Goal: Task Accomplishment & Management: Manage account settings

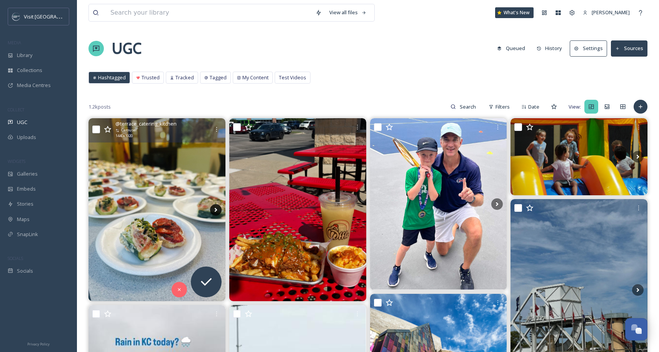
click at [217, 207] on icon at bounding box center [216, 210] width 12 height 12
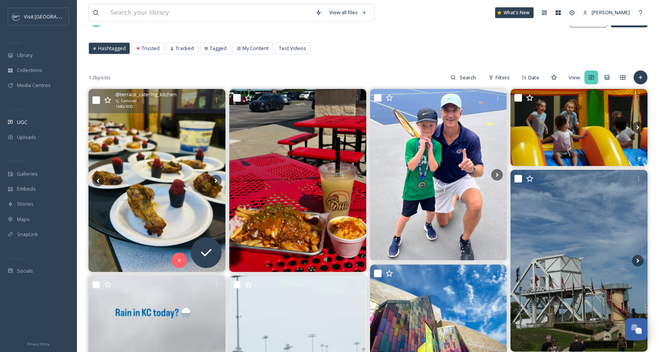
scroll to position [22, 0]
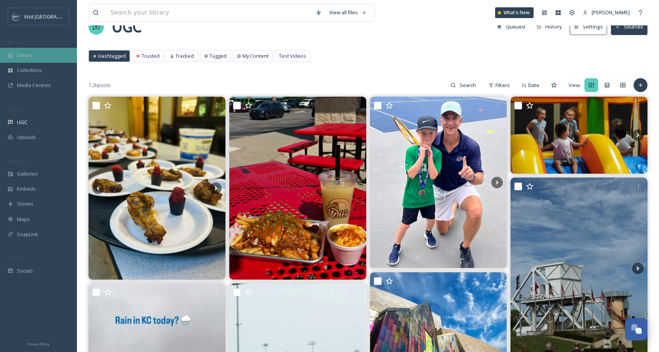
click at [36, 56] on div "Library" at bounding box center [38, 55] width 77 height 15
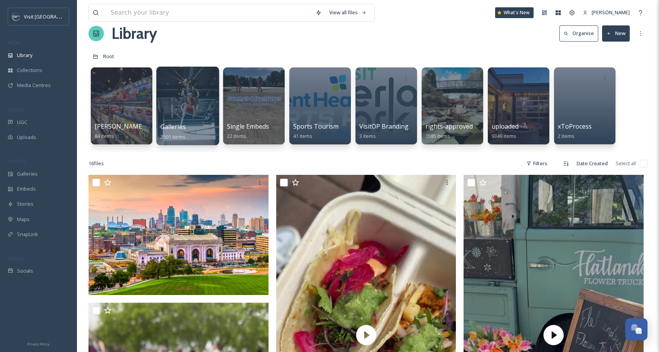
scroll to position [35, 0]
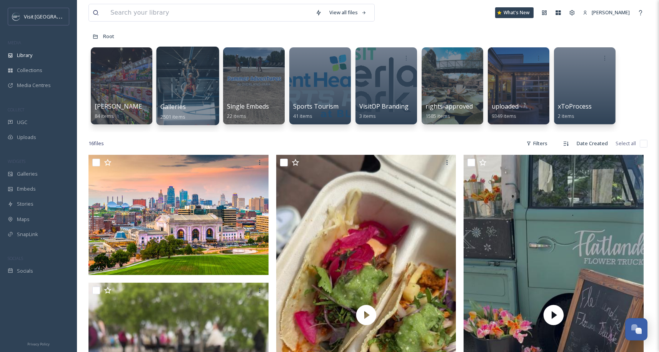
click at [195, 88] on div at bounding box center [187, 86] width 63 height 79
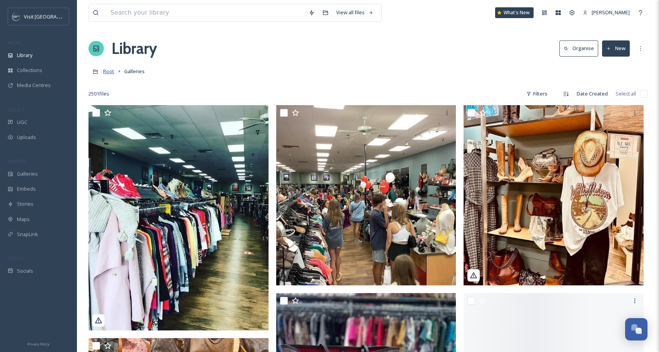
click at [107, 72] on span "Root" at bounding box center [108, 71] width 11 height 7
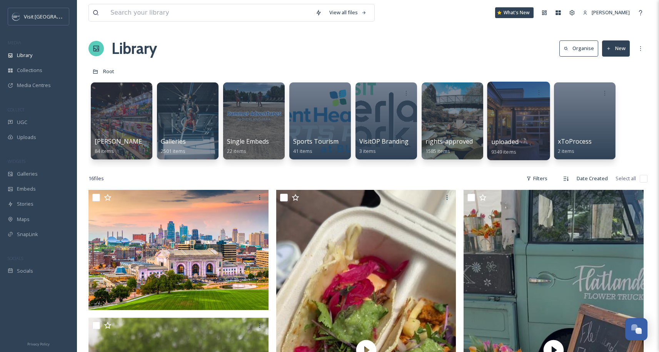
click at [534, 134] on div at bounding box center [518, 121] width 63 height 79
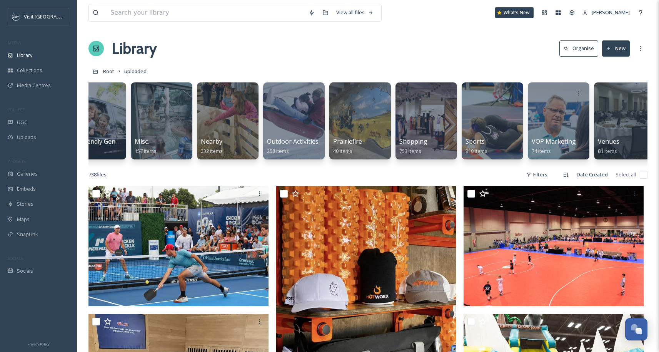
scroll to position [0, 897]
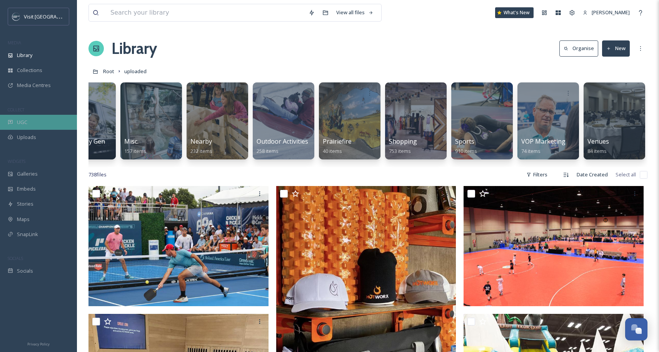
click at [37, 115] on div "UGC" at bounding box center [38, 122] width 77 height 15
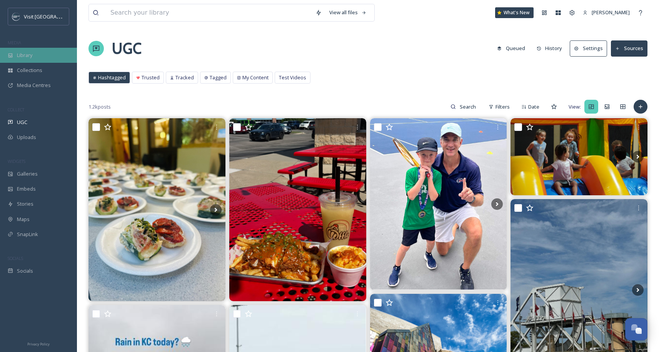
click at [30, 53] on span "Library" at bounding box center [24, 55] width 15 height 7
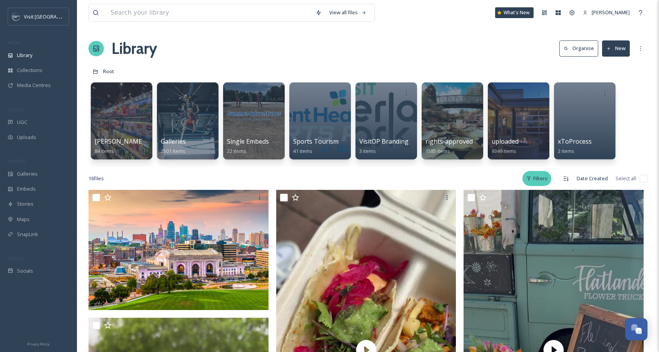
click at [544, 180] on div "Filters" at bounding box center [537, 178] width 29 height 15
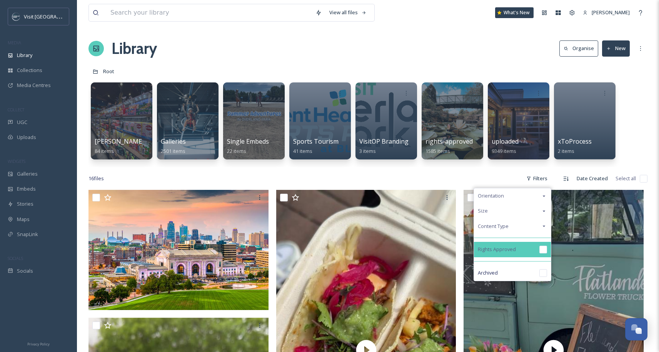
click at [512, 249] on span "Rights Approved" at bounding box center [497, 249] width 38 height 7
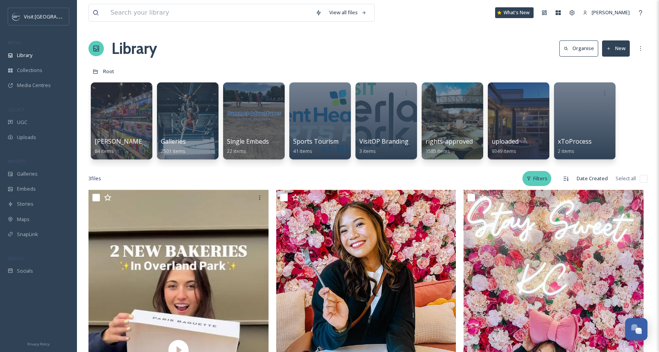
click at [538, 177] on div "Filters" at bounding box center [537, 178] width 29 height 15
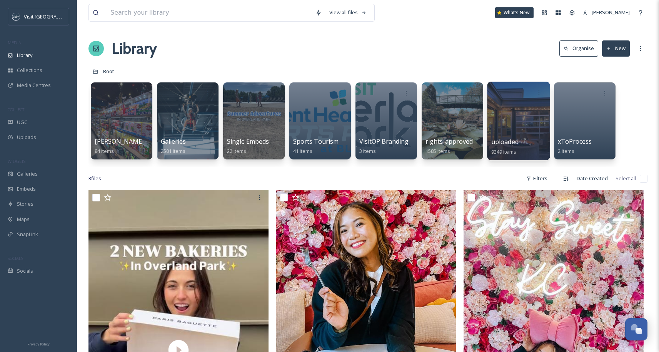
click at [527, 127] on div at bounding box center [518, 121] width 63 height 79
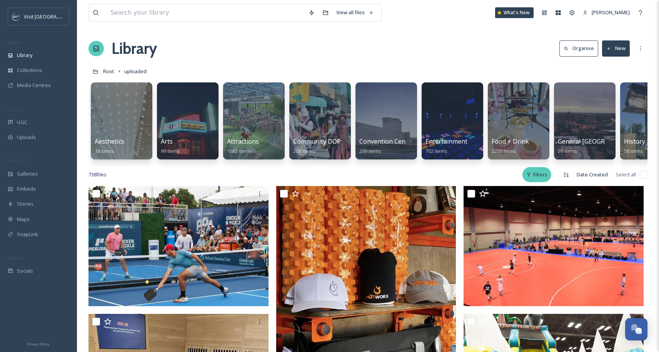
click at [545, 182] on div "Filters" at bounding box center [537, 174] width 29 height 15
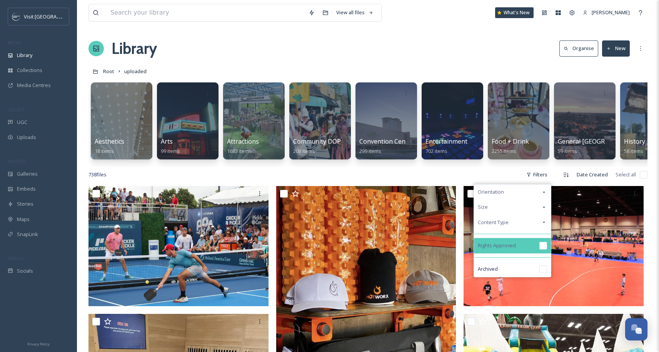
click at [490, 247] on span "Rights Approved" at bounding box center [497, 245] width 38 height 7
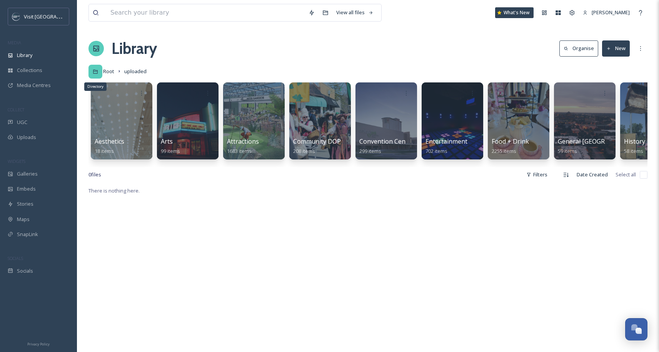
click at [102, 70] on div "Directory" at bounding box center [96, 72] width 14 height 14
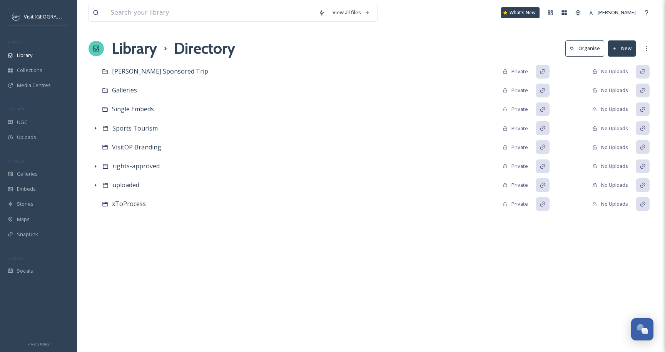
click at [123, 47] on h1 "Library" at bounding box center [134, 48] width 45 height 23
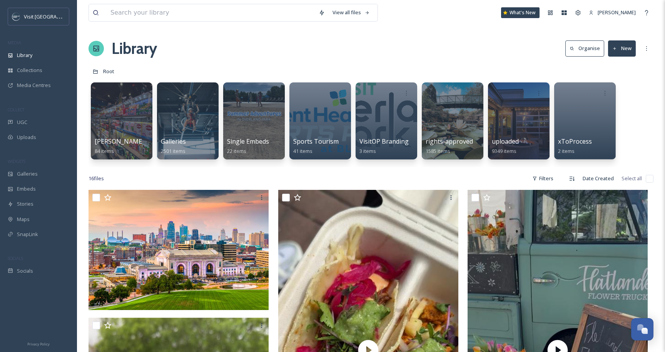
click at [520, 115] on div at bounding box center [518, 121] width 63 height 79
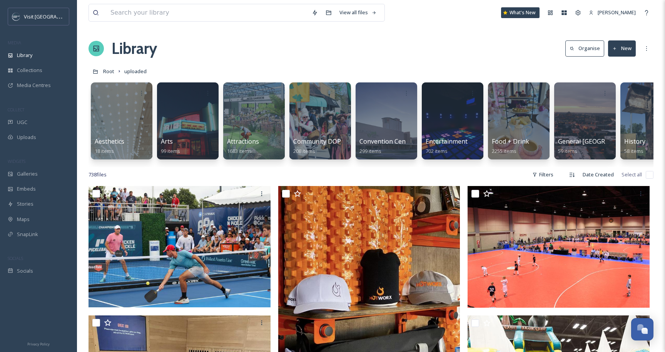
click at [572, 47] on icon at bounding box center [572, 49] width 4 height 4
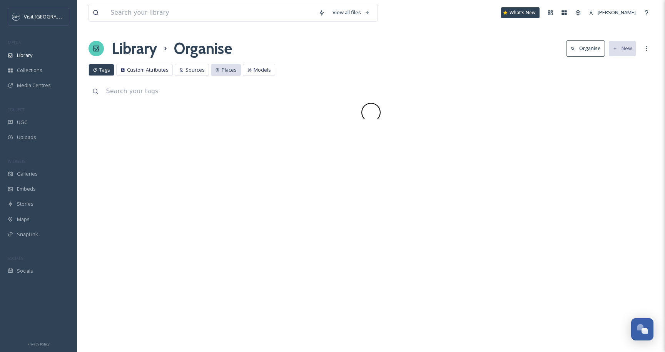
click at [219, 70] on div "Places" at bounding box center [226, 70] width 30 height 12
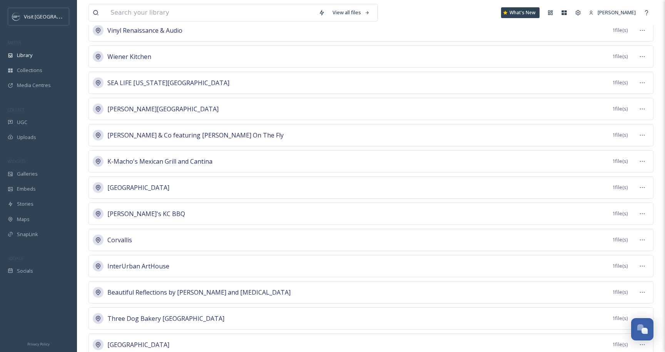
scroll to position [7100, 0]
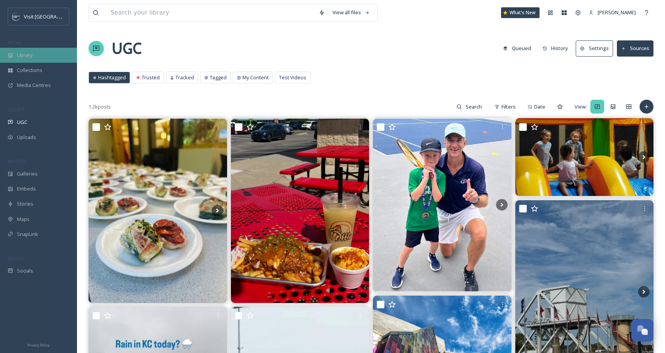
click at [50, 57] on div "Library" at bounding box center [38, 55] width 77 height 15
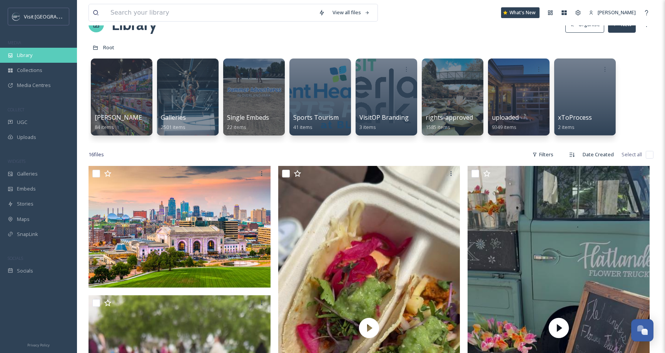
scroll to position [45, 0]
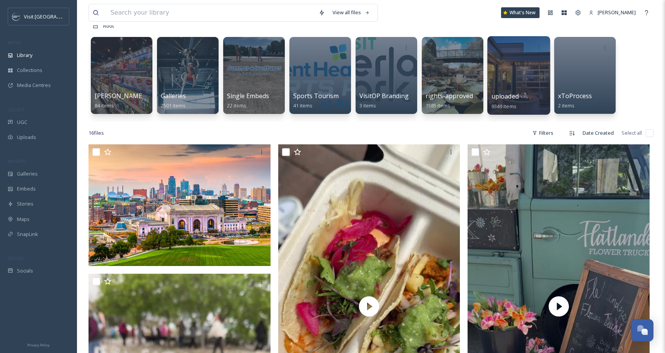
click at [536, 79] on div at bounding box center [518, 75] width 63 height 79
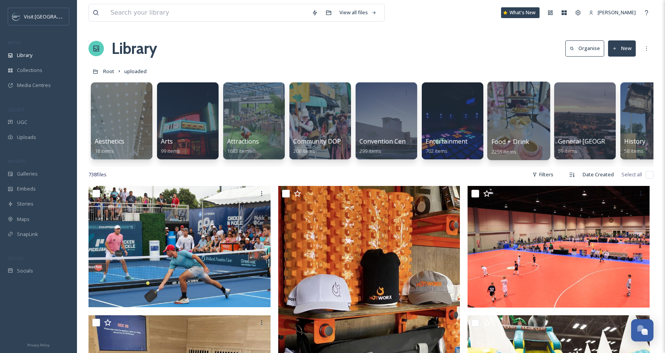
click at [514, 134] on div at bounding box center [518, 121] width 63 height 79
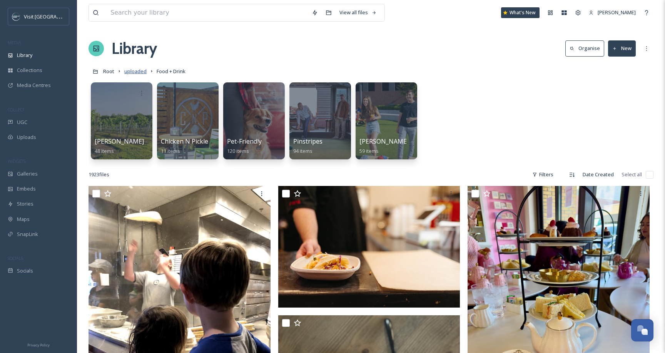
click at [142, 70] on span "uploaded" at bounding box center [135, 71] width 22 height 7
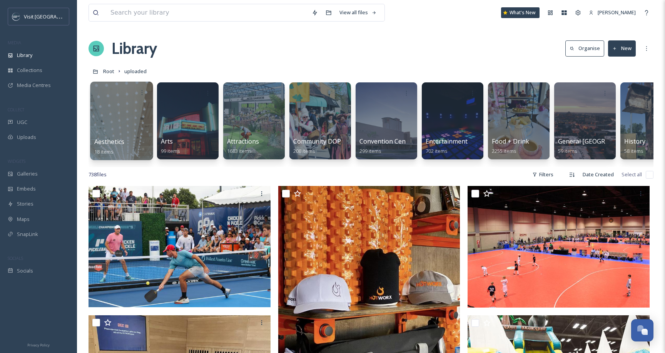
click at [112, 112] on div at bounding box center [121, 121] width 63 height 79
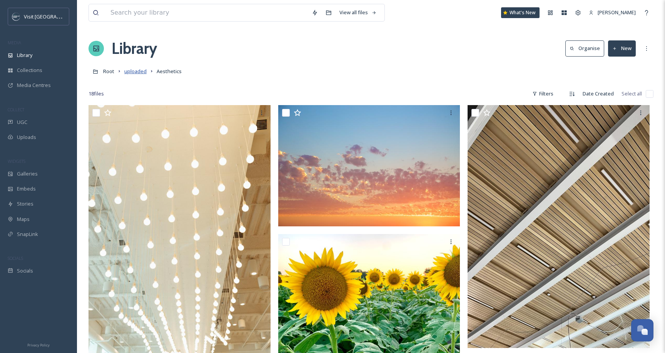
click at [138, 72] on span "uploaded" at bounding box center [135, 71] width 22 height 7
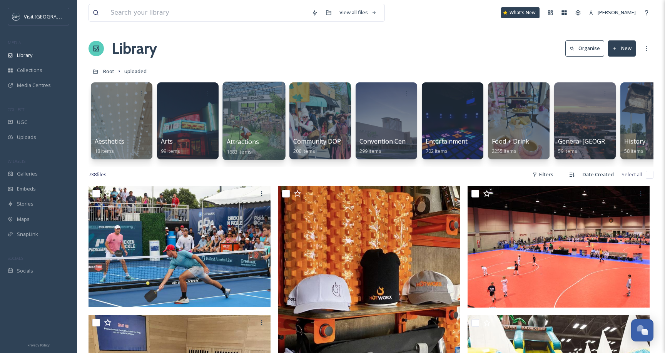
click at [262, 114] on div at bounding box center [253, 121] width 63 height 79
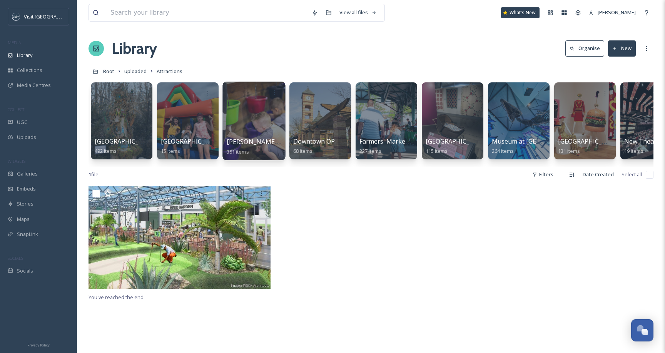
scroll to position [0, 31]
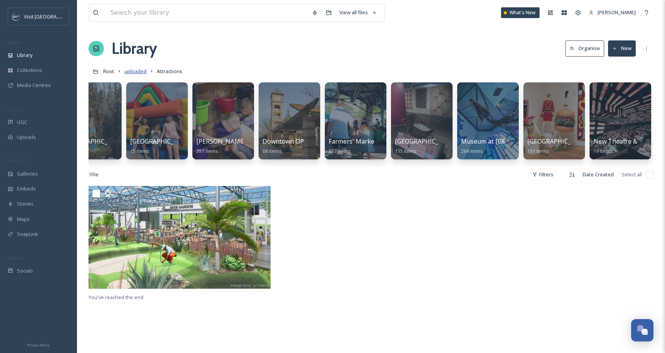
click at [139, 69] on span "uploaded" at bounding box center [135, 71] width 22 height 7
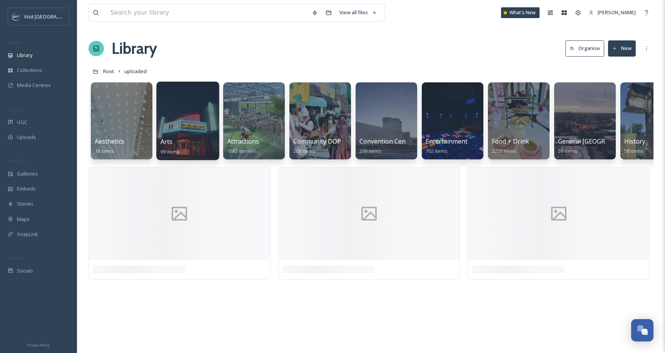
click at [180, 136] on div at bounding box center [187, 121] width 63 height 79
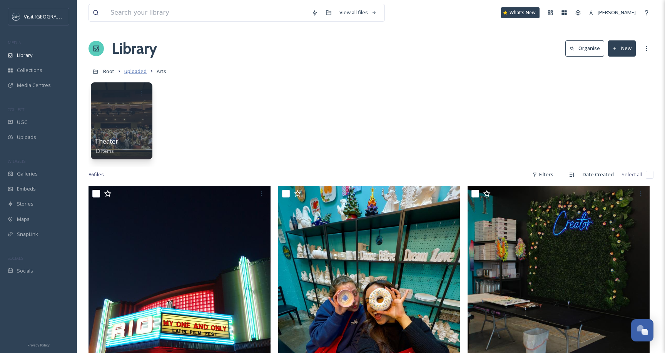
click at [139, 71] on span "uploaded" at bounding box center [135, 71] width 22 height 7
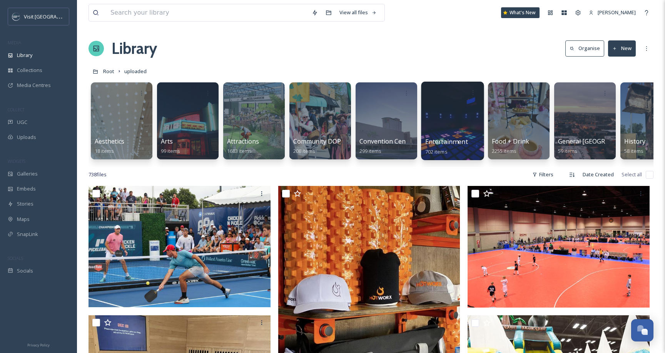
click at [457, 123] on div at bounding box center [452, 121] width 63 height 79
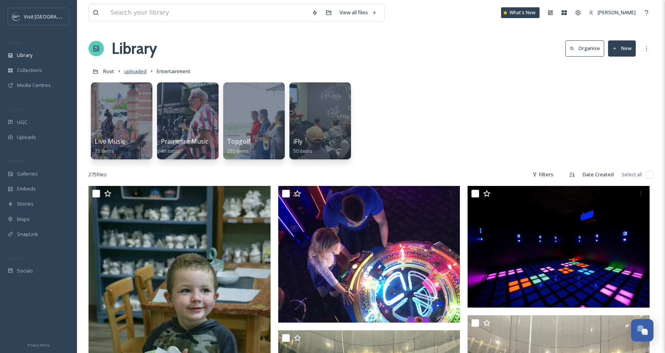
click at [136, 73] on span "uploaded" at bounding box center [135, 71] width 22 height 7
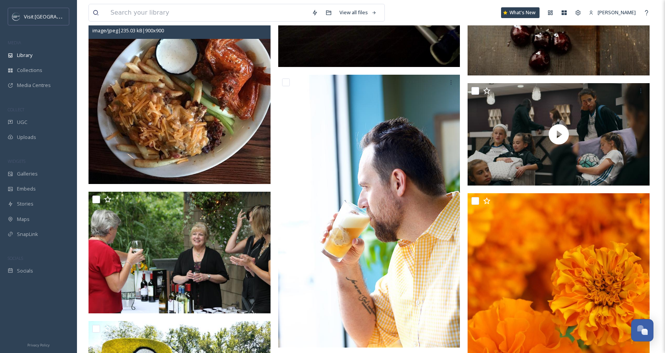
scroll to position [1578, 0]
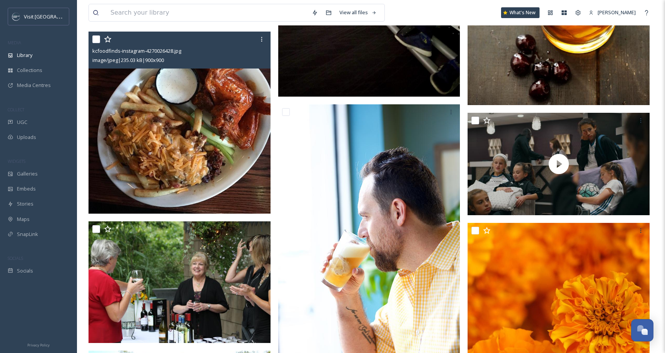
click at [214, 105] on img at bounding box center [180, 123] width 182 height 182
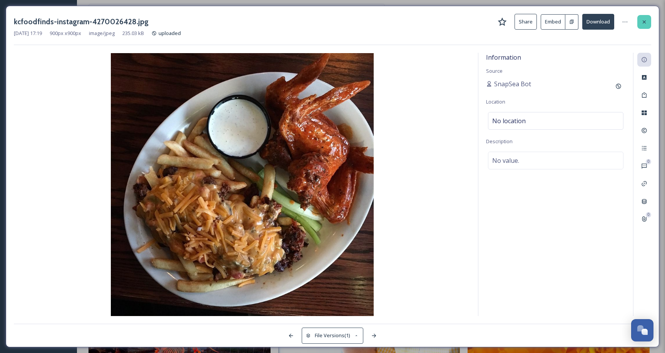
click at [646, 22] on icon at bounding box center [644, 22] width 6 height 6
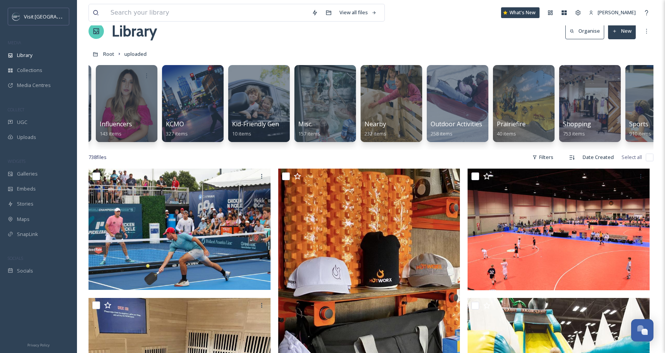
scroll to position [0, 891]
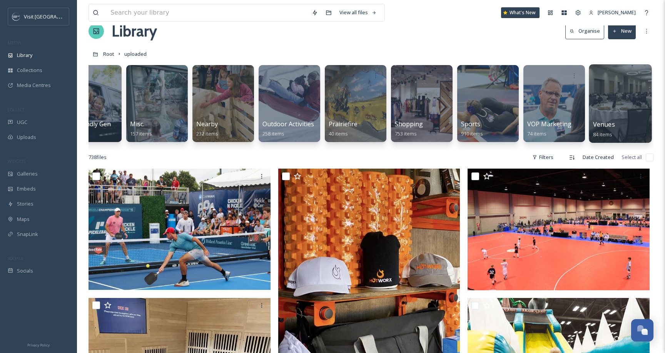
click at [624, 117] on div at bounding box center [620, 103] width 63 height 79
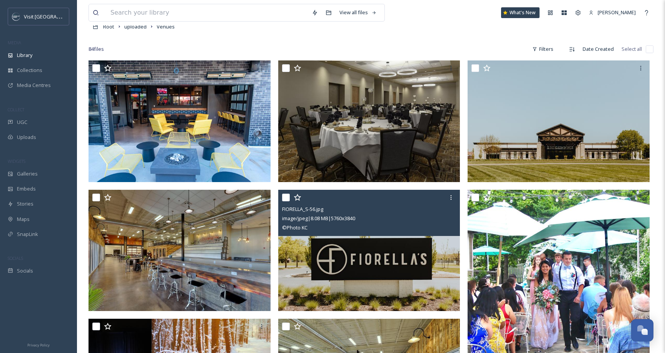
scroll to position [47, 0]
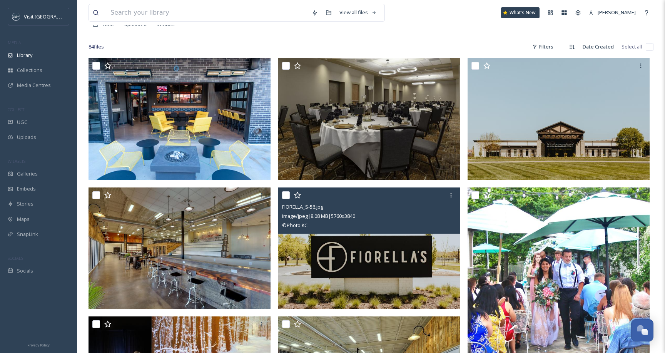
click at [287, 194] on input "checkbox" at bounding box center [286, 195] width 8 height 8
checkbox input "true"
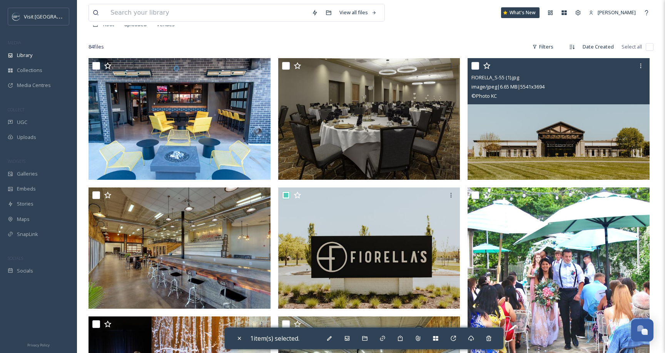
click at [474, 67] on input "checkbox" at bounding box center [475, 66] width 8 height 8
checkbox input "true"
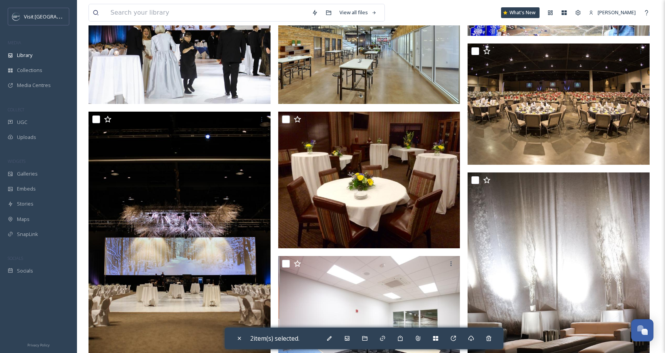
scroll to position [390, 0]
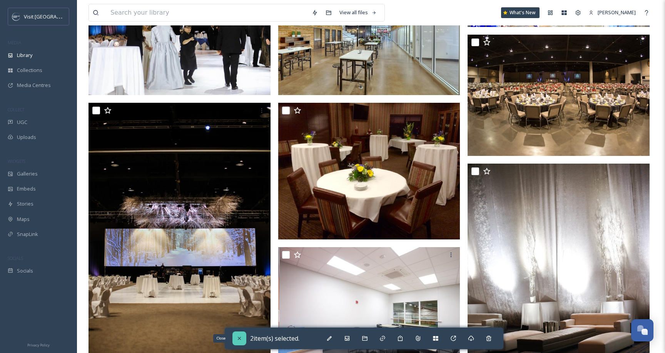
click at [238, 336] on icon at bounding box center [239, 338] width 6 height 6
checkbox input "false"
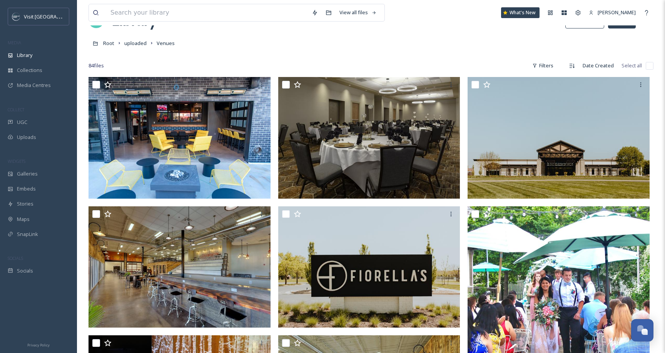
scroll to position [0, 0]
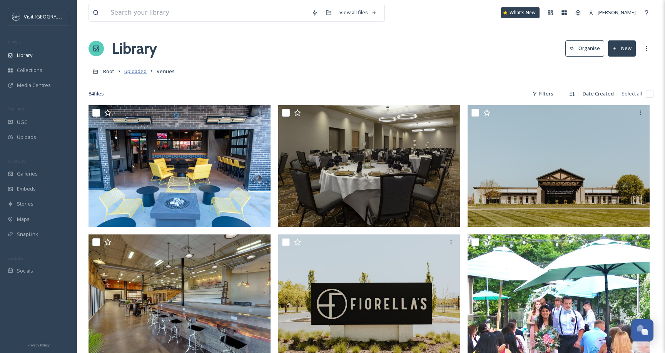
click at [140, 72] on span "uploaded" at bounding box center [135, 71] width 22 height 7
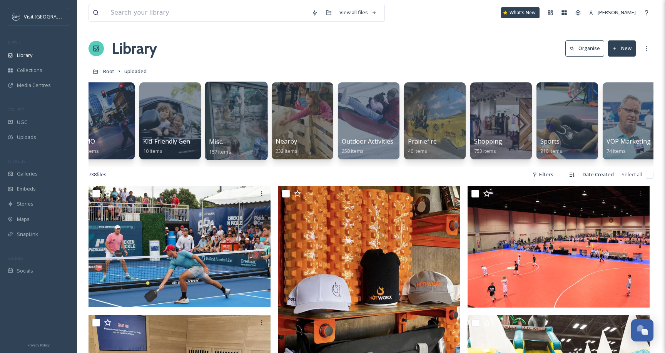
scroll to position [0, 812]
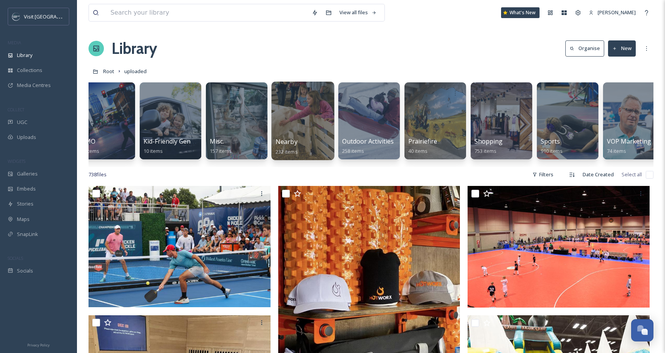
click at [293, 111] on div at bounding box center [302, 121] width 63 height 79
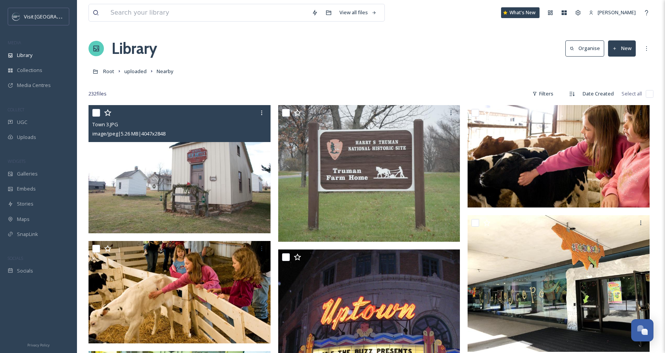
click at [241, 174] on img at bounding box center [180, 169] width 182 height 128
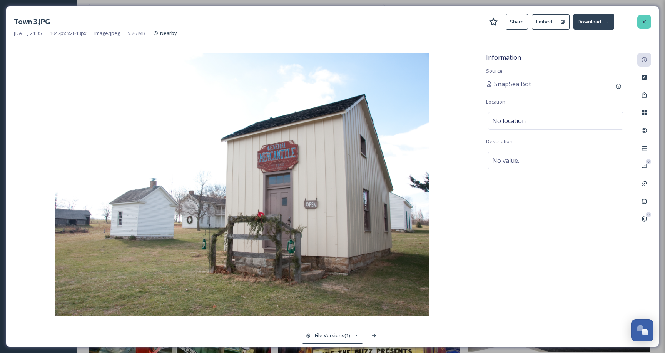
click at [638, 19] on div at bounding box center [644, 22] width 14 height 14
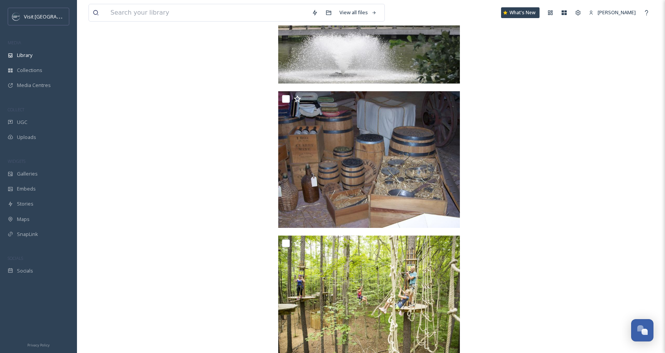
scroll to position [13176, 0]
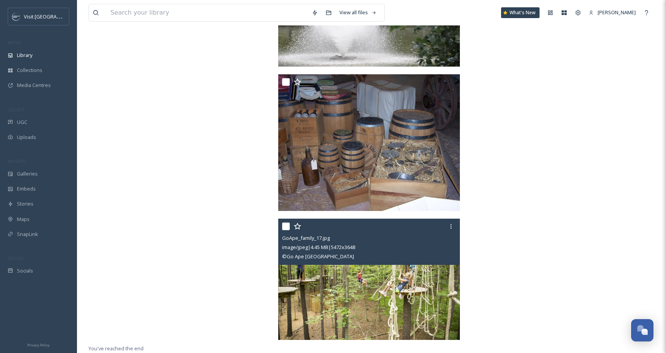
click at [286, 226] on input "checkbox" at bounding box center [286, 226] width 8 height 8
checkbox input "true"
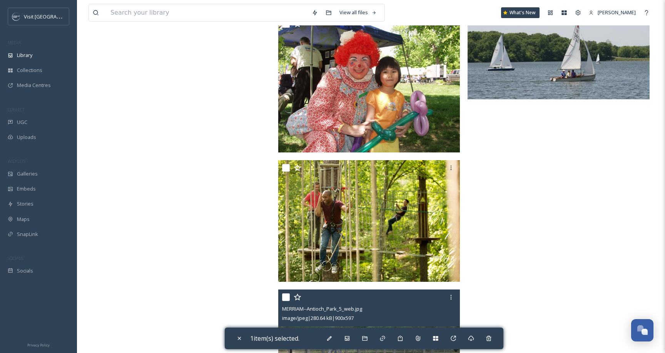
scroll to position [12829, 0]
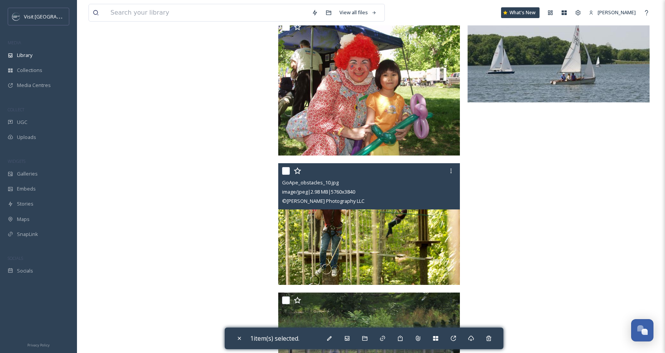
click at [287, 169] on input "checkbox" at bounding box center [286, 171] width 8 height 8
checkbox input "true"
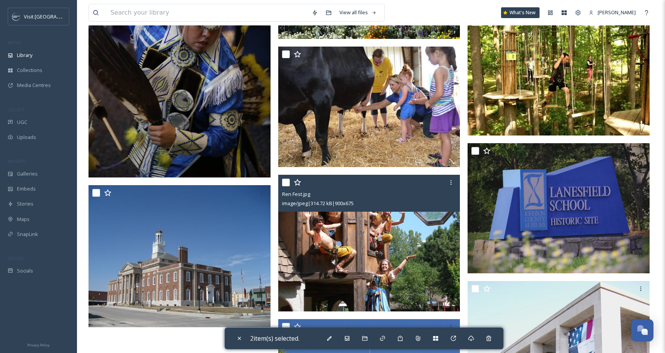
scroll to position [12176, 0]
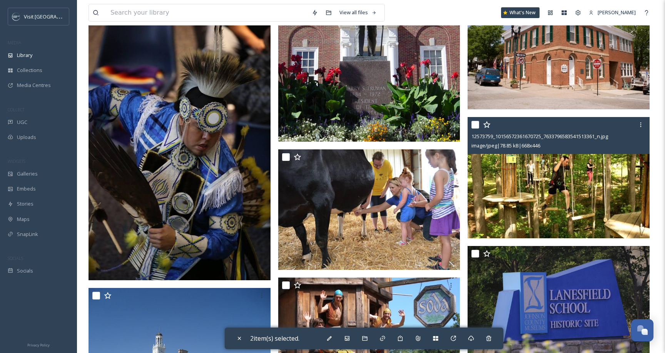
click at [475, 123] on input "checkbox" at bounding box center [475, 125] width 8 height 8
checkbox input "true"
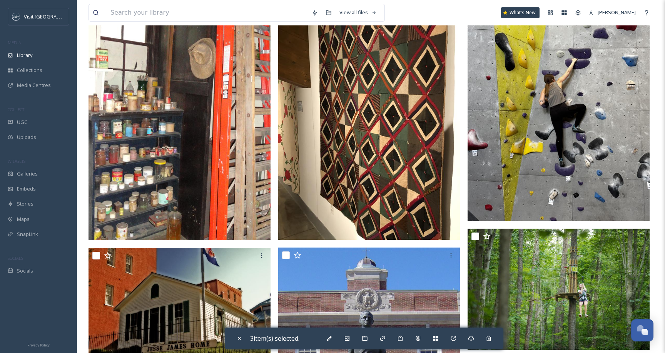
scroll to position [11818, 0]
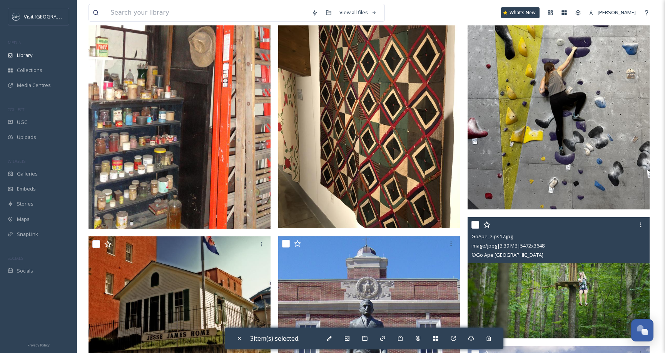
click at [476, 229] on div at bounding box center [559, 225] width 176 height 14
click at [476, 226] on input "checkbox" at bounding box center [475, 225] width 8 height 8
checkbox input "true"
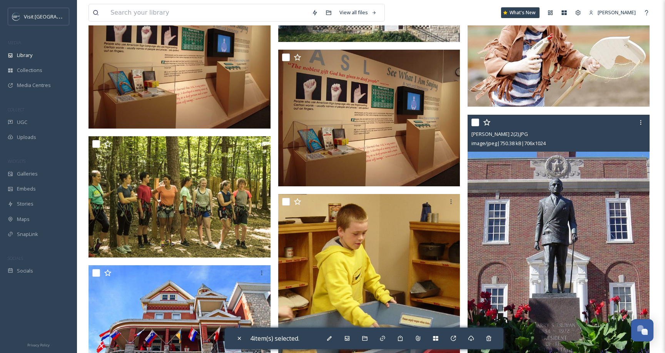
scroll to position [10124, 0]
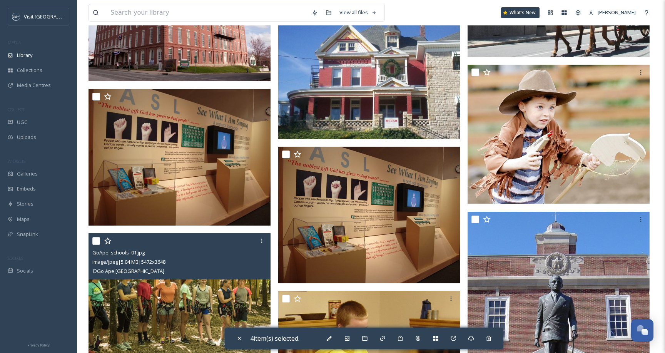
click at [97, 241] on input "checkbox" at bounding box center [96, 241] width 8 height 8
checkbox input "true"
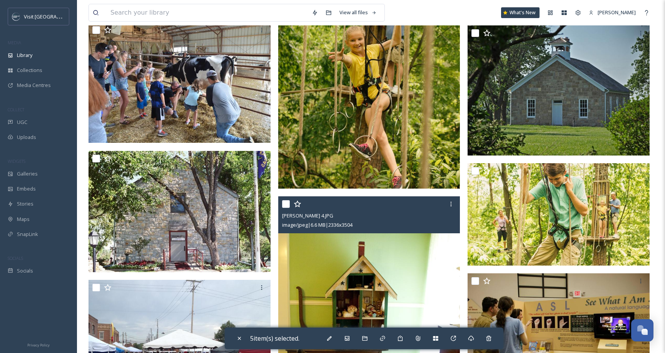
scroll to position [8760, 0]
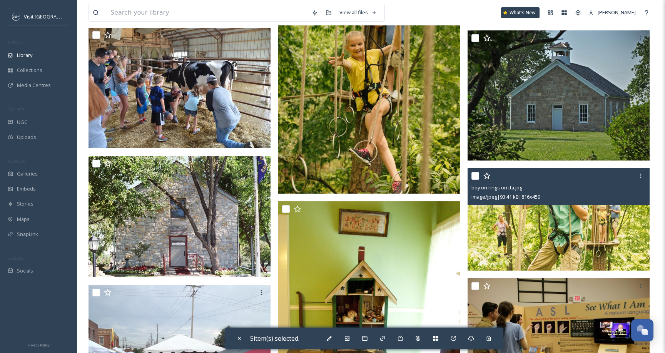
click at [476, 174] on input "checkbox" at bounding box center [475, 176] width 8 height 8
checkbox input "true"
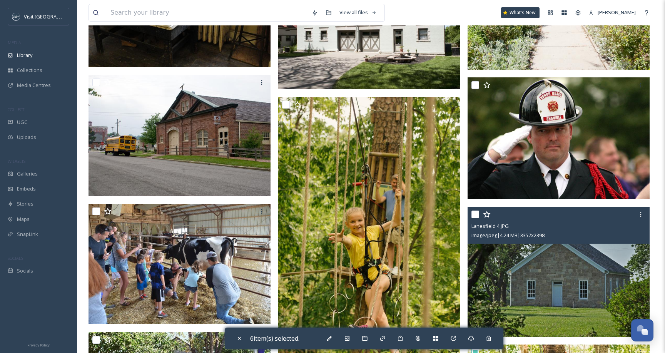
scroll to position [8567, 0]
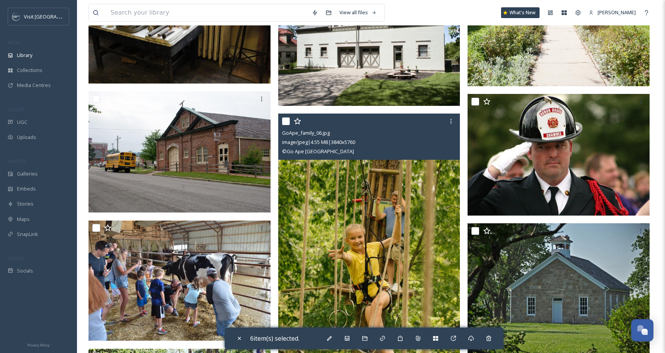
click at [284, 120] on input "checkbox" at bounding box center [286, 121] width 8 height 8
checkbox input "true"
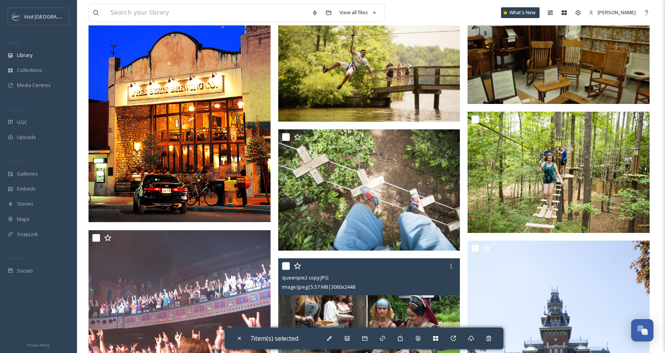
scroll to position [8133, 0]
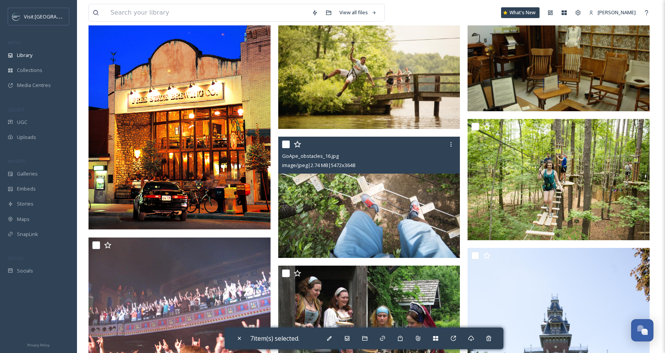
click at [287, 143] on input "checkbox" at bounding box center [286, 144] width 8 height 8
checkbox input "true"
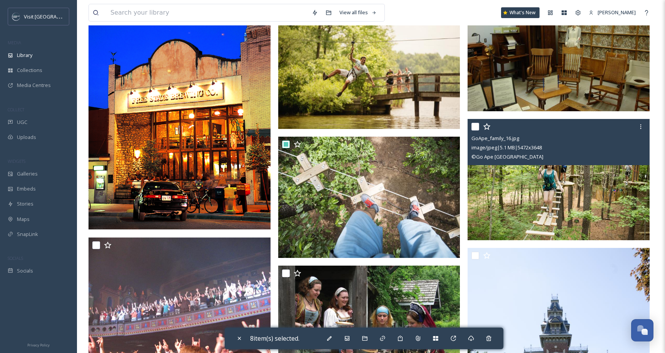
click at [476, 124] on input "checkbox" at bounding box center [475, 127] width 8 height 8
checkbox input "true"
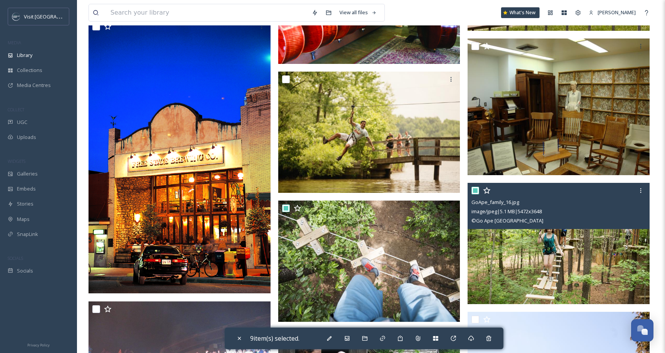
scroll to position [8057, 0]
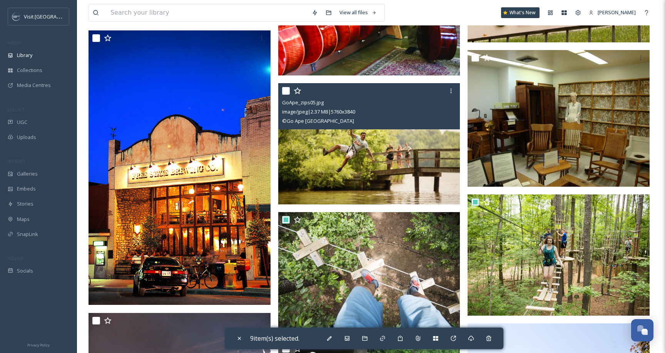
click at [287, 89] on input "checkbox" at bounding box center [286, 91] width 8 height 8
checkbox input "true"
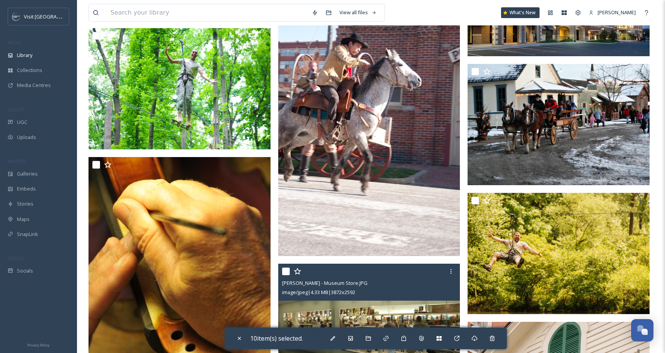
scroll to position [7499, 0]
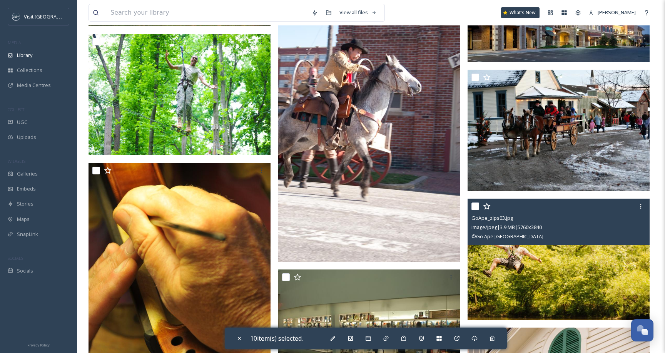
click at [473, 206] on input "checkbox" at bounding box center [475, 206] width 8 height 8
checkbox input "true"
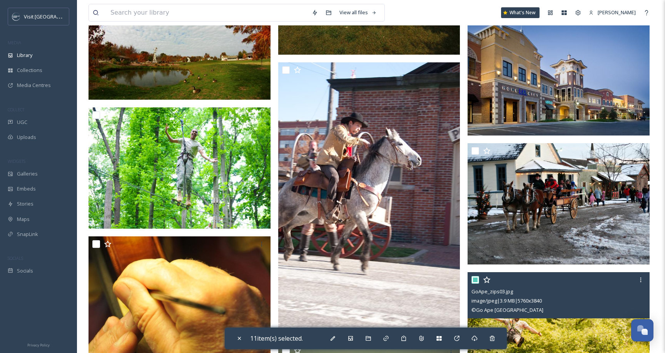
scroll to position [7419, 0]
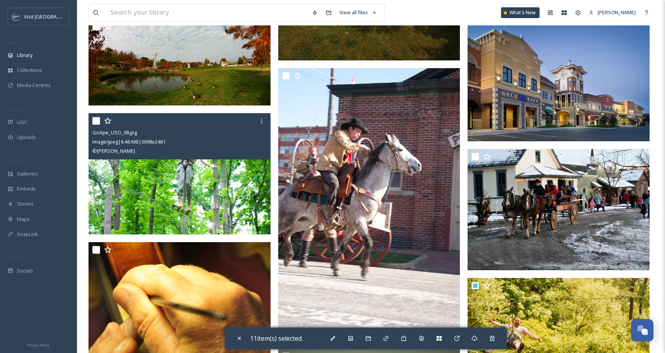
click at [97, 120] on input "checkbox" at bounding box center [96, 121] width 8 height 8
checkbox input "true"
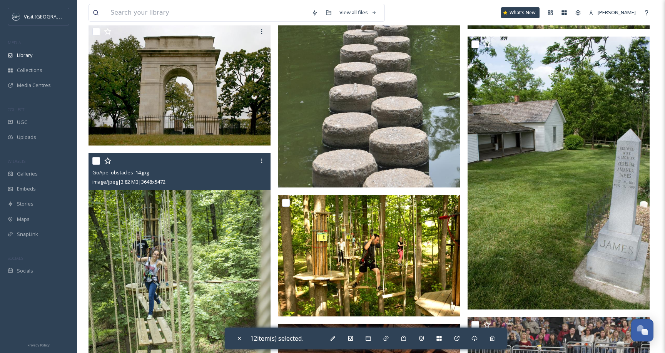
scroll to position [6605, 0]
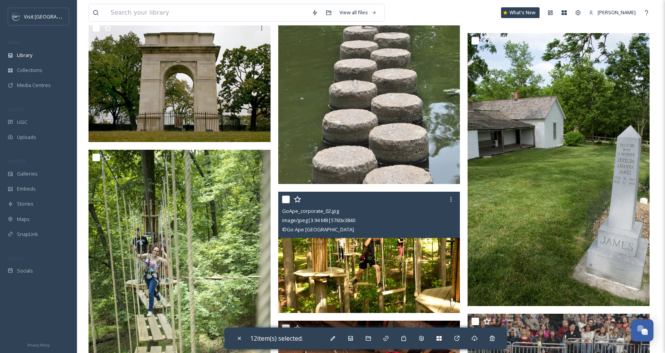
click at [286, 196] on input "checkbox" at bounding box center [286, 200] width 8 height 8
checkbox input "true"
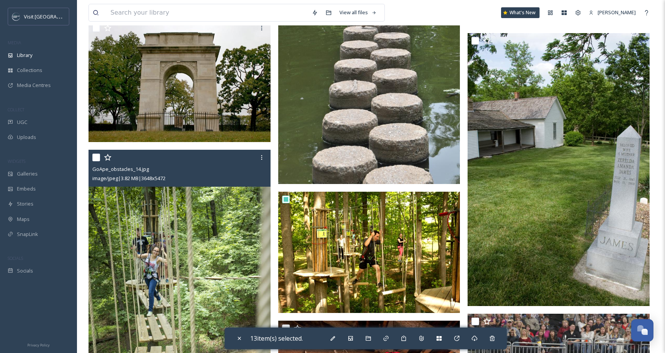
click at [94, 155] on input "checkbox" at bounding box center [96, 158] width 8 height 8
checkbox input "true"
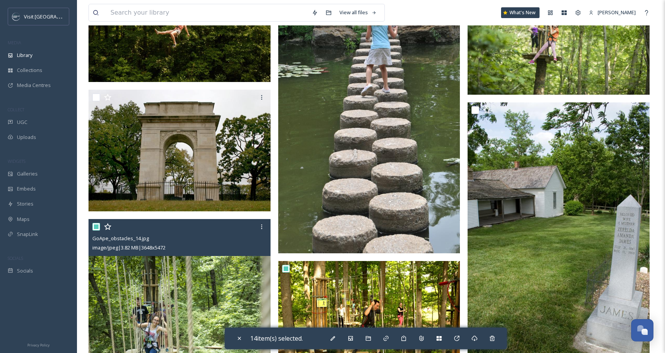
scroll to position [6440, 0]
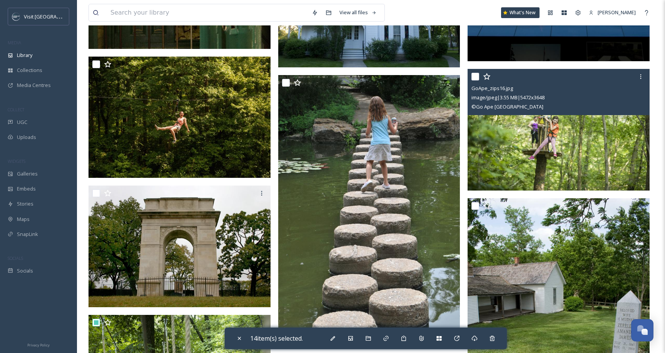
click at [471, 74] on div "GoApe_zips16.jpg image/jpeg | 3.55 MB | 5472 x 3648 © Go Ape [GEOGRAPHIC_DATA]" at bounding box center [559, 92] width 182 height 46
click at [474, 75] on input "checkbox" at bounding box center [475, 77] width 8 height 8
checkbox input "true"
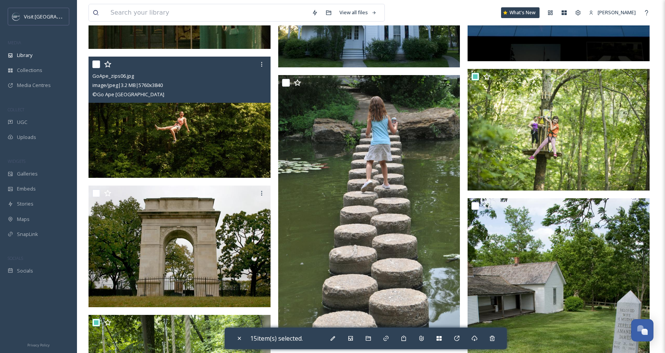
click at [98, 63] on input "checkbox" at bounding box center [96, 64] width 8 height 8
checkbox input "true"
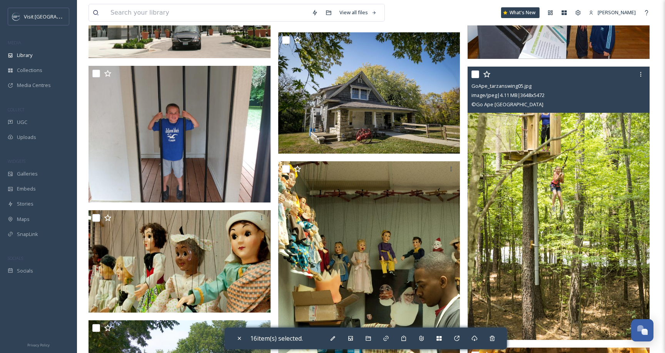
scroll to position [5462, 0]
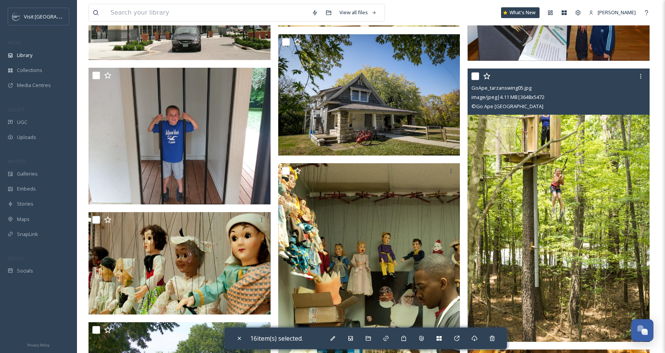
click at [476, 74] on input "checkbox" at bounding box center [475, 76] width 8 height 8
checkbox input "true"
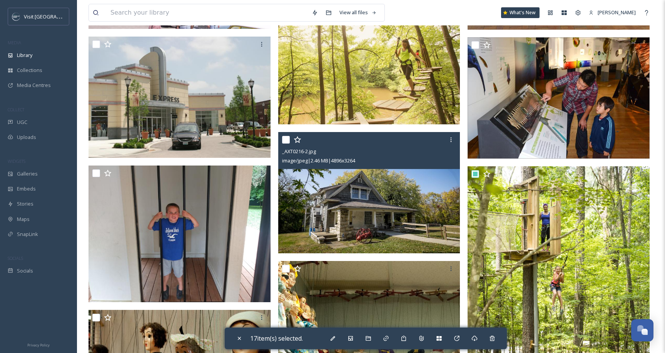
scroll to position [5233, 0]
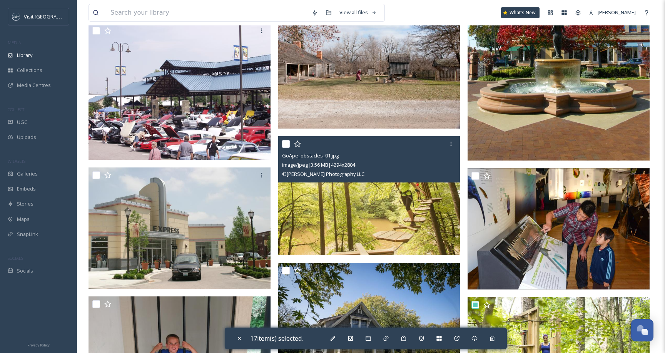
click at [285, 141] on input "checkbox" at bounding box center [286, 144] width 8 height 8
checkbox input "true"
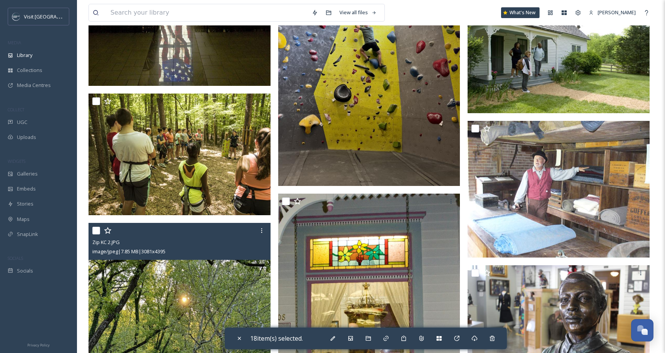
scroll to position [4616, 0]
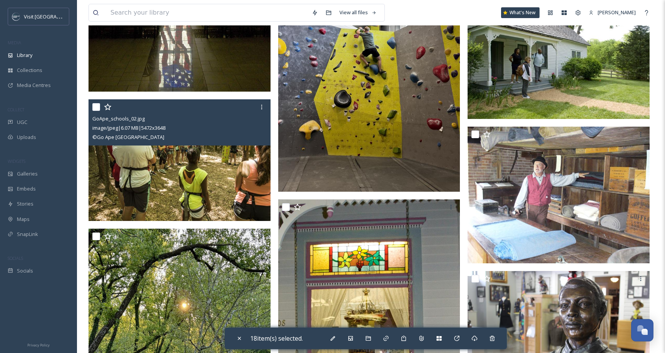
click at [95, 107] on input "checkbox" at bounding box center [96, 107] width 8 height 8
checkbox input "true"
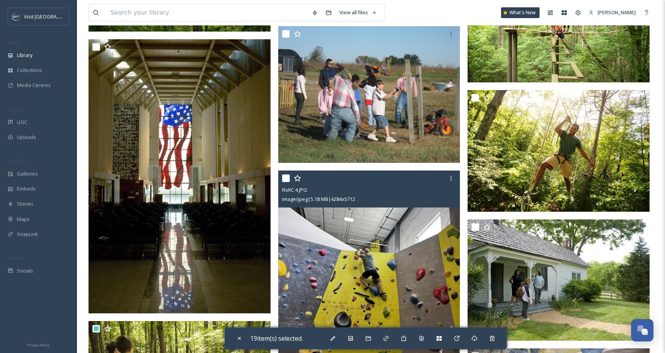
scroll to position [4386, 0]
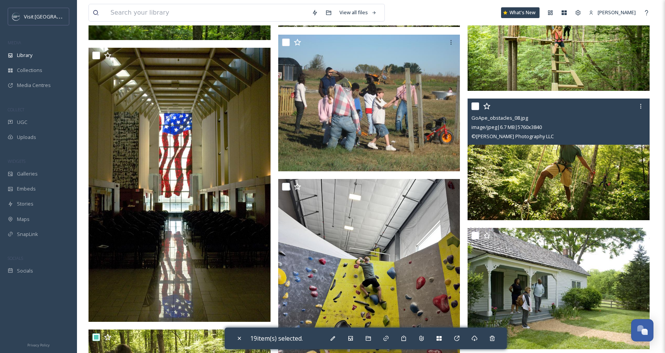
click at [473, 105] on input "checkbox" at bounding box center [475, 106] width 8 height 8
checkbox input "true"
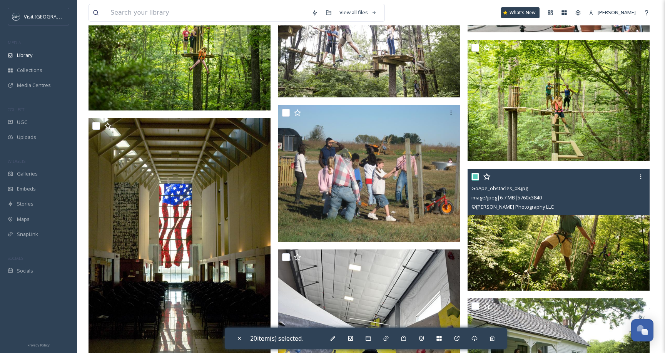
scroll to position [4264, 0]
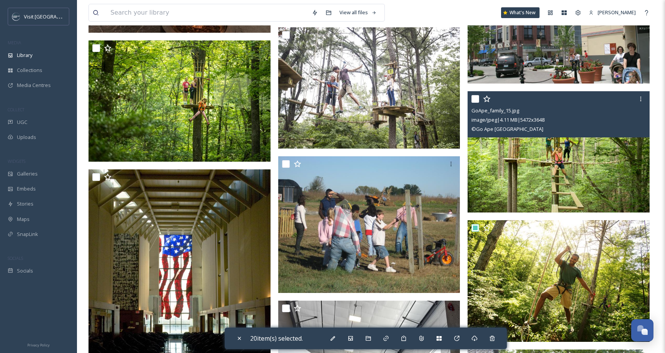
click at [477, 99] on input "checkbox" at bounding box center [475, 99] width 8 height 8
checkbox input "true"
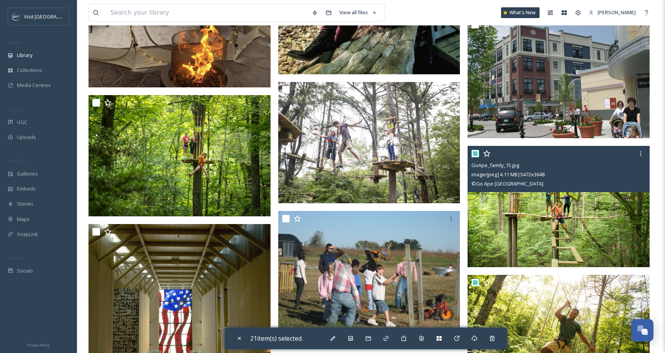
scroll to position [4179, 0]
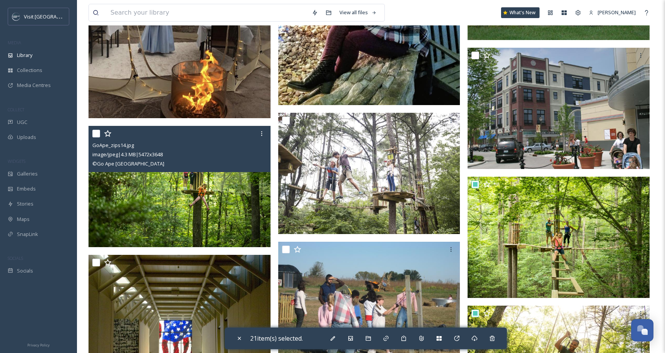
click at [97, 132] on input "checkbox" at bounding box center [96, 134] width 8 height 8
checkbox input "true"
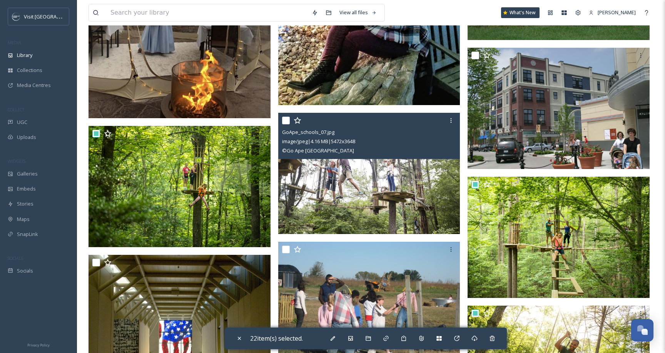
click at [284, 120] on input "checkbox" at bounding box center [286, 121] width 8 height 8
checkbox input "true"
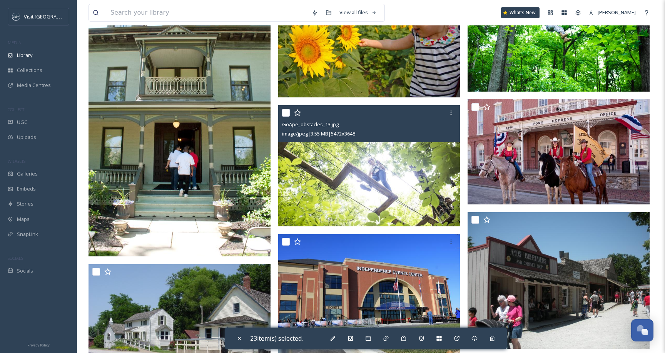
scroll to position [3582, 0]
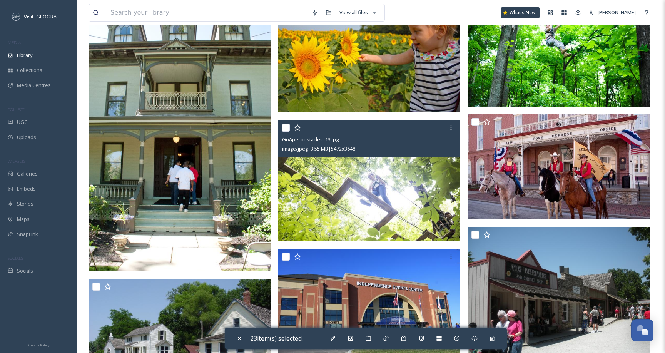
click at [288, 127] on input "checkbox" at bounding box center [286, 128] width 8 height 8
checkbox input "true"
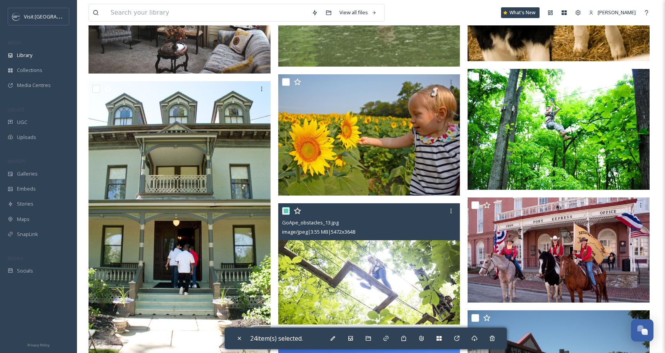
scroll to position [3494, 0]
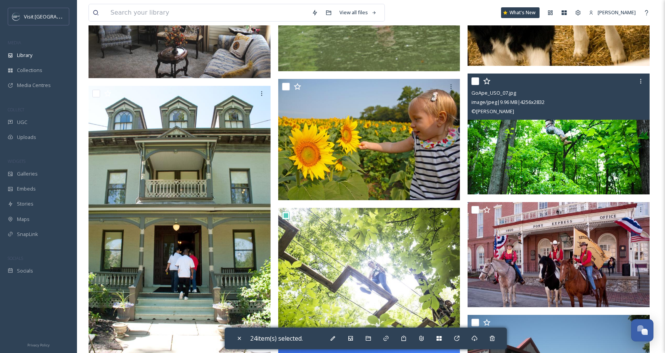
click at [475, 79] on input "checkbox" at bounding box center [475, 81] width 8 height 8
checkbox input "true"
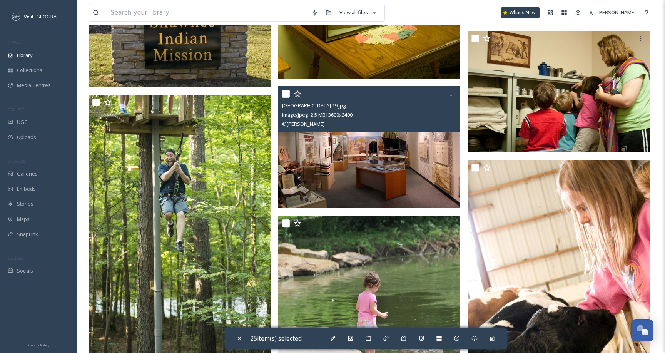
scroll to position [3047, 0]
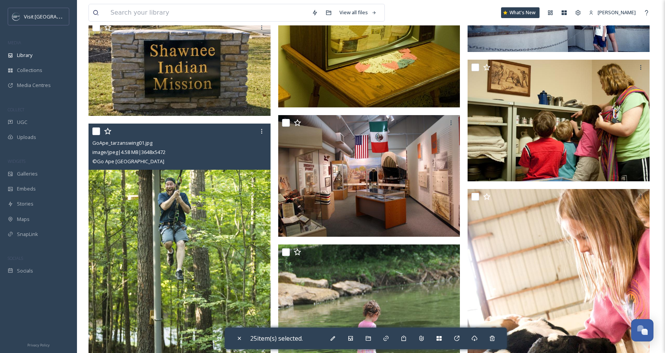
click at [94, 129] on input "checkbox" at bounding box center [96, 131] width 8 height 8
checkbox input "true"
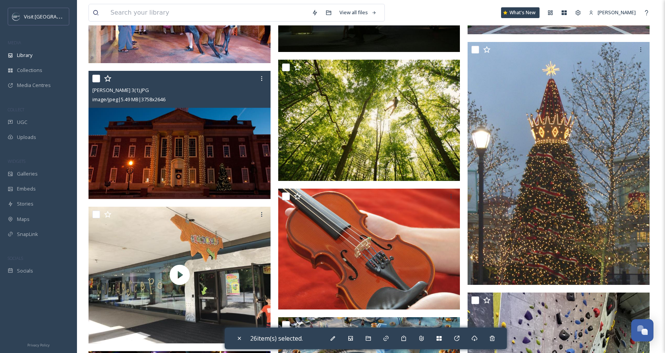
scroll to position [2396, 0]
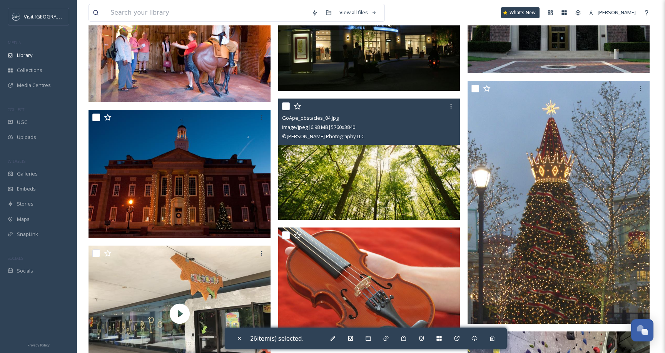
click at [287, 107] on input "checkbox" at bounding box center [286, 106] width 8 height 8
checkbox input "true"
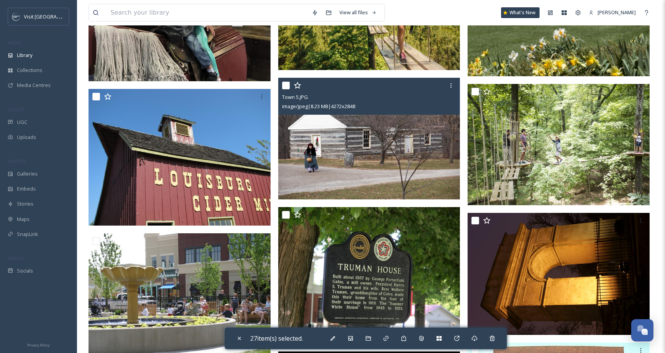
scroll to position [2013, 0]
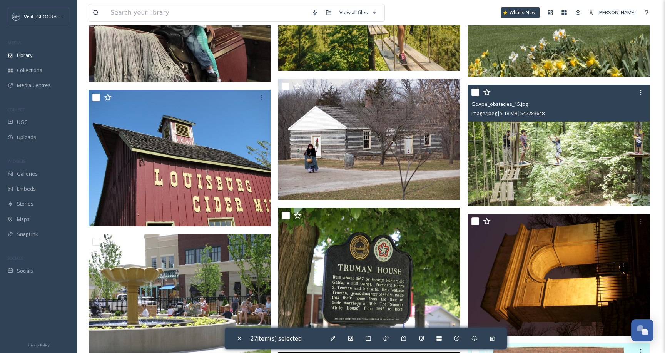
click at [477, 91] on input "checkbox" at bounding box center [475, 93] width 8 height 8
checkbox input "true"
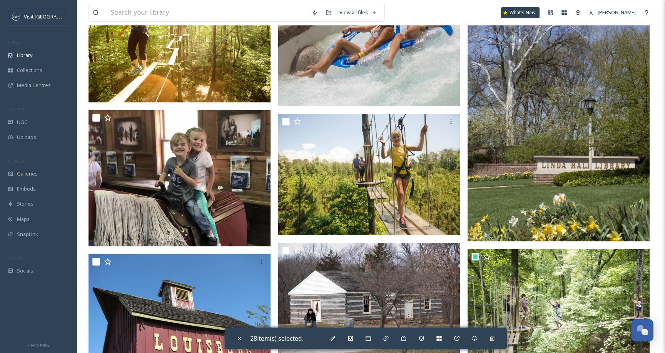
scroll to position [1842, 0]
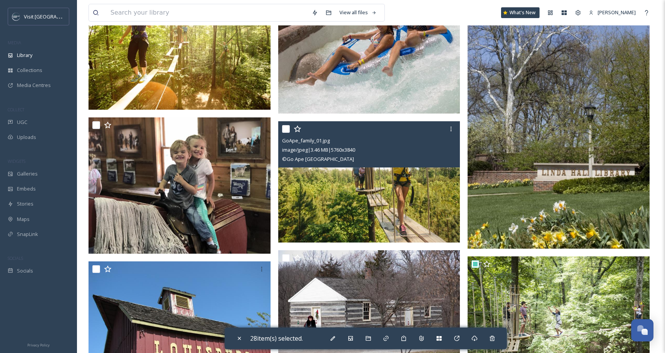
click at [284, 131] on input "checkbox" at bounding box center [286, 129] width 8 height 8
checkbox input "true"
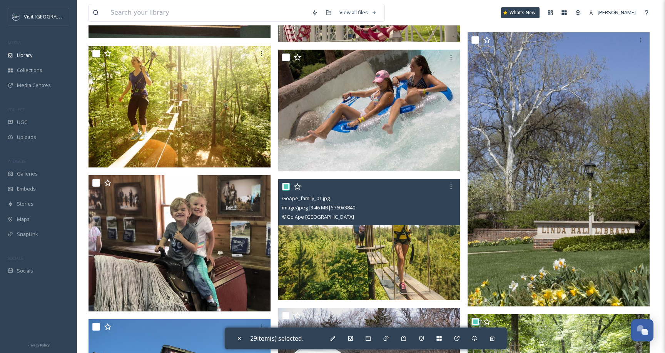
scroll to position [1684, 0]
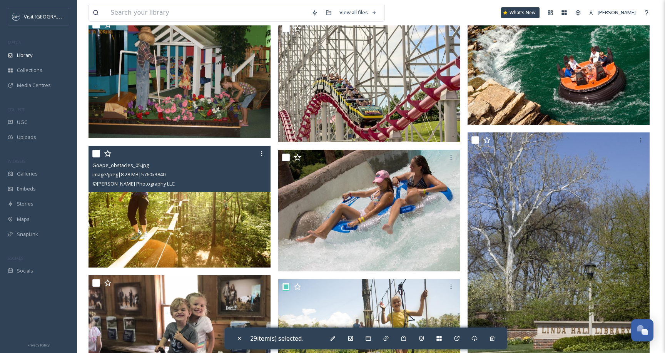
click at [97, 155] on input "checkbox" at bounding box center [96, 154] width 8 height 8
checkbox input "true"
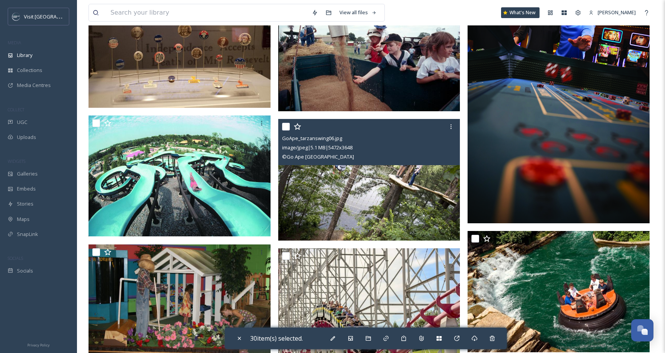
scroll to position [1449, 0]
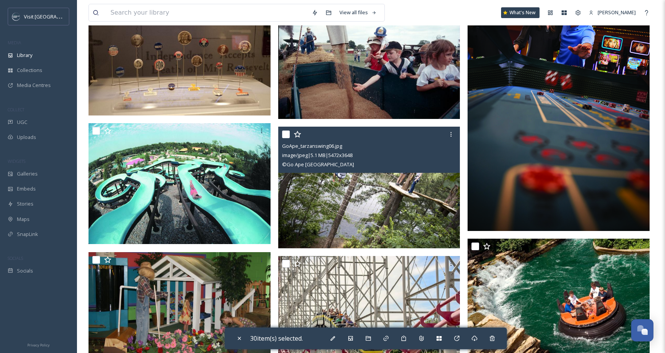
click at [288, 135] on input "checkbox" at bounding box center [286, 134] width 8 height 8
checkbox input "true"
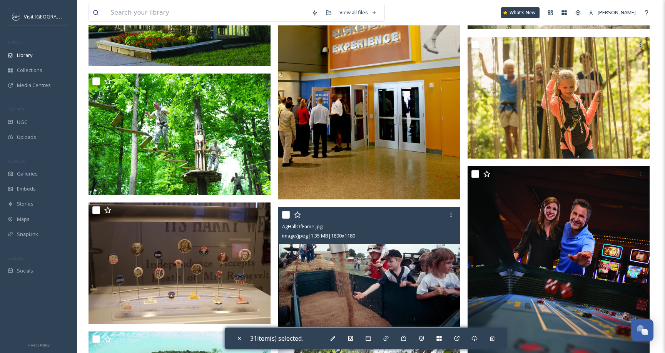
scroll to position [1237, 0]
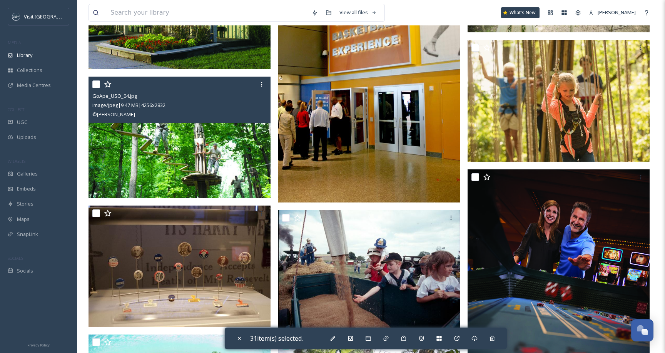
click at [95, 83] on input "checkbox" at bounding box center [96, 84] width 8 height 8
checkbox input "true"
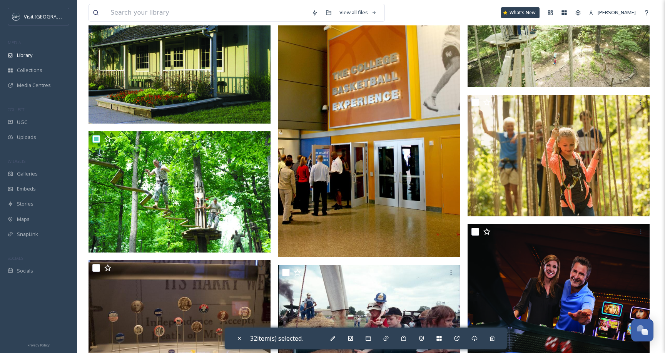
scroll to position [1170, 0]
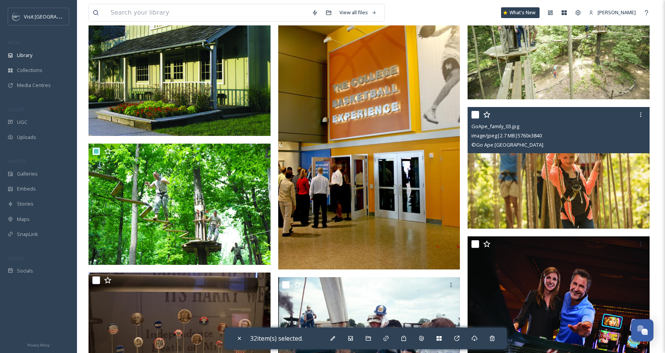
click at [478, 115] on input "checkbox" at bounding box center [475, 115] width 8 height 8
checkbox input "true"
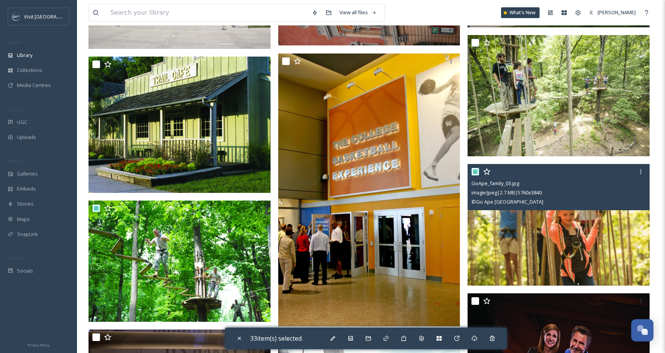
scroll to position [1050, 0]
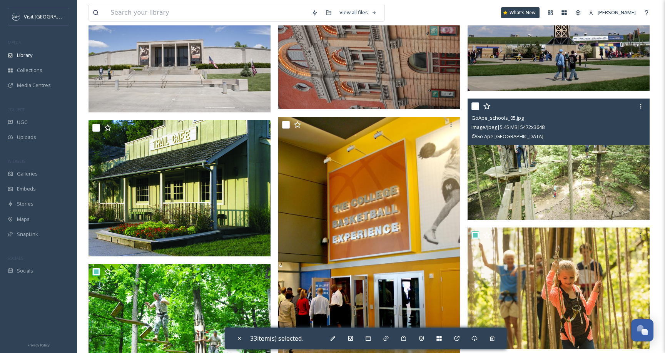
click at [476, 105] on input "checkbox" at bounding box center [475, 106] width 8 height 8
checkbox input "true"
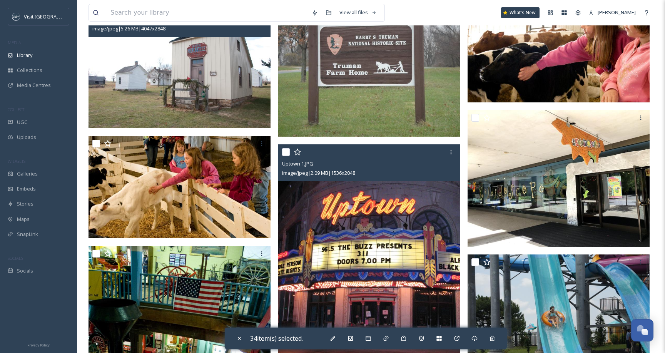
scroll to position [0, 0]
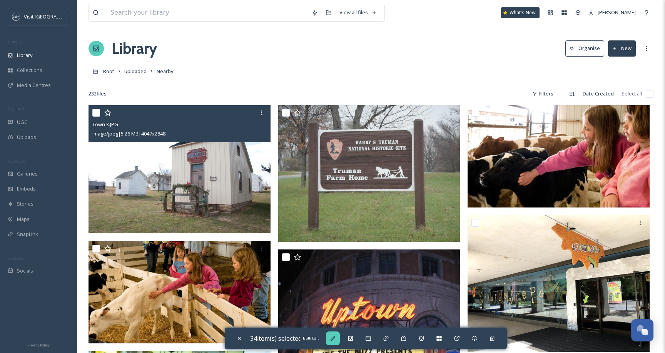
click at [334, 339] on icon at bounding box center [333, 338] width 6 height 6
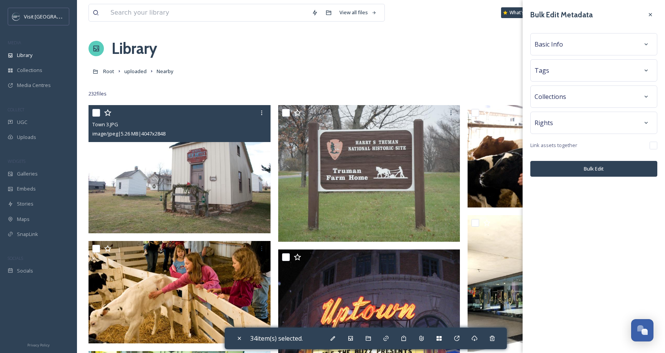
click at [563, 48] on div "Basic Info" at bounding box center [594, 44] width 119 height 14
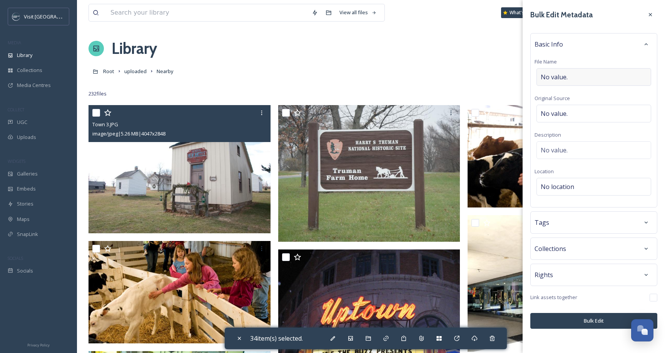
click at [566, 73] on span "No value." at bounding box center [554, 76] width 27 height 9
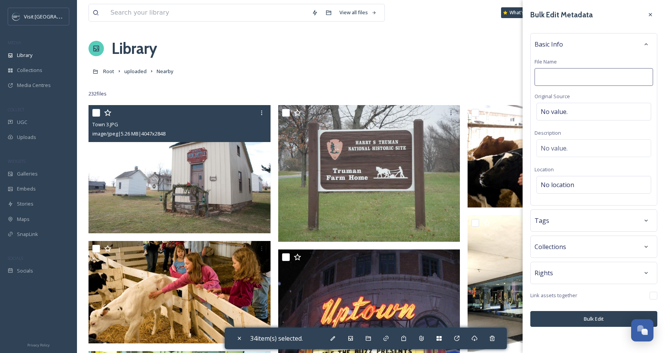
click at [617, 43] on div "Basic Info" at bounding box center [594, 44] width 119 height 14
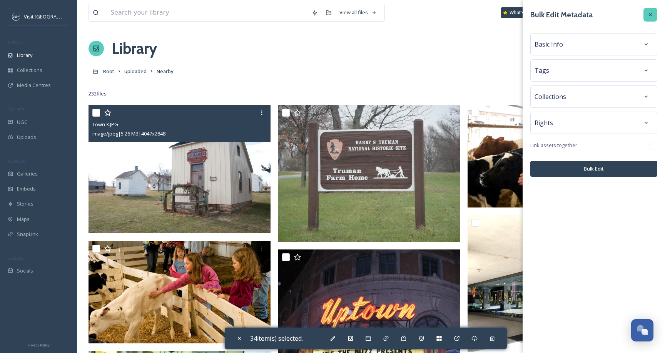
click at [654, 15] on div at bounding box center [651, 15] width 14 height 14
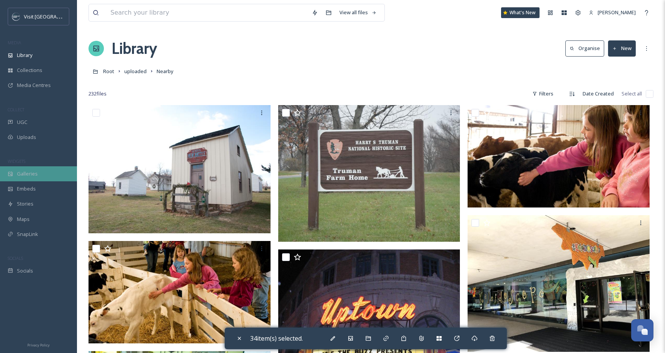
click at [18, 177] on div "Galleries" at bounding box center [38, 173] width 77 height 15
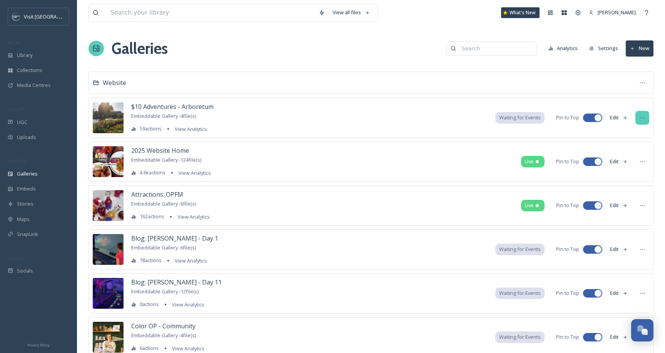
click at [639, 115] on div at bounding box center [642, 118] width 14 height 14
click at [620, 209] on div "Delete" at bounding box center [628, 203] width 42 height 15
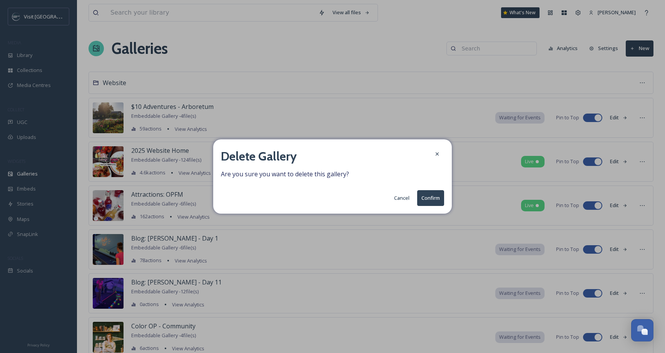
click at [433, 199] on button "Confirm" at bounding box center [430, 198] width 27 height 16
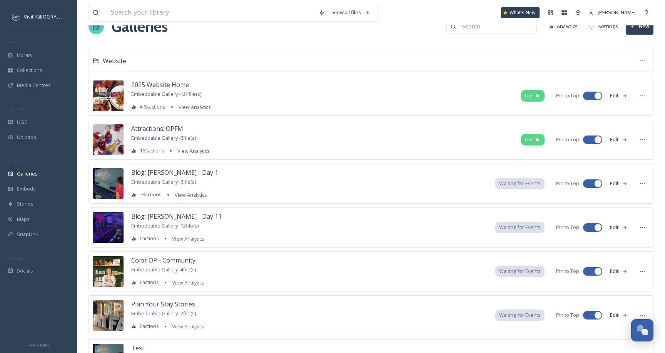
scroll to position [45, 0]
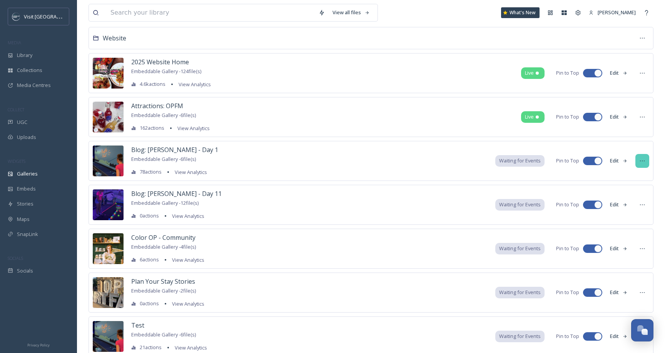
click at [641, 162] on icon at bounding box center [642, 161] width 6 height 6
click at [624, 239] on div "Delete" at bounding box center [628, 246] width 42 height 15
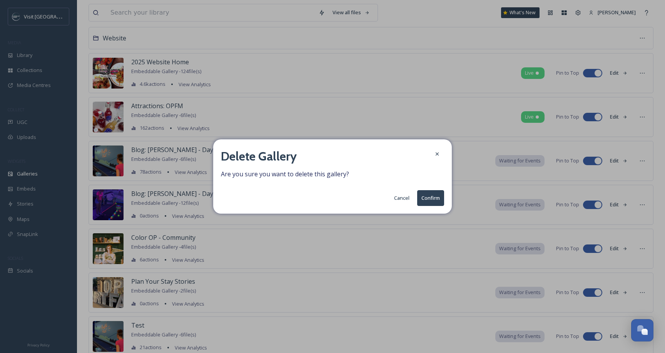
click at [434, 197] on button "Confirm" at bounding box center [430, 198] width 27 height 16
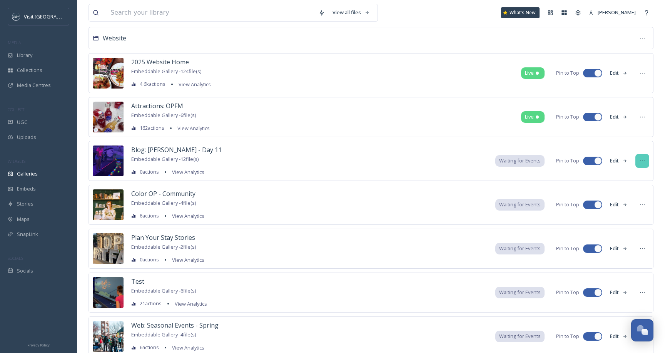
click at [639, 164] on div at bounding box center [642, 161] width 14 height 14
click at [615, 244] on span "Delete" at bounding box center [618, 245] width 15 height 7
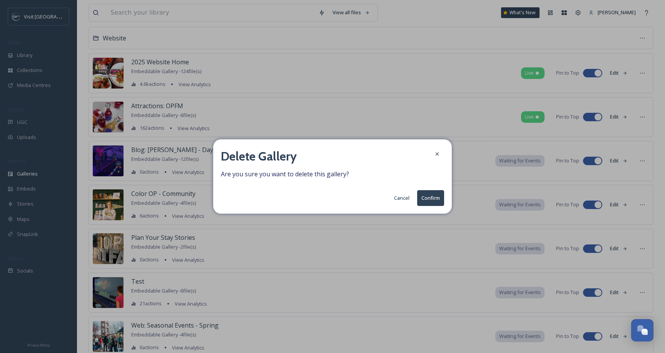
click at [434, 194] on button "Confirm" at bounding box center [430, 198] width 27 height 16
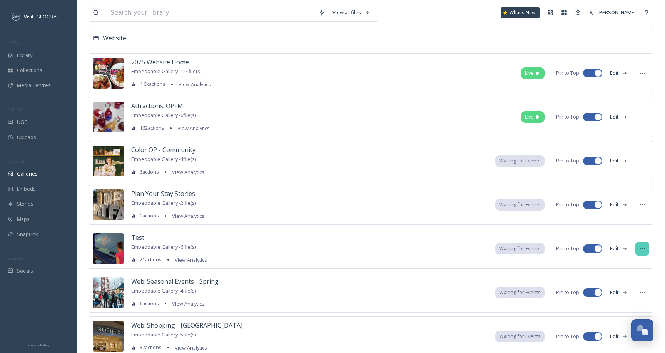
click at [646, 247] on div at bounding box center [642, 249] width 14 height 14
click at [610, 334] on div "Delete" at bounding box center [628, 333] width 42 height 15
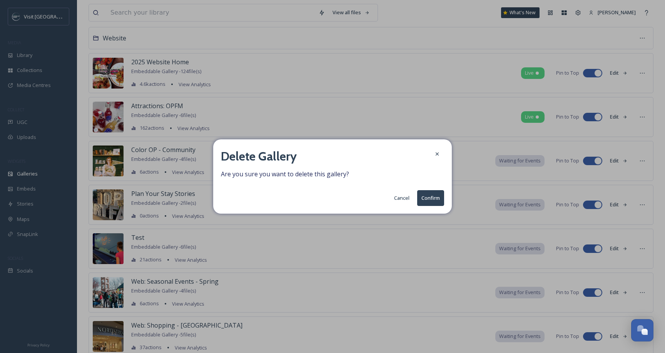
click at [424, 202] on button "Confirm" at bounding box center [430, 198] width 27 height 16
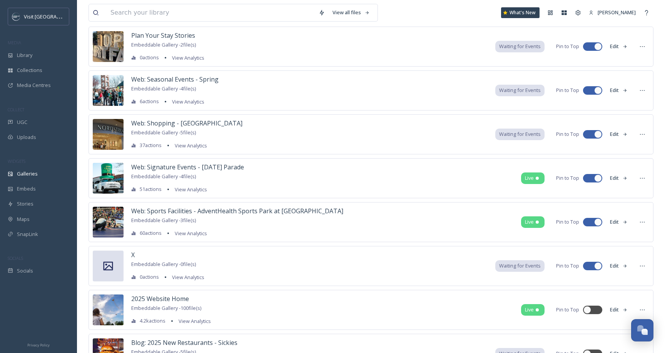
scroll to position [204, 0]
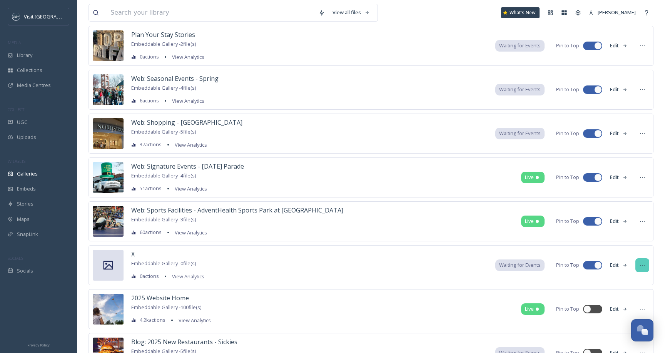
click at [645, 267] on icon at bounding box center [642, 265] width 6 height 6
click at [610, 339] on div "Delete" at bounding box center [628, 350] width 42 height 15
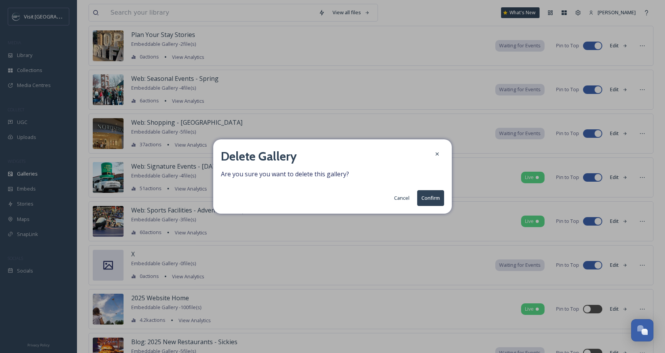
click at [432, 196] on button "Confirm" at bounding box center [430, 198] width 27 height 16
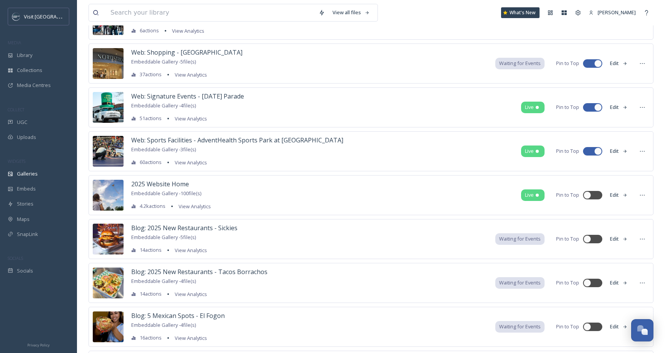
scroll to position [359, 0]
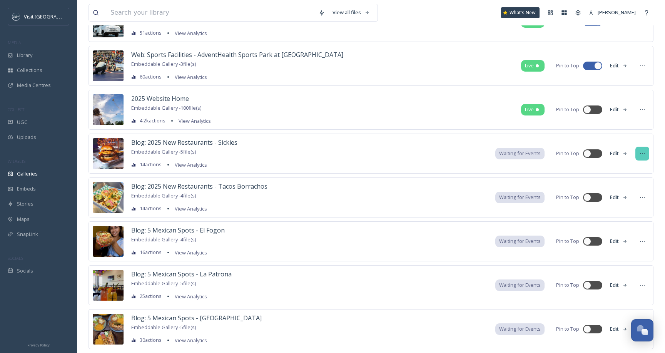
click at [640, 154] on icon at bounding box center [642, 153] width 6 height 6
click at [622, 232] on div "Delete" at bounding box center [628, 238] width 42 height 15
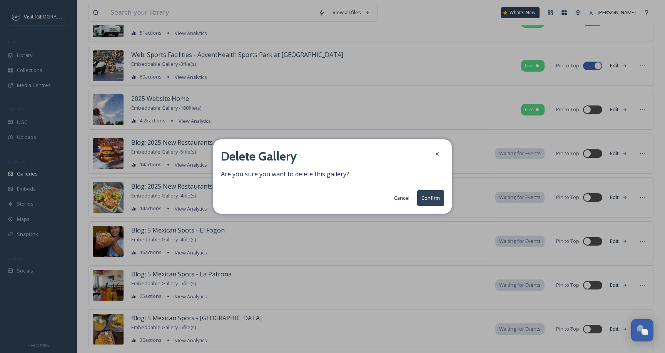
click at [435, 196] on button "Confirm" at bounding box center [430, 198] width 27 height 16
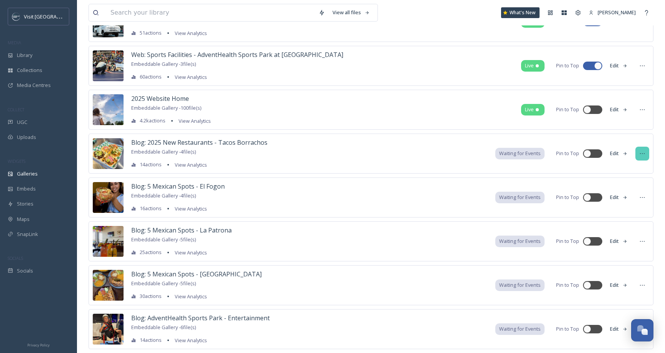
click at [640, 154] on icon at bounding box center [642, 153] width 6 height 6
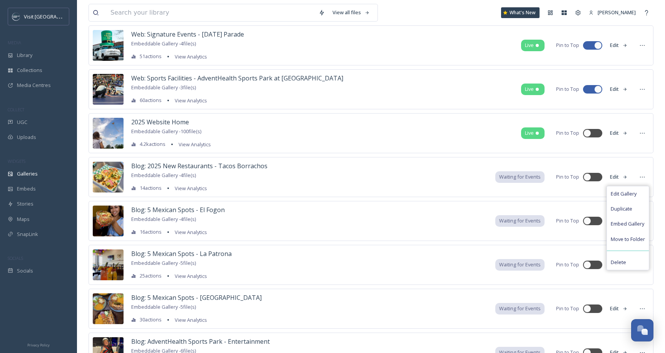
scroll to position [331, 0]
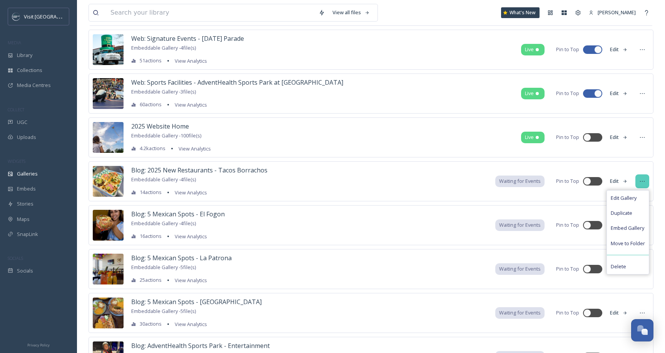
click at [642, 188] on div at bounding box center [642, 181] width 14 height 14
click at [642, 184] on icon at bounding box center [642, 181] width 6 height 6
click at [635, 271] on div "Delete" at bounding box center [628, 266] width 42 height 15
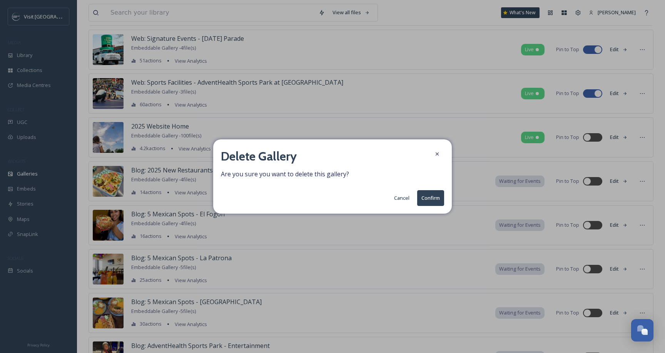
click at [429, 201] on button "Confirm" at bounding box center [430, 198] width 27 height 16
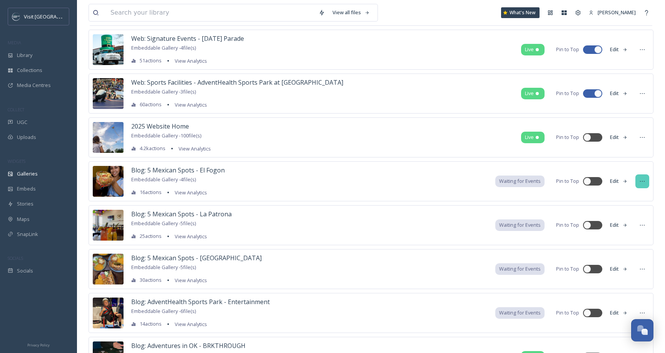
click at [638, 184] on div at bounding box center [642, 181] width 14 height 14
click at [625, 272] on div "Delete" at bounding box center [628, 266] width 42 height 15
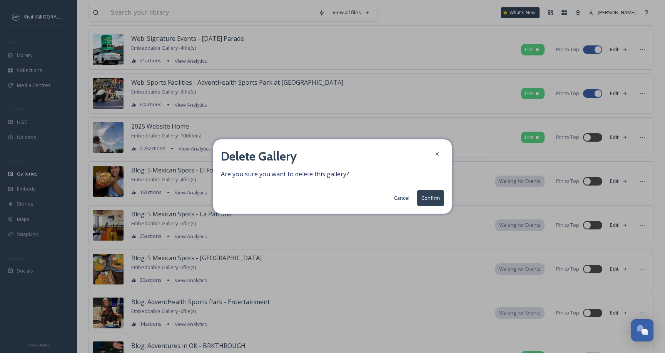
click at [431, 197] on button "Confirm" at bounding box center [430, 198] width 27 height 16
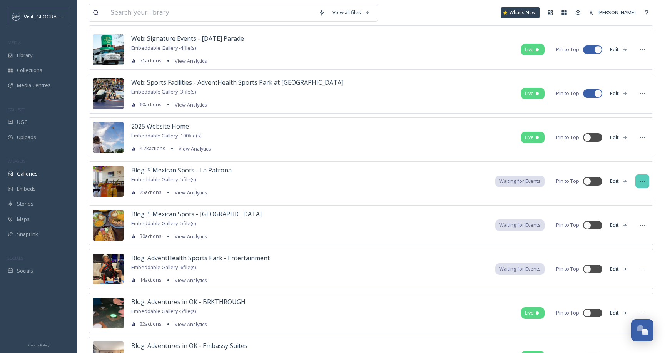
click at [640, 184] on icon at bounding box center [642, 181] width 6 height 6
click at [624, 265] on span "Delete" at bounding box center [618, 266] width 15 height 7
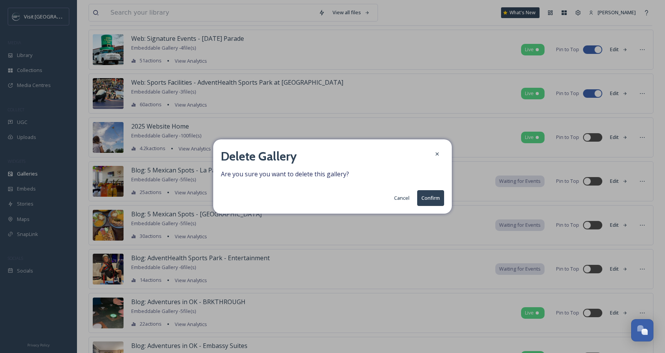
click at [440, 197] on button "Confirm" at bounding box center [430, 198] width 27 height 16
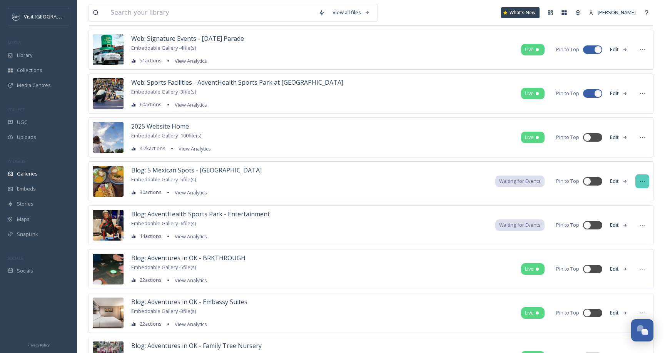
click at [645, 181] on div at bounding box center [642, 181] width 14 height 14
click at [636, 265] on div "Delete" at bounding box center [628, 266] width 42 height 15
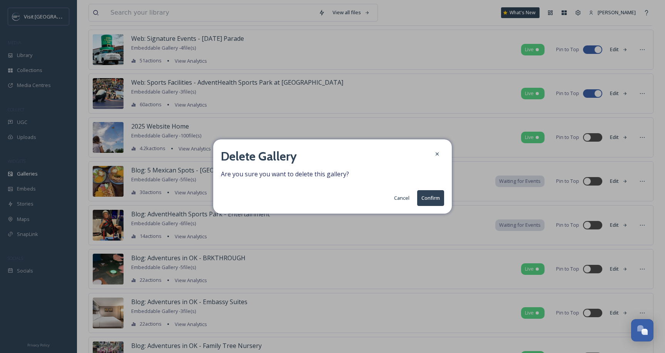
click at [432, 197] on button "Confirm" at bounding box center [430, 198] width 27 height 16
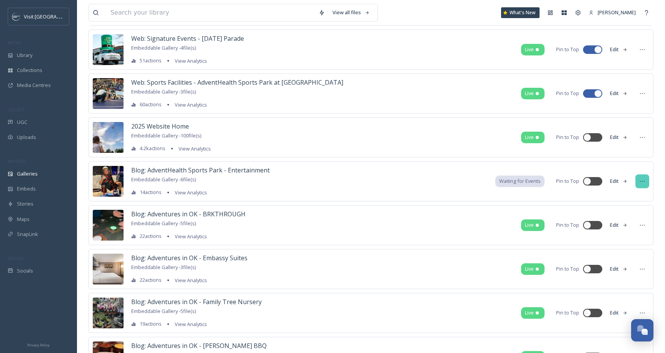
click at [640, 181] on icon at bounding box center [642, 181] width 5 height 1
click at [629, 267] on div "Delete" at bounding box center [628, 266] width 42 height 15
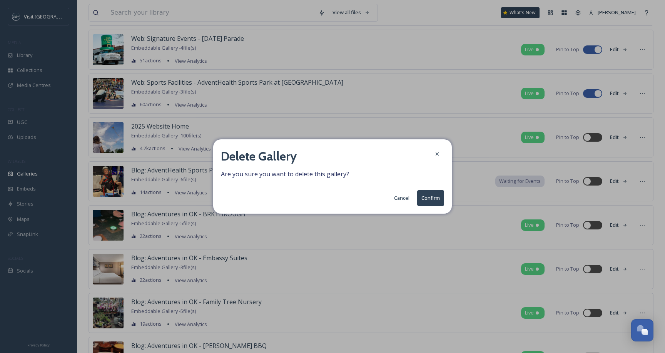
click at [429, 196] on button "Confirm" at bounding box center [430, 198] width 27 height 16
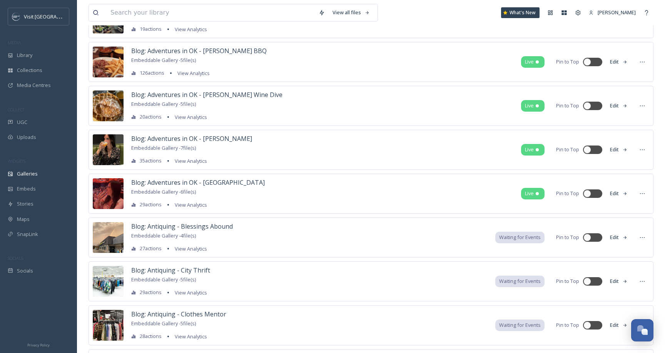
scroll to position [666, 0]
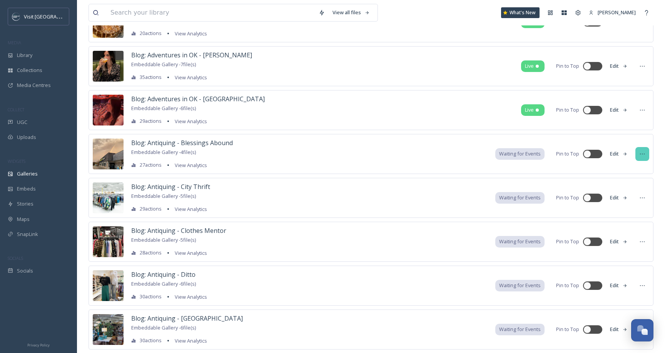
click at [639, 157] on div at bounding box center [642, 154] width 14 height 14
click at [638, 242] on div "Delete" at bounding box center [628, 239] width 42 height 15
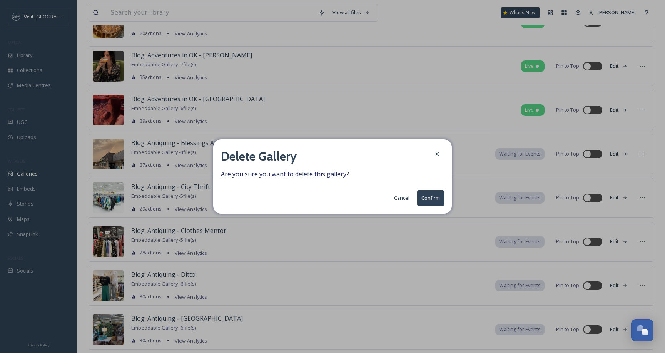
click at [434, 199] on button "Confirm" at bounding box center [430, 198] width 27 height 16
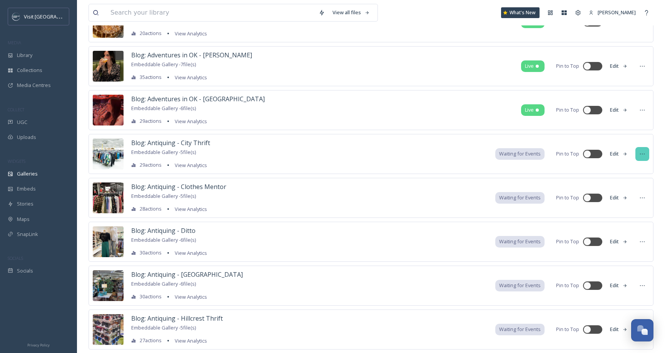
click at [640, 156] on icon at bounding box center [642, 154] width 6 height 6
click at [625, 240] on span "Delete" at bounding box center [618, 239] width 15 height 7
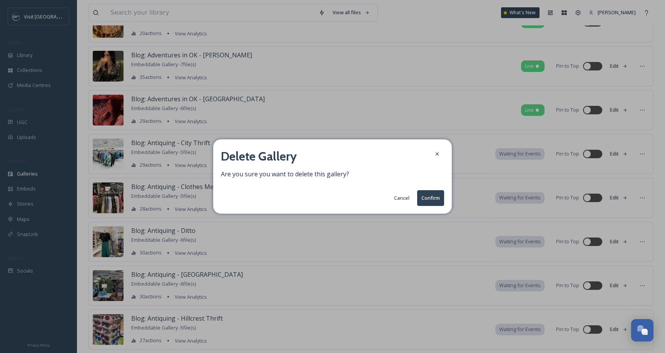
click at [433, 200] on button "Confirm" at bounding box center [430, 198] width 27 height 16
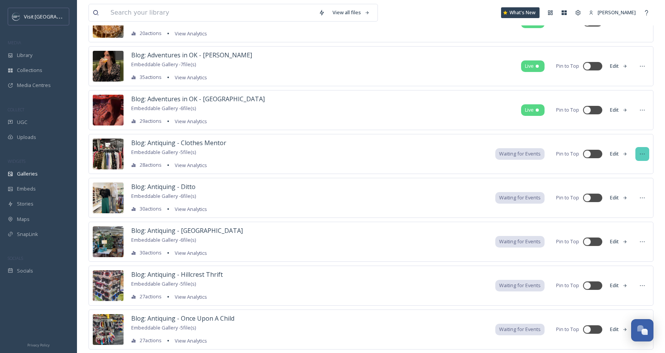
click at [639, 156] on icon at bounding box center [642, 154] width 6 height 6
click at [616, 242] on span "Delete" at bounding box center [618, 239] width 15 height 7
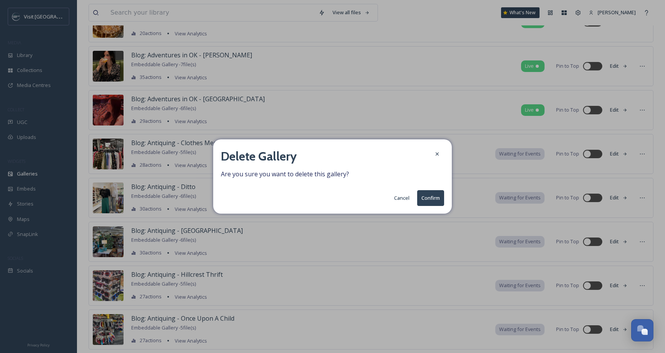
click at [438, 199] on button "Confirm" at bounding box center [430, 198] width 27 height 16
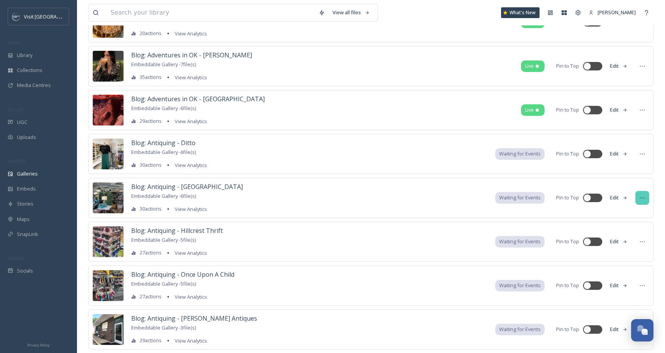
click at [640, 195] on icon at bounding box center [642, 198] width 6 height 6
click at [619, 282] on span "Delete" at bounding box center [618, 282] width 15 height 7
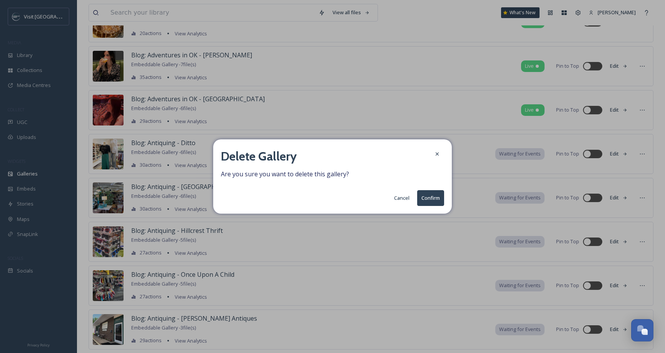
click at [433, 203] on button "Confirm" at bounding box center [430, 198] width 27 height 16
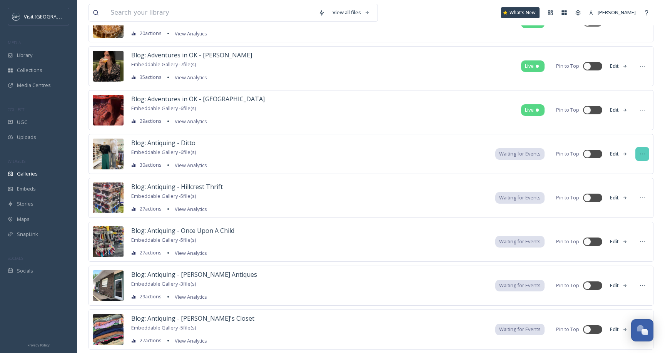
click at [645, 151] on div at bounding box center [642, 154] width 14 height 14
click at [615, 240] on span "Delete" at bounding box center [618, 239] width 15 height 7
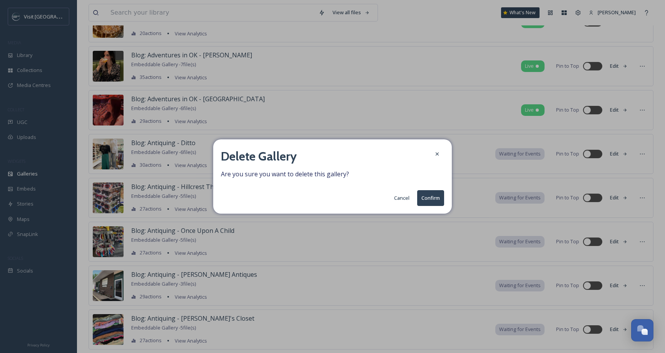
click at [439, 201] on button "Confirm" at bounding box center [430, 198] width 27 height 16
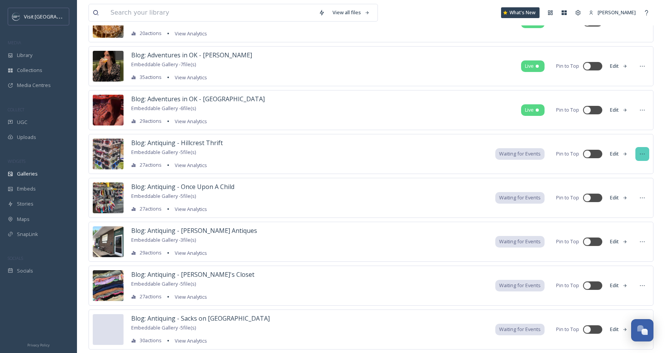
click at [642, 155] on icon at bounding box center [642, 154] width 6 height 6
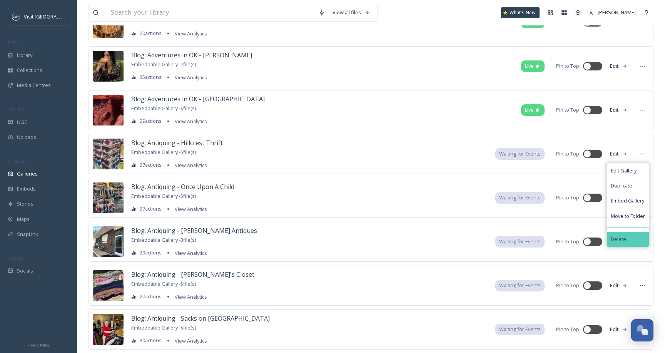
click at [617, 240] on span "Delete" at bounding box center [618, 239] width 15 height 7
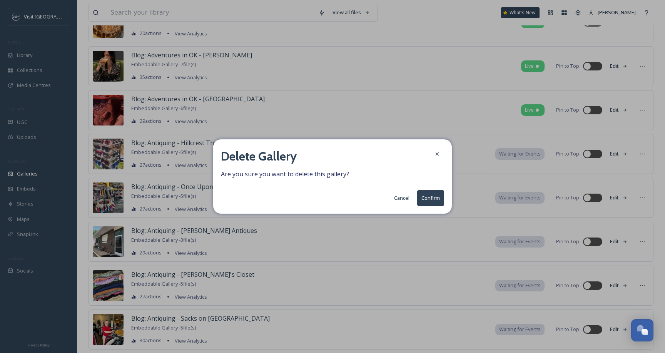
click at [425, 200] on button "Confirm" at bounding box center [430, 198] width 27 height 16
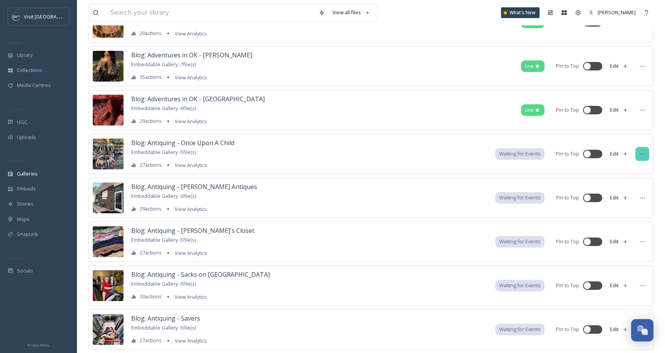
click at [637, 154] on div at bounding box center [642, 154] width 14 height 14
click at [621, 241] on span "Delete" at bounding box center [618, 239] width 15 height 7
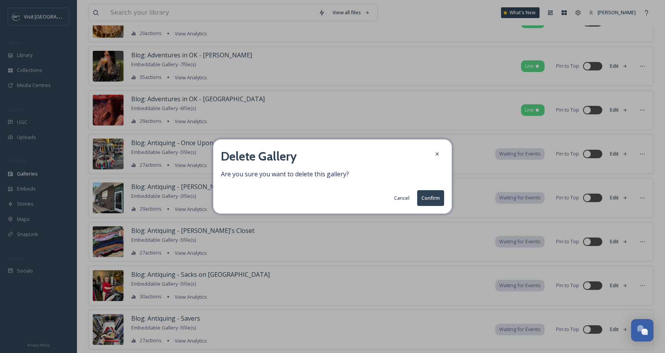
click at [427, 196] on button "Confirm" at bounding box center [430, 198] width 27 height 16
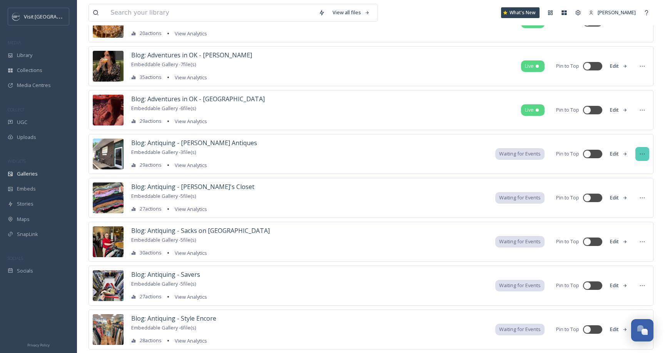
click at [640, 154] on icon at bounding box center [642, 154] width 5 height 1
click at [620, 236] on span "Delete" at bounding box center [618, 239] width 15 height 7
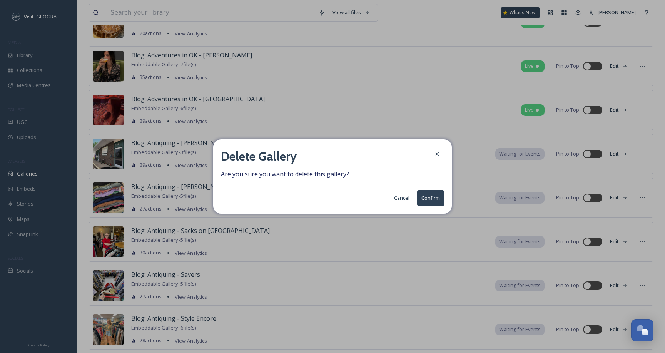
click at [438, 194] on button "Confirm" at bounding box center [430, 198] width 27 height 16
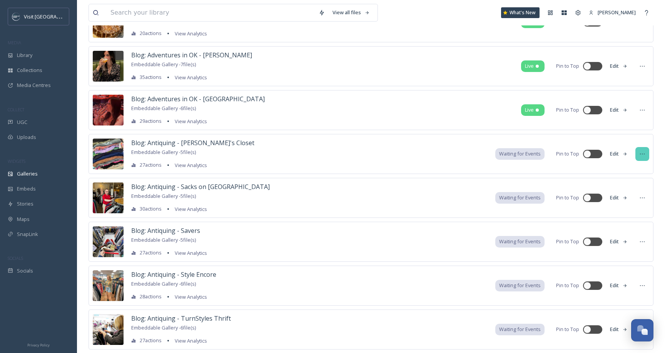
click at [646, 157] on div at bounding box center [642, 154] width 14 height 14
click at [625, 244] on div "Delete" at bounding box center [628, 239] width 42 height 15
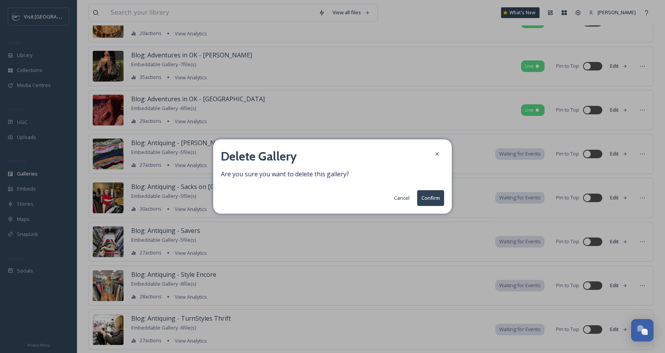
click at [432, 189] on div "Delete Gallery Are you sure you want to delete this gallery? Cancel Confirm" at bounding box center [332, 176] width 239 height 74
click at [433, 196] on button "Confirm" at bounding box center [430, 198] width 27 height 16
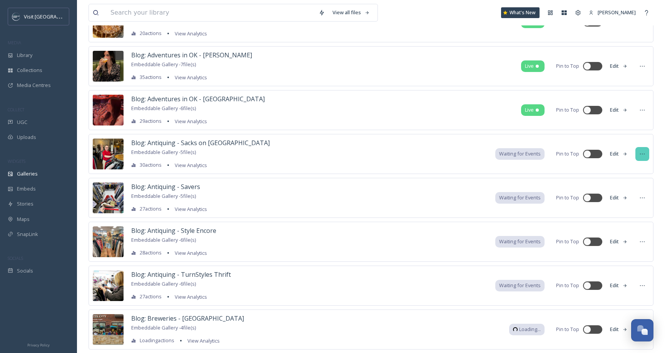
click at [639, 157] on icon at bounding box center [642, 154] width 6 height 6
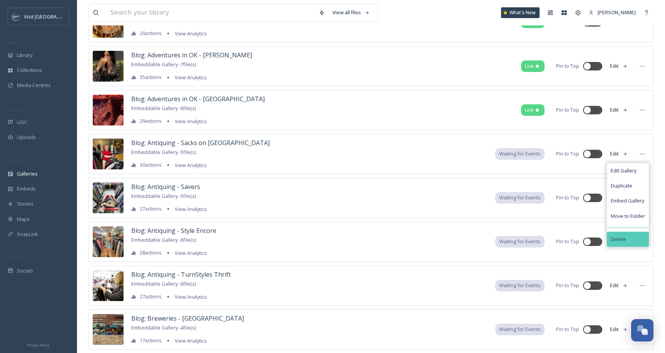
click at [622, 239] on span "Delete" at bounding box center [618, 239] width 15 height 7
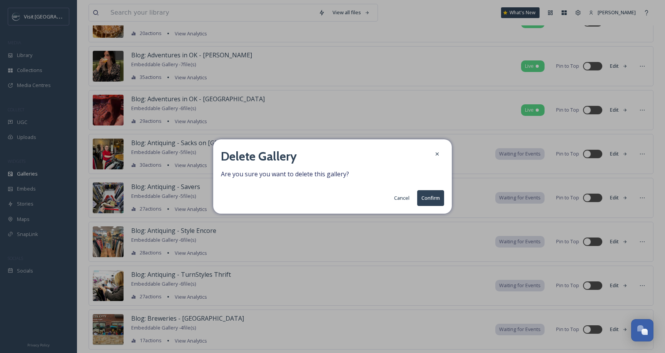
click at [434, 196] on button "Confirm" at bounding box center [430, 198] width 27 height 16
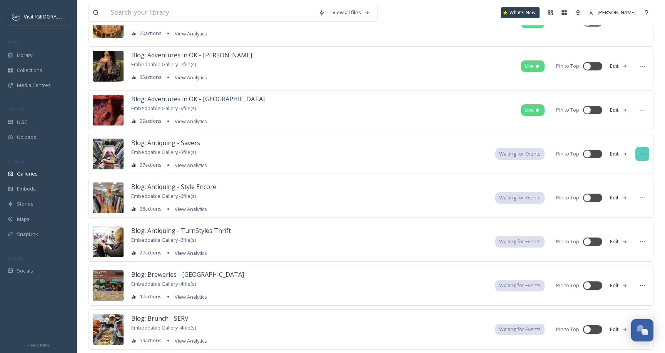
click at [641, 153] on icon at bounding box center [642, 154] width 6 height 6
click at [620, 241] on span "Delete" at bounding box center [618, 239] width 15 height 7
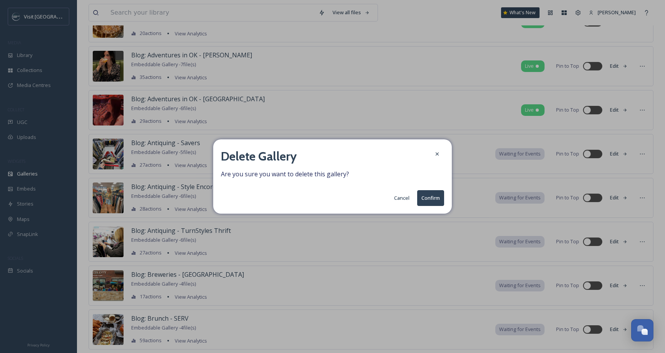
click at [428, 204] on button "Confirm" at bounding box center [430, 198] width 27 height 16
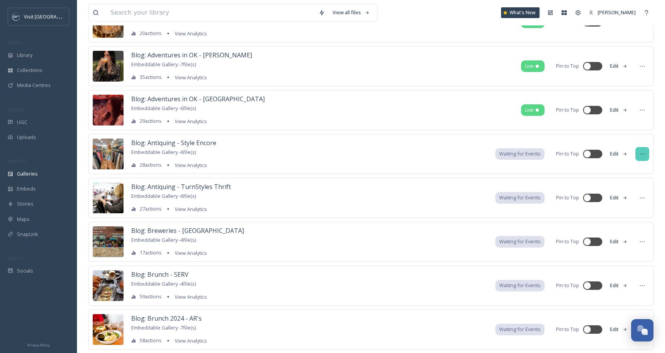
click at [641, 154] on icon at bounding box center [642, 154] width 6 height 6
click at [621, 236] on span "Delete" at bounding box center [618, 239] width 15 height 7
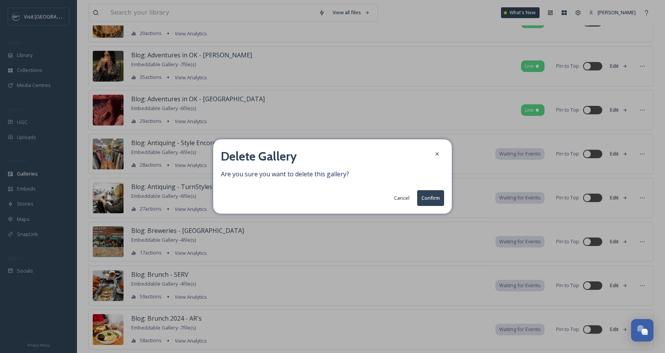
click at [439, 200] on button "Confirm" at bounding box center [430, 198] width 27 height 16
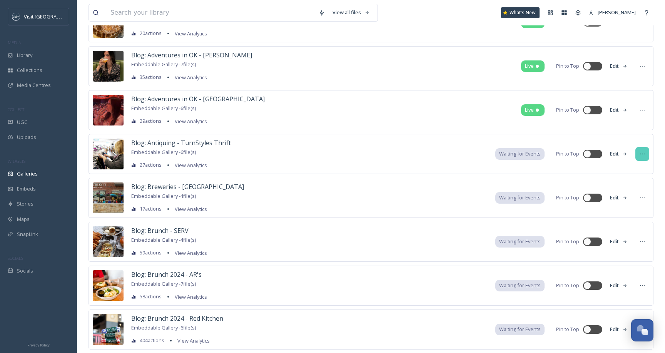
click at [645, 156] on icon at bounding box center [642, 154] width 6 height 6
click at [625, 243] on div "Delete" at bounding box center [628, 239] width 42 height 15
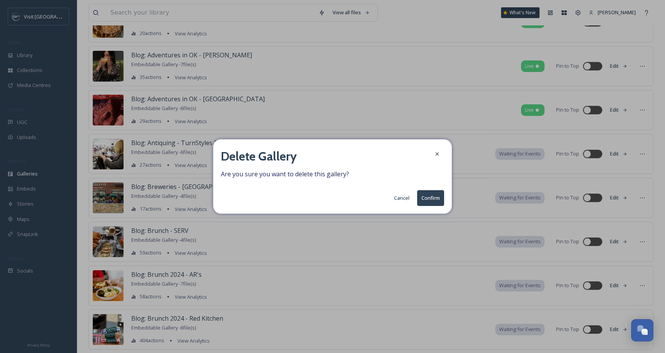
click at [440, 198] on button "Confirm" at bounding box center [430, 198] width 27 height 16
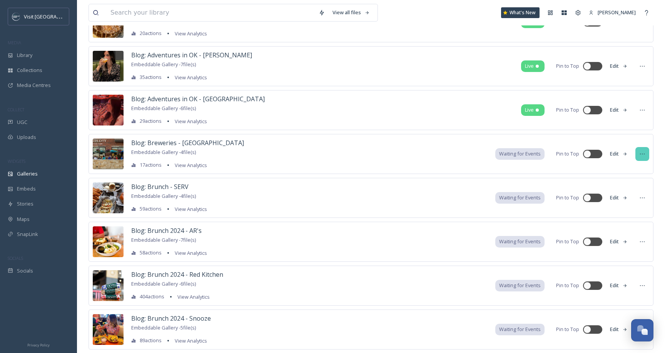
click at [639, 154] on div at bounding box center [642, 154] width 14 height 14
click at [625, 239] on span "Delete" at bounding box center [618, 239] width 15 height 7
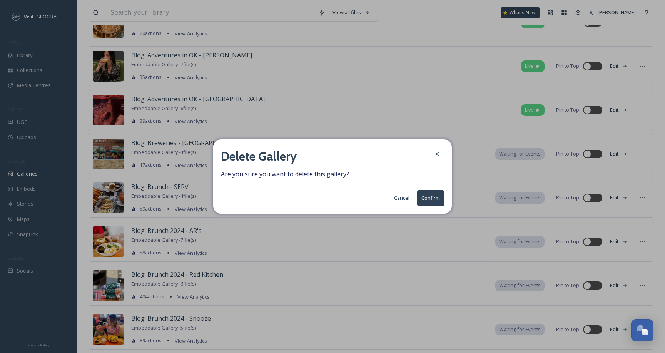
click at [441, 203] on button "Confirm" at bounding box center [430, 198] width 27 height 16
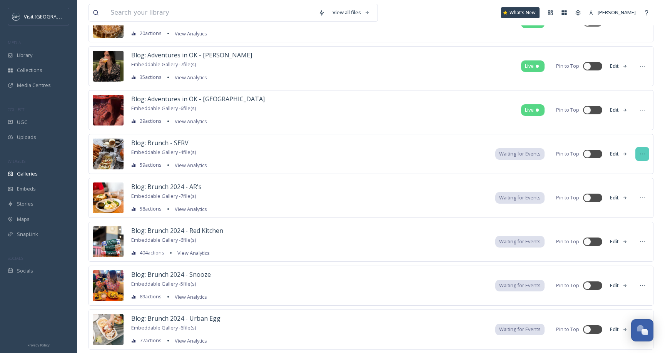
click at [639, 155] on icon at bounding box center [642, 154] width 6 height 6
click at [611, 240] on span "Delete" at bounding box center [618, 239] width 15 height 7
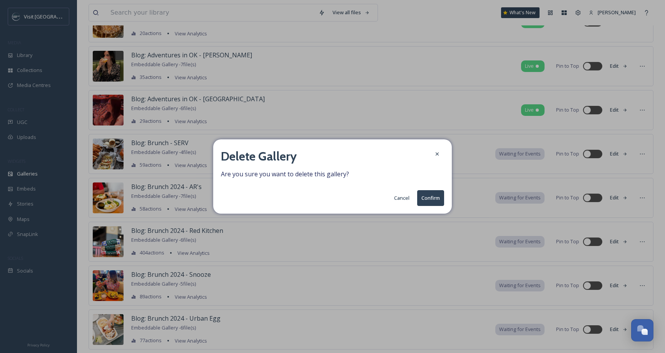
click at [425, 196] on button "Confirm" at bounding box center [430, 198] width 27 height 16
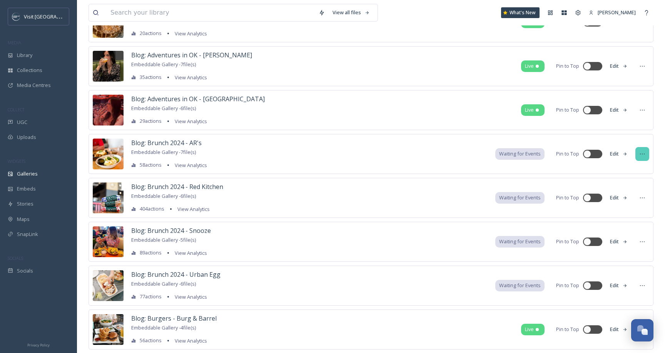
click at [638, 157] on div at bounding box center [642, 154] width 14 height 14
click at [632, 241] on div "Delete" at bounding box center [628, 239] width 42 height 15
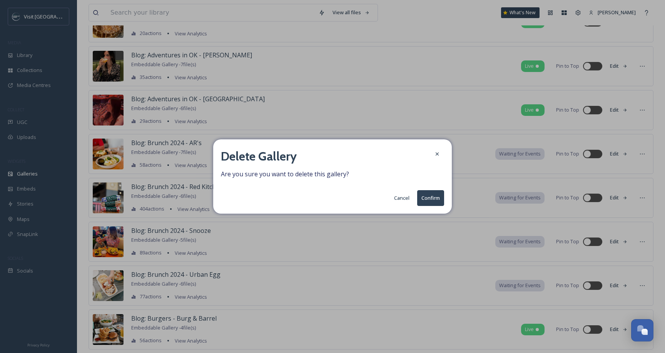
click at [438, 198] on button "Confirm" at bounding box center [430, 198] width 27 height 16
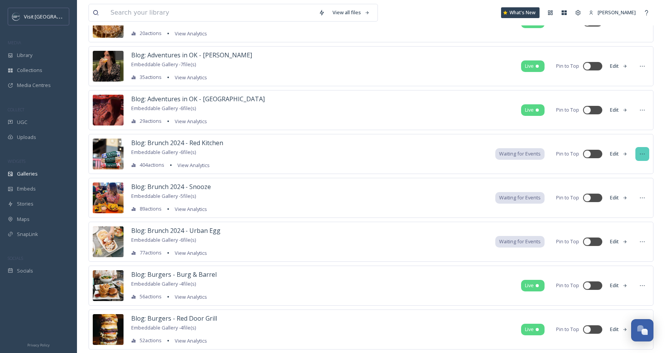
click at [641, 155] on icon at bounding box center [642, 154] width 6 height 6
click at [622, 236] on span "Delete" at bounding box center [618, 239] width 15 height 7
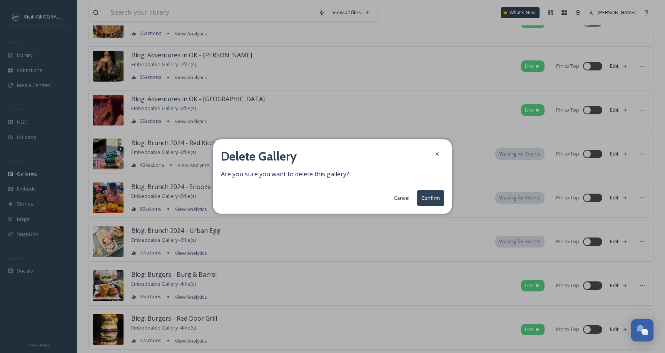
click at [428, 196] on button "Confirm" at bounding box center [430, 198] width 27 height 16
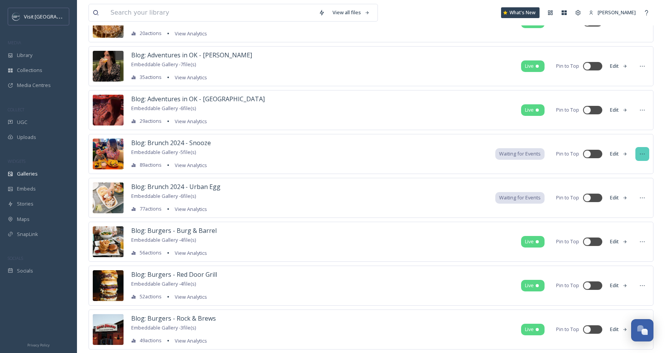
click at [639, 154] on div at bounding box center [642, 154] width 14 height 14
click at [619, 238] on span "Delete" at bounding box center [618, 239] width 15 height 7
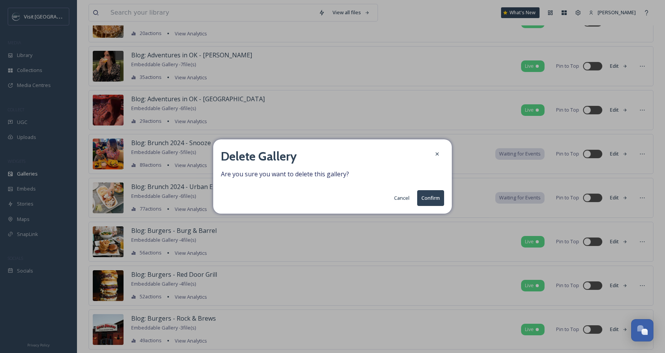
click at [431, 200] on button "Confirm" at bounding box center [430, 198] width 27 height 16
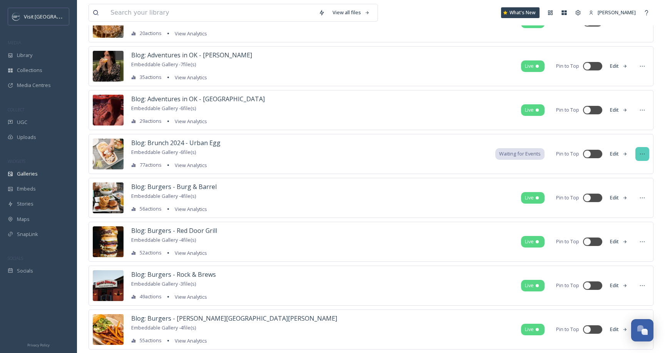
click at [642, 154] on icon at bounding box center [642, 154] width 6 height 6
click at [624, 241] on span "Delete" at bounding box center [618, 239] width 15 height 7
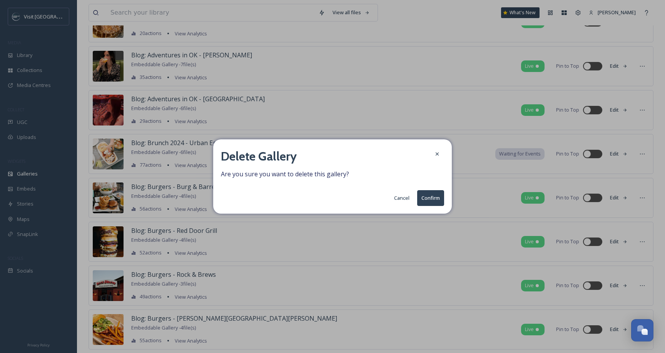
click at [432, 201] on button "Confirm" at bounding box center [430, 198] width 27 height 16
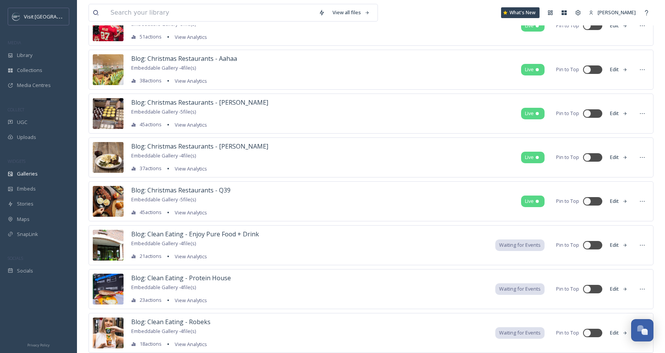
scroll to position [1089, 0]
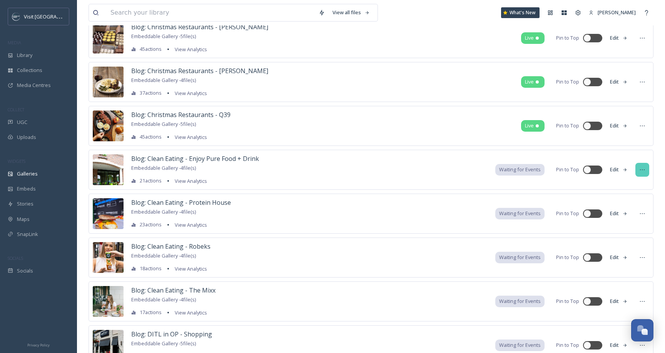
click at [645, 170] on icon at bounding box center [642, 170] width 6 height 6
click at [630, 259] on div "Delete" at bounding box center [628, 254] width 42 height 15
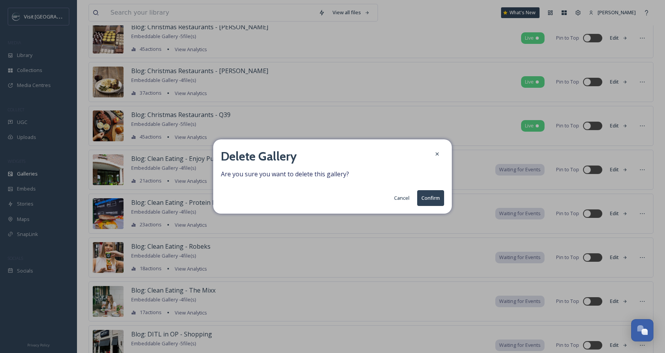
click at [426, 197] on button "Confirm" at bounding box center [430, 198] width 27 height 16
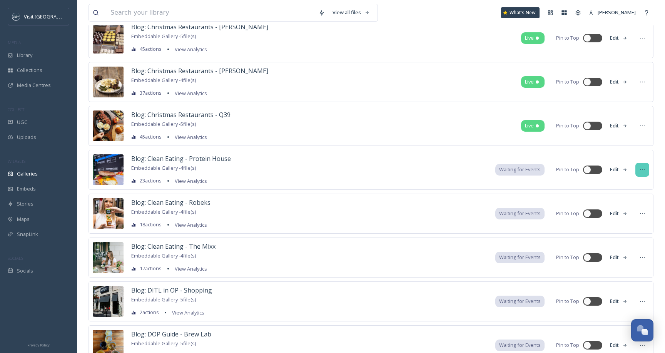
click at [640, 170] on icon at bounding box center [642, 169] width 5 height 1
click at [615, 257] on span "Delete" at bounding box center [618, 254] width 15 height 7
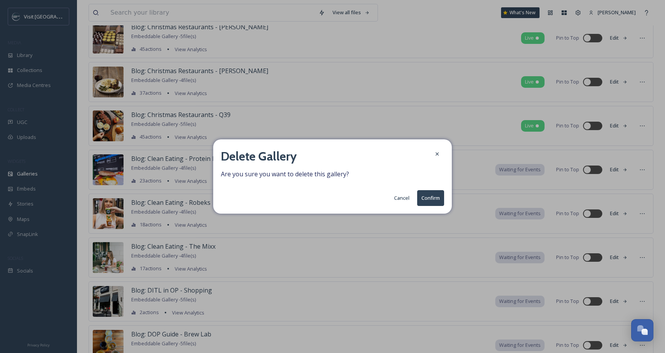
click at [439, 196] on button "Confirm" at bounding box center [430, 198] width 27 height 16
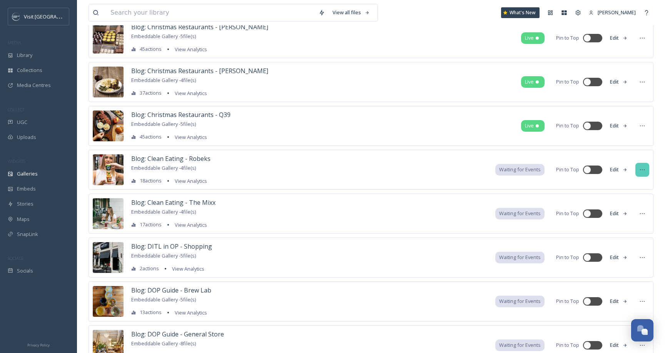
click at [635, 169] on div at bounding box center [642, 170] width 14 height 14
click at [629, 249] on div "Delete" at bounding box center [628, 254] width 42 height 15
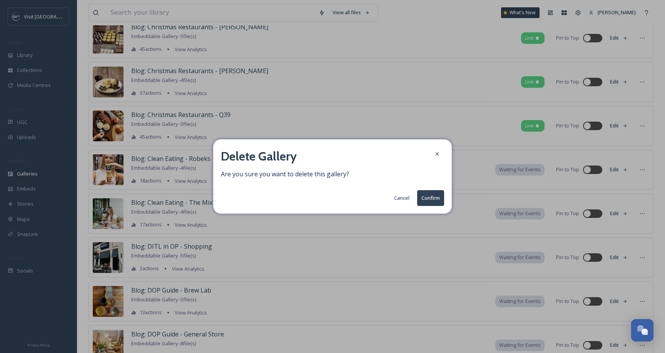
click at [435, 199] on button "Confirm" at bounding box center [430, 198] width 27 height 16
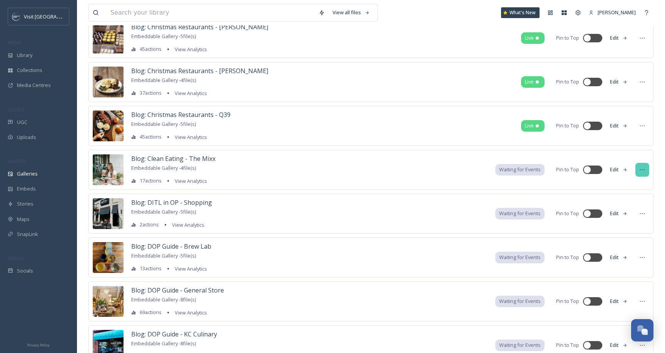
click at [641, 167] on icon at bounding box center [642, 170] width 6 height 6
click at [618, 254] on span "Delete" at bounding box center [618, 254] width 15 height 7
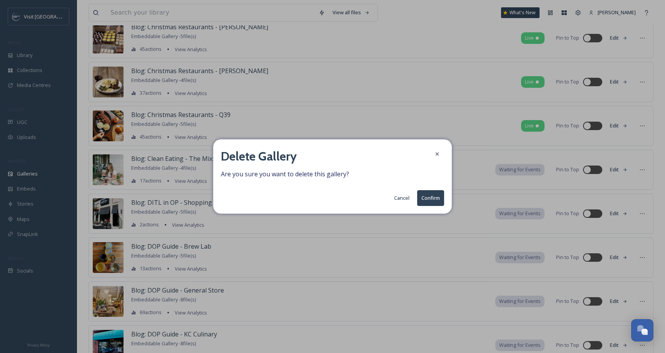
click at [421, 195] on button "Confirm" at bounding box center [430, 198] width 27 height 16
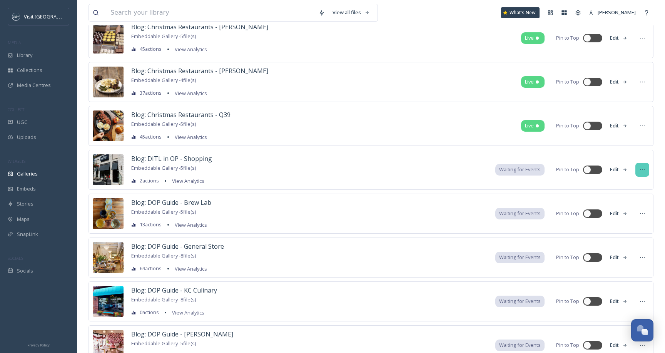
click at [642, 169] on icon at bounding box center [642, 170] width 6 height 6
click at [622, 257] on span "Delete" at bounding box center [618, 254] width 15 height 7
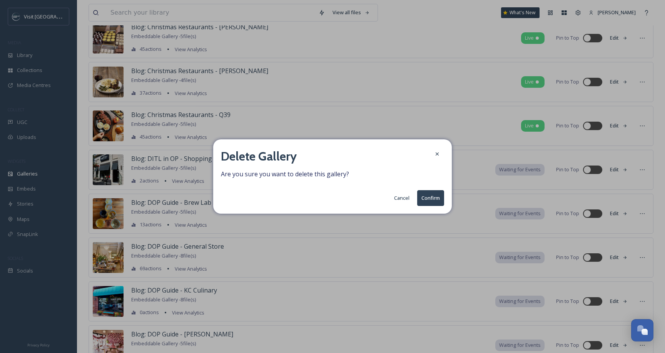
click at [433, 201] on button "Confirm" at bounding box center [430, 198] width 27 height 16
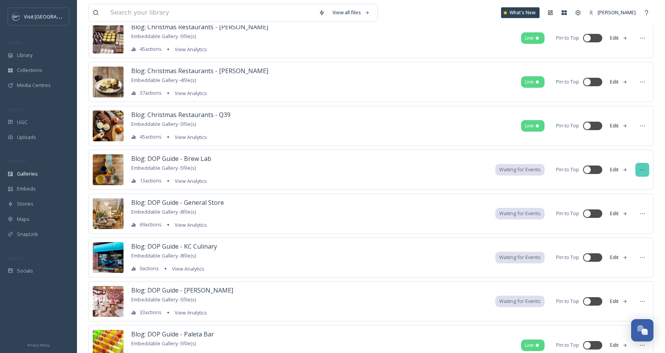
click at [646, 170] on div at bounding box center [642, 170] width 14 height 14
click at [628, 257] on div "Delete" at bounding box center [628, 254] width 42 height 15
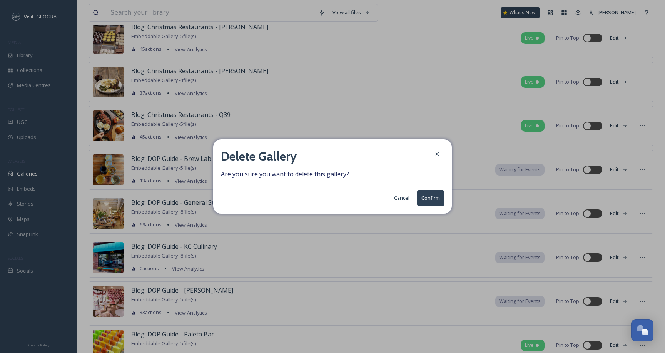
click at [428, 193] on button "Confirm" at bounding box center [430, 198] width 27 height 16
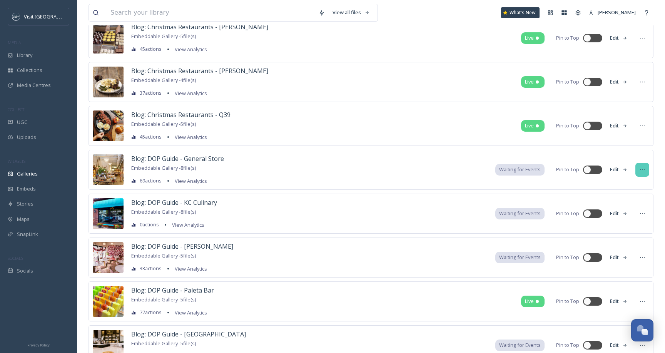
click at [644, 172] on icon at bounding box center [642, 170] width 6 height 6
click at [611, 257] on span "Delete" at bounding box center [618, 254] width 15 height 7
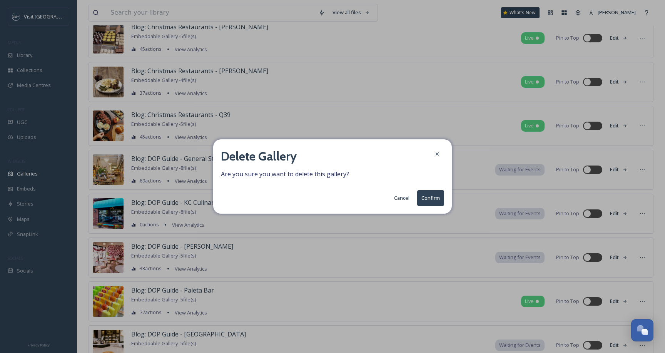
click at [432, 201] on button "Confirm" at bounding box center [430, 198] width 27 height 16
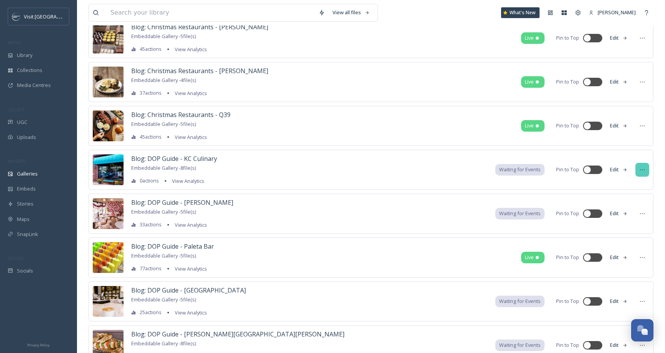
click at [641, 171] on icon at bounding box center [642, 170] width 6 height 6
click at [632, 256] on div "Delete" at bounding box center [628, 254] width 42 height 15
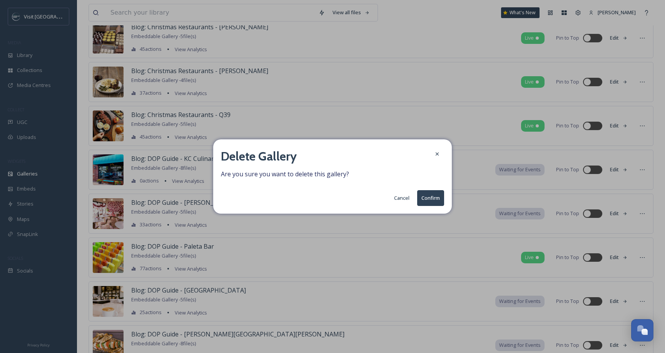
click at [433, 191] on button "Confirm" at bounding box center [430, 198] width 27 height 16
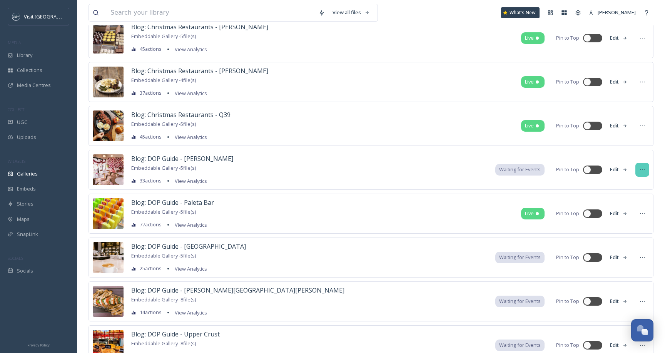
click at [647, 172] on div at bounding box center [642, 170] width 14 height 14
click at [634, 252] on div "Delete" at bounding box center [628, 254] width 42 height 15
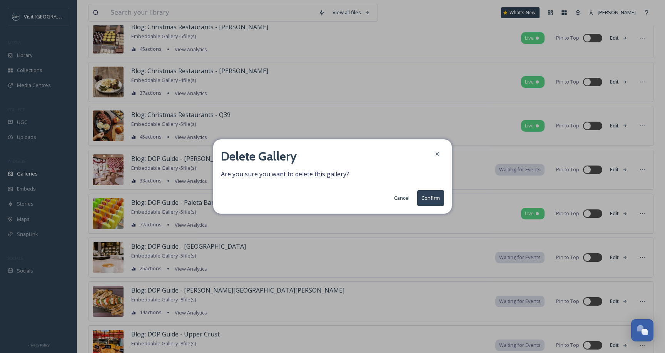
click at [437, 192] on button "Confirm" at bounding box center [430, 198] width 27 height 16
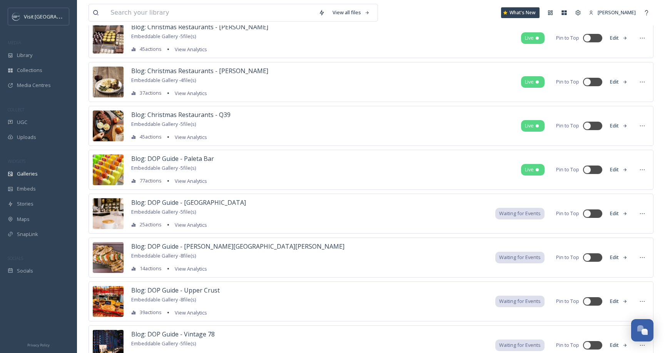
scroll to position [1117, 0]
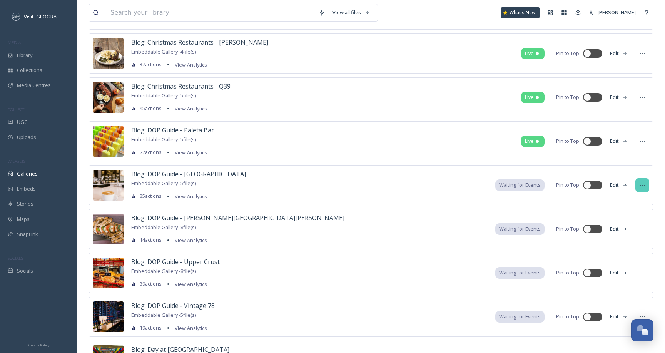
click at [640, 185] on icon at bounding box center [642, 185] width 5 height 1
click at [625, 268] on span "Delete" at bounding box center [618, 270] width 15 height 7
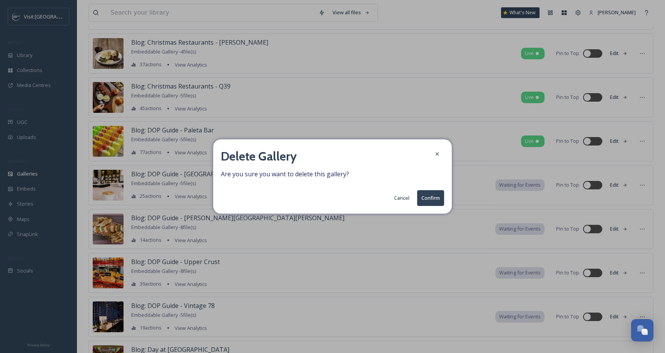
click at [431, 197] on button "Confirm" at bounding box center [430, 198] width 27 height 16
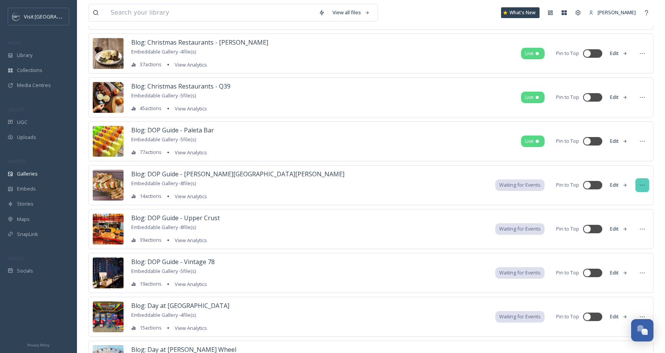
click at [641, 184] on icon at bounding box center [642, 185] width 6 height 6
click at [618, 267] on span "Delete" at bounding box center [618, 270] width 15 height 7
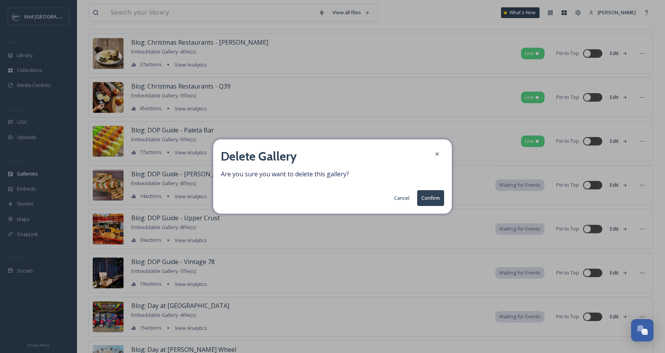
click at [434, 200] on button "Confirm" at bounding box center [430, 198] width 27 height 16
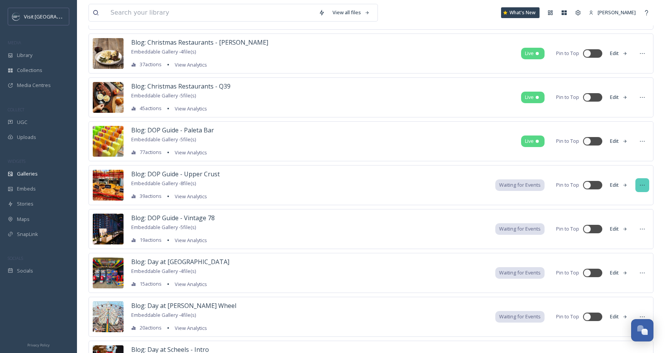
click at [642, 191] on div at bounding box center [642, 185] width 14 height 14
click at [617, 265] on div "Delete" at bounding box center [628, 270] width 42 height 15
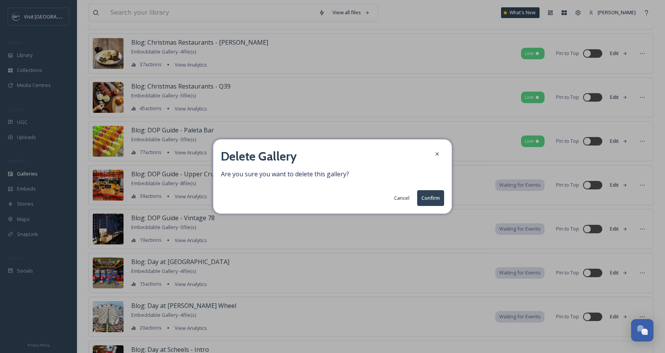
click at [425, 192] on button "Confirm" at bounding box center [430, 198] width 27 height 16
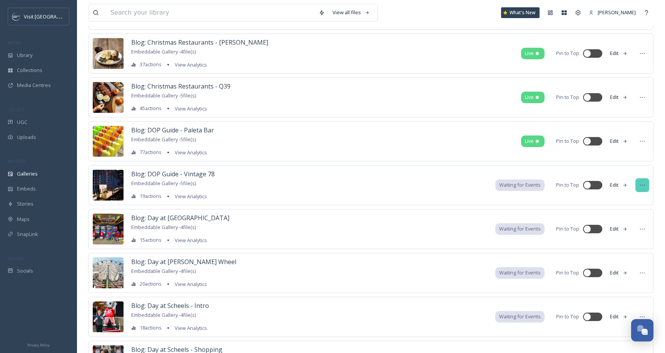
click at [638, 183] on div at bounding box center [642, 185] width 14 height 14
click at [620, 276] on div "Delete" at bounding box center [628, 270] width 42 height 15
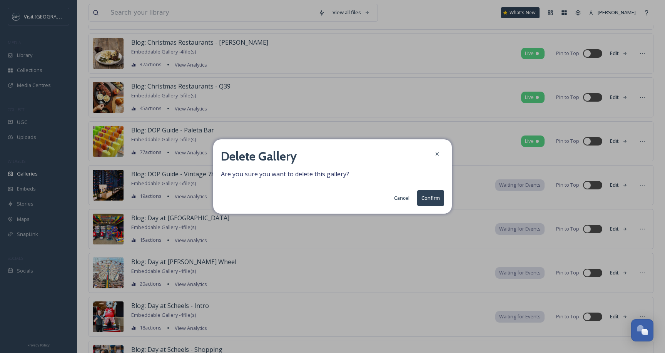
click at [434, 196] on button "Confirm" at bounding box center [430, 198] width 27 height 16
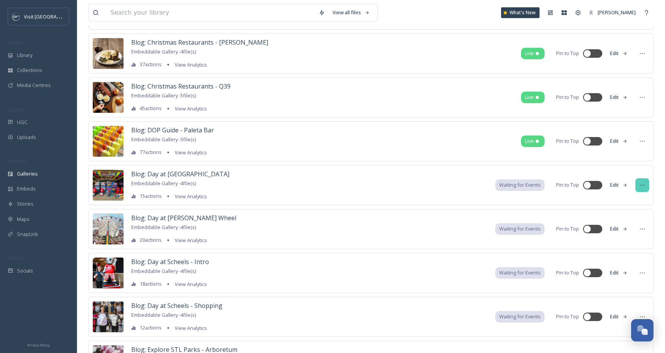
click at [643, 184] on icon at bounding box center [642, 185] width 6 height 6
click at [618, 264] on div "Delete" at bounding box center [628, 270] width 42 height 15
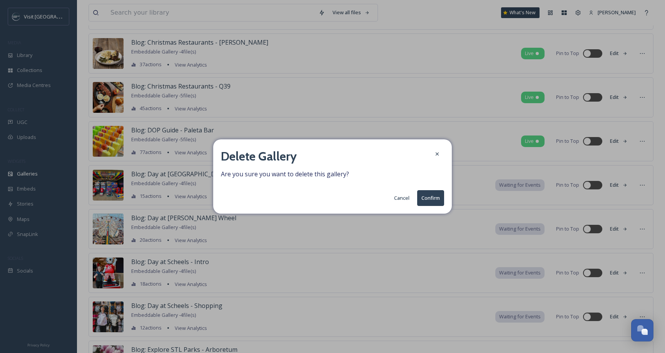
click at [429, 194] on button "Confirm" at bounding box center [430, 198] width 27 height 16
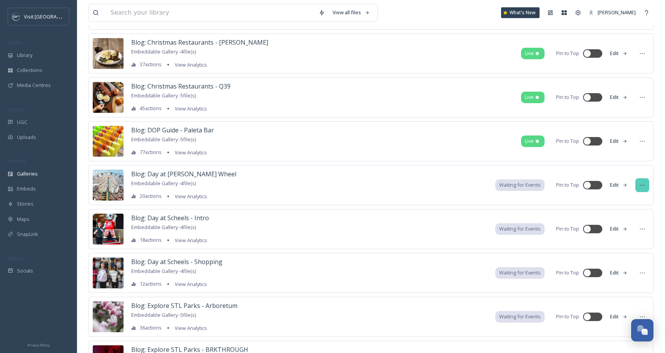
click at [640, 188] on div at bounding box center [642, 185] width 14 height 14
click at [620, 272] on span "Delete" at bounding box center [618, 270] width 15 height 7
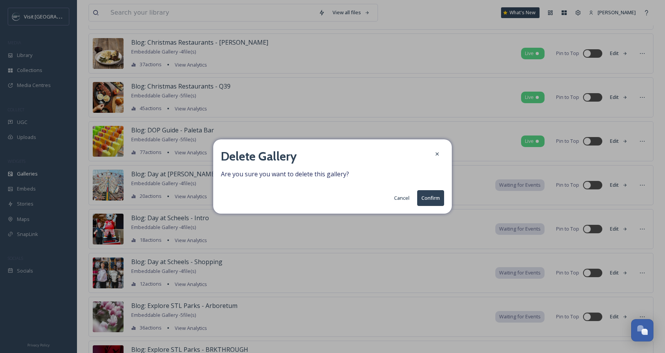
click at [439, 198] on button "Confirm" at bounding box center [430, 198] width 27 height 16
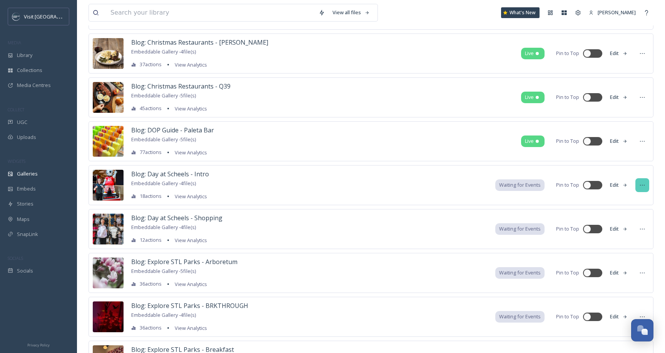
click at [643, 182] on icon at bounding box center [642, 185] width 6 height 6
click at [627, 271] on div "Delete" at bounding box center [628, 270] width 42 height 15
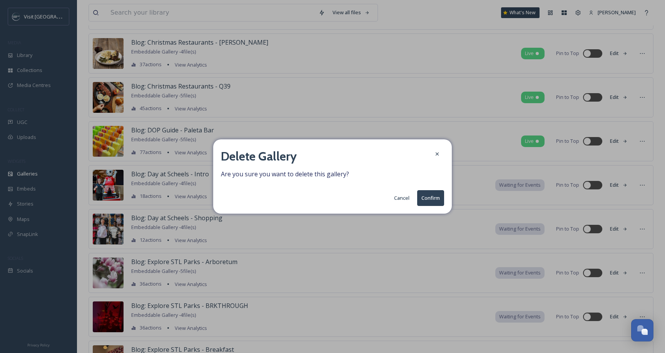
click at [431, 203] on button "Confirm" at bounding box center [430, 198] width 27 height 16
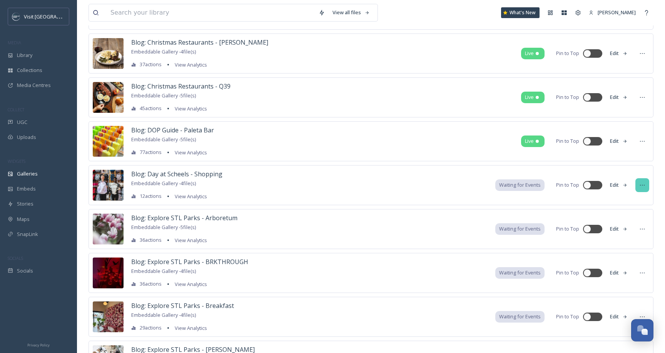
click at [642, 184] on icon at bounding box center [642, 185] width 6 height 6
click at [614, 265] on div "Delete" at bounding box center [628, 270] width 42 height 15
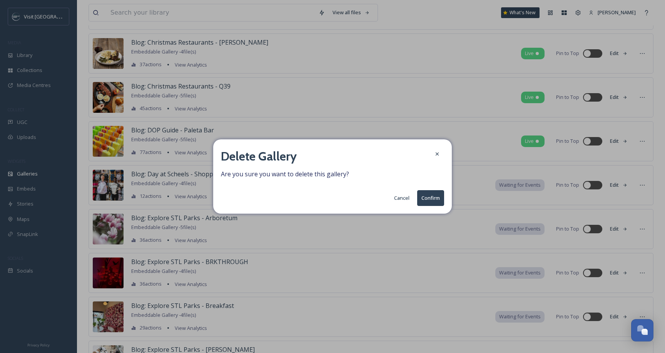
click at [424, 197] on button "Confirm" at bounding box center [430, 198] width 27 height 16
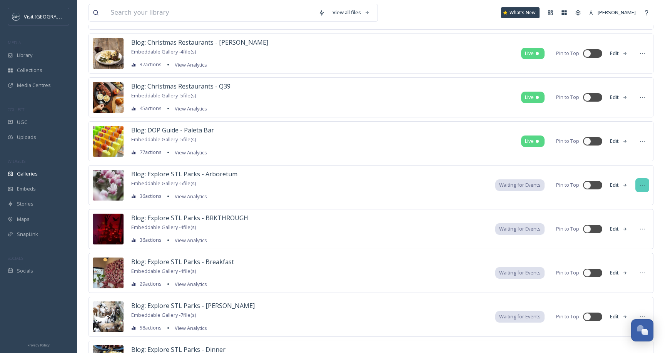
click at [638, 187] on div at bounding box center [642, 185] width 14 height 14
click at [631, 273] on div "Delete" at bounding box center [628, 270] width 42 height 15
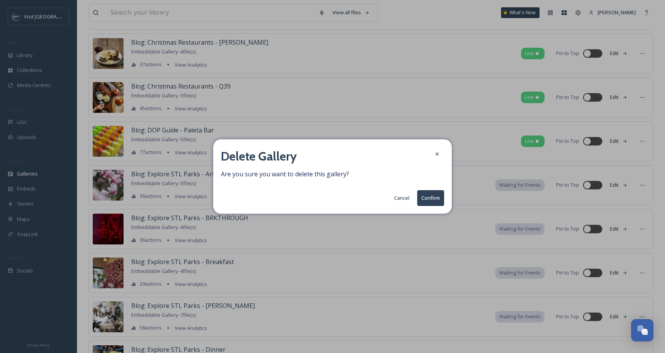
click at [431, 197] on button "Confirm" at bounding box center [430, 198] width 27 height 16
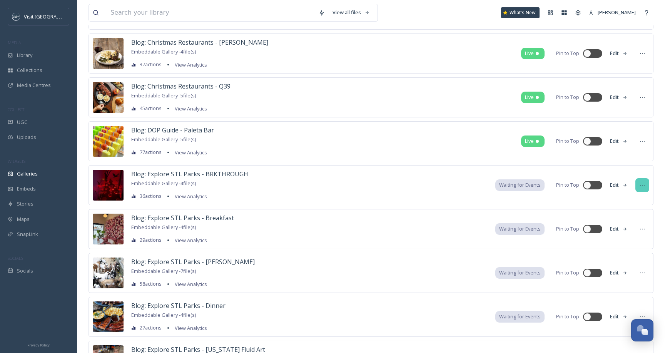
click at [645, 188] on div at bounding box center [642, 185] width 14 height 14
click at [620, 267] on span "Delete" at bounding box center [618, 270] width 15 height 7
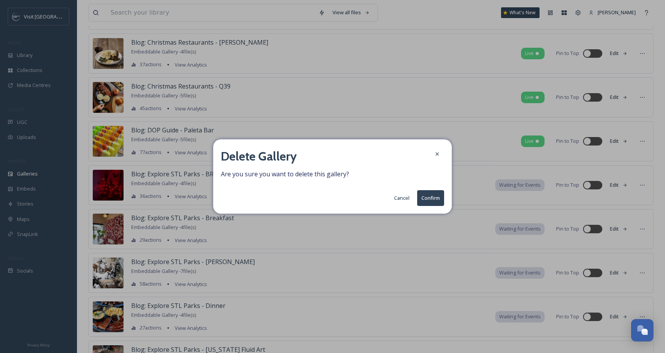
click at [438, 197] on button "Confirm" at bounding box center [430, 198] width 27 height 16
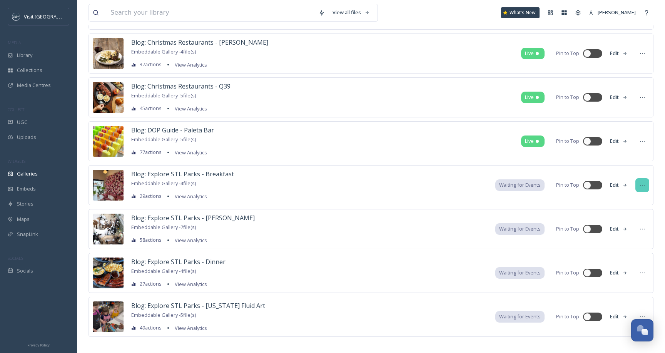
click at [646, 187] on div at bounding box center [642, 185] width 14 height 14
click at [613, 272] on span "Delete" at bounding box center [618, 270] width 15 height 7
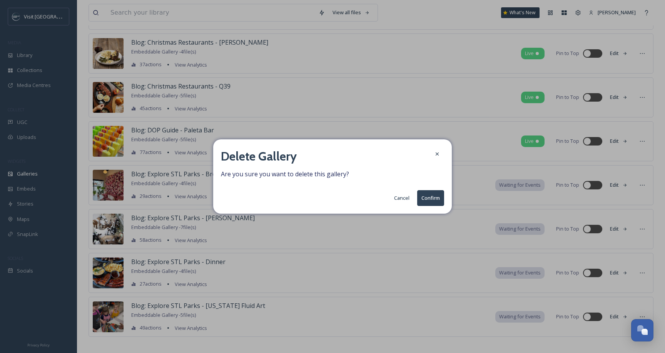
click at [431, 201] on button "Confirm" at bounding box center [430, 198] width 27 height 16
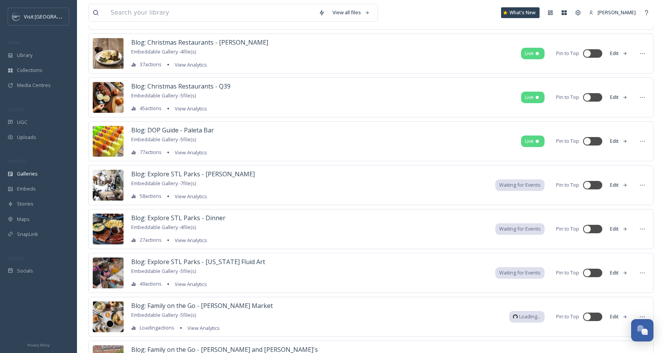
click at [638, 204] on div "Blog: Explore STL Parks - [PERSON_NAME] Embeddable Gallery - 7 file(s) 58 actio…" at bounding box center [371, 185] width 565 height 40
click at [635, 184] on div at bounding box center [642, 185] width 14 height 14
click at [616, 267] on span "Delete" at bounding box center [618, 270] width 15 height 7
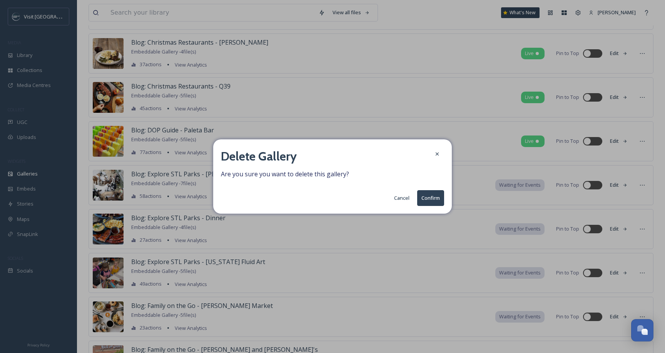
click at [426, 199] on button "Confirm" at bounding box center [430, 198] width 27 height 16
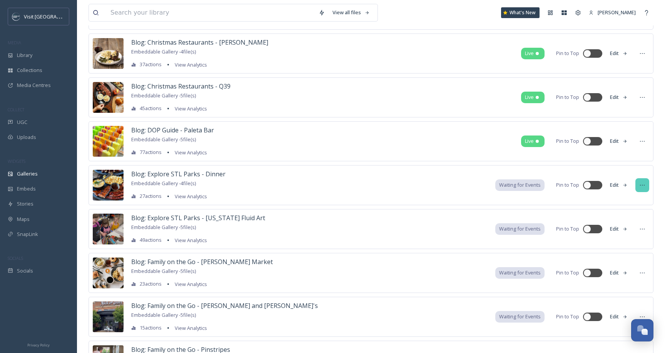
click at [646, 186] on div at bounding box center [642, 185] width 14 height 14
click at [633, 272] on div "Delete" at bounding box center [628, 270] width 42 height 15
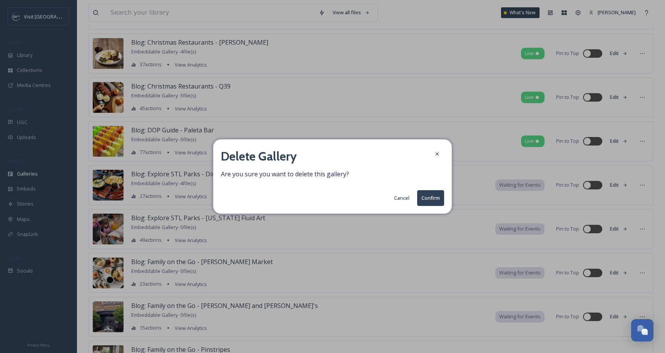
click at [435, 199] on button "Confirm" at bounding box center [430, 198] width 27 height 16
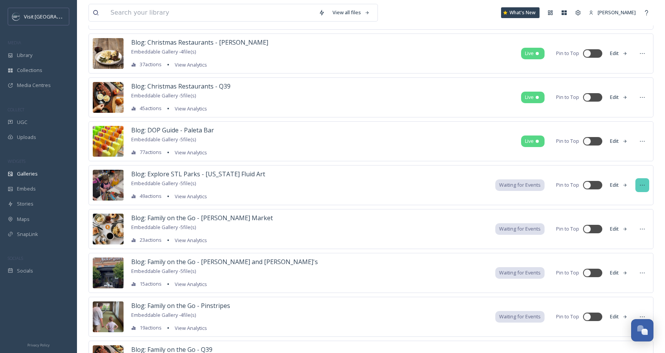
click at [640, 182] on icon at bounding box center [642, 185] width 6 height 6
click at [627, 271] on div "Delete" at bounding box center [628, 270] width 42 height 15
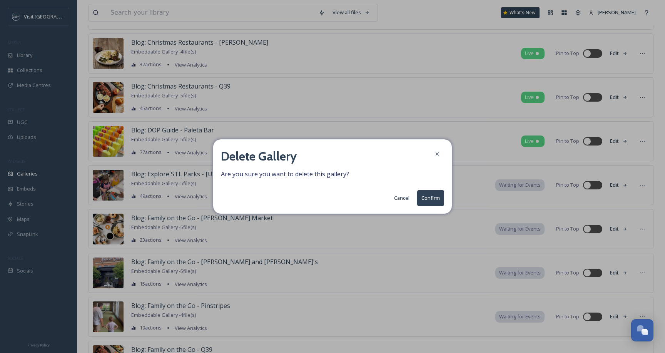
click at [432, 202] on button "Confirm" at bounding box center [430, 198] width 27 height 16
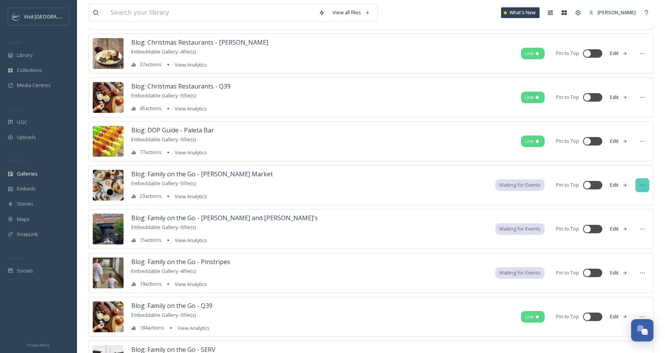
click at [645, 187] on icon at bounding box center [642, 185] width 6 height 6
click at [642, 272] on div "Delete" at bounding box center [628, 270] width 42 height 15
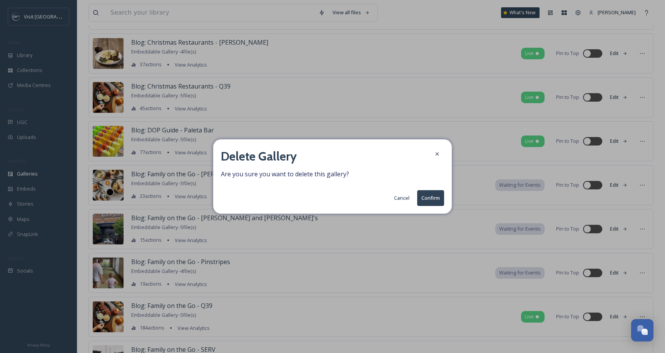
click at [432, 199] on button "Confirm" at bounding box center [430, 198] width 27 height 16
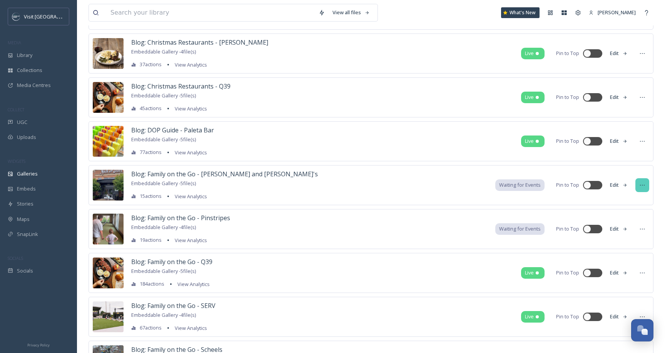
click at [641, 187] on icon at bounding box center [642, 185] width 6 height 6
click at [639, 265] on div "Delete" at bounding box center [628, 270] width 42 height 15
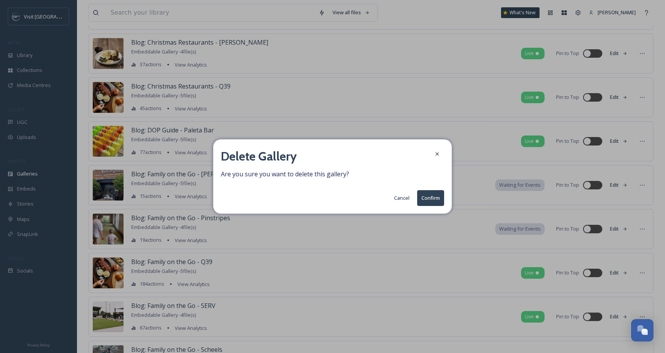
click at [437, 194] on button "Confirm" at bounding box center [430, 198] width 27 height 16
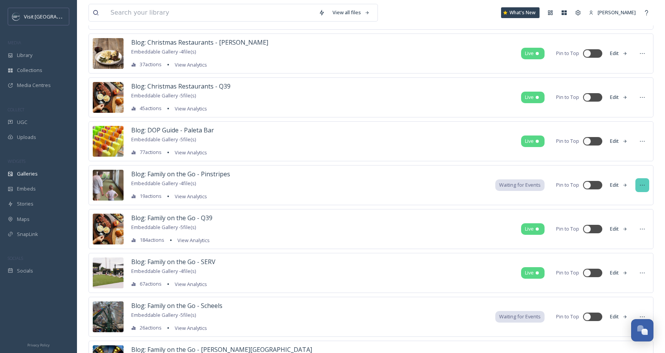
click at [647, 186] on div at bounding box center [642, 185] width 14 height 14
click at [620, 277] on div "Delete" at bounding box center [628, 270] width 42 height 15
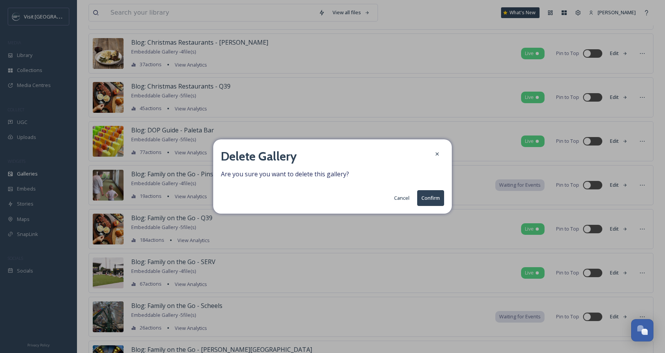
click at [434, 202] on button "Confirm" at bounding box center [430, 198] width 27 height 16
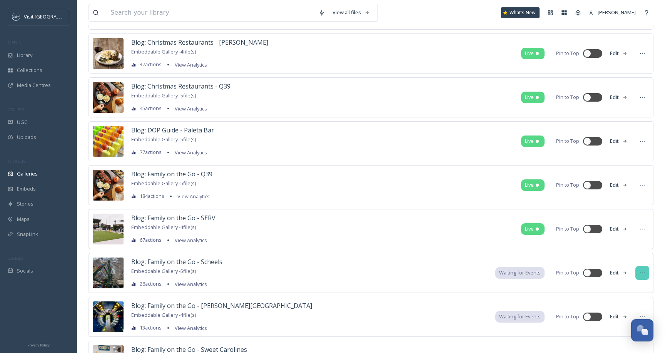
click at [642, 279] on div at bounding box center [642, 273] width 14 height 14
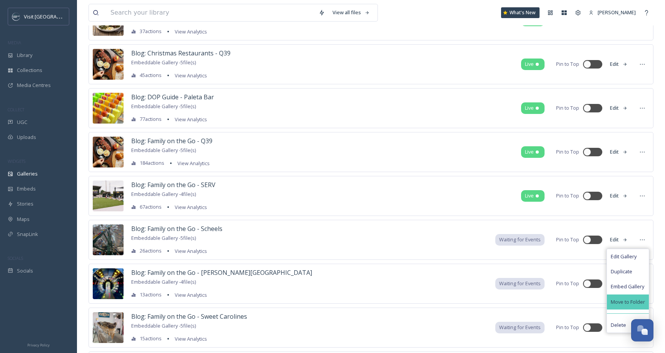
scroll to position [1154, 0]
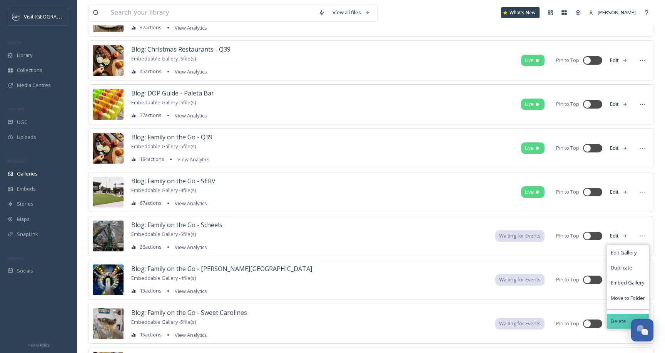
click at [618, 320] on span "Delete" at bounding box center [618, 321] width 15 height 7
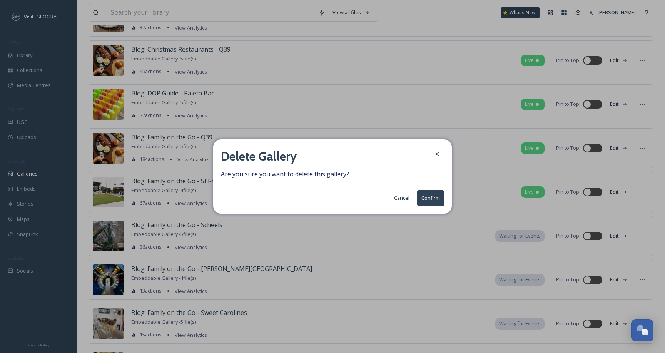
click at [430, 193] on button "Confirm" at bounding box center [430, 198] width 27 height 16
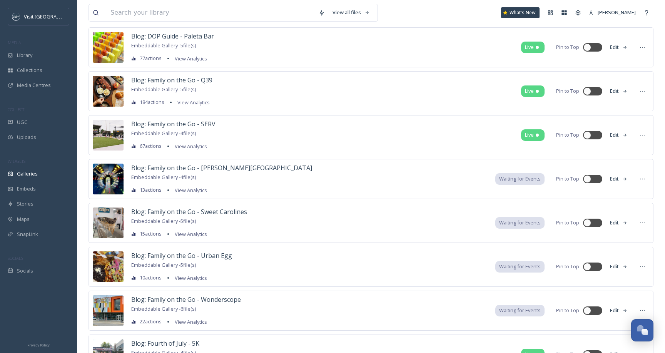
scroll to position [1212, 0]
click at [639, 175] on div at bounding box center [642, 179] width 14 height 14
click at [632, 266] on div "Delete" at bounding box center [628, 263] width 42 height 15
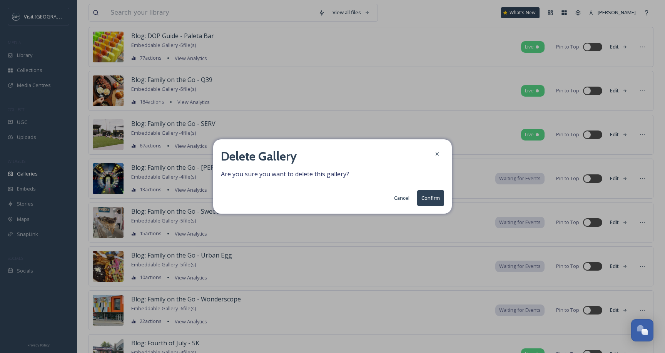
click at [435, 199] on button "Confirm" at bounding box center [430, 198] width 27 height 16
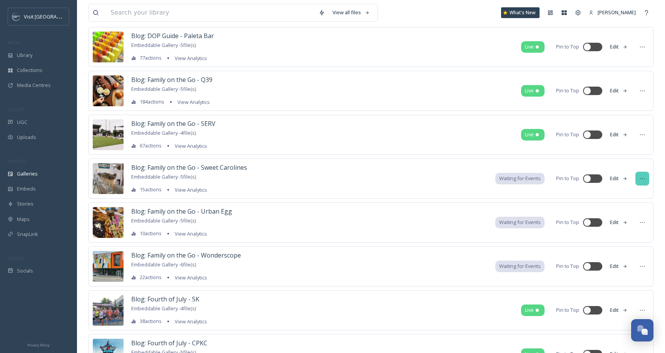
click at [642, 180] on icon at bounding box center [642, 179] width 6 height 6
click at [626, 262] on div "Delete" at bounding box center [628, 263] width 42 height 15
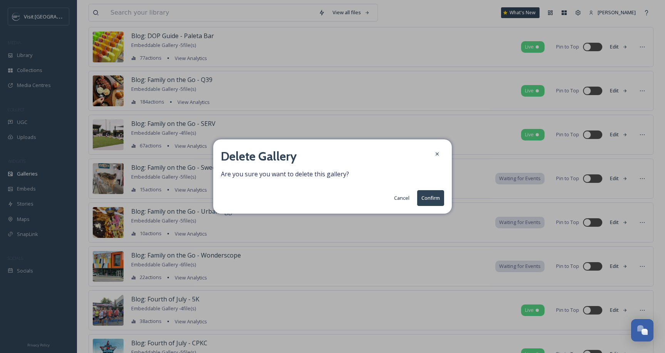
click at [440, 200] on button "Confirm" at bounding box center [430, 198] width 27 height 16
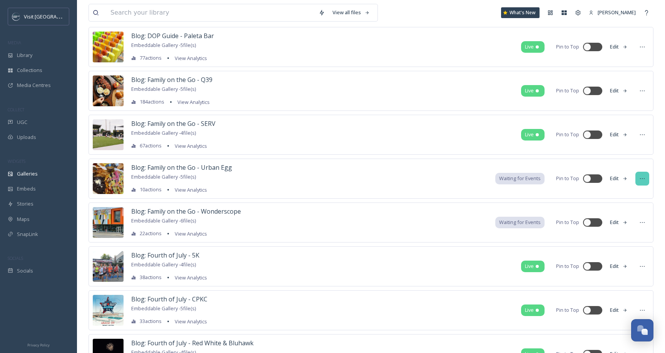
click at [647, 180] on div at bounding box center [642, 179] width 14 height 14
click at [617, 266] on span "Delete" at bounding box center [618, 263] width 15 height 7
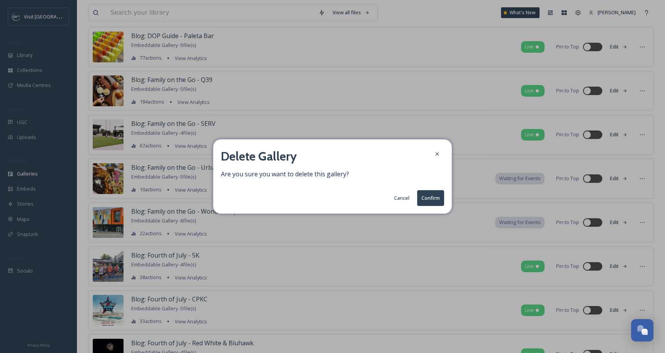
click at [429, 199] on button "Confirm" at bounding box center [430, 198] width 27 height 16
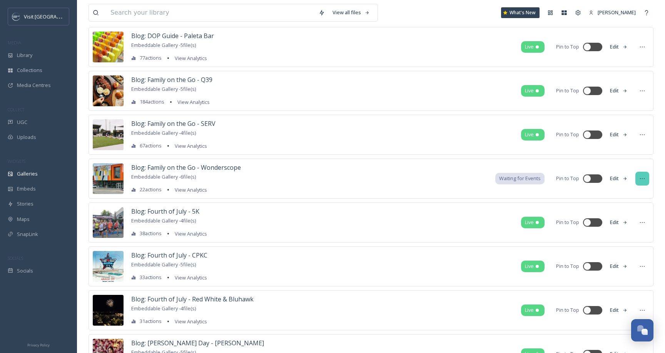
click at [644, 178] on icon at bounding box center [642, 178] width 5 height 1
click at [618, 257] on div "Delete" at bounding box center [628, 263] width 42 height 15
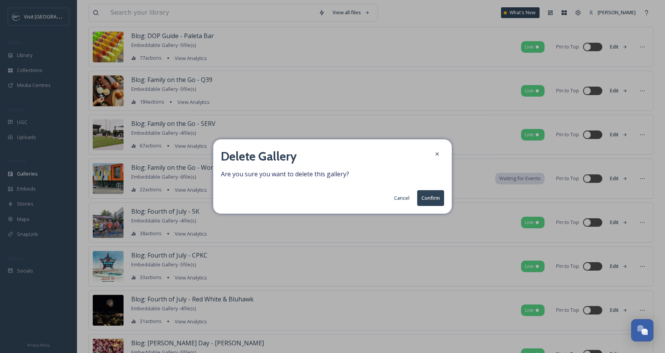
click at [438, 199] on button "Confirm" at bounding box center [430, 198] width 27 height 16
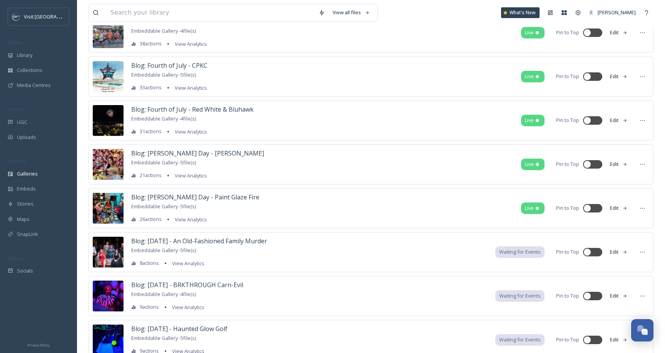
scroll to position [1386, 0]
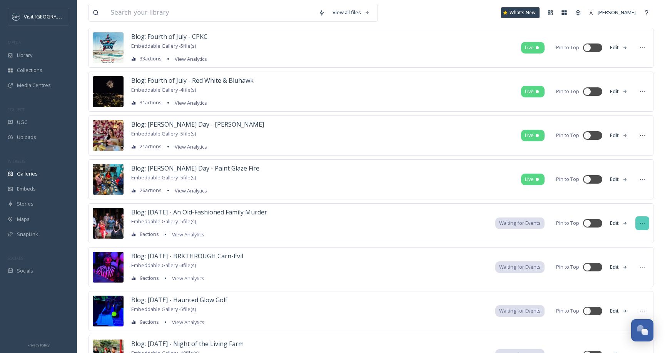
click at [641, 225] on icon at bounding box center [642, 223] width 6 height 6
click at [629, 312] on div "Delete" at bounding box center [628, 308] width 42 height 15
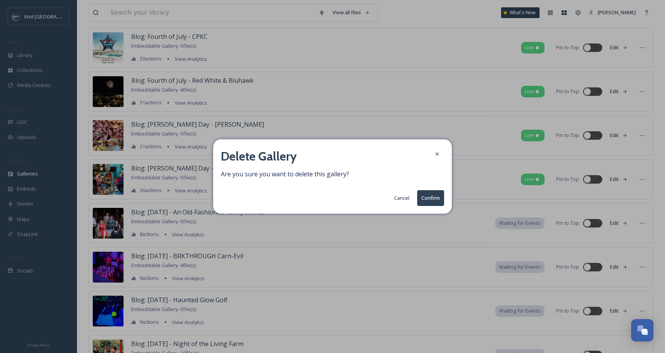
click at [428, 201] on button "Confirm" at bounding box center [430, 198] width 27 height 16
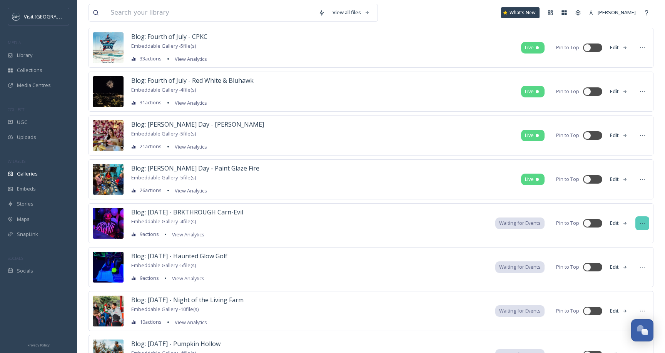
click at [645, 223] on icon at bounding box center [642, 223] width 6 height 6
click at [616, 294] on div "Edit Gallery Duplicate Embed Gallery Move to Folder Delete" at bounding box center [628, 274] width 43 height 84
click at [616, 303] on div "Delete" at bounding box center [628, 308] width 42 height 15
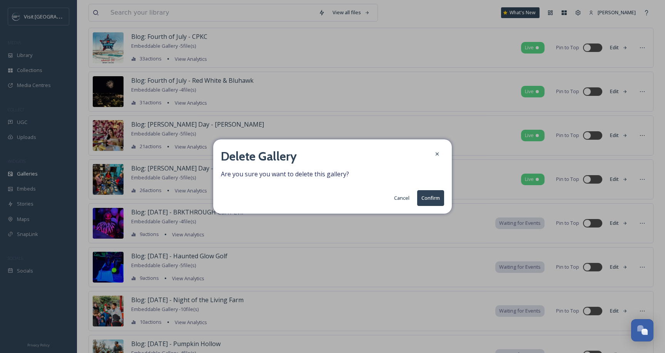
click at [429, 194] on button "Confirm" at bounding box center [430, 198] width 27 height 16
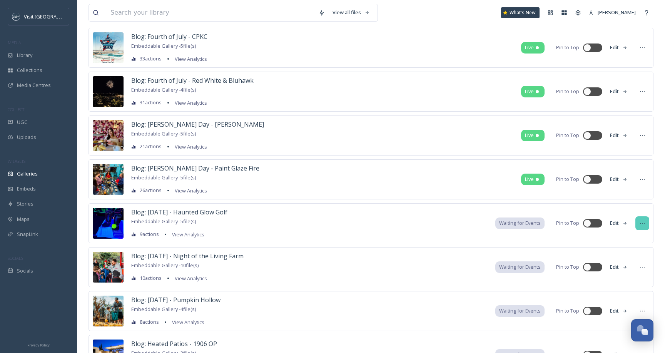
click at [645, 219] on div at bounding box center [642, 223] width 14 height 14
click at [621, 301] on div "Delete" at bounding box center [628, 308] width 42 height 15
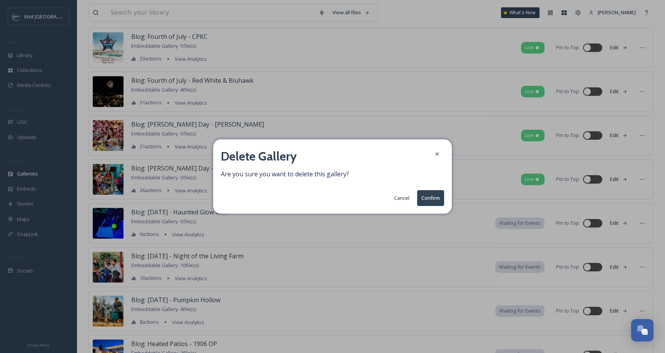
click at [434, 198] on button "Confirm" at bounding box center [430, 198] width 27 height 16
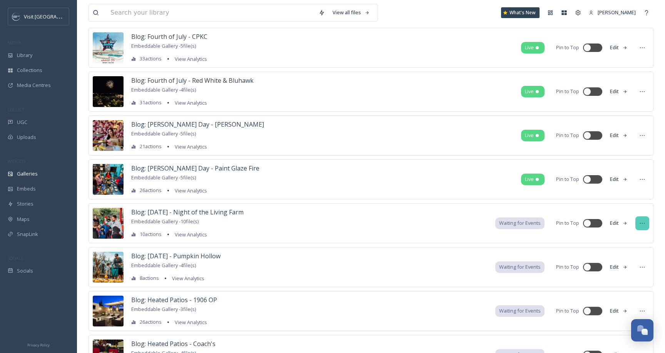
click at [643, 221] on icon at bounding box center [642, 223] width 6 height 6
click at [619, 306] on span "Delete" at bounding box center [618, 308] width 15 height 7
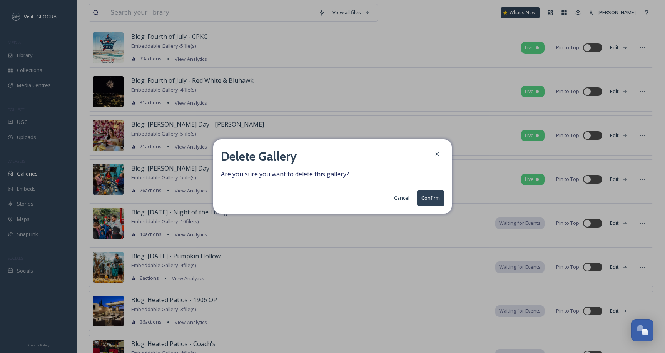
click at [436, 201] on button "Confirm" at bounding box center [430, 198] width 27 height 16
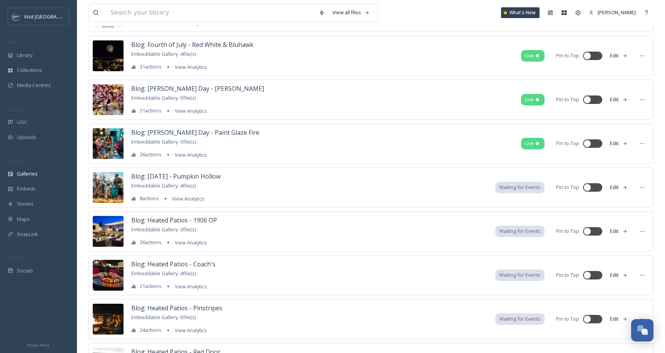
scroll to position [1425, 0]
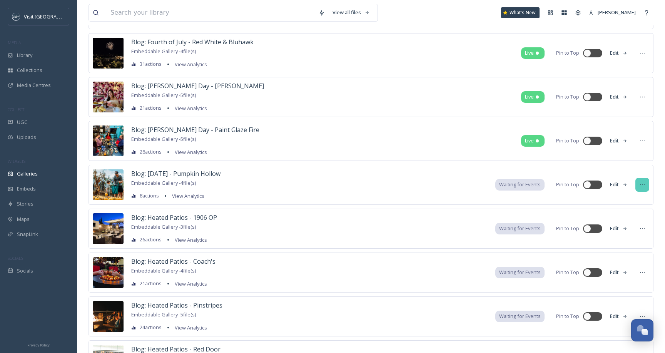
click at [645, 186] on icon at bounding box center [642, 185] width 6 height 6
click at [632, 274] on div "Delete" at bounding box center [628, 269] width 42 height 15
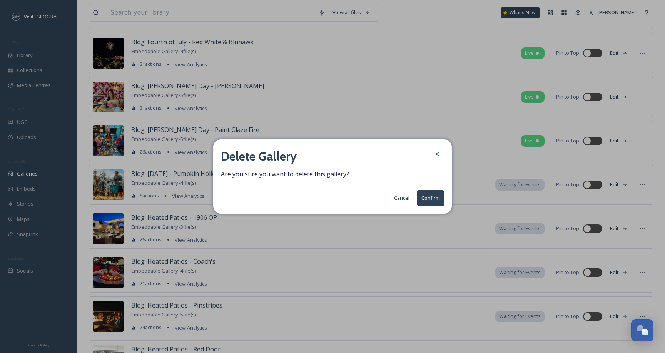
click at [439, 199] on button "Confirm" at bounding box center [430, 198] width 27 height 16
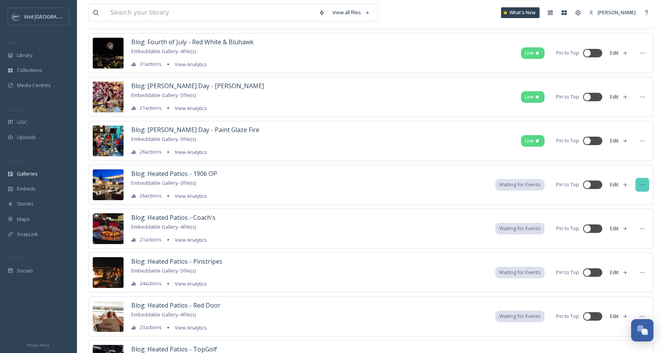
click at [640, 190] on div at bounding box center [642, 185] width 14 height 14
click at [624, 264] on div "Delete" at bounding box center [628, 269] width 42 height 15
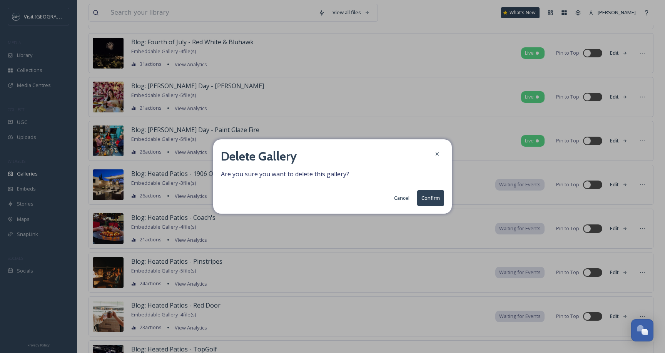
click at [429, 199] on button "Confirm" at bounding box center [430, 198] width 27 height 16
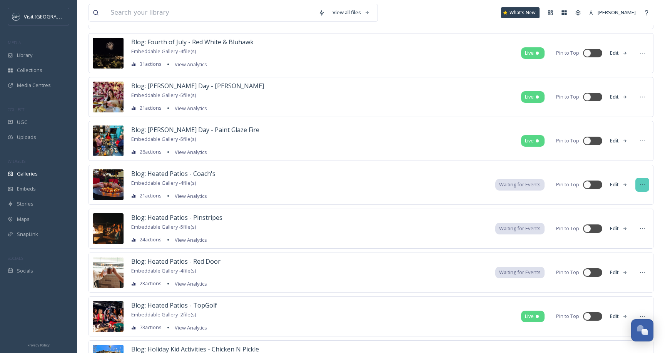
click at [647, 189] on div at bounding box center [642, 185] width 14 height 14
click at [618, 260] on div "Edit Gallery Duplicate Embed Gallery Move to Folder Delete" at bounding box center [628, 236] width 43 height 84
click at [615, 266] on span "Delete" at bounding box center [618, 269] width 15 height 7
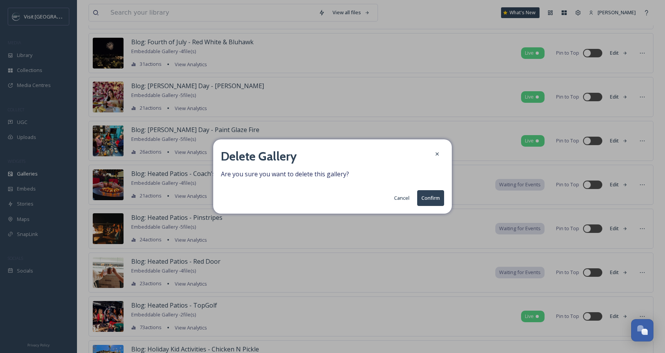
click at [425, 196] on button "Confirm" at bounding box center [430, 198] width 27 height 16
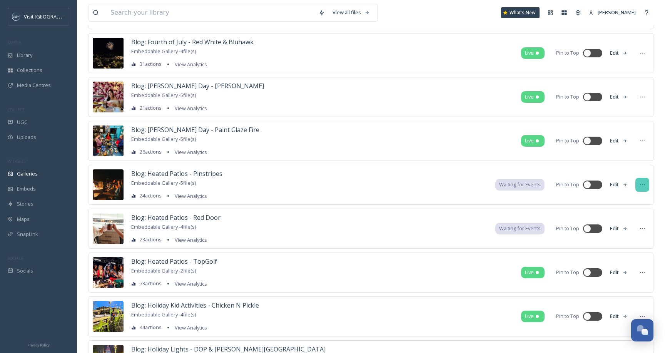
click at [644, 186] on icon at bounding box center [642, 185] width 6 height 6
click at [619, 272] on span "Delete" at bounding box center [618, 269] width 15 height 7
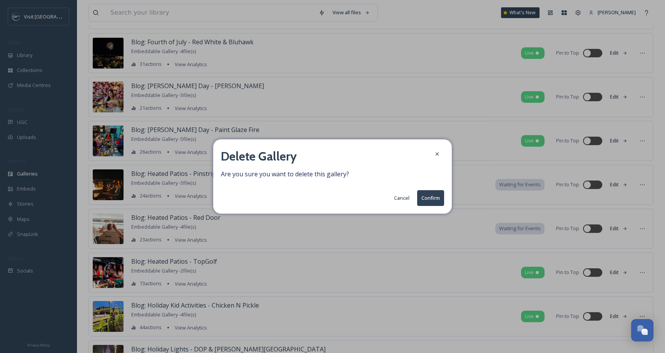
click at [431, 194] on button "Confirm" at bounding box center [430, 198] width 27 height 16
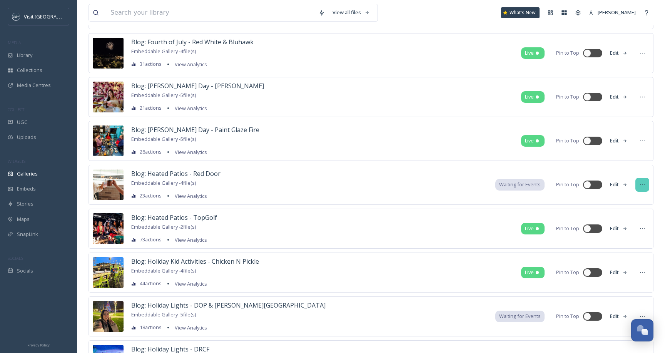
click at [637, 187] on div at bounding box center [642, 185] width 14 height 14
click at [631, 268] on div "Delete" at bounding box center [628, 269] width 42 height 15
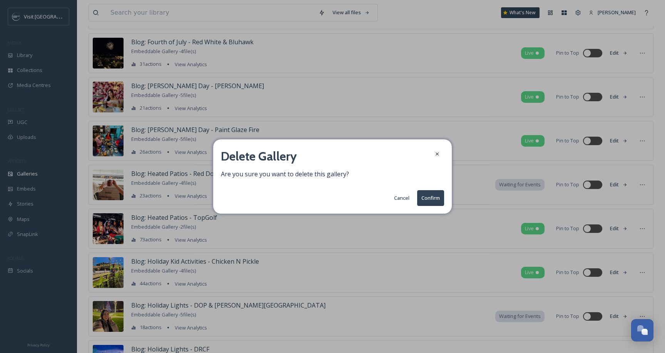
click at [432, 195] on button "Confirm" at bounding box center [430, 198] width 27 height 16
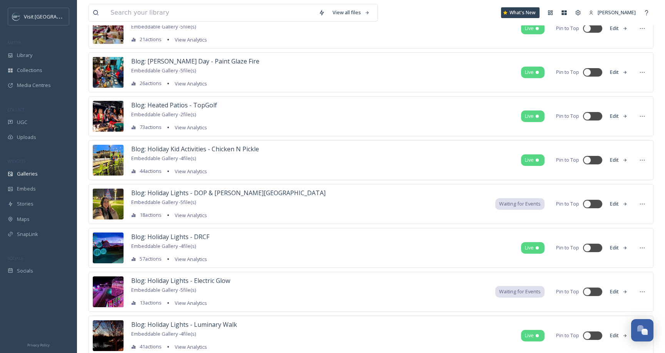
scroll to position [1507, 0]
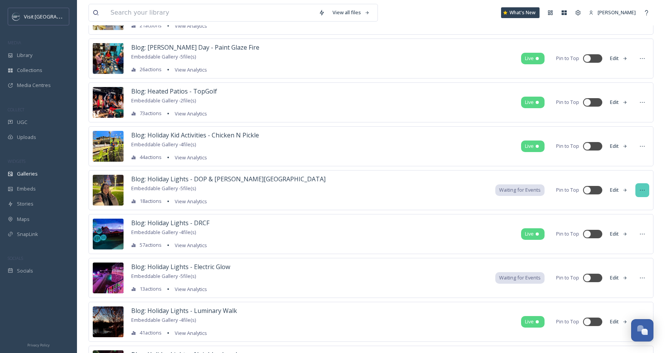
click at [645, 189] on icon at bounding box center [642, 190] width 6 height 6
click at [627, 270] on div "Delete" at bounding box center [628, 275] width 42 height 15
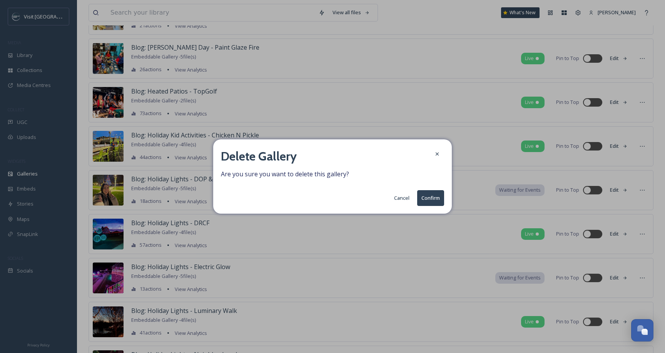
click at [439, 194] on button "Confirm" at bounding box center [430, 198] width 27 height 16
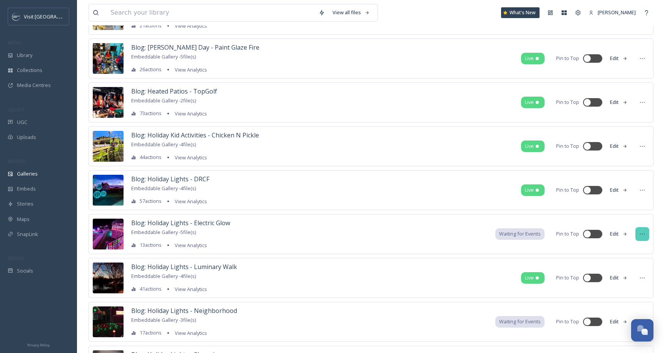
click at [639, 237] on div at bounding box center [642, 234] width 14 height 14
click at [620, 319] on span "Delete" at bounding box center [618, 319] width 15 height 7
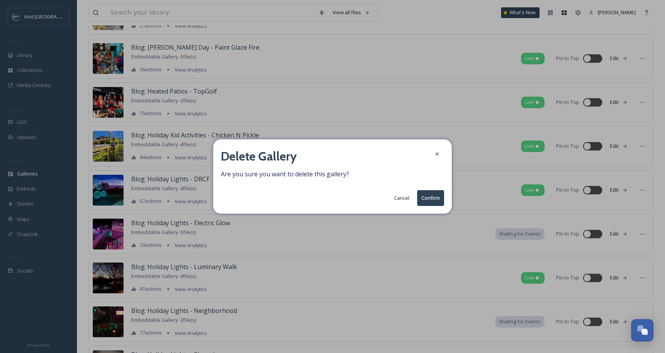
click at [428, 195] on button "Confirm" at bounding box center [430, 198] width 27 height 16
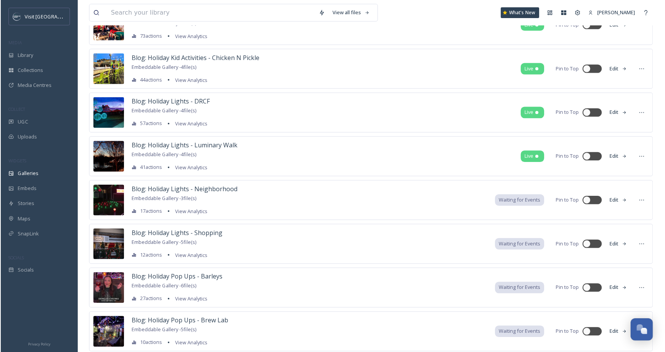
scroll to position [1686, 0]
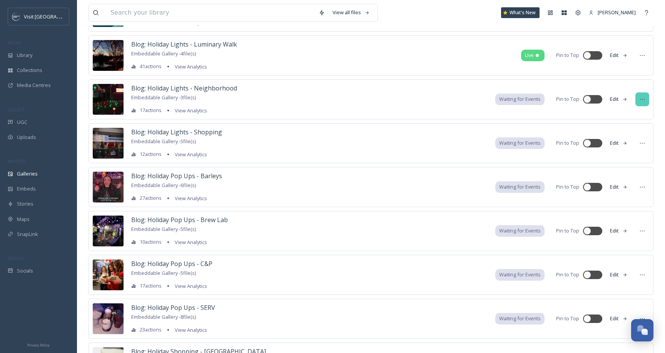
click at [647, 98] on div at bounding box center [642, 99] width 14 height 14
click at [630, 182] on div "Delete" at bounding box center [628, 184] width 42 height 15
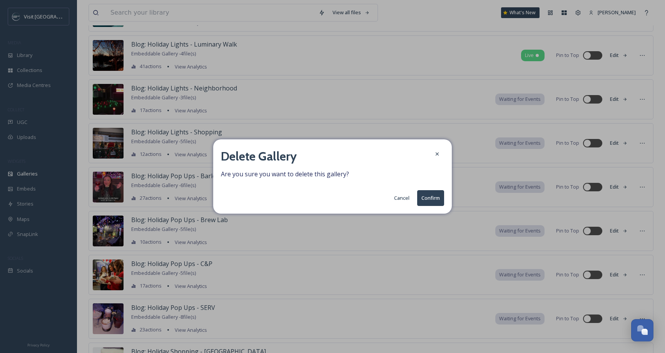
click at [426, 198] on button "Confirm" at bounding box center [430, 198] width 27 height 16
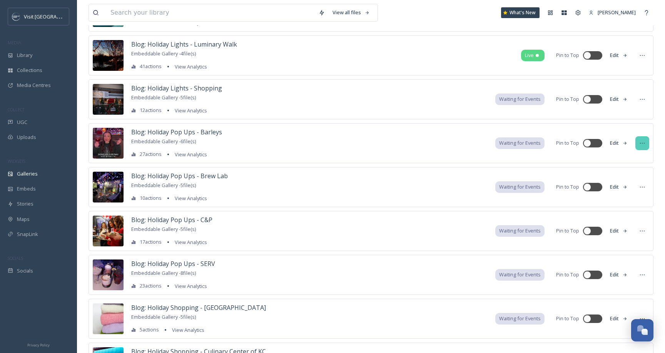
click at [640, 149] on div at bounding box center [642, 143] width 14 height 14
click at [620, 228] on span "Delete" at bounding box center [618, 228] width 15 height 7
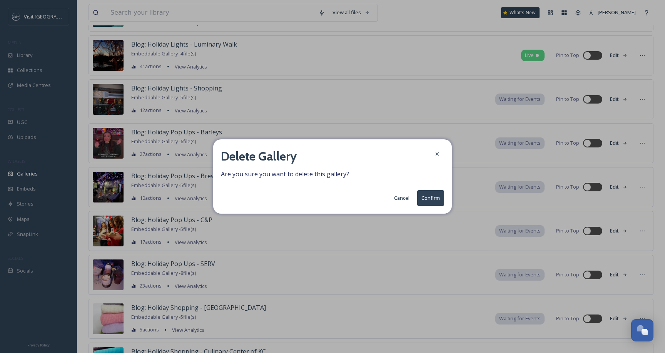
click at [420, 206] on div "Delete Gallery Are you sure you want to delete this gallery? Cancel Confirm" at bounding box center [332, 176] width 239 height 74
click at [420, 196] on button "Confirm" at bounding box center [430, 198] width 27 height 16
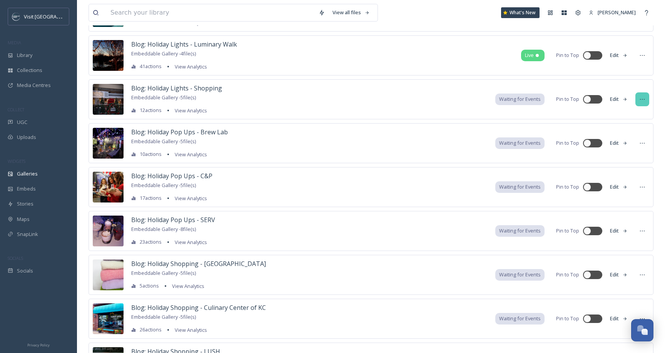
click at [643, 96] on icon at bounding box center [642, 99] width 6 height 6
click at [626, 181] on div "Delete" at bounding box center [628, 184] width 42 height 15
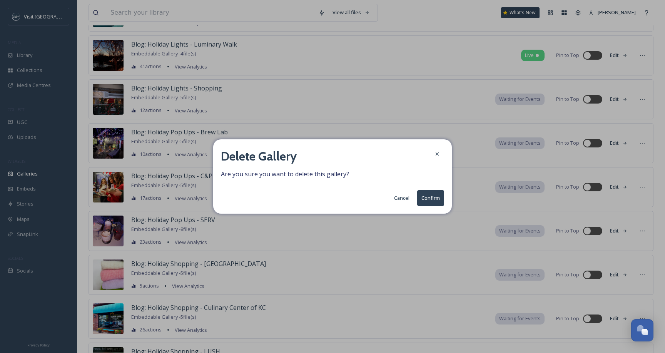
click at [430, 197] on button "Confirm" at bounding box center [430, 198] width 27 height 16
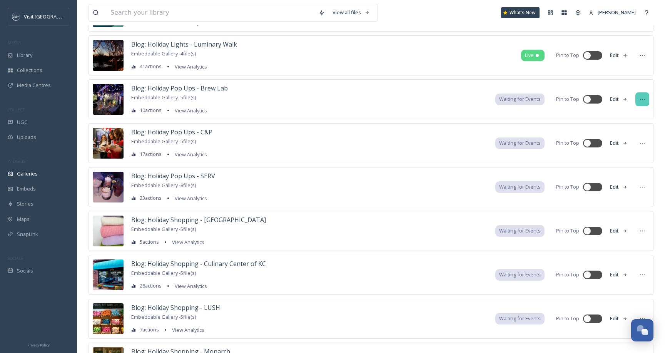
click at [645, 100] on icon at bounding box center [642, 99] width 6 height 6
click at [635, 187] on div "Delete" at bounding box center [628, 184] width 42 height 15
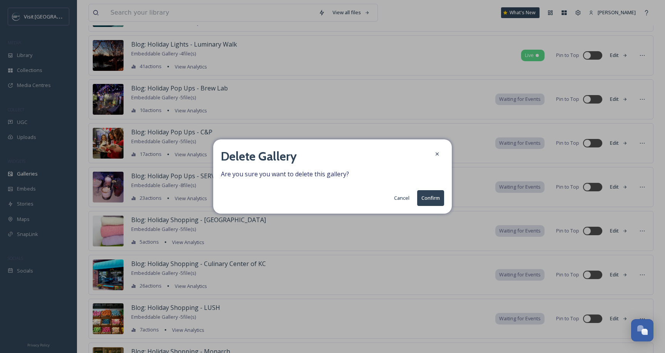
click at [444, 199] on button "Confirm" at bounding box center [430, 198] width 27 height 16
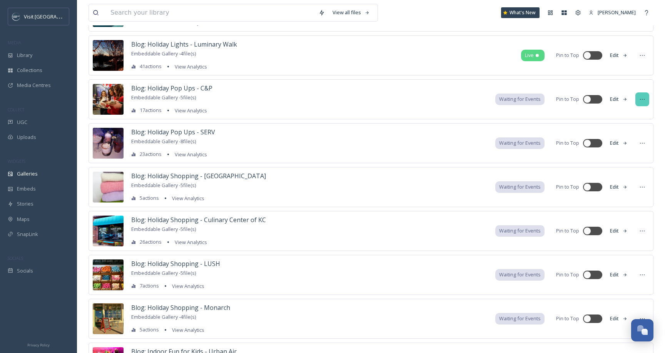
click at [644, 101] on icon at bounding box center [642, 99] width 6 height 6
click at [628, 185] on div "Delete" at bounding box center [628, 184] width 42 height 15
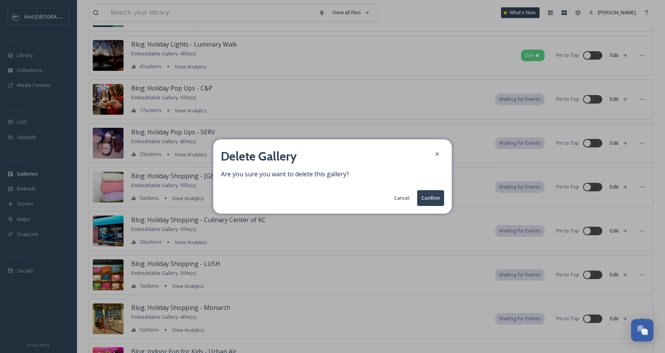
click at [425, 200] on button "Confirm" at bounding box center [430, 198] width 27 height 16
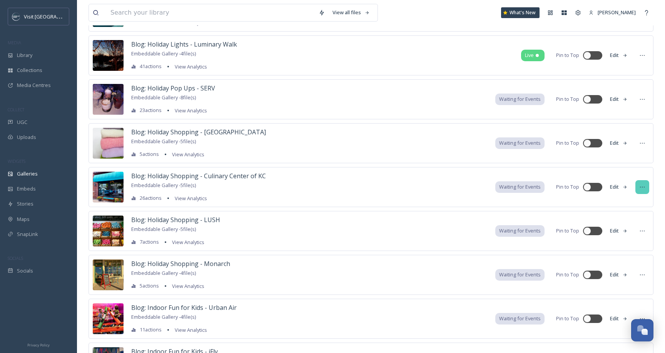
click at [640, 189] on icon at bounding box center [642, 187] width 6 height 6
click at [618, 271] on span "Delete" at bounding box center [618, 272] width 15 height 7
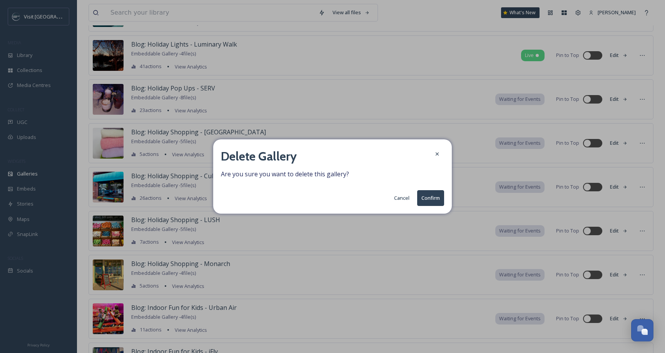
click at [429, 196] on button "Confirm" at bounding box center [430, 198] width 27 height 16
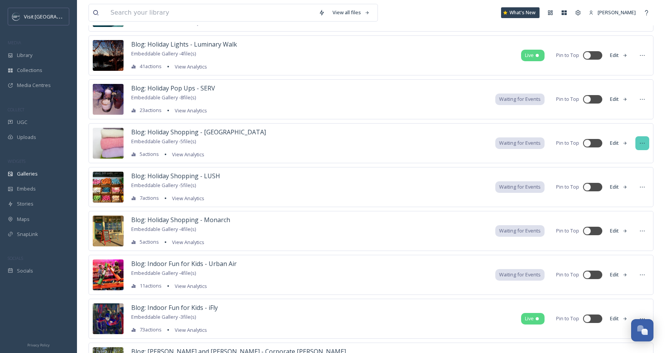
click at [643, 143] on icon at bounding box center [642, 143] width 6 height 6
click at [627, 224] on div "Delete" at bounding box center [628, 228] width 42 height 15
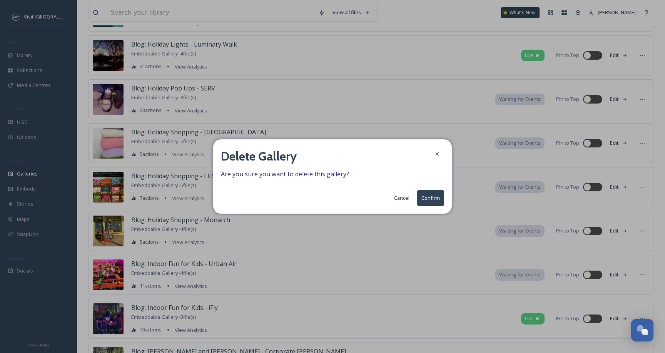
click at [433, 196] on button "Confirm" at bounding box center [430, 198] width 27 height 16
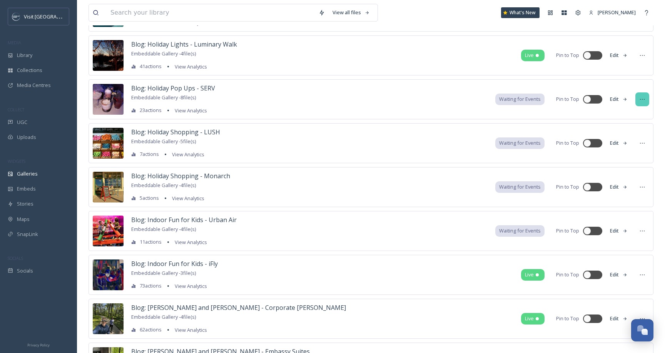
click at [647, 97] on div at bounding box center [642, 99] width 14 height 14
click at [630, 190] on div "Delete" at bounding box center [628, 184] width 42 height 15
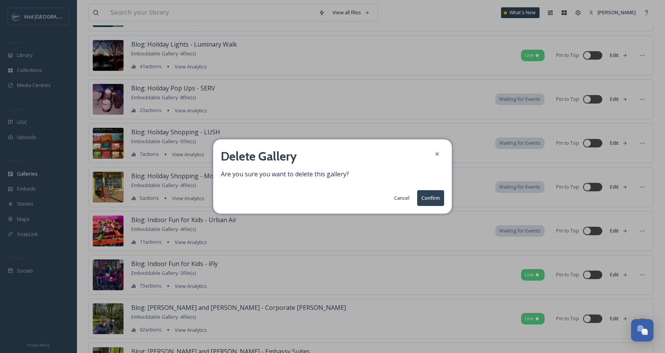
click at [429, 203] on button "Confirm" at bounding box center [430, 198] width 27 height 16
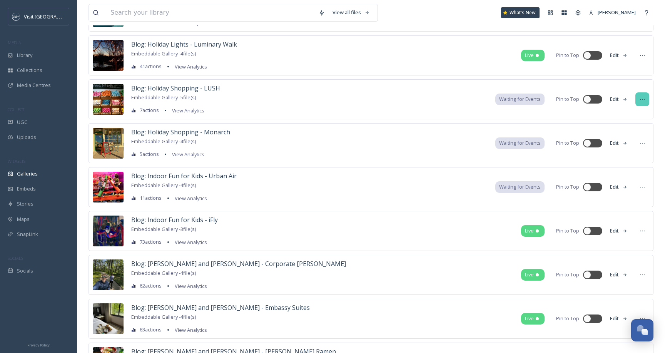
click at [641, 104] on div at bounding box center [642, 99] width 14 height 14
click at [622, 182] on span "Delete" at bounding box center [618, 184] width 15 height 7
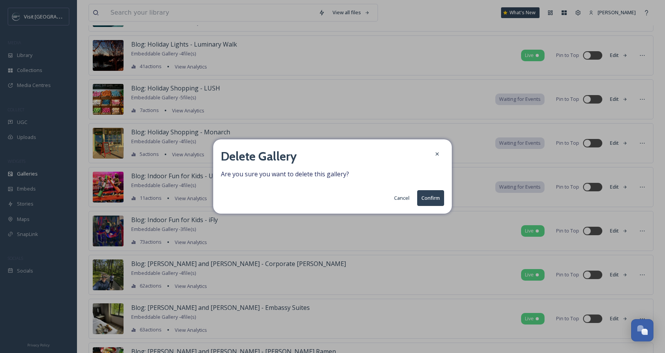
click at [431, 202] on button "Confirm" at bounding box center [430, 198] width 27 height 16
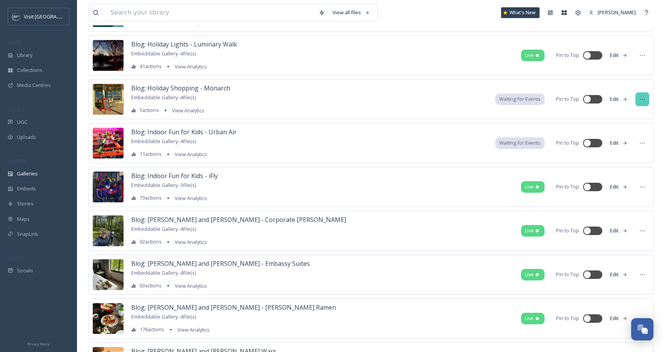
click at [642, 102] on icon at bounding box center [642, 99] width 6 height 6
click at [624, 185] on span "Delete" at bounding box center [618, 184] width 15 height 7
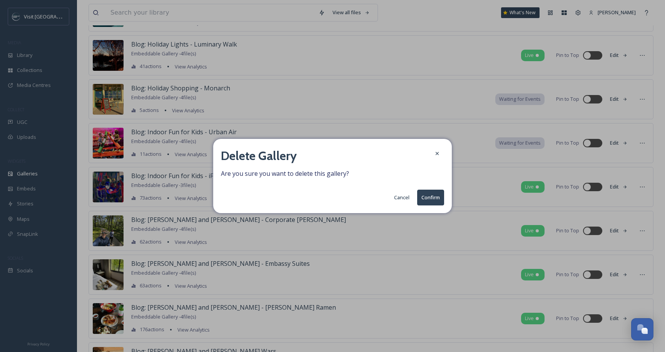
click at [441, 199] on button "Confirm" at bounding box center [430, 198] width 27 height 16
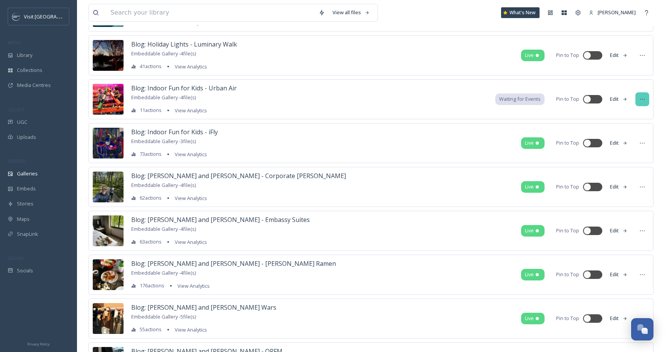
click at [644, 99] on icon at bounding box center [642, 99] width 6 height 6
click at [624, 181] on span "Delete" at bounding box center [618, 184] width 15 height 7
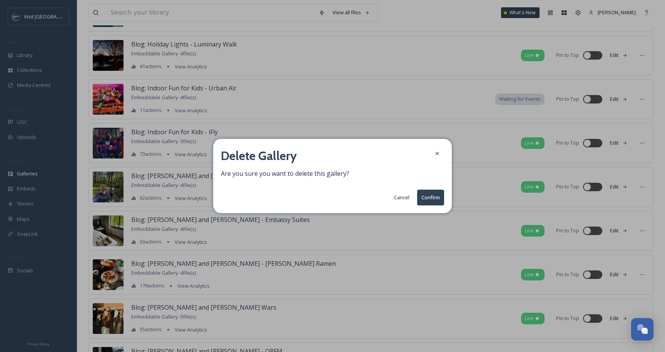
click at [435, 197] on button "Confirm" at bounding box center [430, 198] width 27 height 16
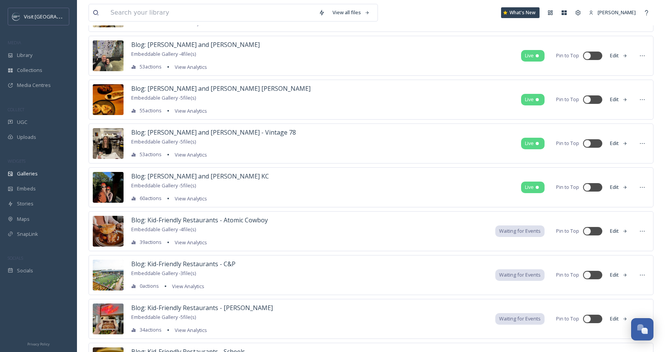
scroll to position [2093, 0]
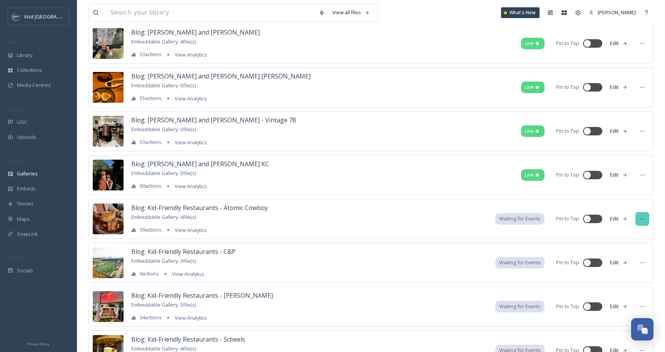
click at [641, 214] on div at bounding box center [642, 219] width 14 height 14
click at [620, 306] on span "Delete" at bounding box center [618, 304] width 15 height 7
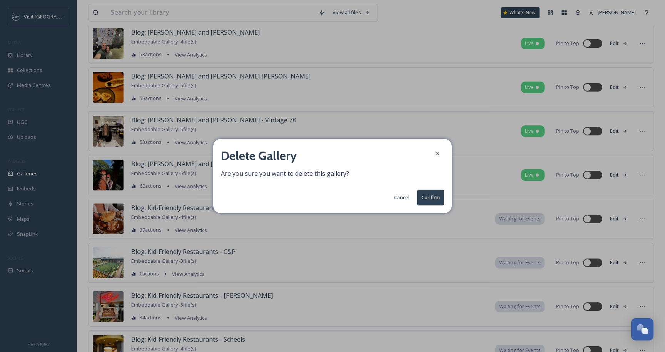
click at [438, 197] on button "Confirm" at bounding box center [430, 198] width 27 height 16
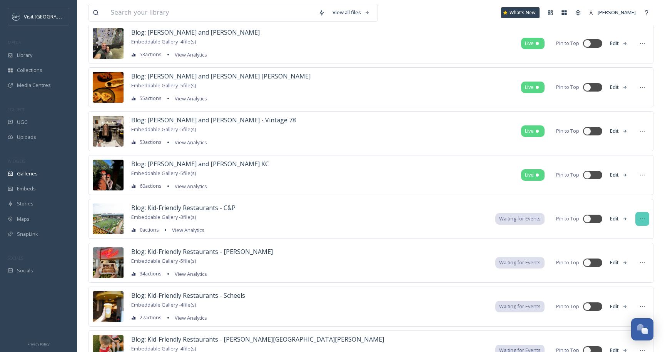
click at [644, 219] on icon at bounding box center [642, 219] width 6 height 6
click at [619, 308] on span "Delete" at bounding box center [618, 304] width 15 height 7
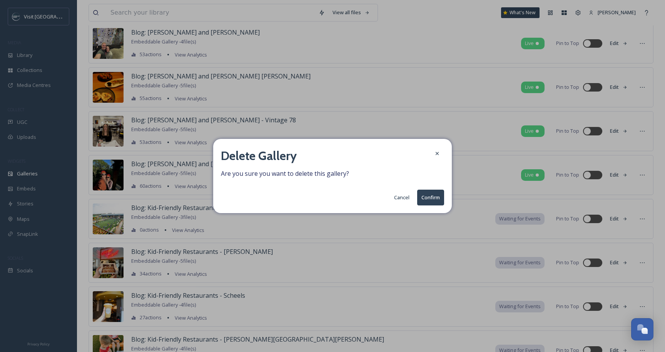
click at [435, 196] on button "Confirm" at bounding box center [430, 198] width 27 height 16
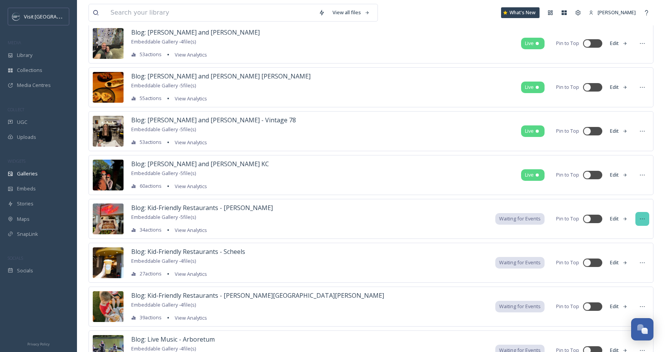
click at [638, 220] on div at bounding box center [642, 219] width 14 height 14
click at [625, 308] on div "Delete" at bounding box center [628, 304] width 42 height 15
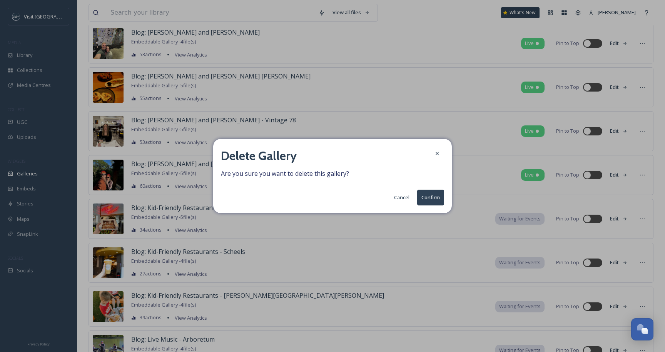
click at [435, 197] on button "Confirm" at bounding box center [430, 198] width 27 height 16
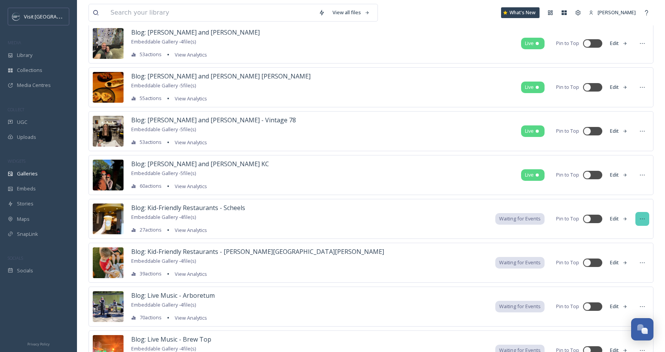
click at [644, 217] on icon at bounding box center [642, 219] width 6 height 6
click at [617, 299] on div "Delete" at bounding box center [628, 304] width 42 height 15
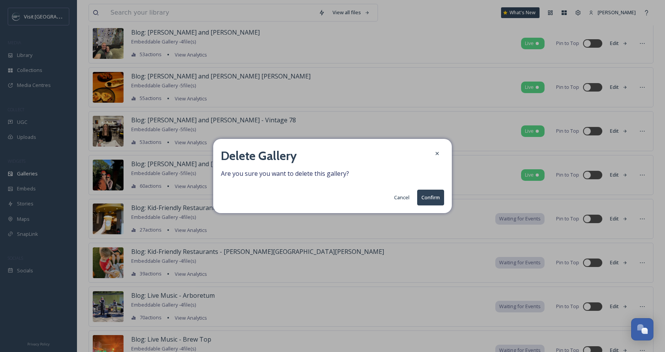
click at [432, 203] on button "Confirm" at bounding box center [430, 198] width 27 height 16
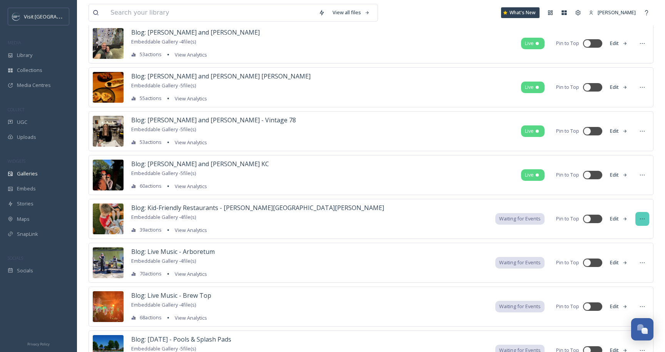
click at [640, 219] on icon at bounding box center [642, 219] width 5 height 1
click at [620, 306] on span "Delete" at bounding box center [618, 304] width 15 height 7
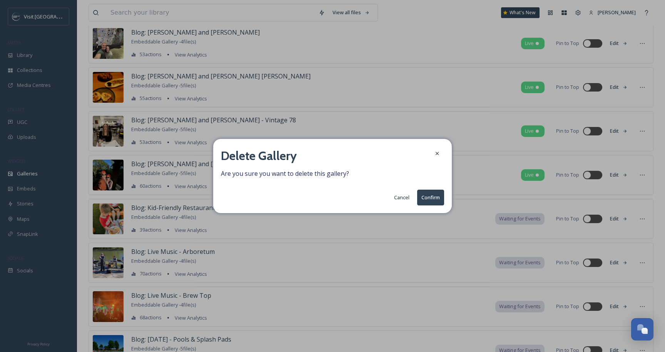
click at [432, 202] on button "Confirm" at bounding box center [430, 198] width 27 height 16
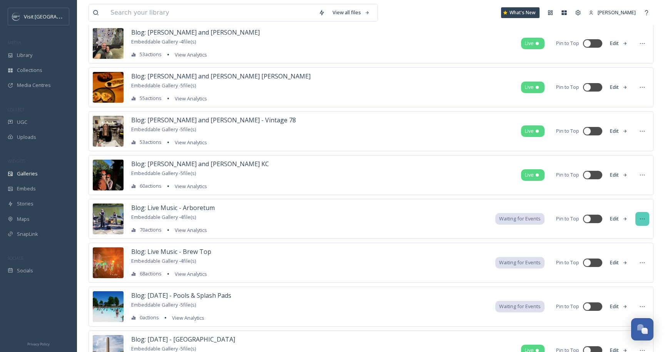
click at [647, 220] on div at bounding box center [642, 219] width 14 height 14
click at [626, 303] on div "Delete" at bounding box center [628, 304] width 42 height 15
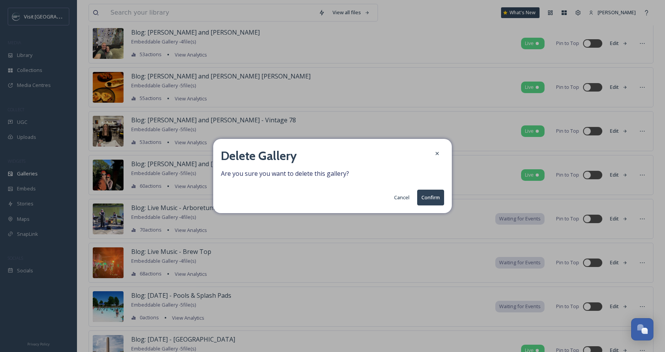
click at [430, 197] on button "Confirm" at bounding box center [430, 198] width 27 height 16
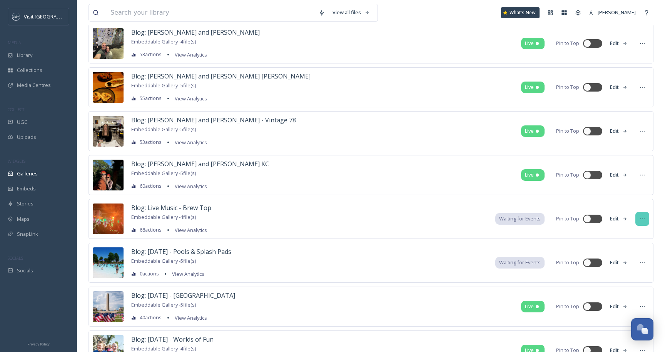
click at [641, 220] on icon at bounding box center [642, 219] width 6 height 6
click at [633, 307] on div "Delete" at bounding box center [628, 304] width 42 height 15
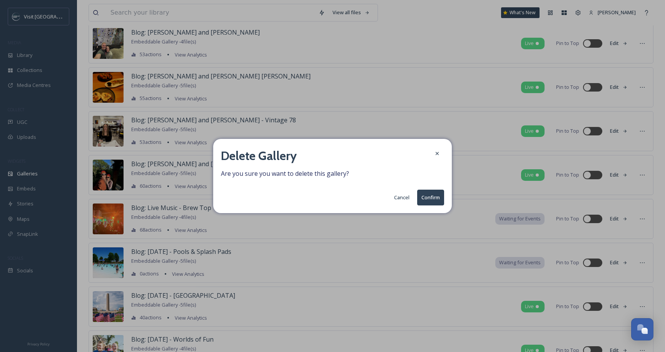
click at [434, 200] on button "Confirm" at bounding box center [430, 198] width 27 height 16
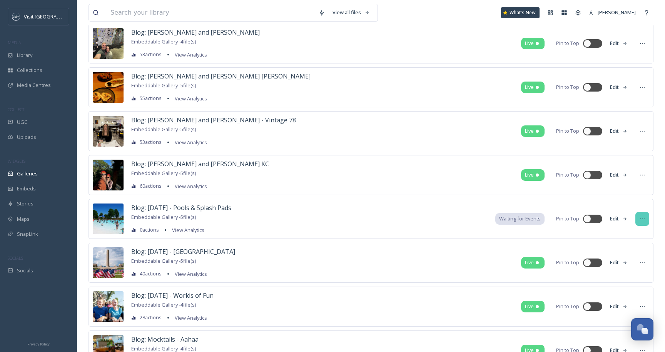
click at [642, 222] on div at bounding box center [642, 219] width 14 height 14
click at [619, 297] on div "Delete" at bounding box center [628, 304] width 42 height 15
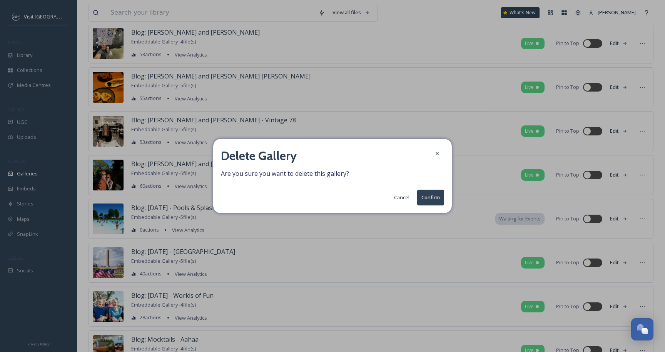
click at [435, 197] on button "Confirm" at bounding box center [430, 198] width 27 height 16
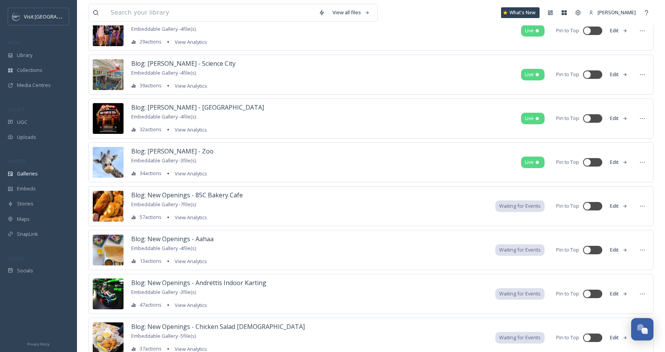
scroll to position [2712, 0]
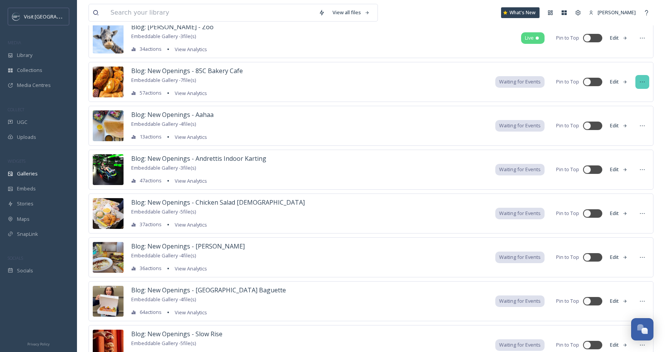
click at [642, 82] on icon at bounding box center [642, 82] width 5 height 1
click at [630, 167] on div "Delete" at bounding box center [628, 167] width 42 height 15
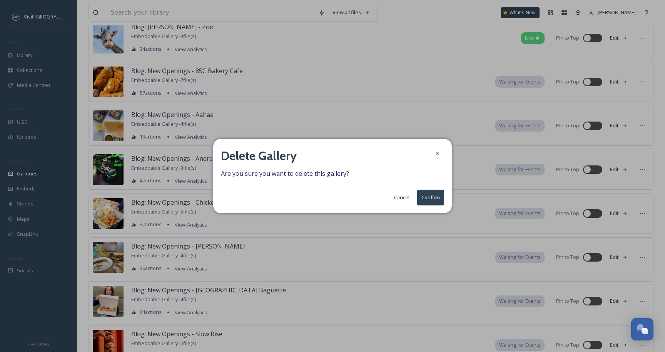
click at [433, 203] on button "Confirm" at bounding box center [430, 198] width 27 height 16
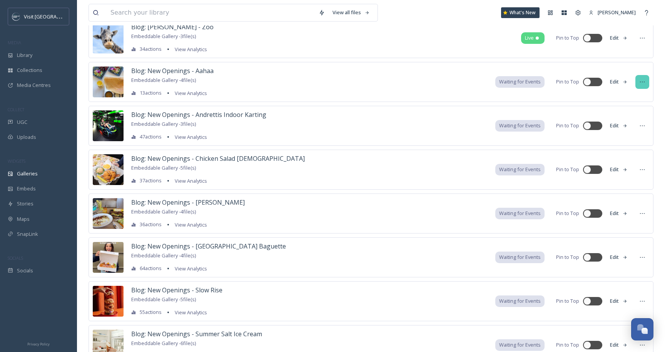
click at [644, 78] on div at bounding box center [642, 82] width 14 height 14
click at [628, 161] on div "Delete" at bounding box center [628, 167] width 42 height 15
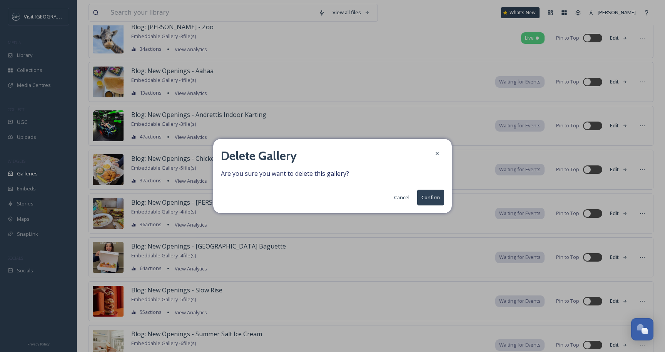
click at [423, 197] on button "Confirm" at bounding box center [430, 198] width 27 height 16
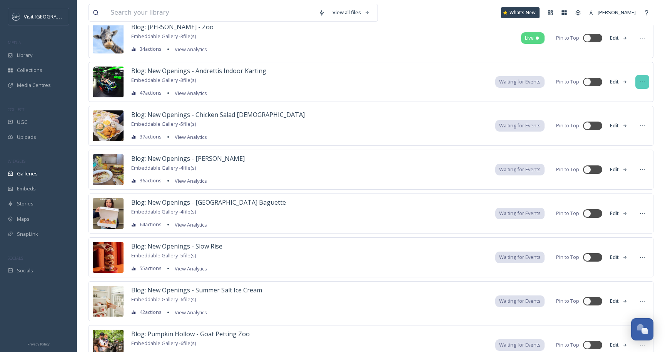
click at [647, 83] on div at bounding box center [642, 82] width 14 height 14
click at [612, 170] on span "Delete" at bounding box center [618, 167] width 15 height 7
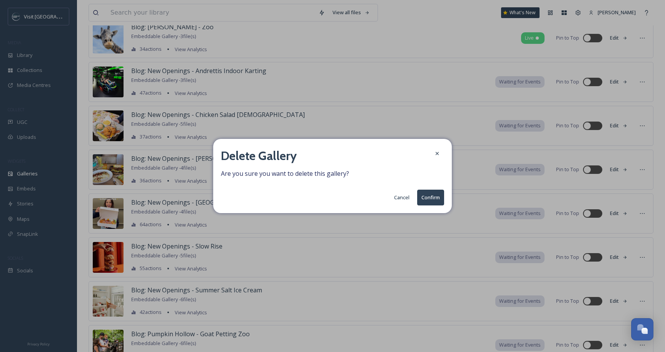
click at [436, 198] on button "Confirm" at bounding box center [430, 198] width 27 height 16
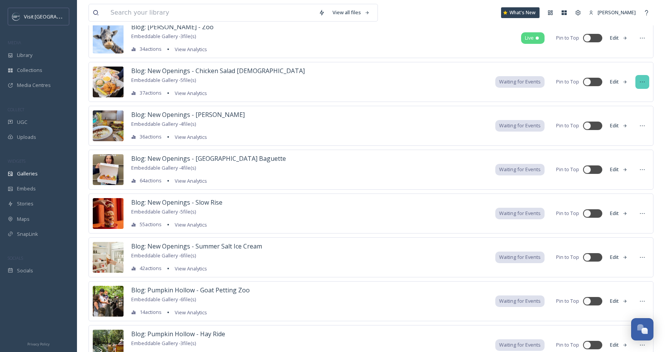
click at [640, 83] on icon at bounding box center [642, 82] width 6 height 6
click at [632, 166] on div "Delete" at bounding box center [628, 167] width 42 height 15
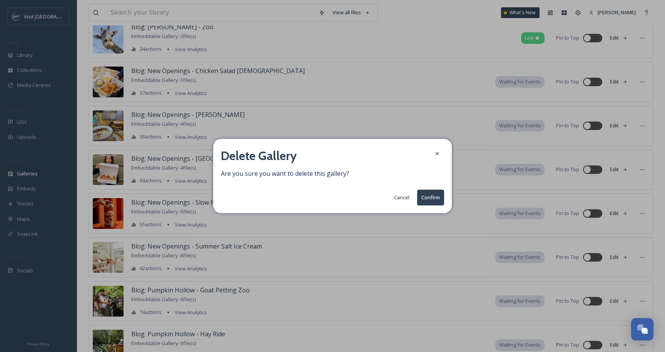
click at [430, 191] on button "Confirm" at bounding box center [430, 198] width 27 height 16
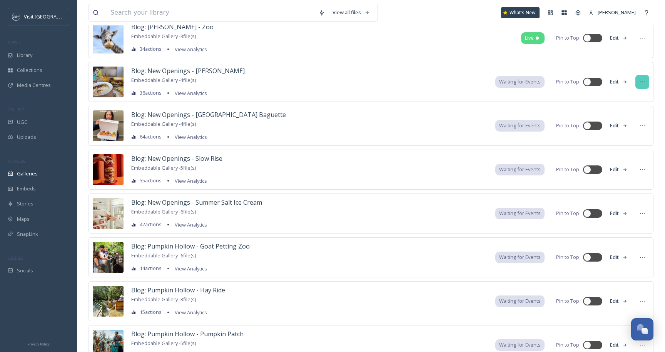
click at [642, 84] on icon at bounding box center [642, 82] width 6 height 6
click at [635, 167] on div "Delete" at bounding box center [628, 167] width 42 height 15
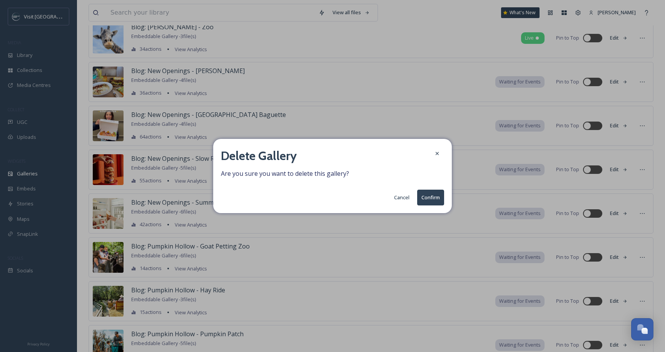
click at [435, 196] on button "Confirm" at bounding box center [430, 198] width 27 height 16
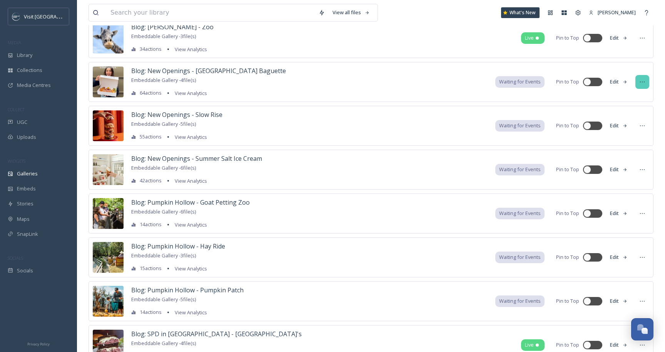
click at [645, 82] on icon at bounding box center [642, 82] width 6 height 6
click at [625, 167] on span "Delete" at bounding box center [618, 167] width 15 height 7
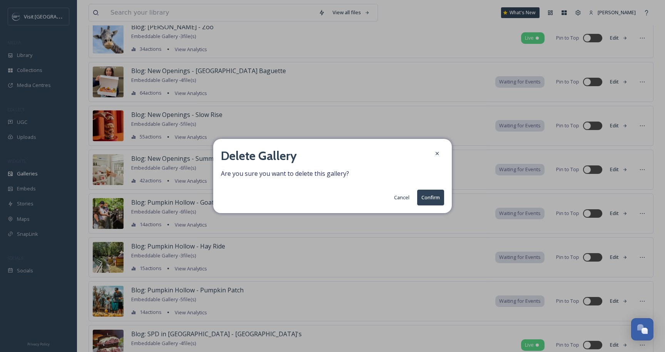
click at [435, 196] on button "Confirm" at bounding box center [430, 198] width 27 height 16
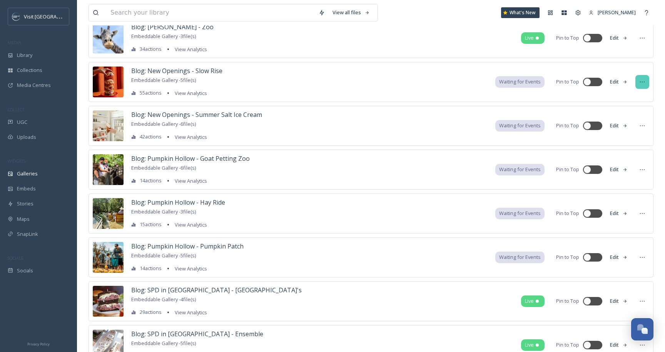
click at [644, 85] on div at bounding box center [642, 82] width 14 height 14
click at [617, 163] on div "Delete" at bounding box center [628, 167] width 42 height 15
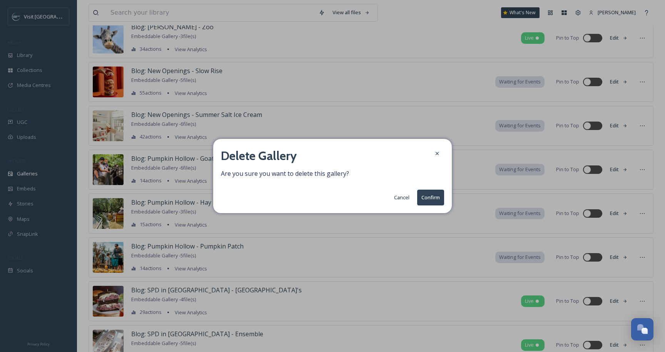
click at [423, 202] on button "Confirm" at bounding box center [430, 198] width 27 height 16
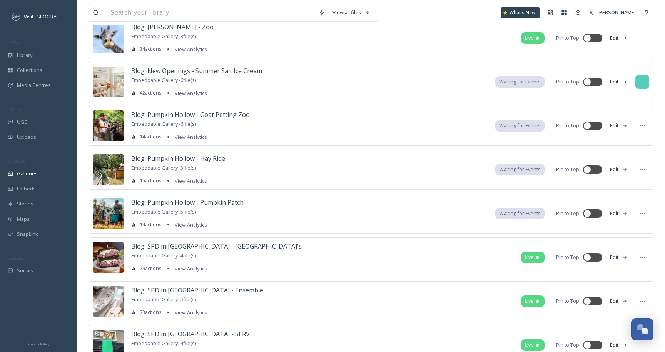
click at [640, 85] on div at bounding box center [642, 82] width 14 height 14
click at [625, 167] on span "Delete" at bounding box center [618, 167] width 15 height 7
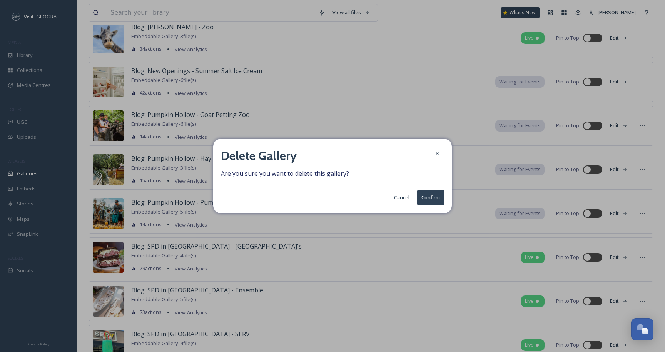
click at [430, 196] on button "Confirm" at bounding box center [430, 198] width 27 height 16
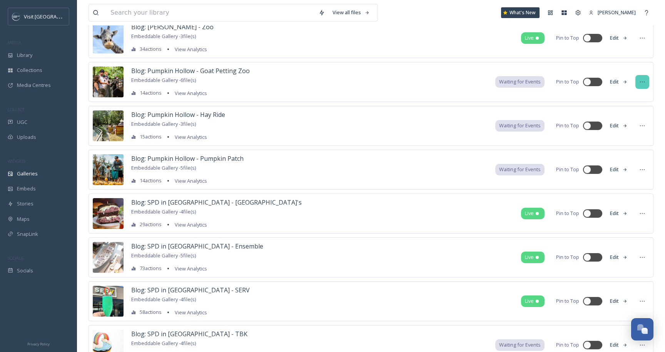
click at [645, 85] on div at bounding box center [642, 82] width 14 height 14
click at [629, 165] on div "Delete" at bounding box center [628, 167] width 42 height 15
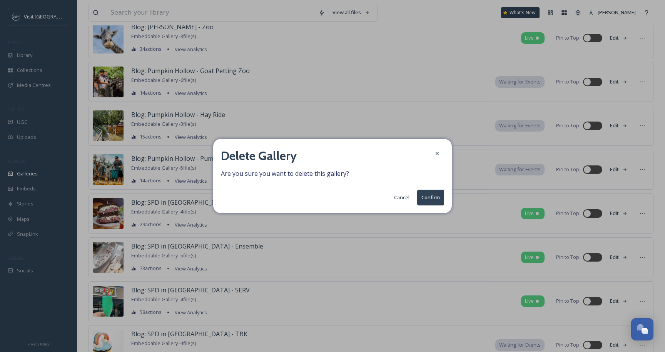
click at [443, 199] on button "Confirm" at bounding box center [430, 198] width 27 height 16
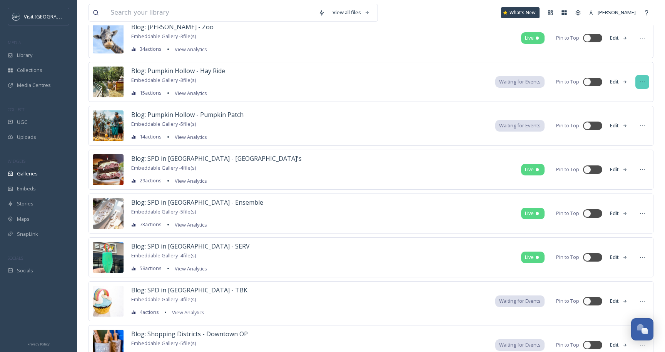
click at [643, 80] on icon at bounding box center [642, 82] width 6 height 6
click at [618, 166] on span "Delete" at bounding box center [618, 167] width 15 height 7
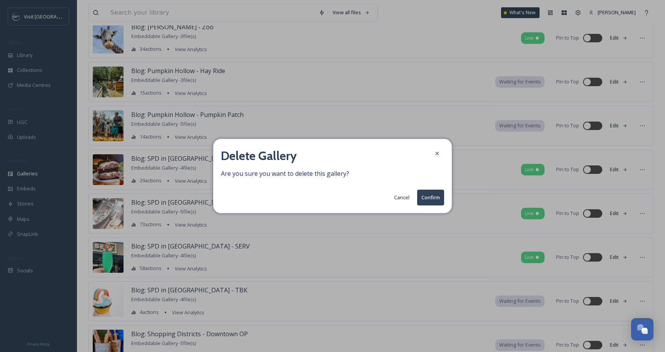
click at [431, 202] on button "Confirm" at bounding box center [430, 198] width 27 height 16
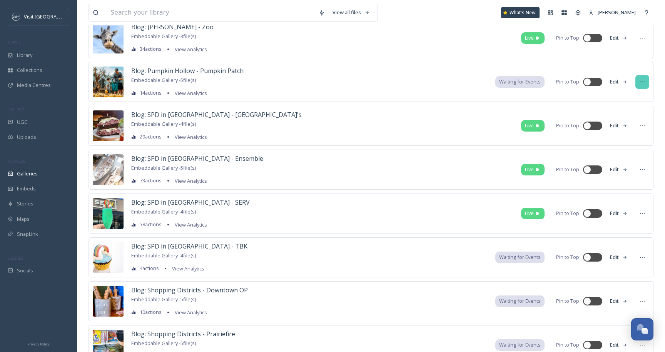
click at [637, 87] on div at bounding box center [642, 82] width 14 height 14
click at [635, 167] on div "Delete" at bounding box center [628, 167] width 42 height 15
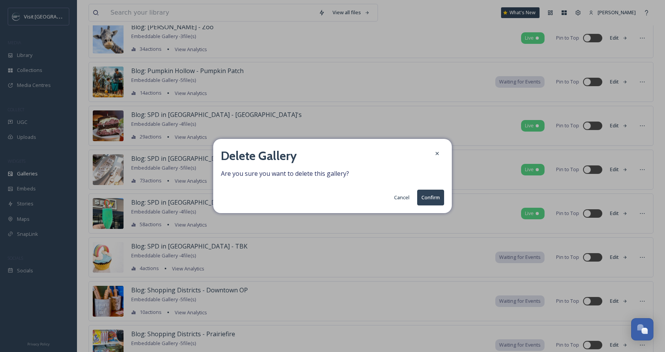
click at [436, 194] on button "Confirm" at bounding box center [430, 198] width 27 height 16
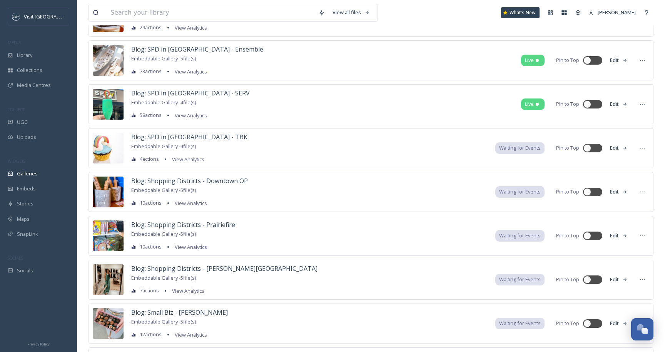
scroll to position [2841, 0]
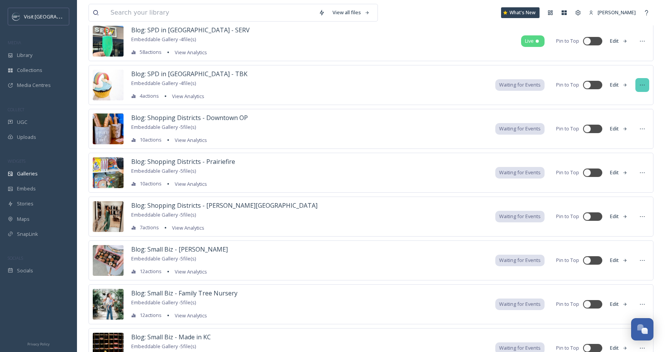
click at [642, 86] on icon at bounding box center [642, 85] width 6 height 6
click at [626, 166] on div "Delete" at bounding box center [628, 170] width 42 height 15
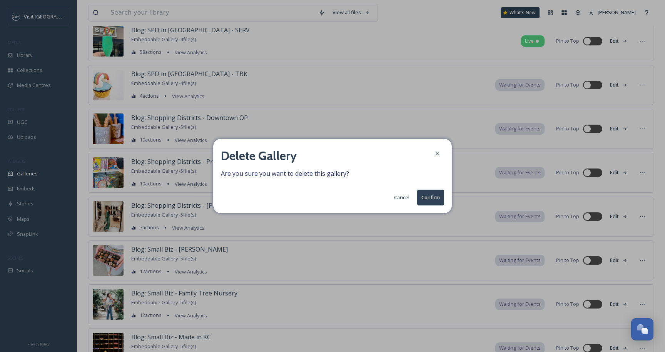
click at [435, 199] on button "Confirm" at bounding box center [430, 198] width 27 height 16
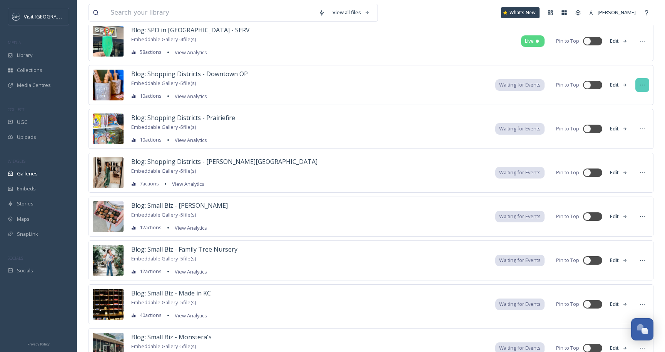
click at [644, 89] on div at bounding box center [642, 85] width 14 height 14
click at [633, 170] on div "Delete" at bounding box center [628, 170] width 42 height 15
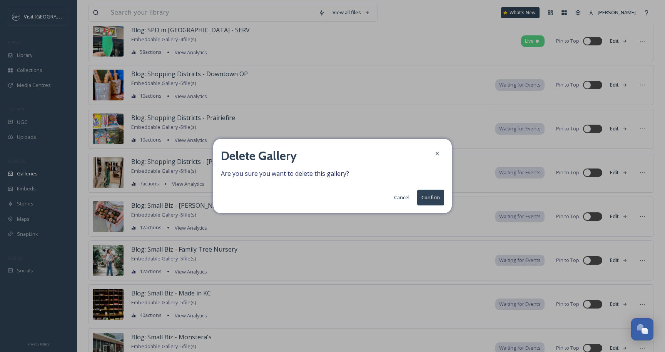
click at [425, 200] on button "Confirm" at bounding box center [430, 198] width 27 height 16
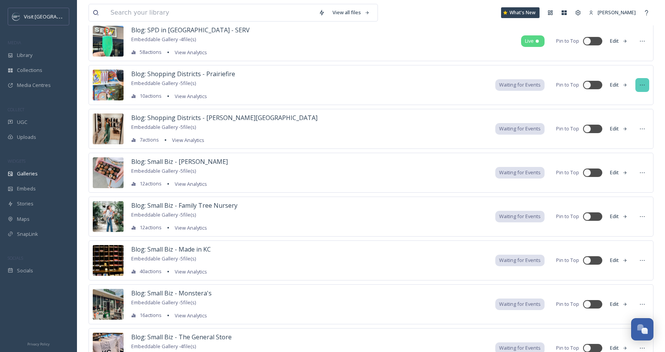
click at [640, 88] on icon at bounding box center [642, 85] width 6 height 6
click at [634, 171] on div "Delete" at bounding box center [628, 170] width 42 height 15
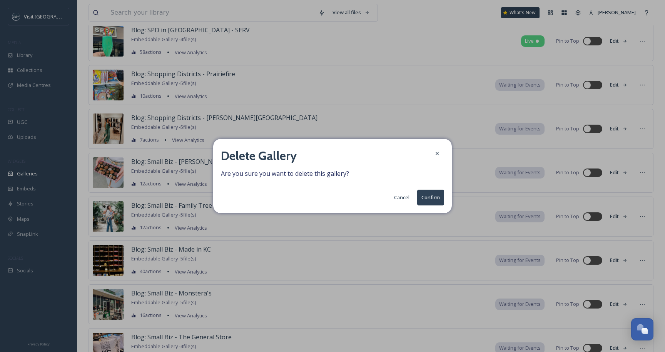
click at [430, 202] on button "Confirm" at bounding box center [430, 198] width 27 height 16
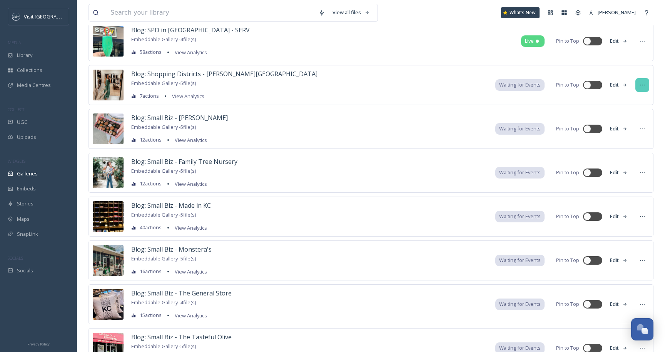
click at [643, 82] on icon at bounding box center [642, 85] width 6 height 6
click at [623, 169] on span "Delete" at bounding box center [618, 170] width 15 height 7
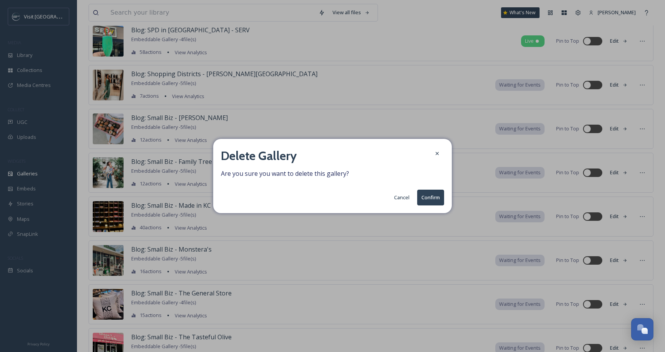
click at [433, 198] on button "Confirm" at bounding box center [430, 198] width 27 height 16
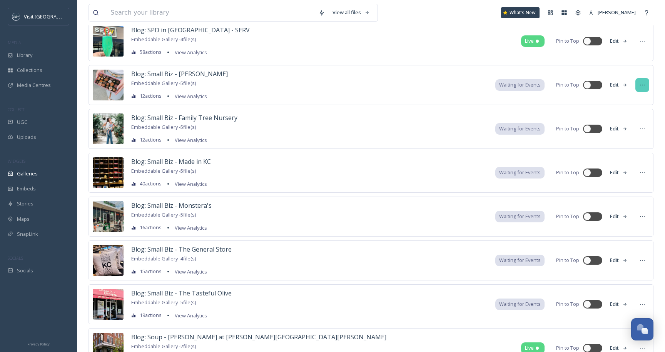
click at [640, 85] on icon at bounding box center [642, 85] width 5 height 1
click at [627, 176] on div "Delete" at bounding box center [628, 170] width 42 height 15
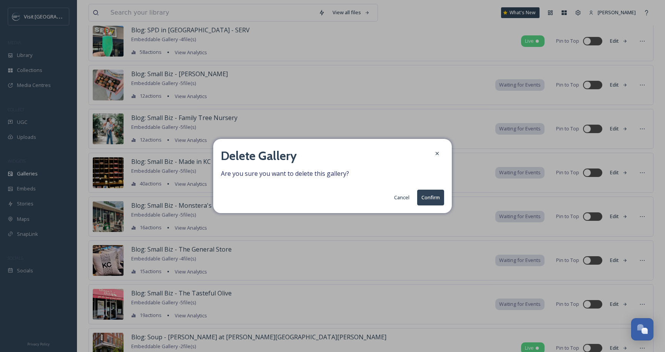
click at [426, 196] on button "Confirm" at bounding box center [430, 198] width 27 height 16
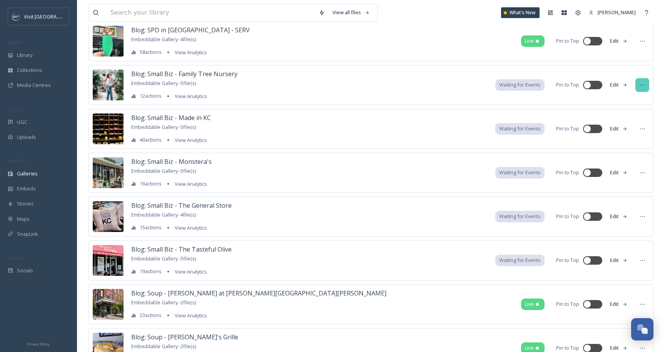
click at [642, 89] on div at bounding box center [642, 85] width 14 height 14
click at [623, 166] on div "Delete" at bounding box center [628, 170] width 42 height 15
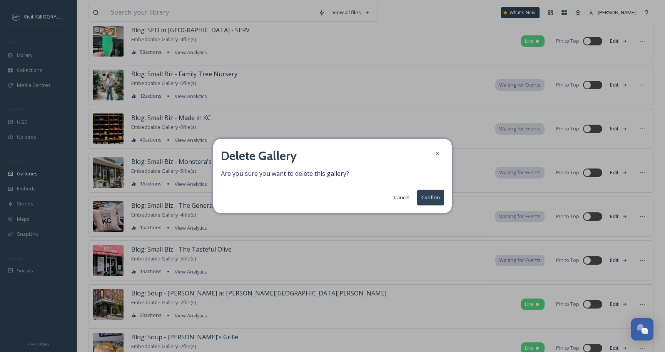
click at [425, 198] on button "Confirm" at bounding box center [430, 198] width 27 height 16
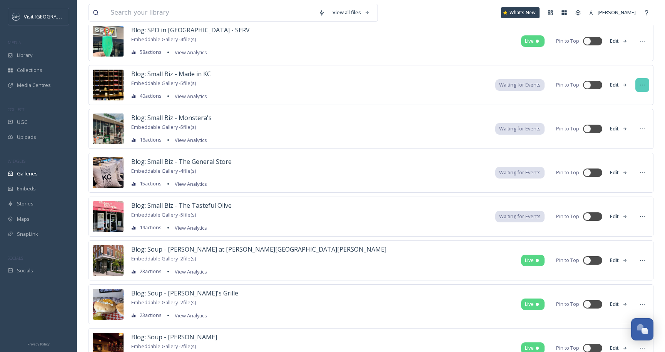
click at [646, 84] on div at bounding box center [642, 85] width 14 height 14
click at [630, 174] on div "Delete" at bounding box center [628, 170] width 42 height 15
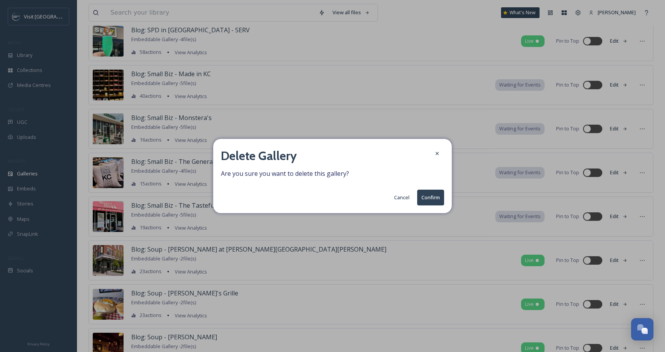
click at [426, 201] on button "Confirm" at bounding box center [430, 198] width 27 height 16
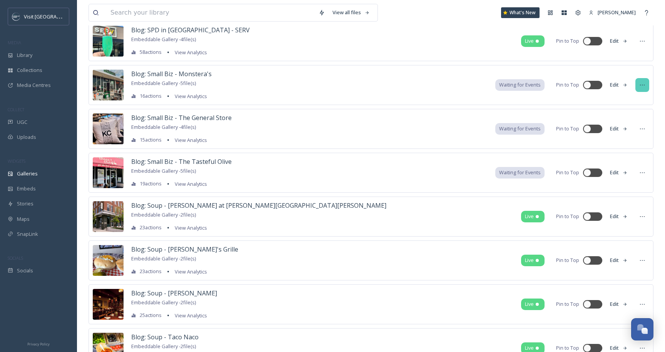
click at [647, 89] on div at bounding box center [642, 85] width 14 height 14
click at [627, 163] on div "Delete" at bounding box center [628, 170] width 42 height 15
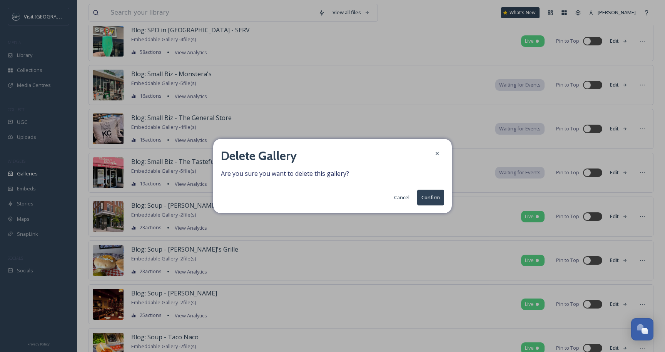
click at [438, 197] on button "Confirm" at bounding box center [430, 198] width 27 height 16
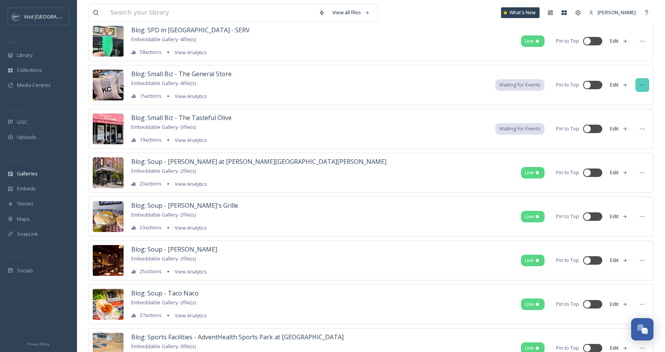
click at [647, 86] on div at bounding box center [642, 85] width 14 height 14
click at [632, 170] on div "Delete" at bounding box center [628, 170] width 42 height 15
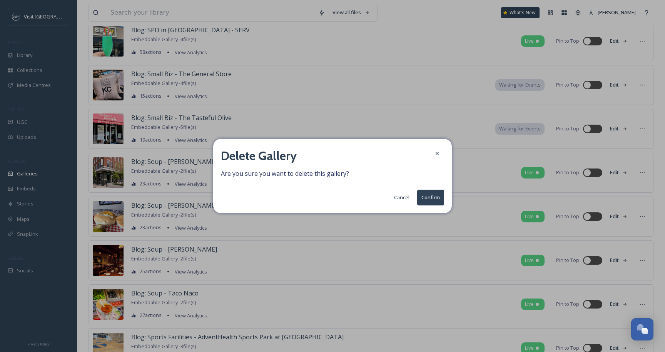
click at [435, 199] on button "Confirm" at bounding box center [430, 198] width 27 height 16
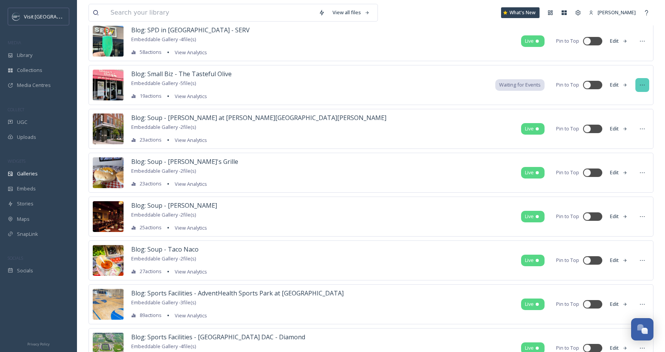
click at [644, 83] on icon at bounding box center [642, 85] width 6 height 6
click at [632, 177] on div "Delete" at bounding box center [628, 170] width 42 height 15
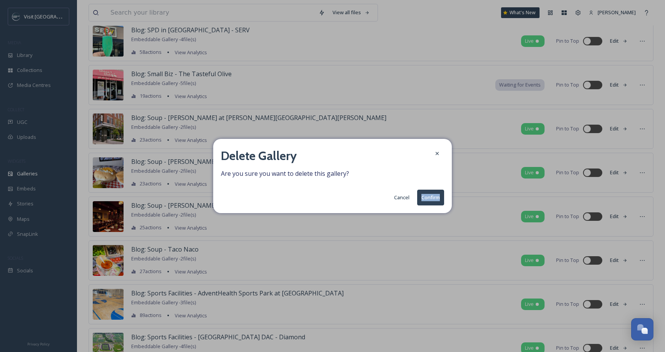
click at [444, 194] on div "Delete Gallery Are you sure you want to delete this gallery? Cancel Confirm" at bounding box center [332, 176] width 239 height 74
click at [433, 195] on button "Confirm" at bounding box center [430, 198] width 27 height 16
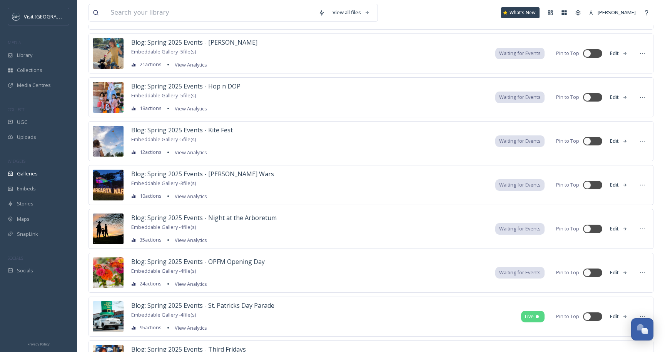
scroll to position [3534, 0]
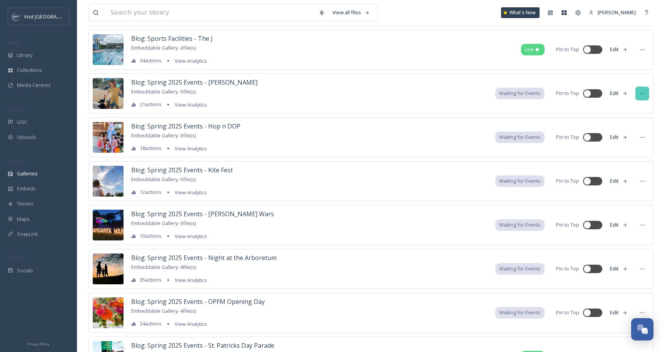
click at [644, 93] on icon at bounding box center [642, 93] width 5 height 1
click at [630, 181] on div "Delete" at bounding box center [628, 178] width 42 height 15
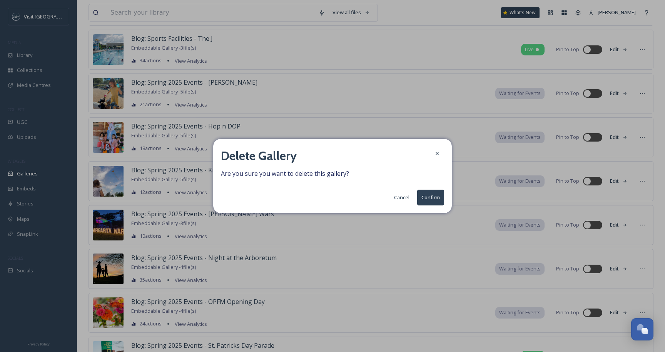
click at [433, 197] on button "Confirm" at bounding box center [430, 198] width 27 height 16
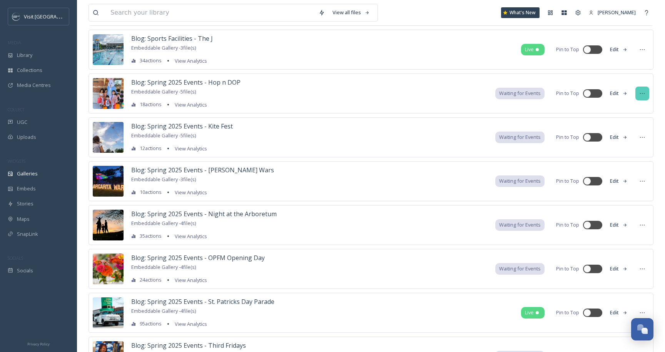
click at [642, 92] on icon at bounding box center [642, 93] width 6 height 6
click at [614, 173] on div "Delete" at bounding box center [628, 178] width 42 height 15
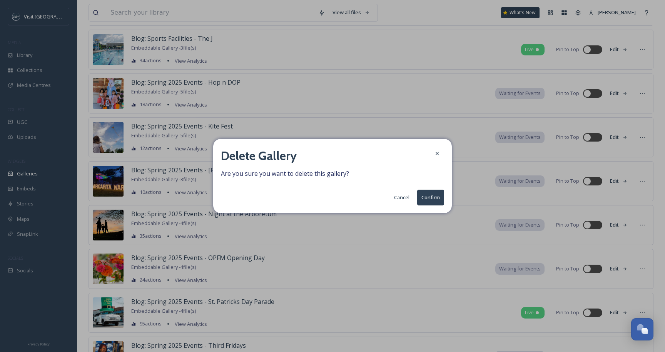
click at [432, 192] on button "Confirm" at bounding box center [430, 198] width 27 height 16
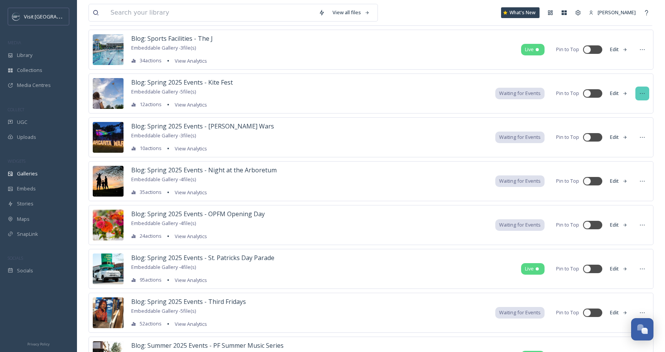
click at [646, 92] on div at bounding box center [642, 94] width 14 height 14
click at [631, 179] on div "Delete" at bounding box center [628, 178] width 42 height 15
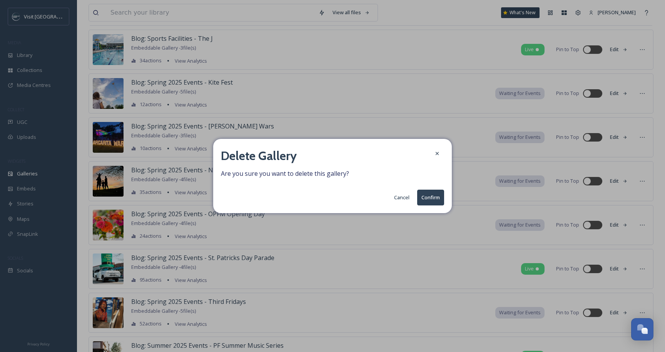
click at [430, 196] on button "Confirm" at bounding box center [430, 198] width 27 height 16
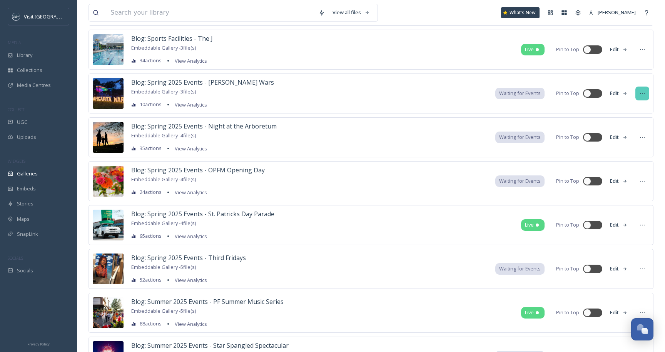
click at [640, 93] on icon at bounding box center [642, 93] width 5 height 1
click at [617, 174] on div "Delete" at bounding box center [628, 178] width 42 height 15
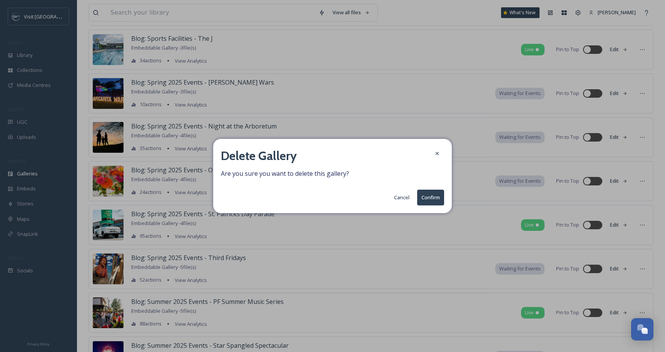
click at [427, 198] on button "Confirm" at bounding box center [430, 198] width 27 height 16
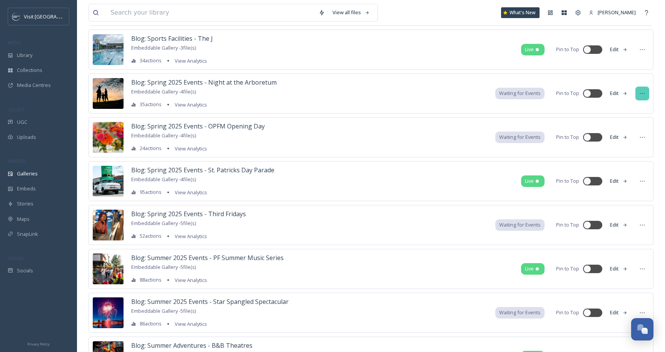
click at [647, 99] on div at bounding box center [642, 94] width 14 height 14
click at [629, 179] on div "Delete" at bounding box center [628, 178] width 42 height 15
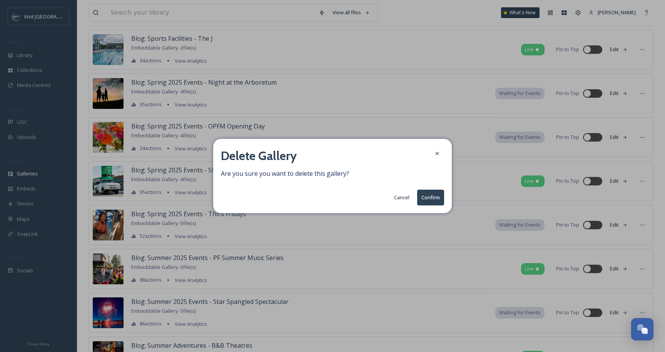
click at [432, 196] on button "Confirm" at bounding box center [430, 198] width 27 height 16
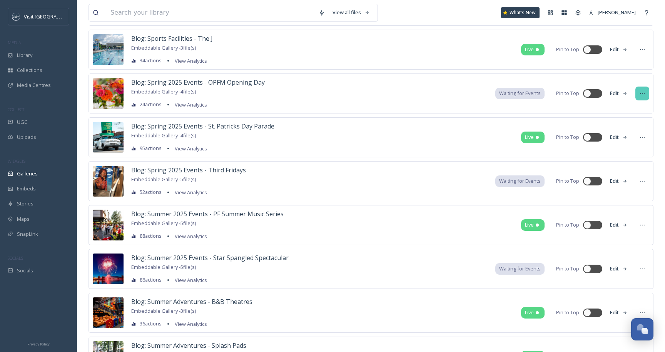
click at [642, 94] on icon at bounding box center [642, 93] width 6 height 6
click at [630, 177] on div "Delete" at bounding box center [628, 178] width 42 height 15
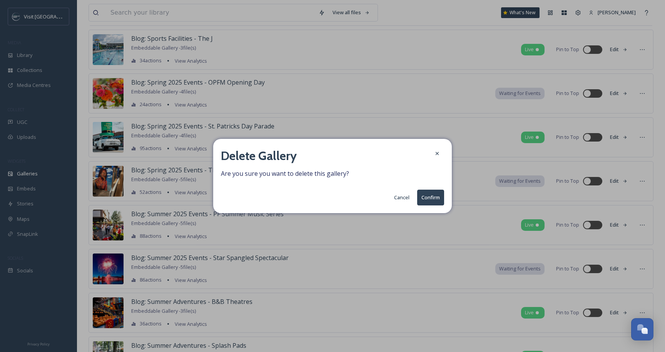
click at [431, 200] on button "Confirm" at bounding box center [430, 198] width 27 height 16
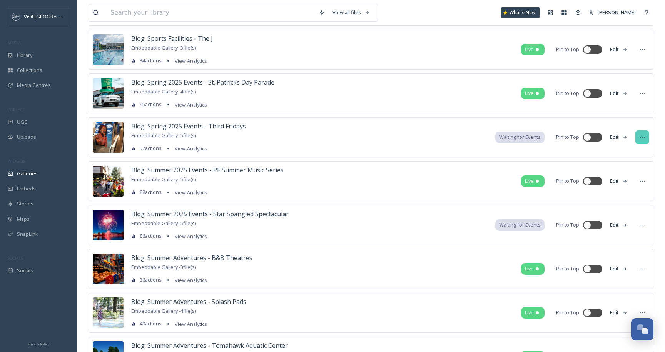
click at [645, 140] on icon at bounding box center [642, 137] width 6 height 6
click at [618, 223] on span "Delete" at bounding box center [618, 222] width 15 height 7
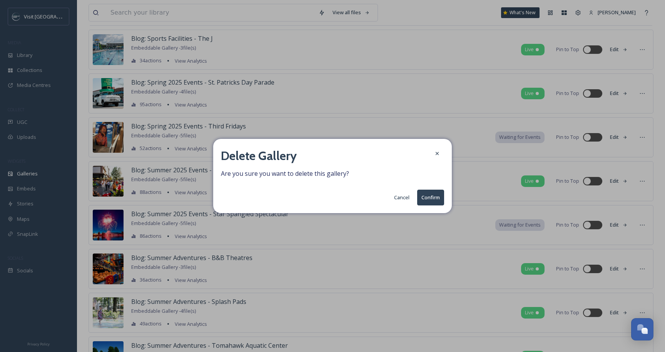
click at [432, 194] on button "Confirm" at bounding box center [430, 198] width 27 height 16
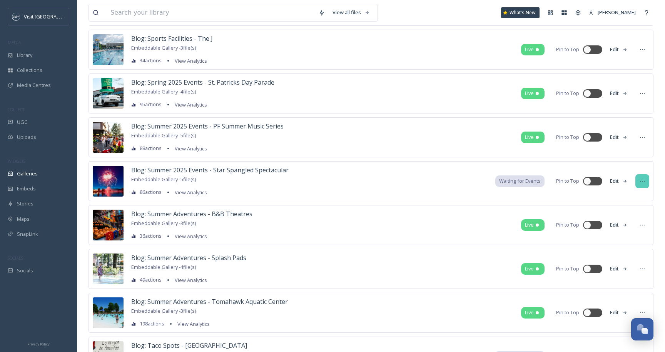
click at [643, 181] on icon at bounding box center [642, 181] width 6 height 6
click at [629, 265] on div "Delete" at bounding box center [628, 266] width 42 height 15
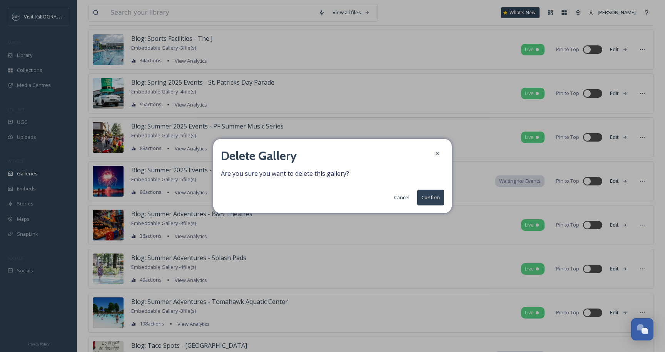
click at [430, 201] on button "Confirm" at bounding box center [430, 198] width 27 height 16
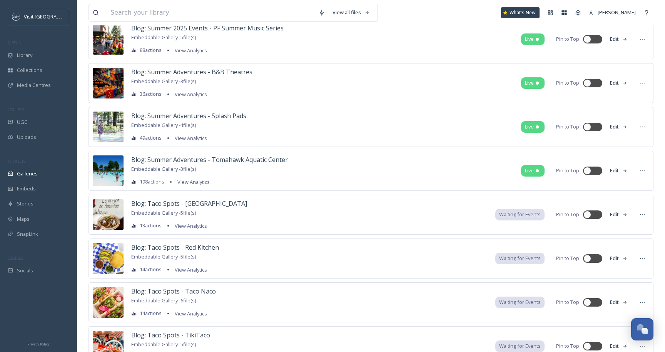
scroll to position [3641, 0]
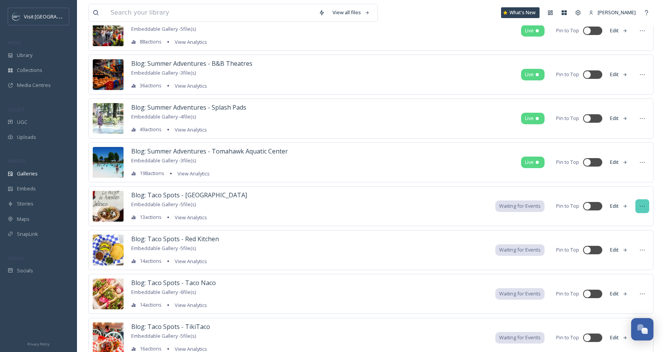
click at [646, 205] on div at bounding box center [642, 206] width 14 height 14
click at [628, 285] on div "Delete" at bounding box center [628, 291] width 42 height 15
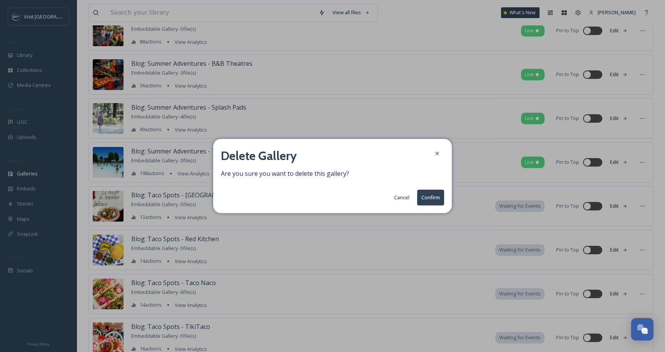
click at [431, 197] on button "Confirm" at bounding box center [430, 198] width 27 height 16
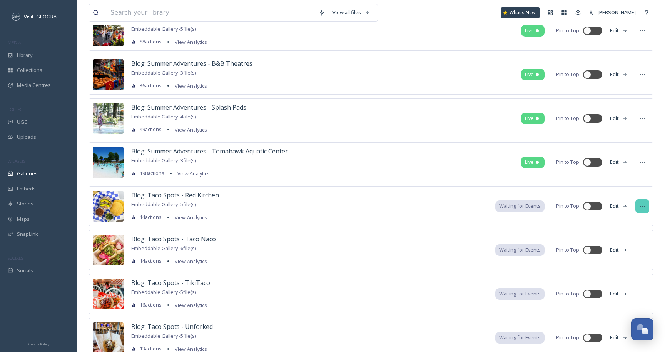
click at [637, 203] on div at bounding box center [642, 206] width 14 height 14
click at [632, 284] on div "Delete" at bounding box center [628, 291] width 42 height 15
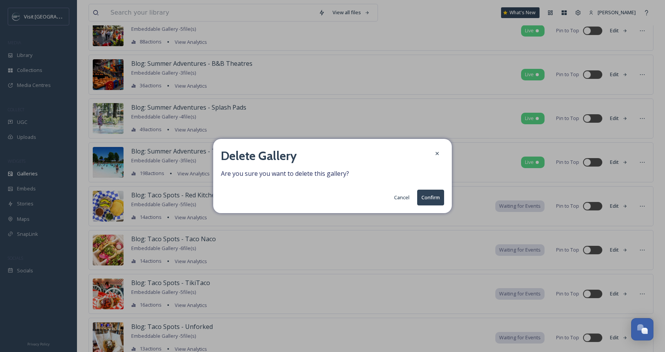
click at [435, 195] on button "Confirm" at bounding box center [430, 198] width 27 height 16
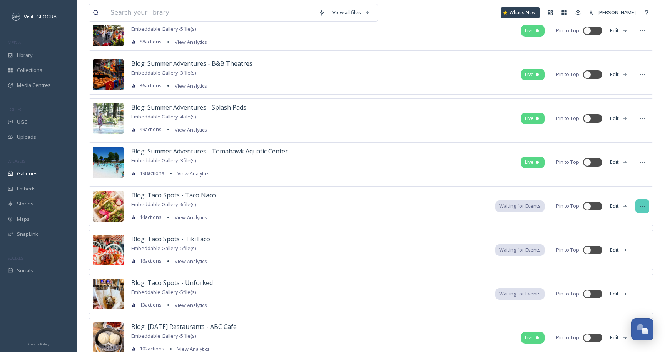
click at [642, 204] on icon at bounding box center [642, 206] width 6 height 6
click at [620, 288] on span "Delete" at bounding box center [618, 291] width 15 height 7
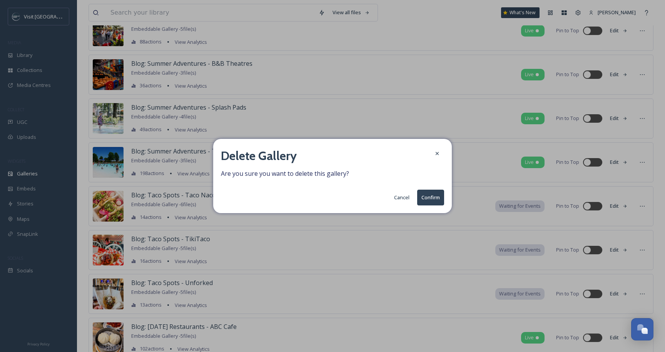
click at [434, 196] on button "Confirm" at bounding box center [430, 198] width 27 height 16
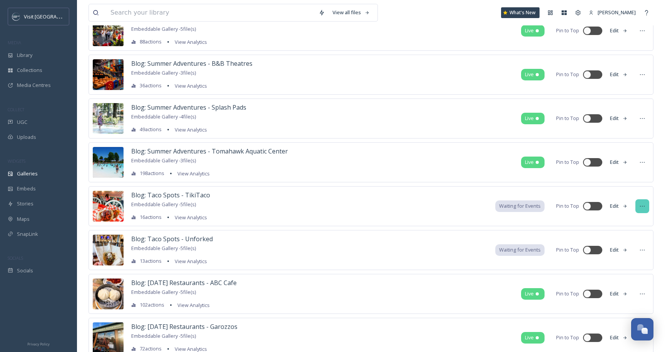
click at [640, 206] on icon at bounding box center [642, 206] width 6 height 6
click at [631, 288] on div "Delete" at bounding box center [628, 291] width 42 height 15
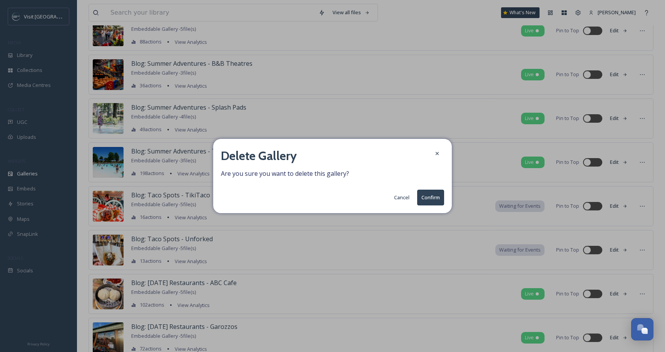
click at [434, 196] on button "Confirm" at bounding box center [430, 198] width 27 height 16
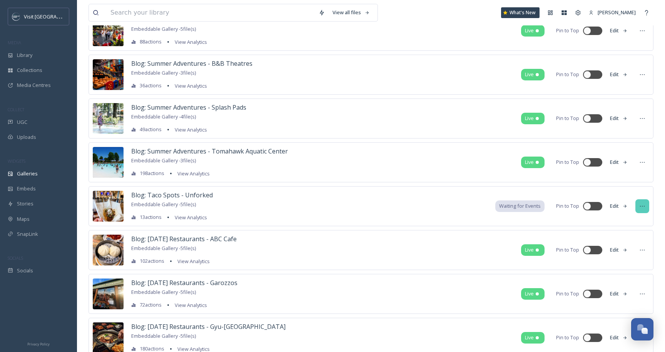
click at [638, 207] on div at bounding box center [642, 206] width 14 height 14
click at [618, 292] on span "Delete" at bounding box center [618, 291] width 15 height 7
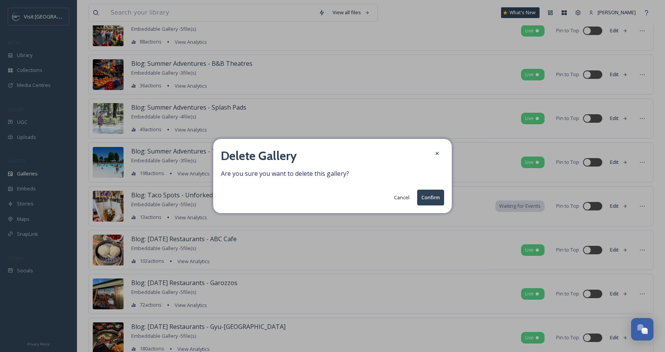
click at [426, 199] on button "Confirm" at bounding box center [430, 198] width 27 height 16
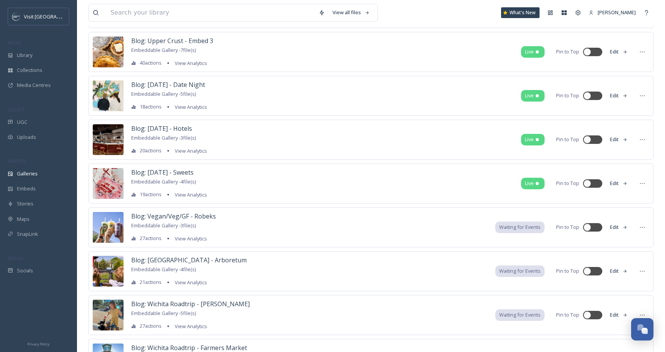
scroll to position [4200, 0]
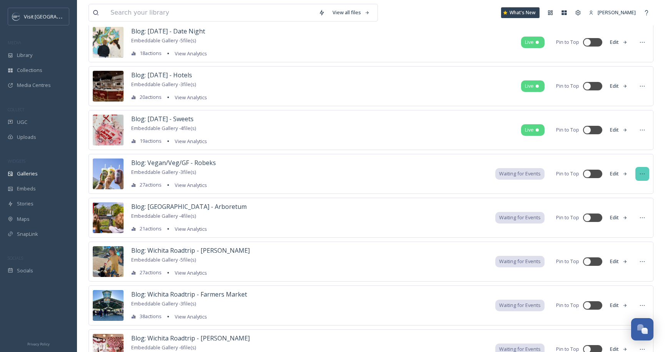
click at [645, 173] on icon at bounding box center [642, 174] width 6 height 6
click at [619, 259] on span "Delete" at bounding box center [618, 259] width 15 height 7
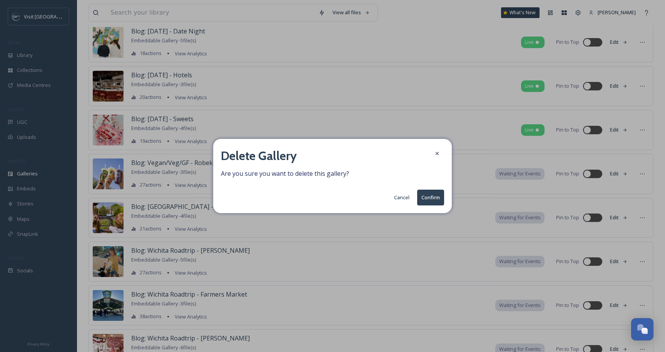
click at [420, 202] on button "Confirm" at bounding box center [430, 198] width 27 height 16
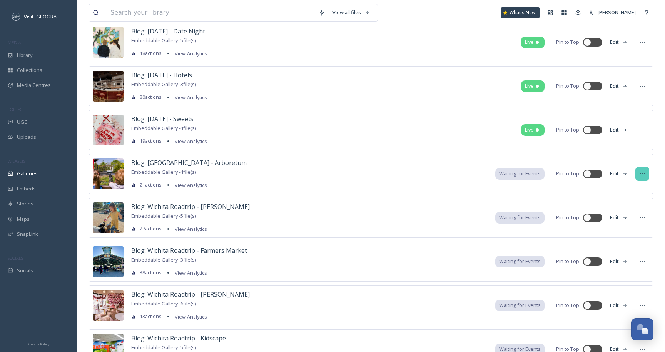
click at [646, 173] on div at bounding box center [642, 174] width 14 height 14
click at [619, 264] on div "Delete" at bounding box center [628, 259] width 42 height 15
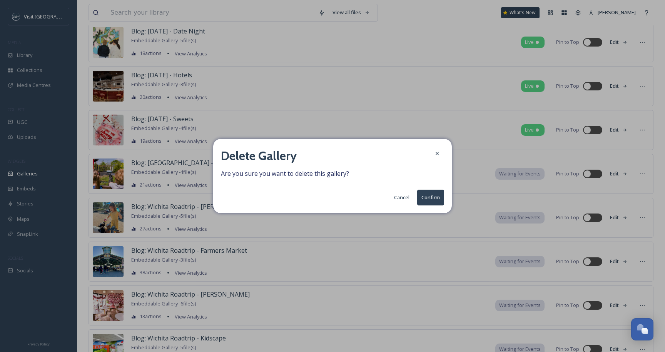
click at [419, 199] on button "Confirm" at bounding box center [430, 198] width 27 height 16
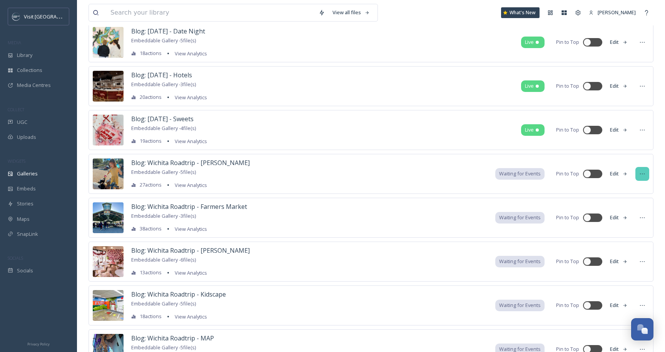
click at [641, 176] on icon at bounding box center [642, 174] width 6 height 6
drag, startPoint x: 622, startPoint y: 251, endPoint x: 619, endPoint y: 257, distance: 7.4
click at [619, 257] on div "Edit Gallery Duplicate Embed Gallery Move to Folder Delete" at bounding box center [628, 225] width 43 height 84
click at [619, 257] on span "Delete" at bounding box center [618, 259] width 15 height 7
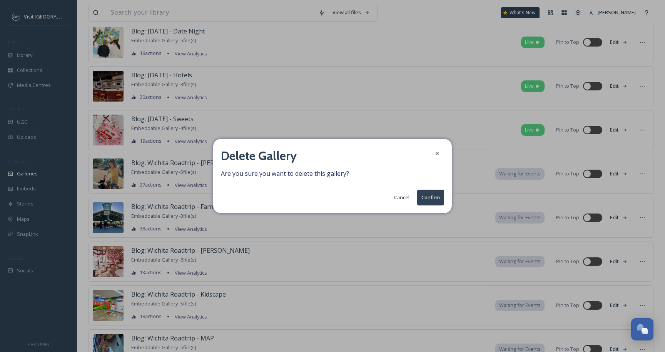
click at [432, 191] on button "Confirm" at bounding box center [430, 198] width 27 height 16
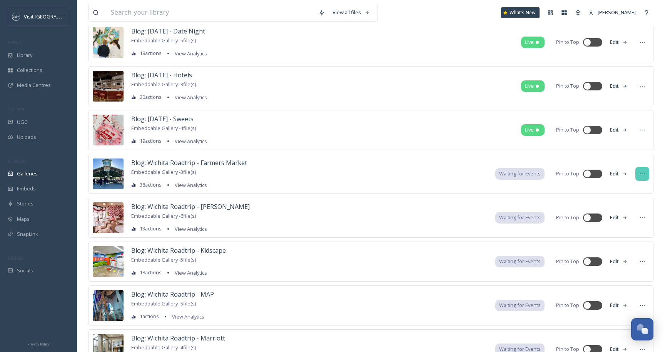
click at [641, 174] on icon at bounding box center [642, 174] width 6 height 6
click at [634, 254] on div "Delete" at bounding box center [628, 259] width 42 height 15
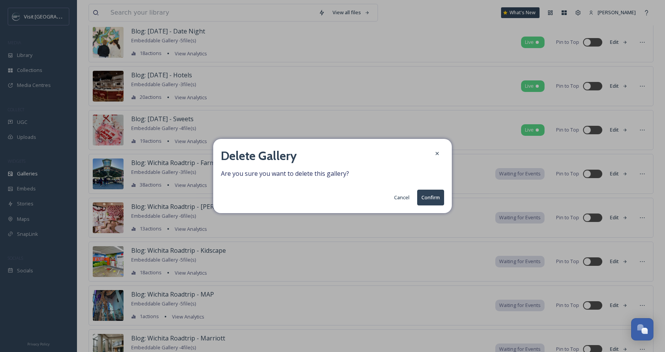
click at [431, 197] on button "Confirm" at bounding box center [430, 198] width 27 height 16
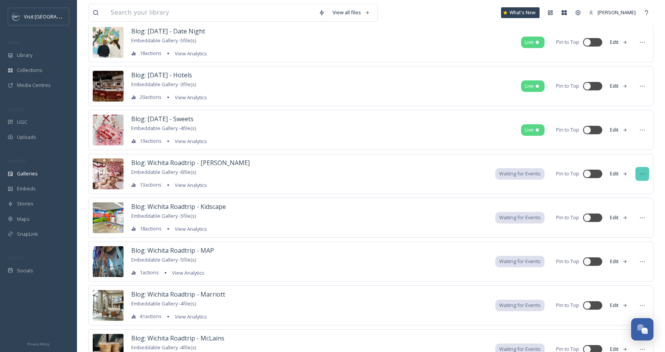
click at [644, 172] on icon at bounding box center [642, 174] width 6 height 6
click at [628, 254] on div "Delete" at bounding box center [628, 259] width 42 height 15
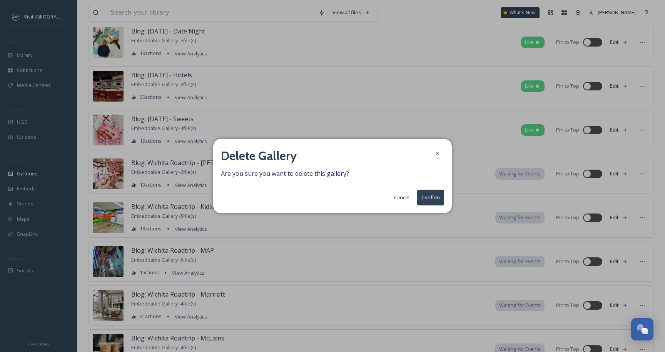
click at [434, 196] on button "Confirm" at bounding box center [430, 198] width 27 height 16
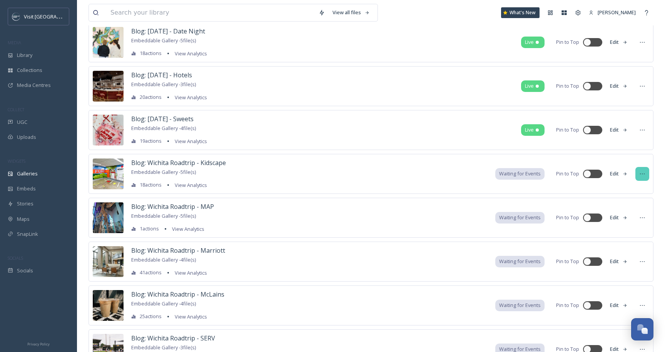
click at [640, 175] on icon at bounding box center [642, 174] width 6 height 6
click at [624, 261] on span "Delete" at bounding box center [618, 259] width 15 height 7
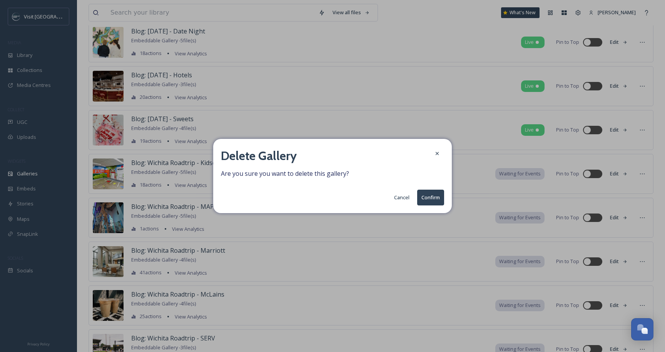
click at [426, 199] on button "Confirm" at bounding box center [430, 198] width 27 height 16
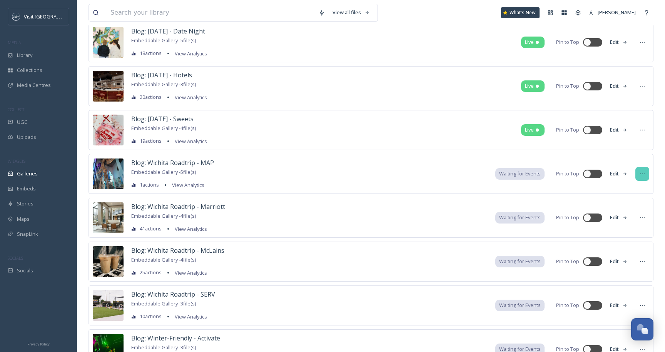
click at [644, 174] on icon at bounding box center [642, 174] width 5 height 1
click at [617, 260] on span "Delete" at bounding box center [618, 259] width 15 height 7
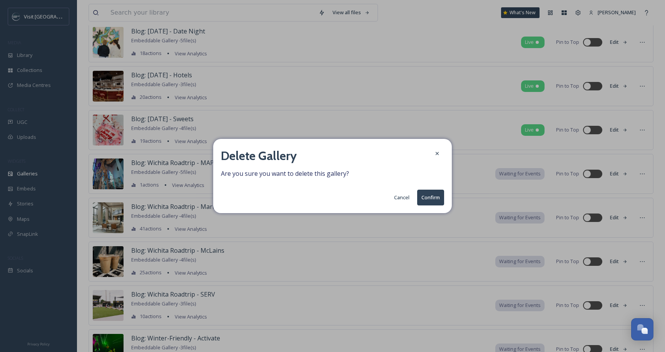
click at [433, 194] on button "Confirm" at bounding box center [430, 198] width 27 height 16
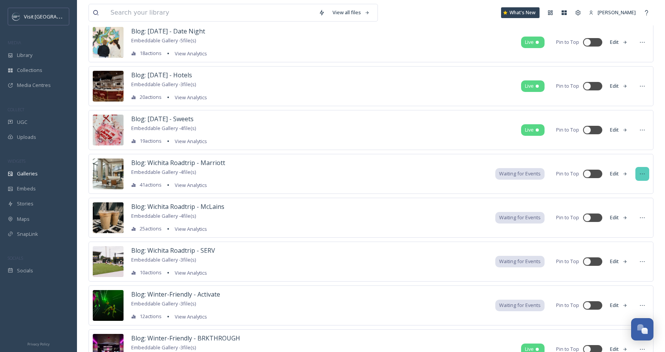
click at [647, 177] on div at bounding box center [642, 174] width 14 height 14
click at [625, 259] on span "Delete" at bounding box center [618, 259] width 15 height 7
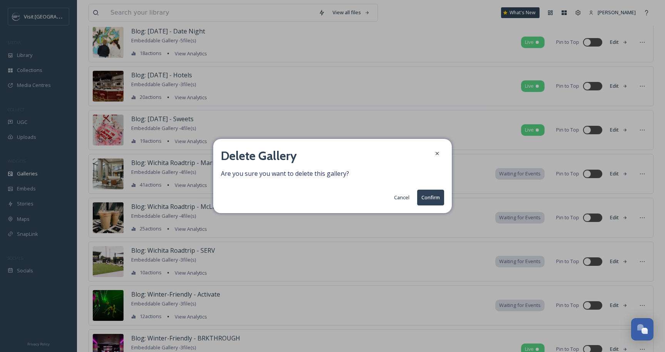
click at [436, 200] on button "Confirm" at bounding box center [430, 198] width 27 height 16
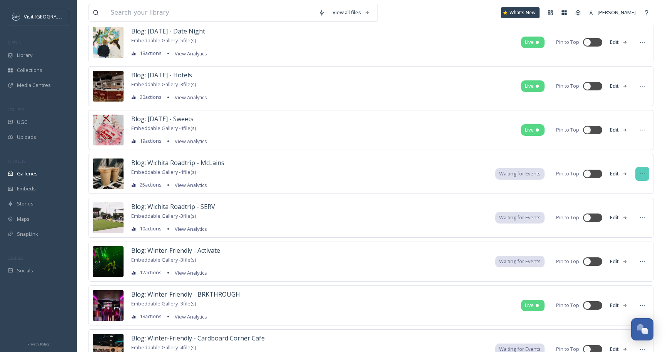
click at [642, 173] on icon at bounding box center [642, 174] width 6 height 6
click at [632, 261] on div "Delete" at bounding box center [628, 259] width 42 height 15
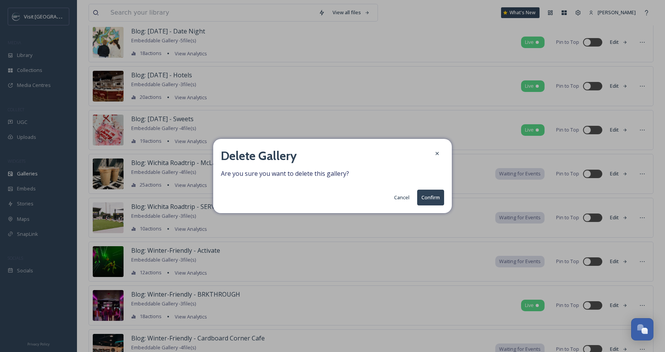
click at [430, 200] on button "Confirm" at bounding box center [430, 198] width 27 height 16
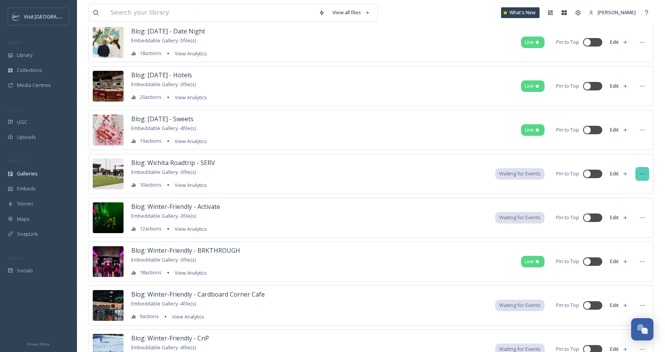
click at [643, 176] on icon at bounding box center [642, 174] width 6 height 6
click at [626, 257] on div "Delete" at bounding box center [628, 259] width 42 height 15
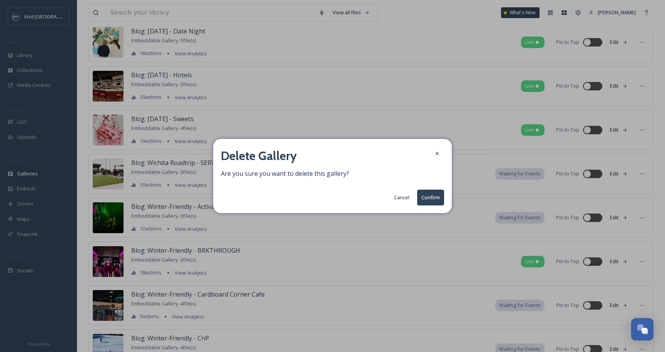
click at [433, 196] on button "Confirm" at bounding box center [430, 198] width 27 height 16
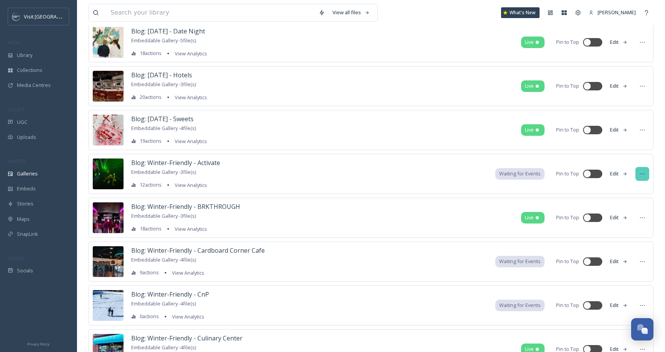
click at [642, 172] on icon at bounding box center [642, 174] width 6 height 6
click at [616, 252] on div "Delete" at bounding box center [628, 259] width 42 height 15
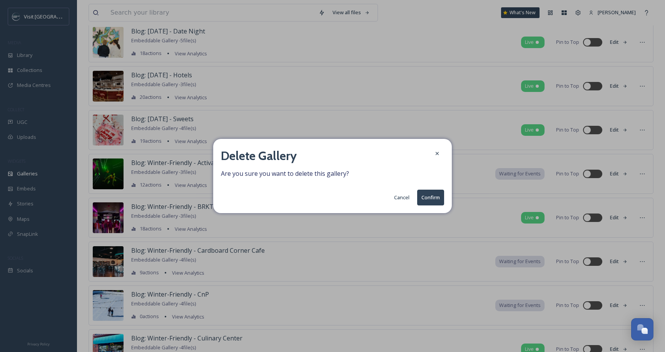
click at [424, 198] on button "Confirm" at bounding box center [430, 198] width 27 height 16
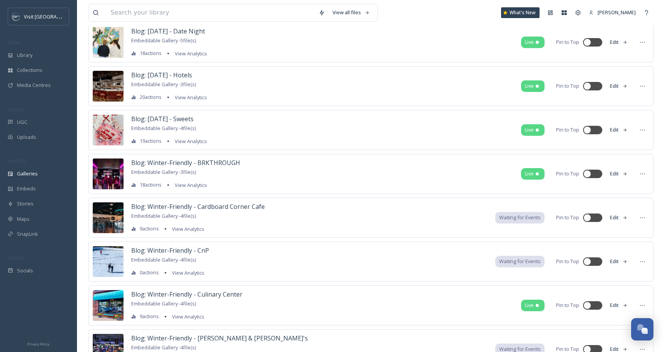
click at [639, 225] on div "Blog: Winter-Friendly - Cardboard Corner Cafe Embeddable Gallery - 4 file(s) 9 …" at bounding box center [371, 218] width 565 height 40
click at [641, 220] on icon at bounding box center [642, 218] width 6 height 6
click at [620, 304] on span "Delete" at bounding box center [618, 302] width 15 height 7
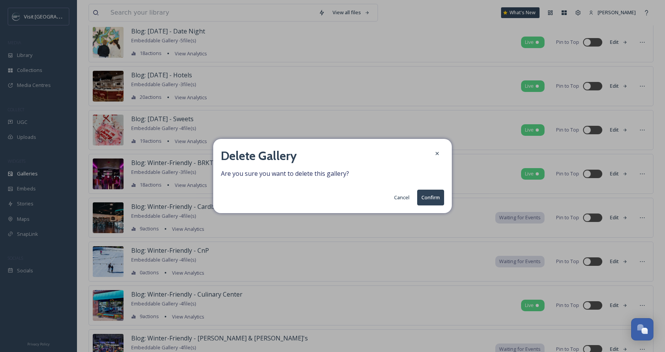
click at [427, 195] on button "Confirm" at bounding box center [430, 198] width 27 height 16
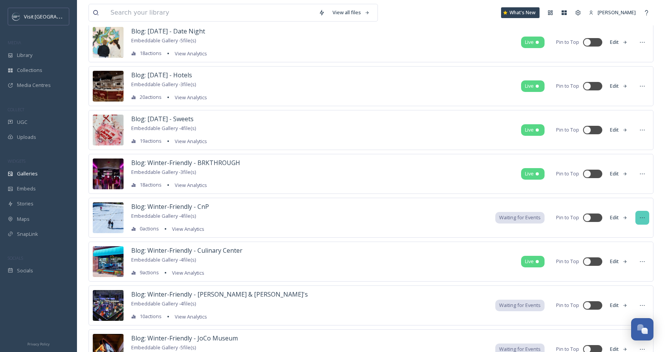
click at [637, 218] on div at bounding box center [642, 218] width 14 height 14
click at [622, 304] on span "Delete" at bounding box center [618, 302] width 15 height 7
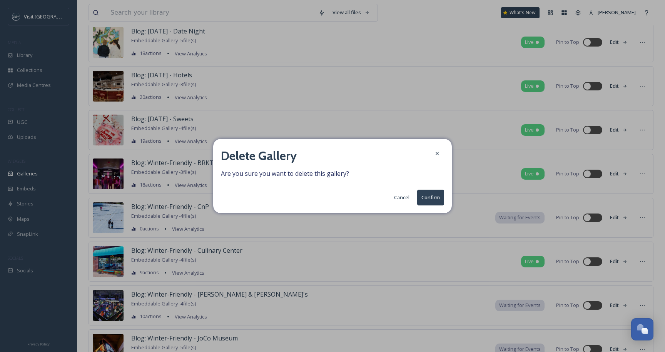
click at [431, 199] on button "Confirm" at bounding box center [430, 198] width 27 height 16
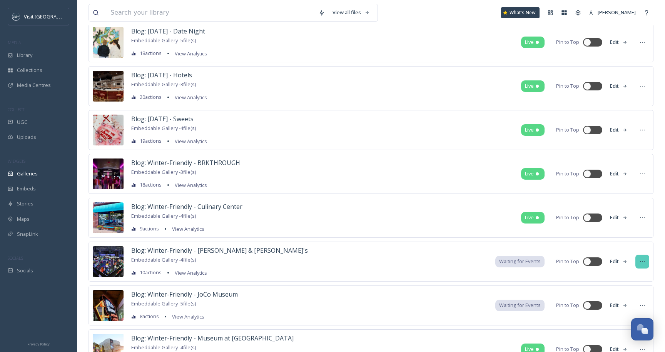
click at [644, 266] on div at bounding box center [642, 262] width 14 height 14
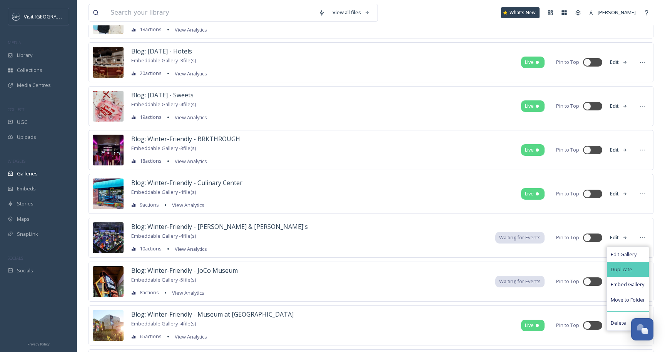
scroll to position [4226, 0]
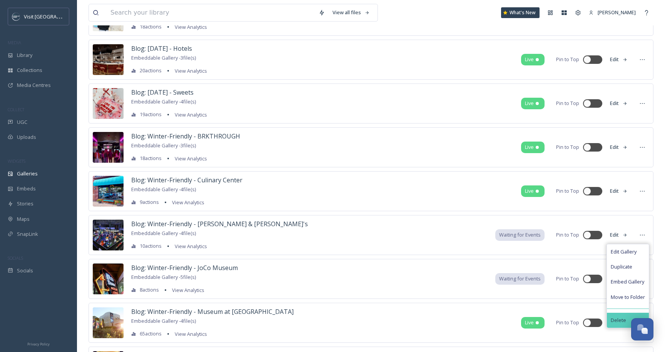
click at [617, 314] on div "Delete" at bounding box center [628, 320] width 42 height 15
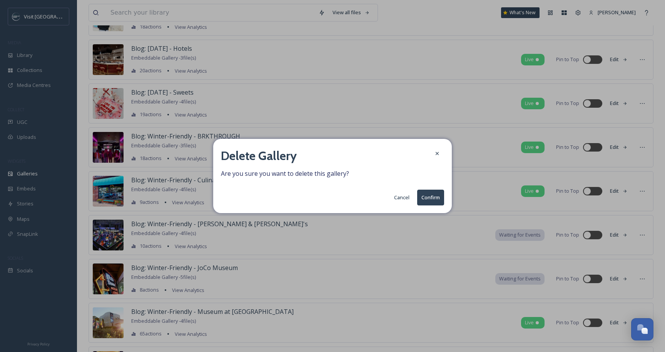
click at [434, 197] on button "Confirm" at bounding box center [430, 198] width 27 height 16
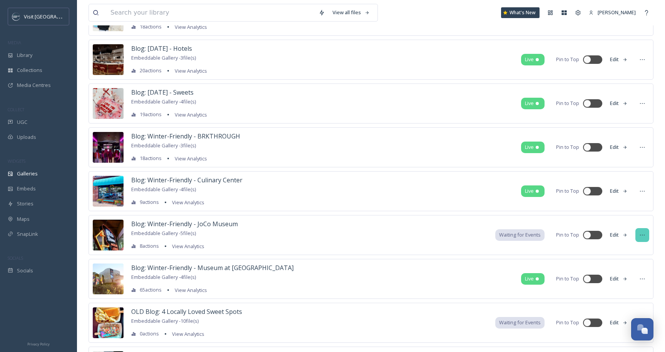
click at [645, 234] on div at bounding box center [642, 235] width 14 height 14
click at [619, 315] on div "Delete" at bounding box center [628, 320] width 42 height 15
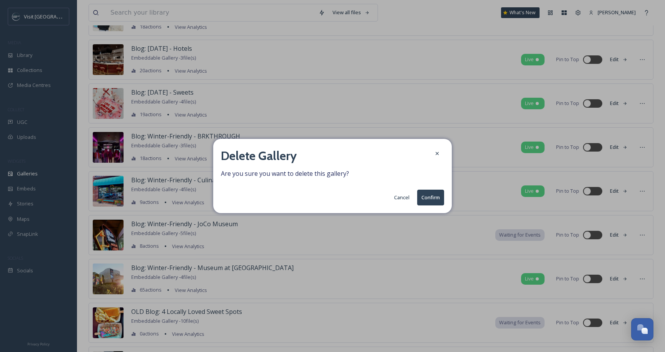
click at [435, 196] on button "Confirm" at bounding box center [430, 198] width 27 height 16
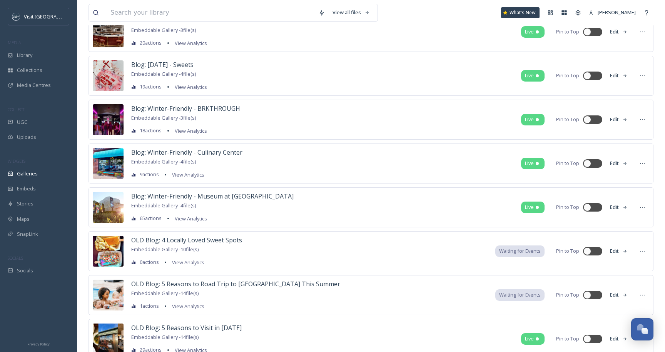
scroll to position [4255, 0]
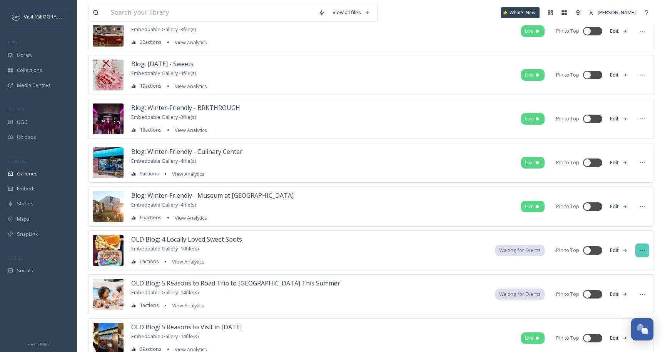
click at [637, 251] on div at bounding box center [642, 251] width 14 height 14
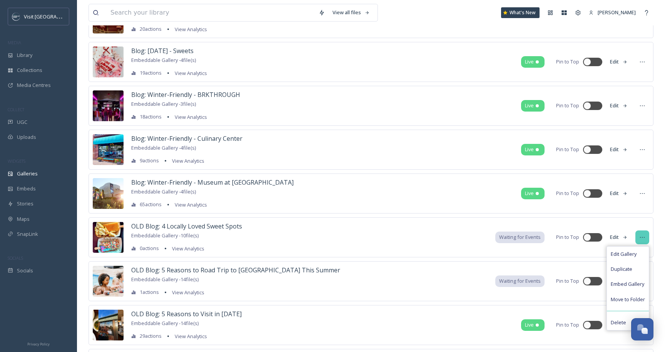
scroll to position [4267, 0]
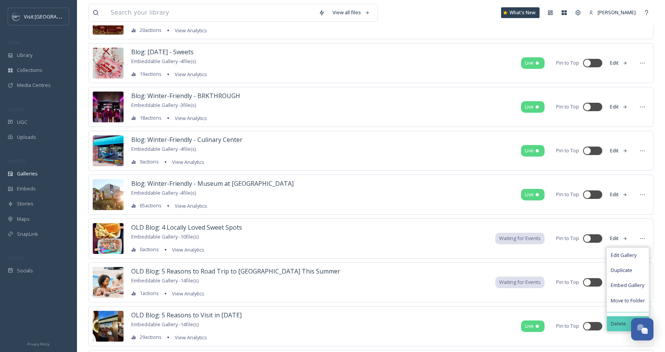
click at [609, 323] on div "Delete" at bounding box center [628, 323] width 42 height 15
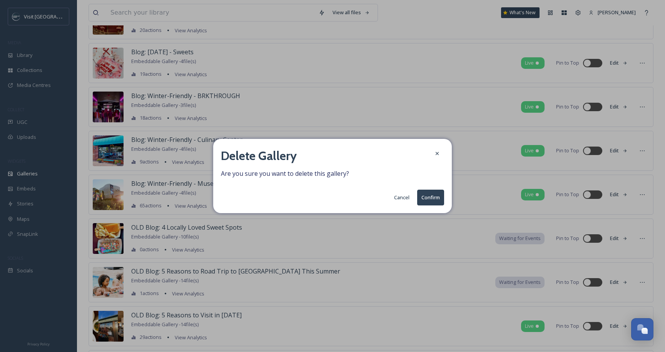
click at [430, 201] on button "Confirm" at bounding box center [430, 198] width 27 height 16
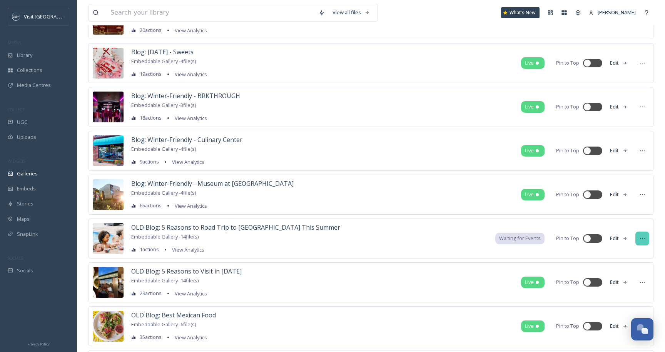
click at [641, 234] on div at bounding box center [642, 239] width 14 height 14
click at [614, 318] on div "Delete" at bounding box center [628, 323] width 42 height 15
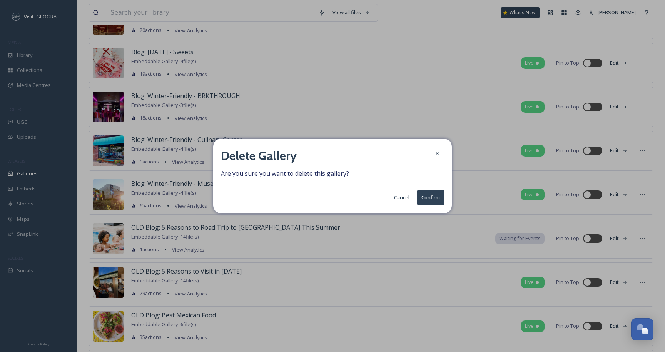
click at [428, 197] on button "Confirm" at bounding box center [430, 198] width 27 height 16
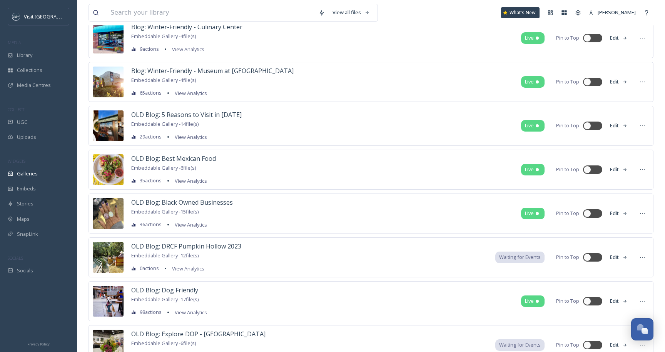
scroll to position [4426, 0]
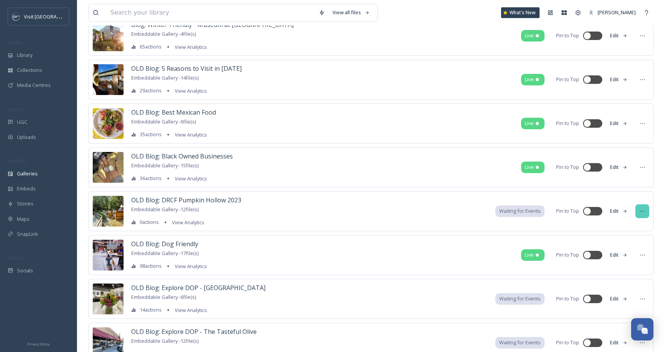
click at [646, 214] on div at bounding box center [642, 211] width 14 height 14
click at [625, 291] on div "Delete" at bounding box center [628, 296] width 42 height 15
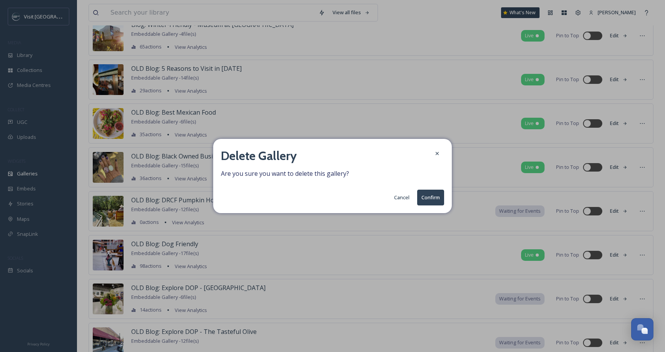
click at [437, 197] on button "Confirm" at bounding box center [430, 198] width 27 height 16
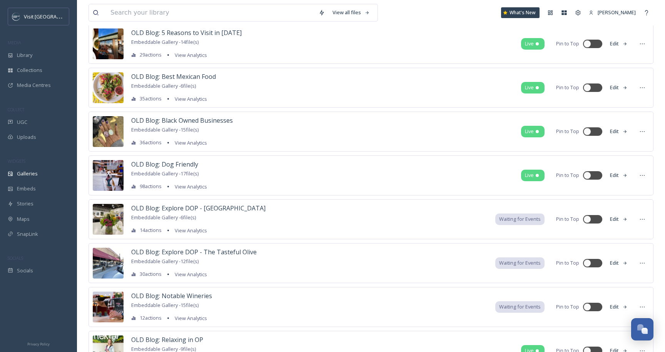
scroll to position [4467, 0]
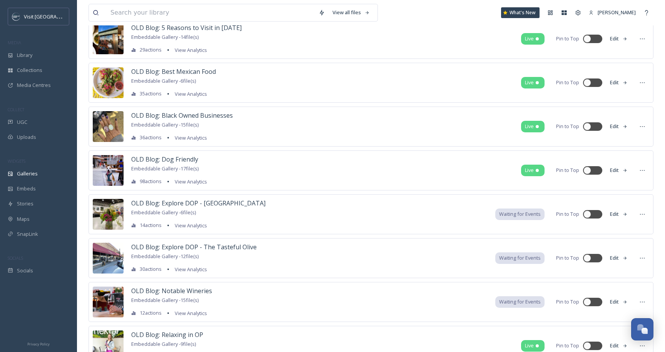
click at [635, 213] on div "OLD Blog: Explore DOP - Interurban Art House Embeddable Gallery - 6 file(s) 14 …" at bounding box center [371, 214] width 565 height 40
click at [641, 216] on icon at bounding box center [642, 214] width 6 height 6
click at [616, 302] on span "Delete" at bounding box center [618, 299] width 15 height 7
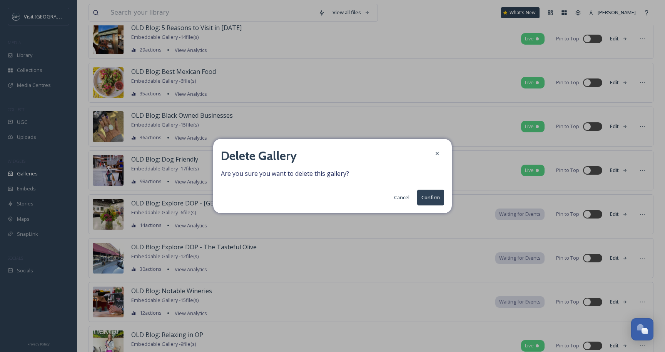
click at [431, 196] on button "Confirm" at bounding box center [430, 198] width 27 height 16
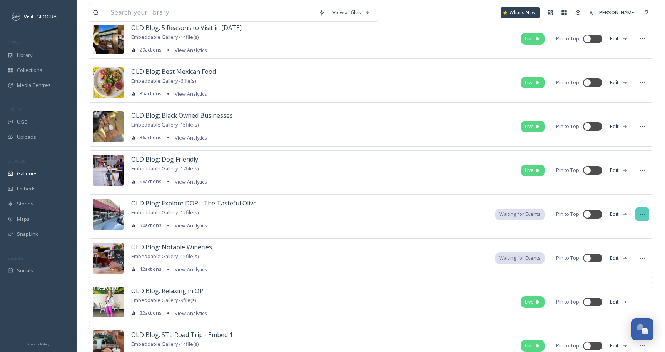
click at [646, 212] on div at bounding box center [642, 214] width 14 height 14
click at [614, 298] on span "Delete" at bounding box center [618, 299] width 15 height 7
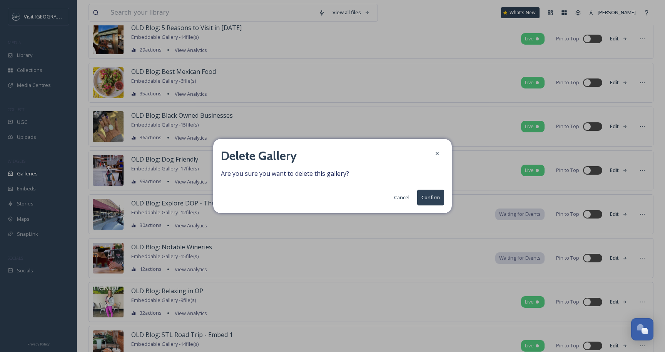
click at [426, 197] on button "Confirm" at bounding box center [430, 198] width 27 height 16
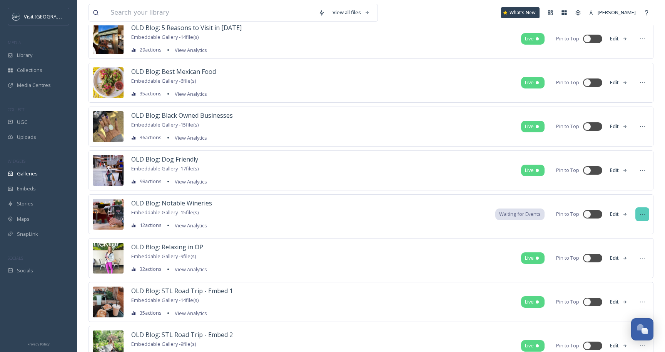
click at [645, 212] on div at bounding box center [642, 214] width 14 height 14
click at [619, 294] on div "Delete" at bounding box center [628, 299] width 42 height 15
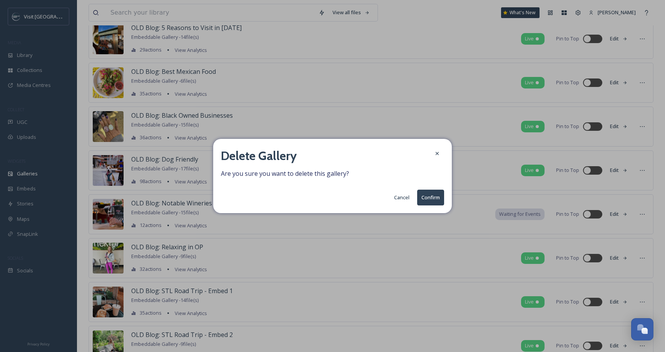
click at [431, 201] on button "Confirm" at bounding box center [430, 198] width 27 height 16
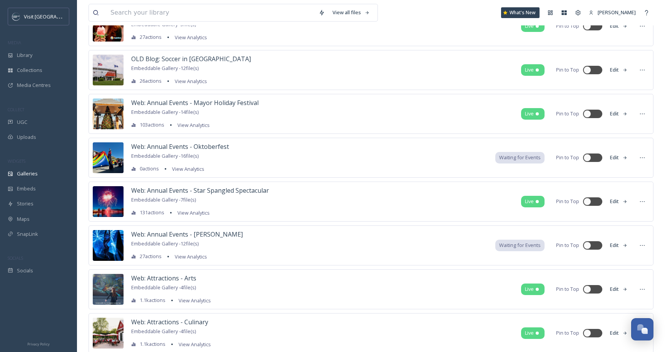
scroll to position [5005, 0]
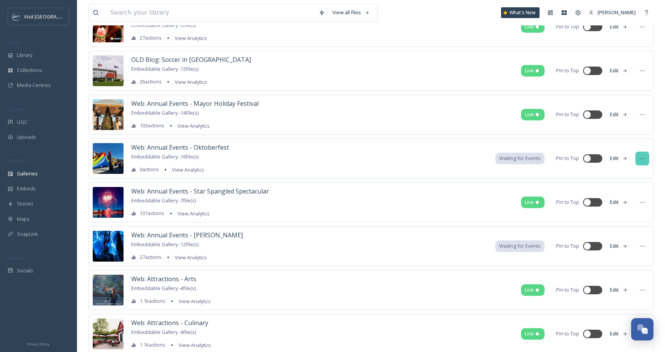
click at [638, 159] on div at bounding box center [642, 159] width 14 height 14
click at [628, 242] on div "Delete" at bounding box center [628, 243] width 42 height 15
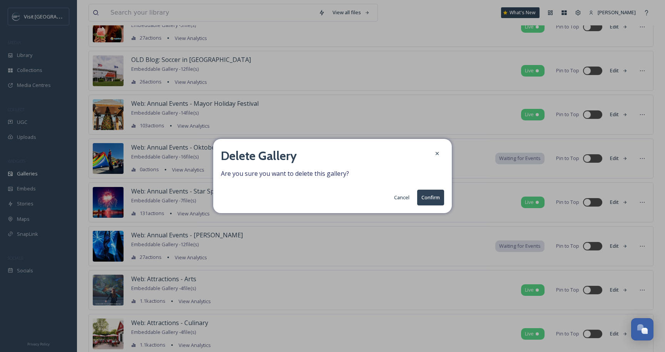
click at [428, 197] on button "Confirm" at bounding box center [430, 198] width 27 height 16
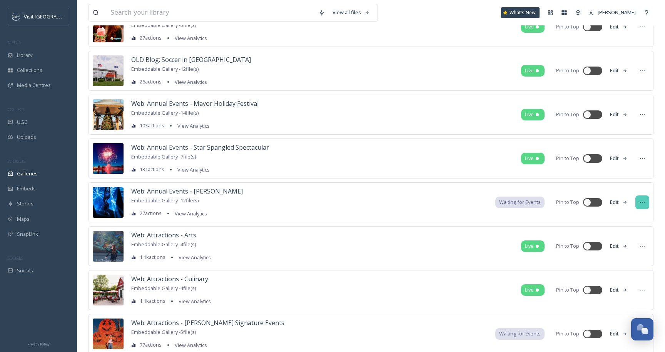
click at [638, 201] on div at bounding box center [642, 203] width 14 height 14
click at [622, 283] on div "Delete" at bounding box center [628, 287] width 42 height 15
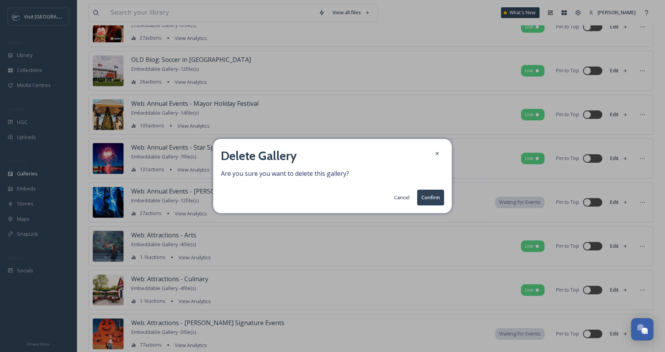
click at [426, 195] on button "Confirm" at bounding box center [430, 198] width 27 height 16
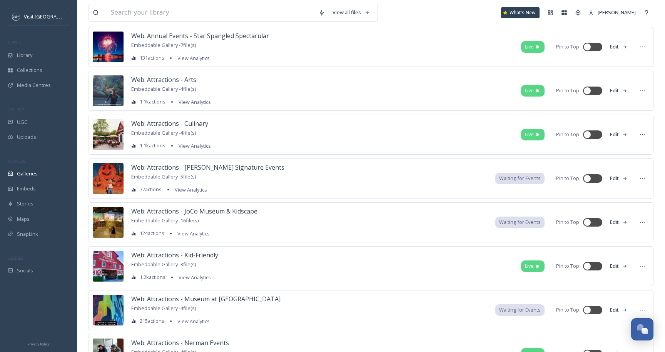
scroll to position [5122, 0]
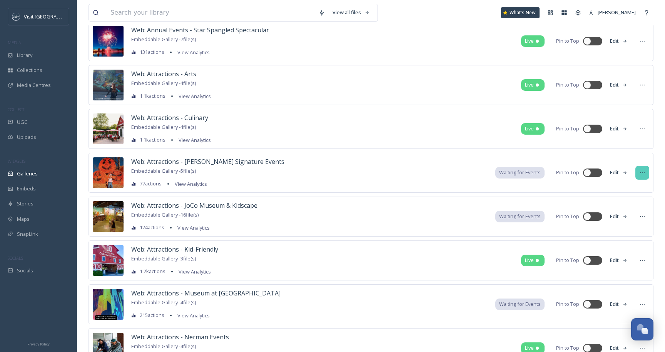
click at [648, 172] on div at bounding box center [642, 173] width 14 height 14
click at [634, 255] on div "Delete" at bounding box center [628, 258] width 42 height 15
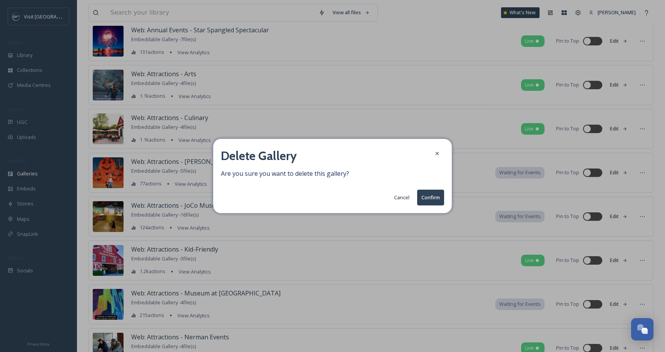
click at [433, 197] on button "Confirm" at bounding box center [430, 198] width 27 height 16
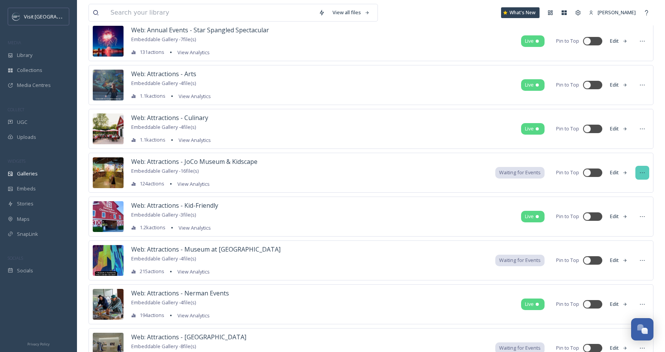
click at [644, 172] on icon at bounding box center [642, 172] width 5 height 1
click at [626, 261] on div "Delete" at bounding box center [628, 258] width 42 height 15
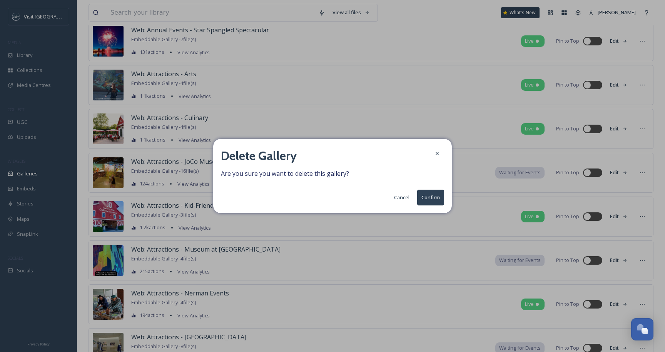
click at [435, 199] on button "Confirm" at bounding box center [430, 198] width 27 height 16
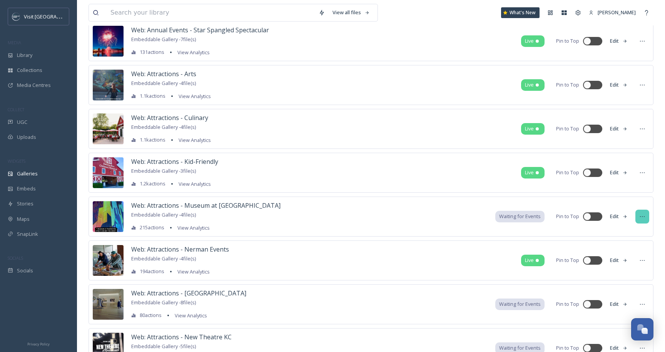
click at [639, 220] on div at bounding box center [642, 217] width 14 height 14
click at [625, 301] on span "Delete" at bounding box center [618, 301] width 15 height 7
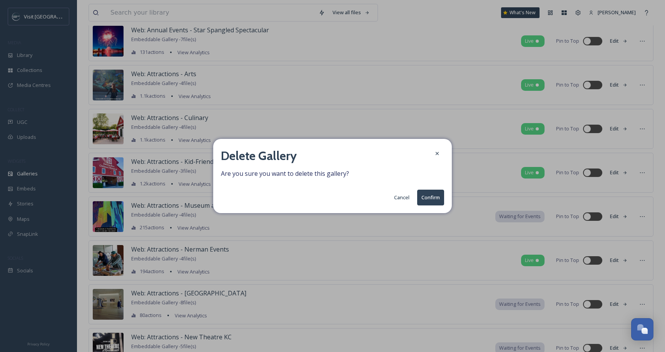
click at [437, 196] on button "Confirm" at bounding box center [430, 198] width 27 height 16
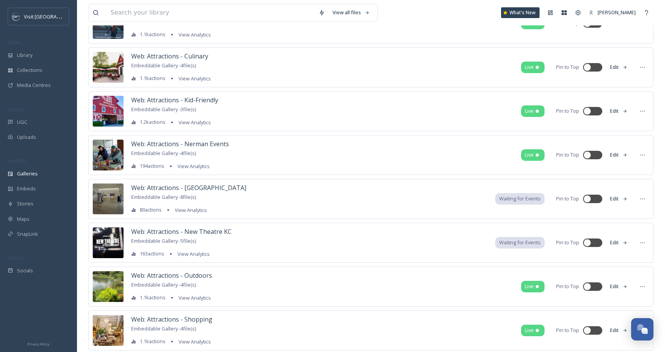
scroll to position [5202, 0]
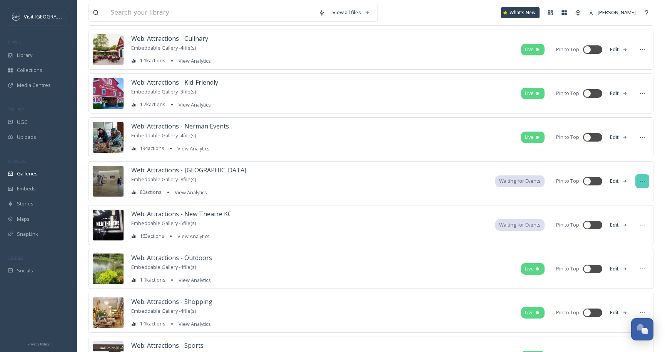
click at [645, 181] on icon at bounding box center [642, 181] width 6 height 6
click at [632, 269] on div "Delete" at bounding box center [628, 266] width 42 height 15
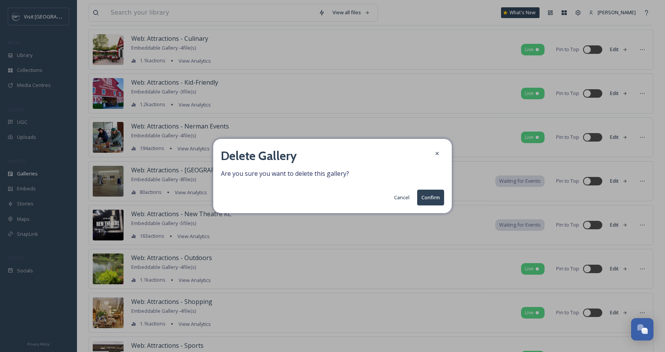
click at [429, 192] on button "Confirm" at bounding box center [430, 198] width 27 height 16
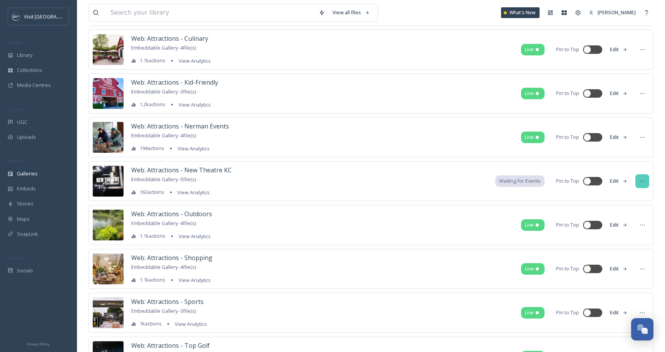
click at [644, 185] on div at bounding box center [642, 181] width 14 height 14
click at [633, 265] on div "Delete" at bounding box center [628, 266] width 42 height 15
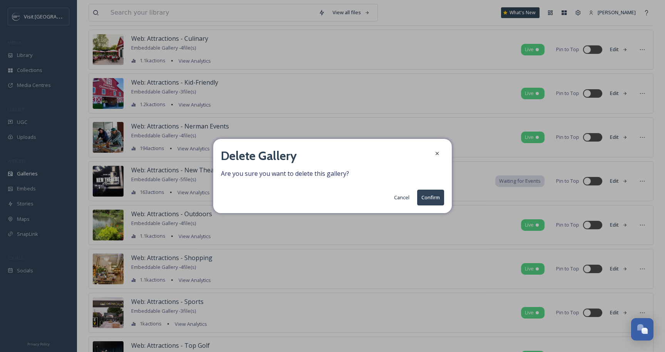
click at [430, 202] on button "Confirm" at bounding box center [430, 198] width 27 height 16
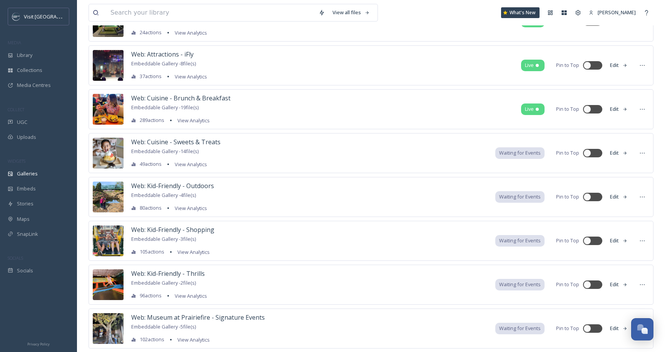
scroll to position [5496, 0]
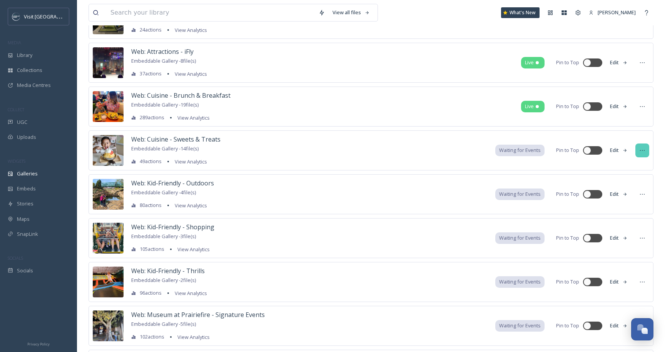
click at [646, 155] on div at bounding box center [642, 151] width 14 height 14
click at [635, 232] on div "Delete" at bounding box center [628, 235] width 42 height 15
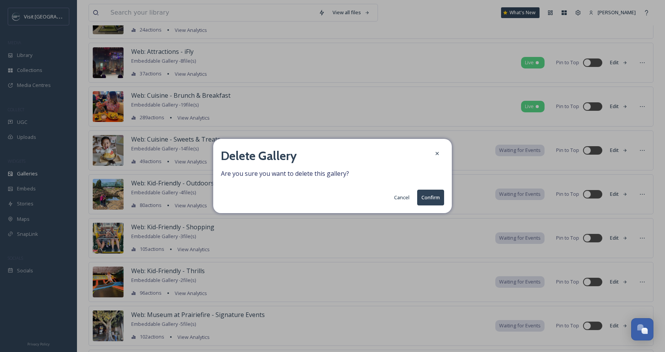
click at [436, 199] on button "Confirm" at bounding box center [430, 198] width 27 height 16
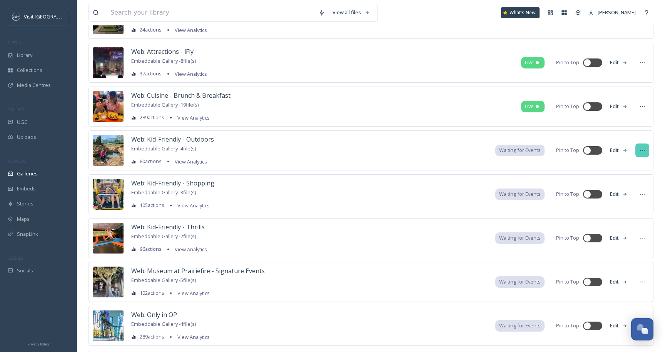
click at [644, 154] on div at bounding box center [642, 151] width 14 height 14
click at [634, 238] on div "Delete" at bounding box center [628, 235] width 42 height 15
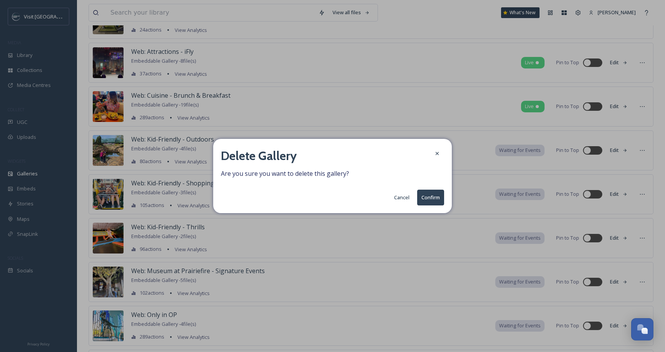
click at [432, 197] on button "Confirm" at bounding box center [430, 198] width 27 height 16
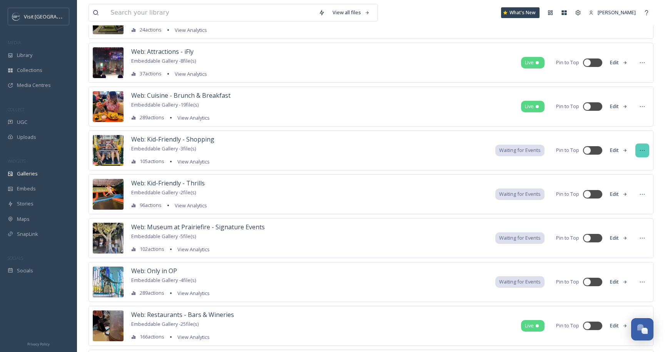
click at [643, 152] on icon at bounding box center [642, 150] width 6 height 6
click at [636, 237] on div "Delete" at bounding box center [628, 235] width 42 height 15
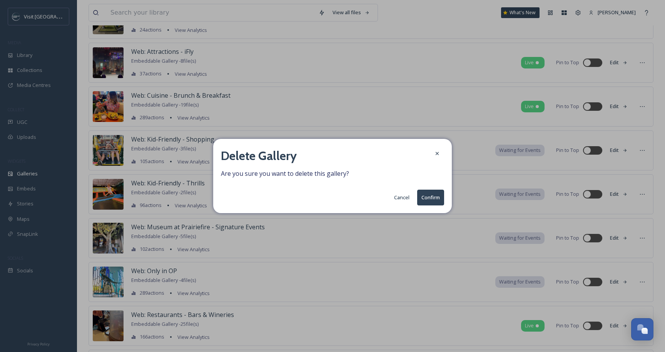
click at [435, 196] on button "Confirm" at bounding box center [430, 198] width 27 height 16
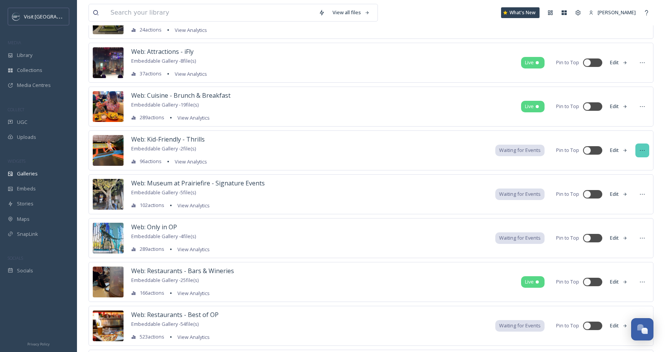
click at [642, 156] on div at bounding box center [642, 151] width 14 height 14
click at [630, 234] on div "Delete" at bounding box center [628, 235] width 42 height 15
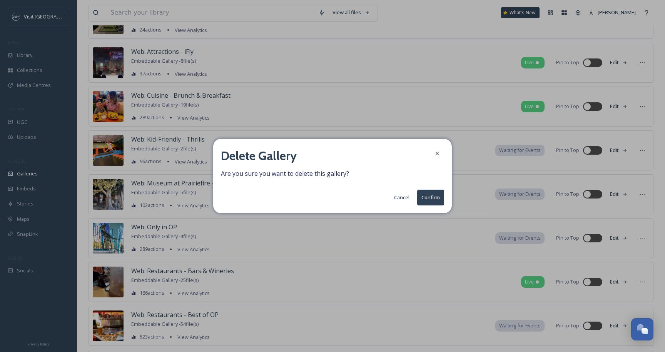
click at [428, 197] on button "Confirm" at bounding box center [430, 198] width 27 height 16
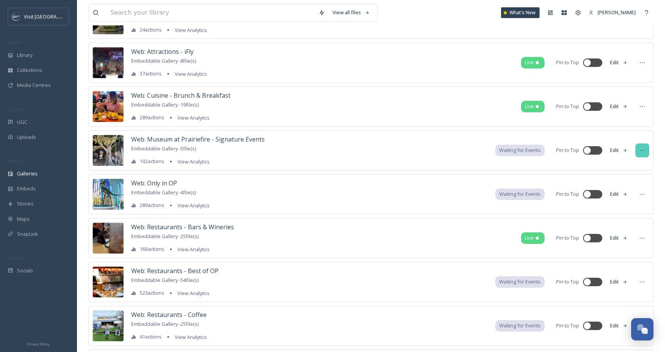
click at [641, 154] on div at bounding box center [642, 151] width 14 height 14
click at [640, 229] on div "Delete" at bounding box center [628, 235] width 42 height 15
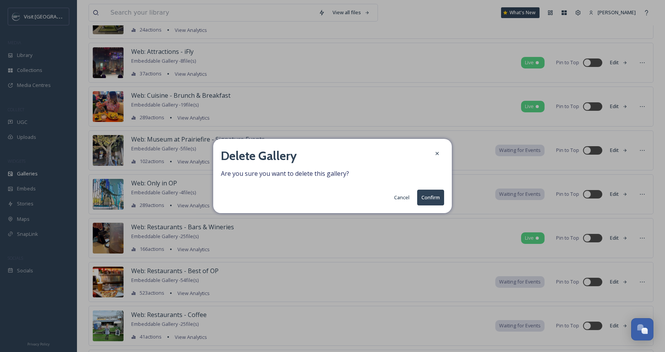
click at [435, 196] on button "Confirm" at bounding box center [430, 198] width 27 height 16
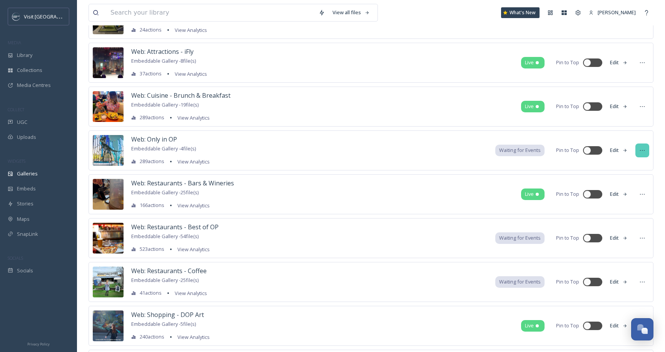
click at [641, 150] on icon at bounding box center [642, 150] width 6 height 6
click at [629, 238] on div "Delete" at bounding box center [628, 235] width 42 height 15
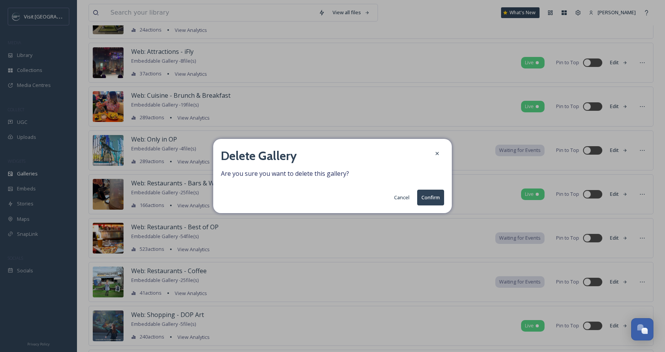
click at [433, 201] on button "Confirm" at bounding box center [430, 198] width 27 height 16
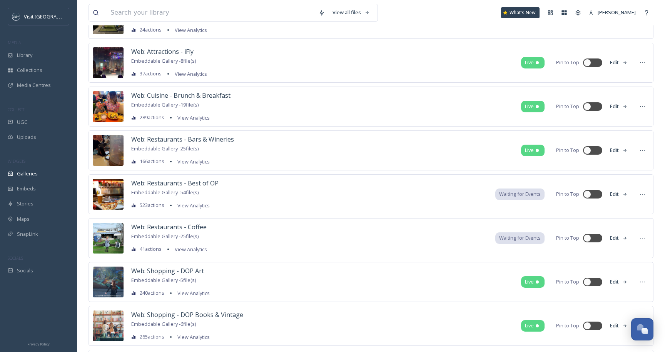
click at [632, 192] on div "Web: Restaurants - Best of OP Embeddable Gallery - 54 file(s) 523 actions View …" at bounding box center [371, 194] width 565 height 40
click at [647, 192] on div at bounding box center [642, 194] width 14 height 14
click at [621, 279] on span "Delete" at bounding box center [618, 279] width 15 height 7
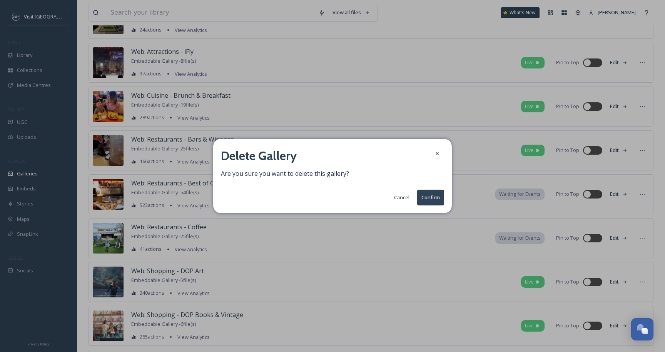
click at [427, 199] on button "Confirm" at bounding box center [430, 198] width 27 height 16
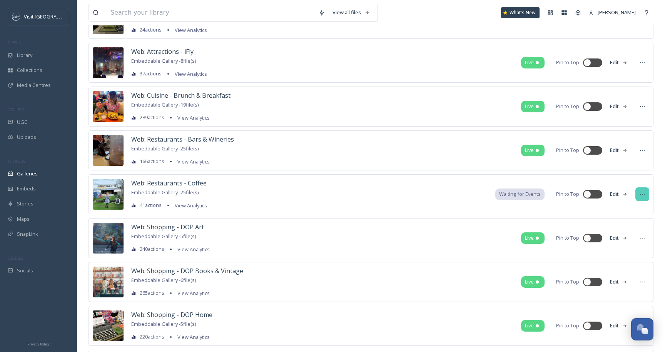
click at [639, 193] on icon at bounding box center [642, 194] width 6 height 6
click at [632, 278] on div "Delete" at bounding box center [628, 279] width 42 height 15
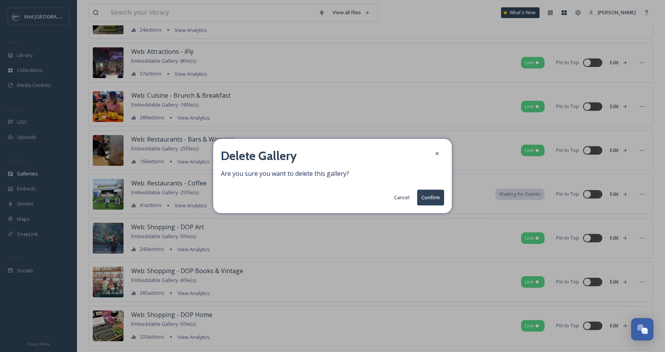
click at [433, 198] on button "Confirm" at bounding box center [430, 198] width 27 height 16
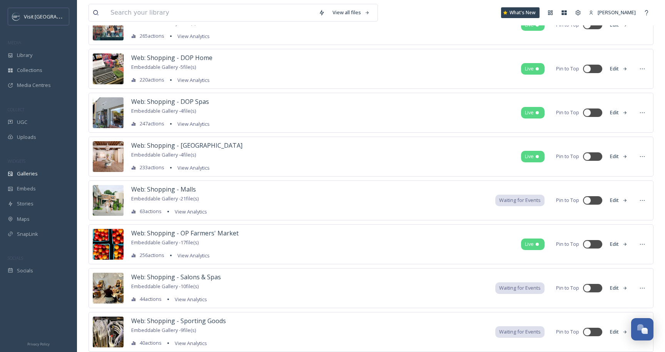
scroll to position [5719, 0]
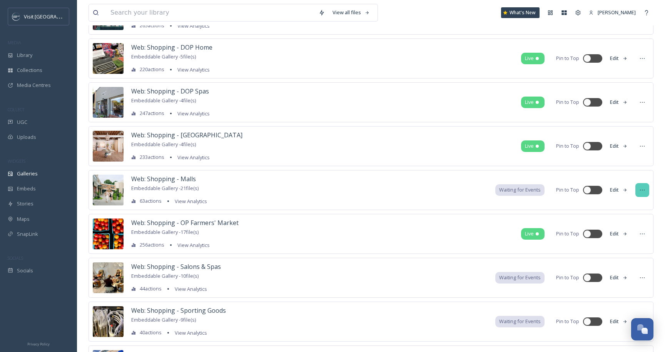
click at [644, 190] on icon at bounding box center [642, 190] width 6 height 6
click at [635, 270] on div "Delete" at bounding box center [628, 275] width 42 height 15
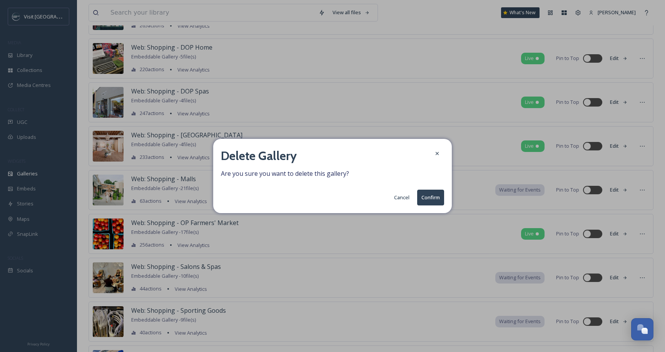
click at [436, 200] on button "Confirm" at bounding box center [430, 198] width 27 height 16
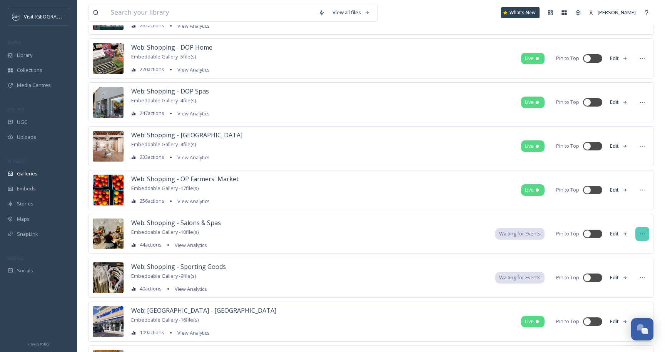
click at [641, 238] on div at bounding box center [642, 234] width 14 height 14
click at [640, 237] on icon at bounding box center [642, 234] width 6 height 6
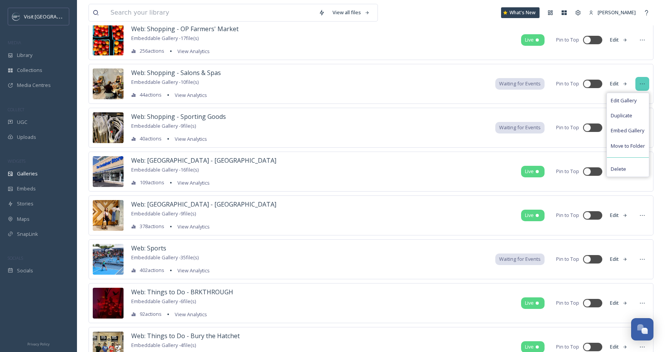
scroll to position [5911, 0]
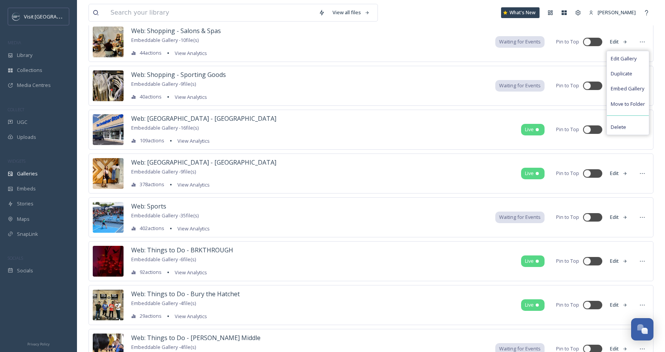
click at [458, 227] on div "Web: Sports Embeddable Gallery - 35 file(s) 402 actions View Analytics Waiting …" at bounding box center [371, 217] width 565 height 40
click at [196, 69] on div "Web: Shopping - Sporting Goods Embeddable Gallery - 9 file(s) 40 actions View A…" at bounding box center [371, 86] width 565 height 40
click at [197, 74] on span "Web: Shopping - Sporting Goods" at bounding box center [178, 74] width 95 height 8
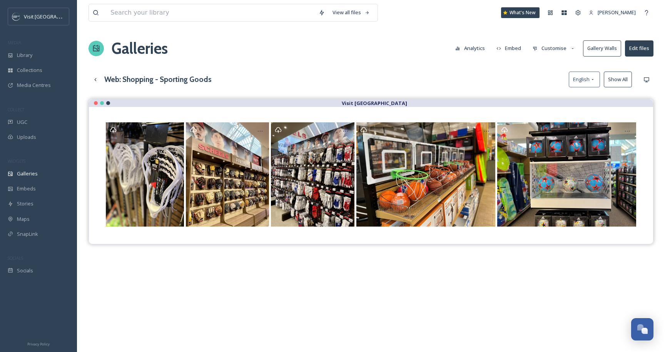
click at [562, 51] on button "Customise" at bounding box center [554, 48] width 50 height 15
click at [475, 50] on button "Analytics" at bounding box center [469, 48] width 37 height 15
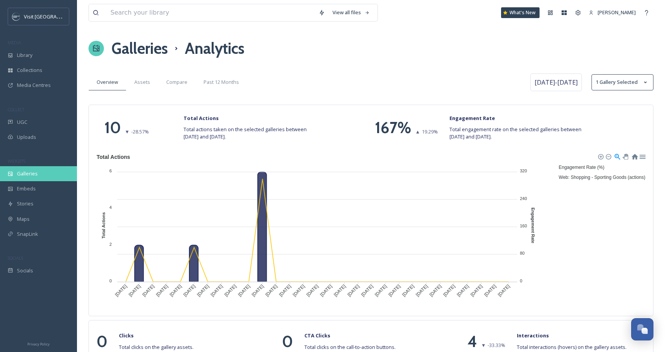
click at [32, 174] on span "Galleries" at bounding box center [27, 173] width 21 height 7
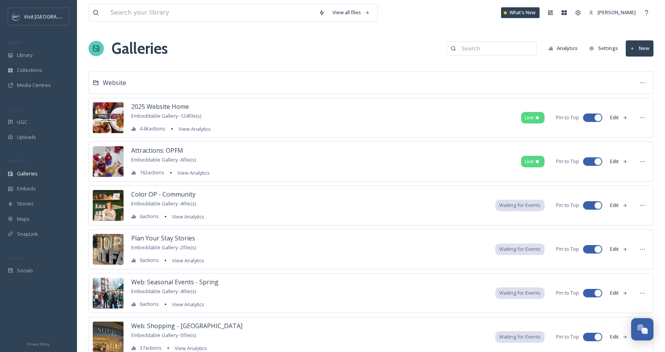
click at [610, 52] on button "Settings" at bounding box center [603, 48] width 37 height 15
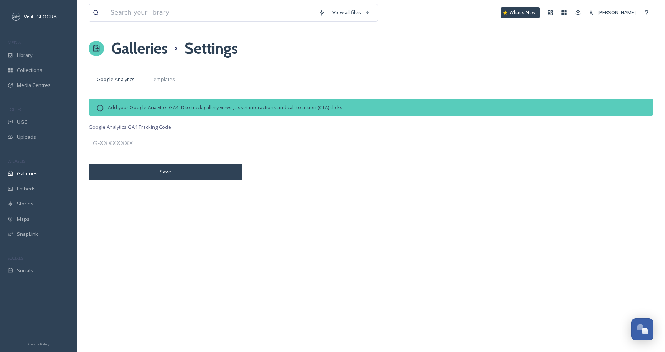
click at [122, 80] on span "Google Analytics" at bounding box center [116, 79] width 38 height 7
click at [154, 81] on span "Templates" at bounding box center [163, 79] width 24 height 7
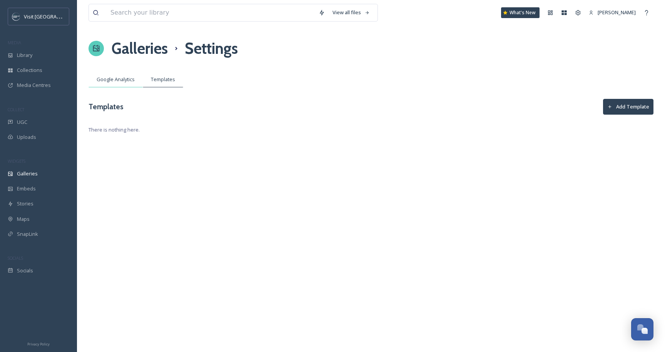
click at [118, 80] on span "Google Analytics" at bounding box center [116, 79] width 38 height 7
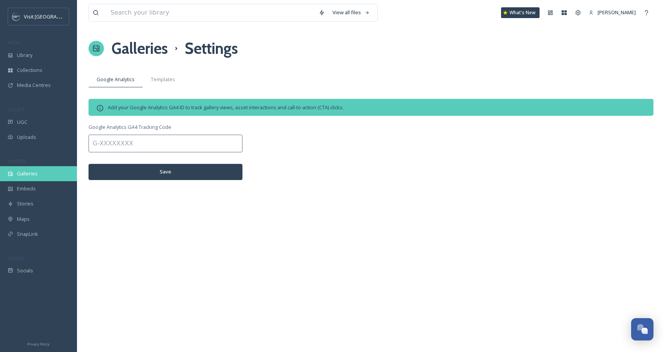
click at [28, 179] on div "Galleries" at bounding box center [38, 173] width 77 height 15
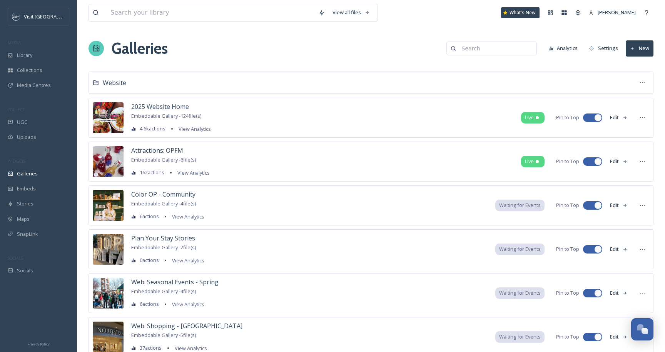
click at [642, 53] on button "New" at bounding box center [640, 48] width 28 height 16
click at [632, 81] on div "Folder" at bounding box center [636, 81] width 34 height 15
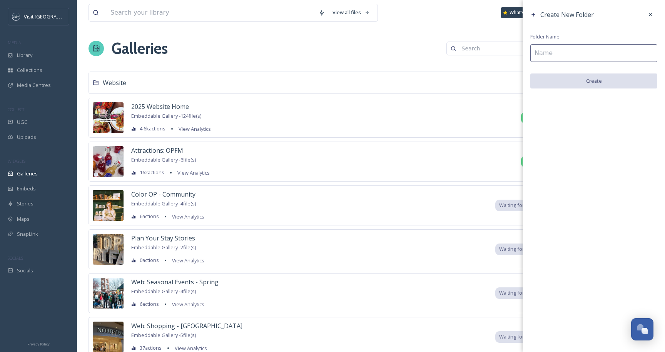
click at [596, 52] on input at bounding box center [593, 53] width 127 height 18
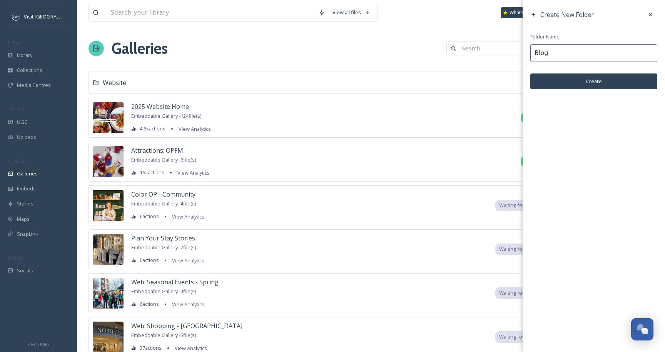
type input "Blog"
click at [605, 80] on button "Create" at bounding box center [593, 82] width 127 height 16
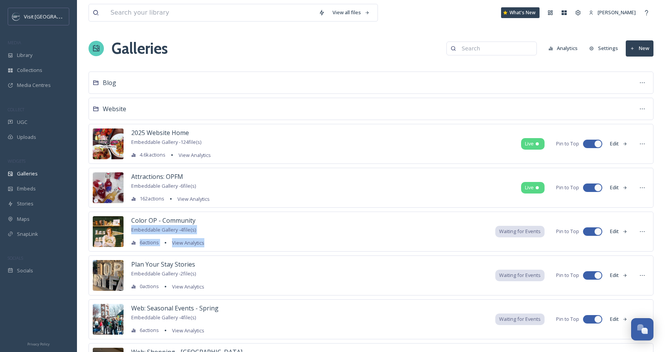
drag, startPoint x: 268, startPoint y: 242, endPoint x: 267, endPoint y: 221, distance: 21.6
click at [267, 221] on div "Color OP - Community Embeddable Gallery - 4 file(s) 6 actions View Analytics Wa…" at bounding box center [371, 232] width 565 height 40
click at [542, 78] on div "Blog" at bounding box center [371, 83] width 565 height 22
click at [110, 84] on span "Blog" at bounding box center [109, 83] width 13 height 8
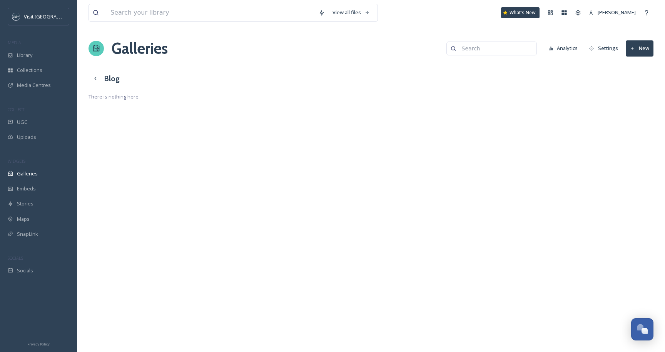
click at [646, 52] on button "New" at bounding box center [640, 48] width 28 height 16
click at [642, 69] on span "Gallery" at bounding box center [641, 66] width 16 height 7
click at [438, 128] on div "View all files What's New [PERSON_NAME] Galleries Analytics Settings New Blog T…" at bounding box center [371, 176] width 588 height 352
click at [92, 76] on icon at bounding box center [95, 78] width 6 height 6
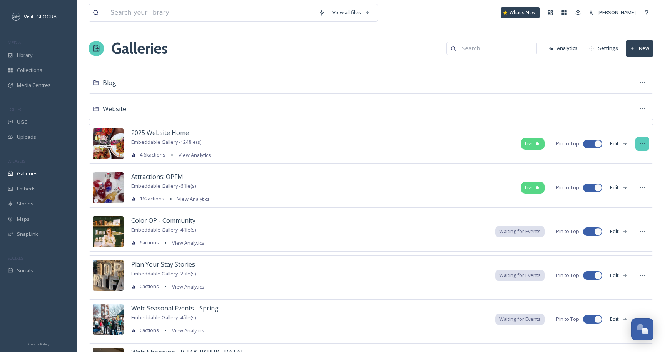
click at [645, 148] on div at bounding box center [642, 144] width 14 height 14
click at [644, 143] on icon at bounding box center [642, 144] width 6 height 6
click at [483, 229] on div "Color OP - Community Embeddable Gallery - 4 file(s) 6 actions View Analytics Wa…" at bounding box center [371, 232] width 565 height 40
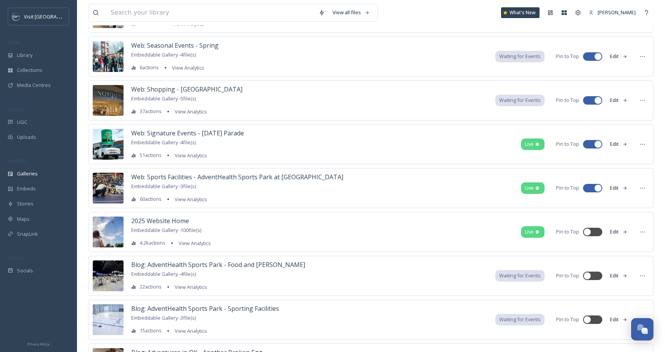
scroll to position [319, 0]
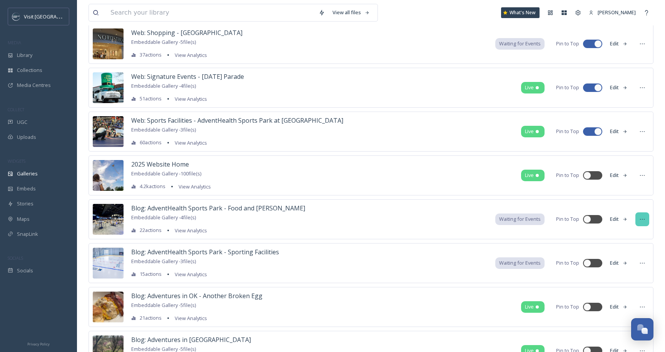
click at [642, 221] on icon at bounding box center [642, 219] width 6 height 6
click at [629, 284] on span "Move to Folder" at bounding box center [628, 281] width 34 height 7
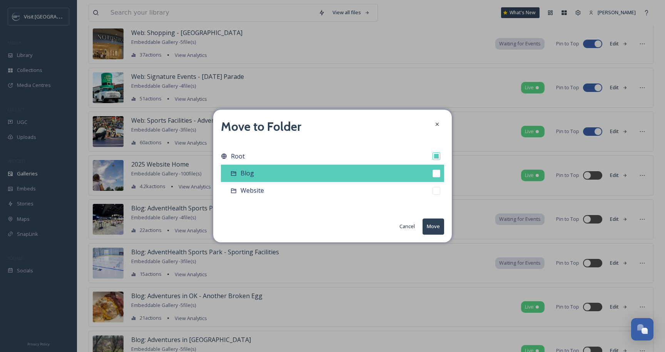
click at [363, 168] on div "Blog" at bounding box center [332, 173] width 223 height 17
checkbox input "false"
checkbox input "true"
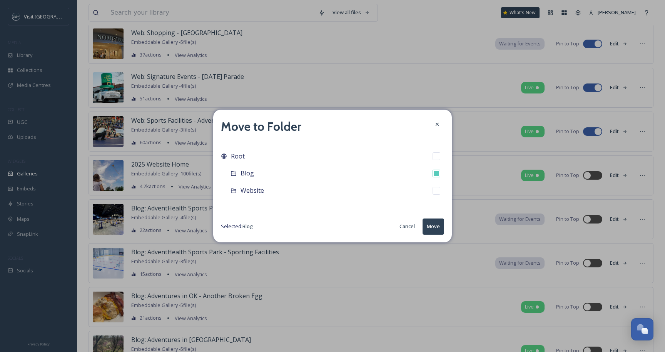
click at [438, 229] on button "Move" at bounding box center [434, 227] width 22 height 16
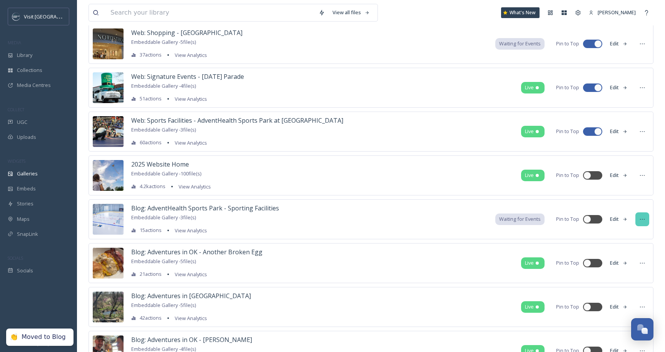
click at [645, 221] on icon at bounding box center [642, 219] width 6 height 6
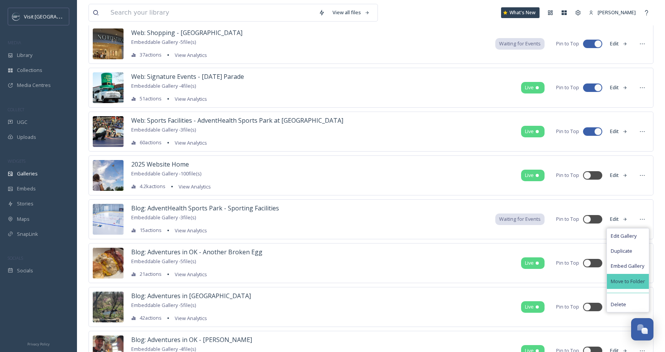
click at [623, 284] on span "Move to Folder" at bounding box center [628, 281] width 34 height 7
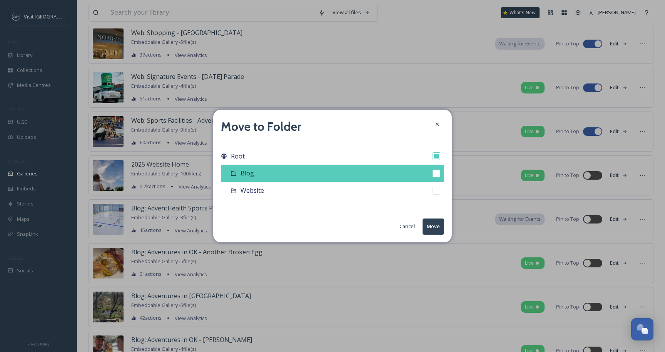
click at [312, 174] on div "Blog" at bounding box center [332, 173] width 223 height 17
checkbox input "false"
checkbox input "true"
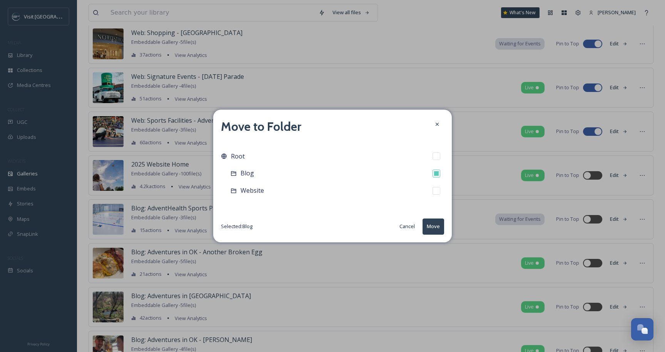
click at [440, 225] on button "Move" at bounding box center [434, 227] width 22 height 16
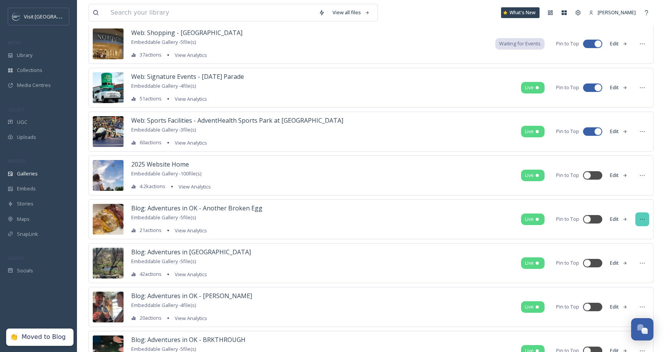
click at [642, 222] on div at bounding box center [642, 219] width 14 height 14
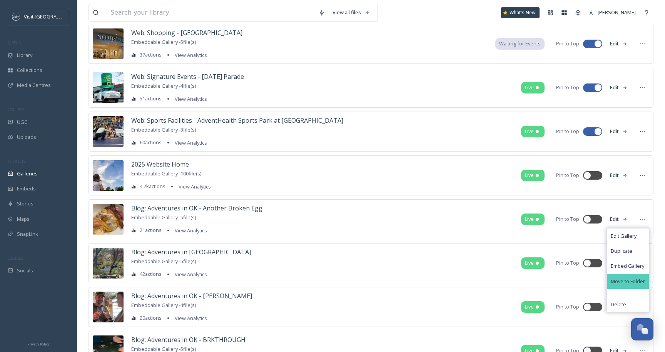
click at [622, 279] on span "Move to Folder" at bounding box center [628, 281] width 34 height 7
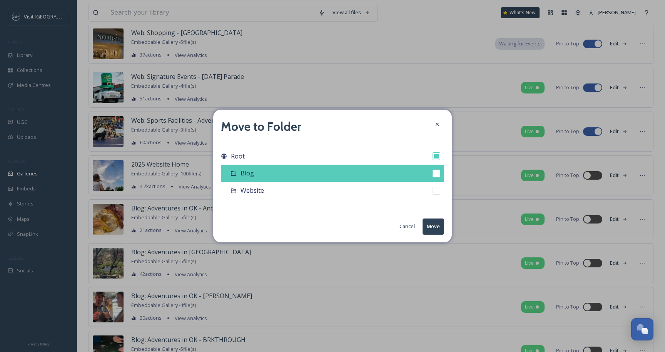
click at [341, 175] on div "Blog" at bounding box center [332, 173] width 223 height 17
checkbox input "false"
checkbox input "true"
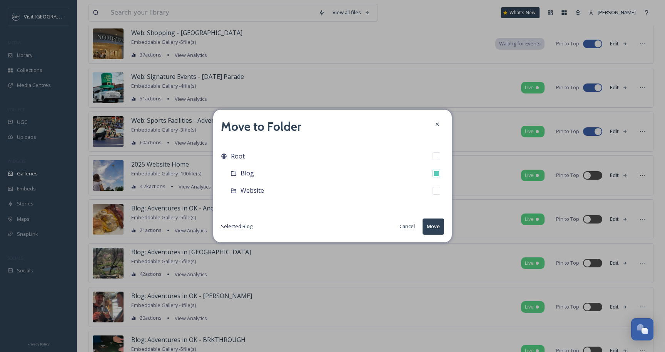
click at [433, 227] on button "Move" at bounding box center [434, 227] width 22 height 16
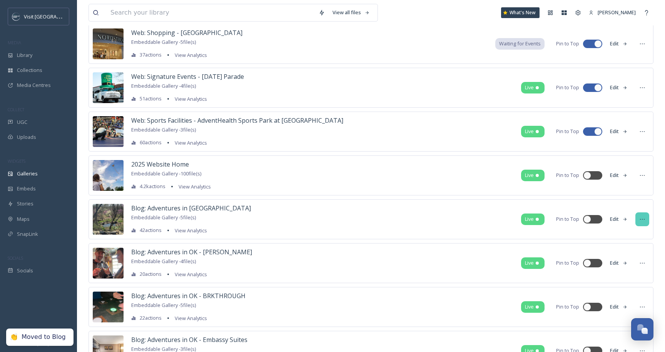
click at [639, 224] on div at bounding box center [642, 219] width 14 height 14
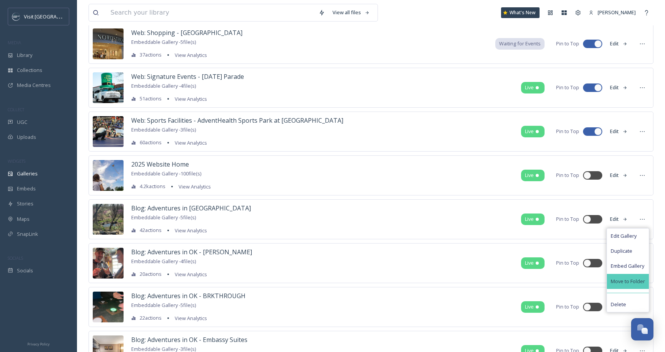
click at [628, 281] on span "Move to Folder" at bounding box center [628, 281] width 34 height 7
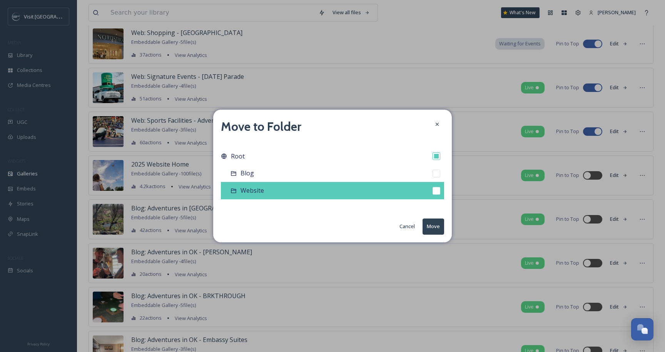
click at [419, 188] on div "Website" at bounding box center [332, 190] width 223 height 17
checkbox input "false"
checkbox input "true"
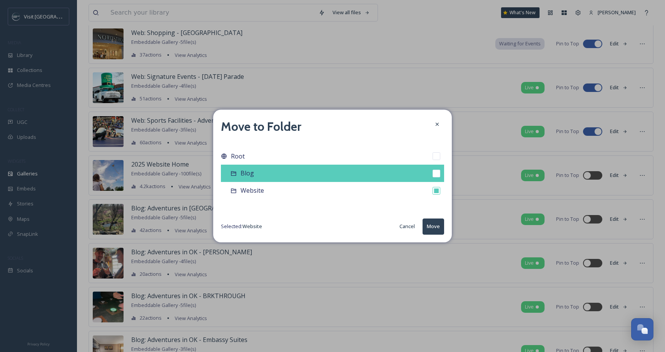
click at [419, 175] on div "Blog" at bounding box center [332, 173] width 223 height 17
checkbox input "true"
checkbox input "false"
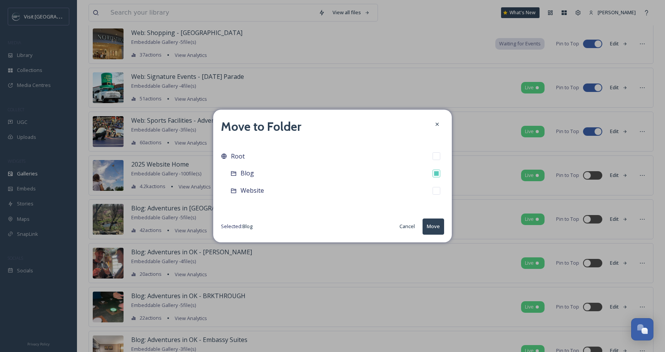
click at [436, 219] on button "Move" at bounding box center [434, 227] width 22 height 16
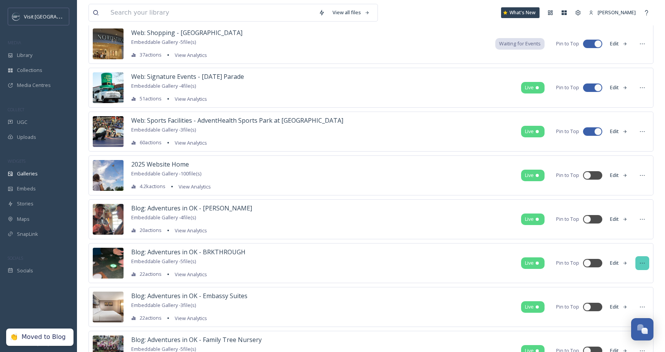
click at [642, 262] on icon at bounding box center [642, 263] width 6 height 6
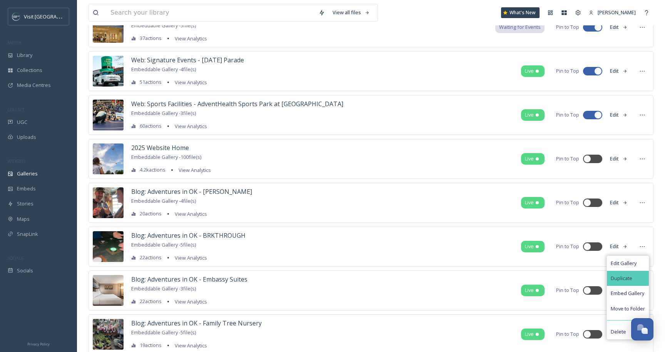
scroll to position [338, 0]
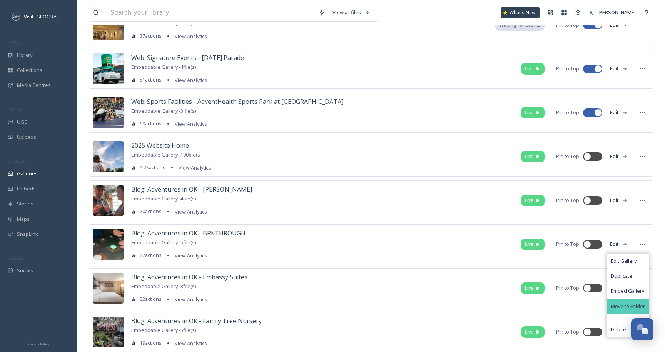
click at [622, 306] on span "Move to Folder" at bounding box center [628, 306] width 34 height 7
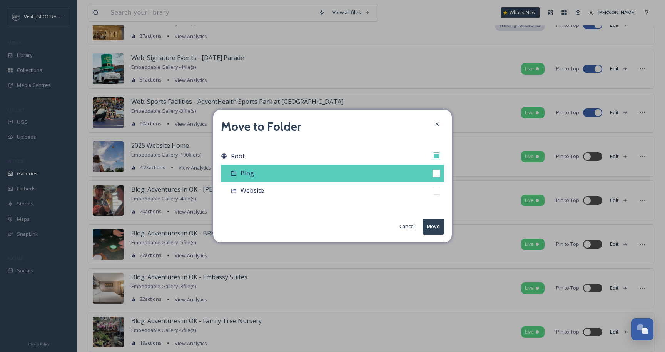
click at [381, 177] on div "Blog" at bounding box center [332, 173] width 223 height 17
checkbox input "false"
checkbox input "true"
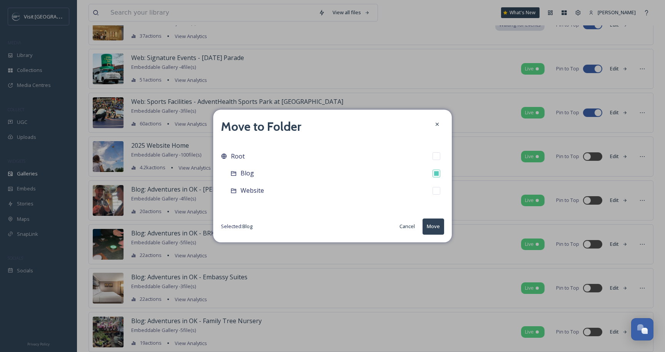
click at [432, 223] on button "Move" at bounding box center [434, 227] width 22 height 16
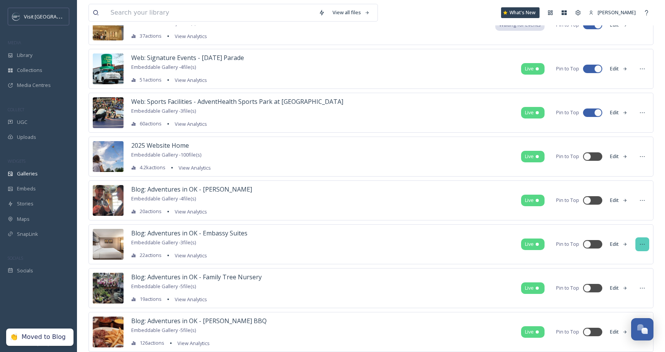
click at [640, 244] on icon at bounding box center [642, 244] width 6 height 6
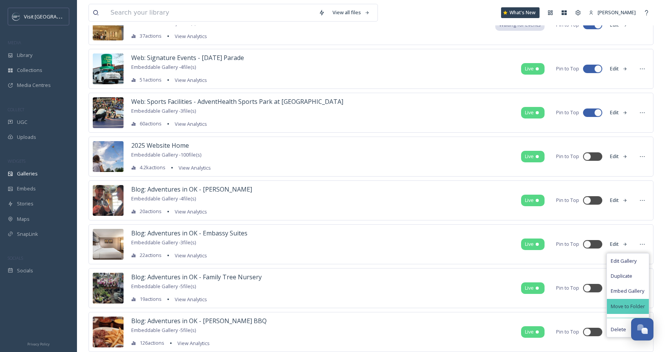
click at [625, 299] on div "Move to Folder" at bounding box center [628, 306] width 42 height 15
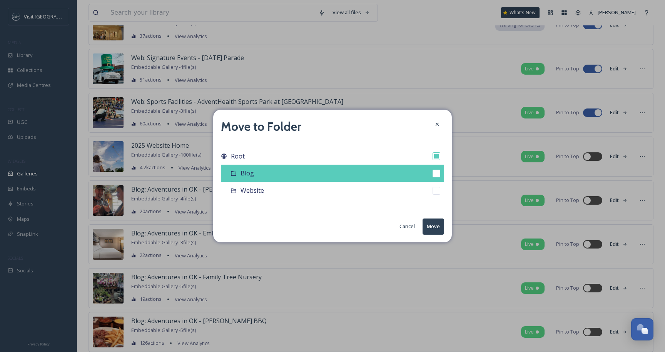
click at [425, 171] on div "Blog" at bounding box center [332, 173] width 223 height 17
checkbox input "false"
checkbox input "true"
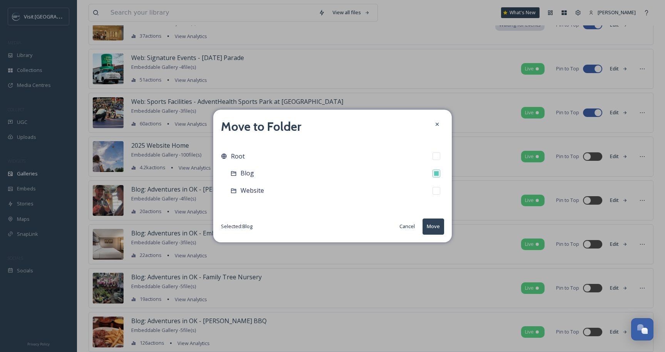
click at [441, 223] on button "Move" at bounding box center [434, 227] width 22 height 16
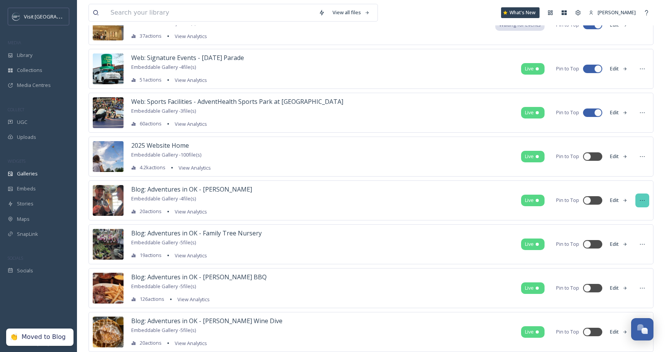
click at [646, 199] on div at bounding box center [642, 201] width 14 height 14
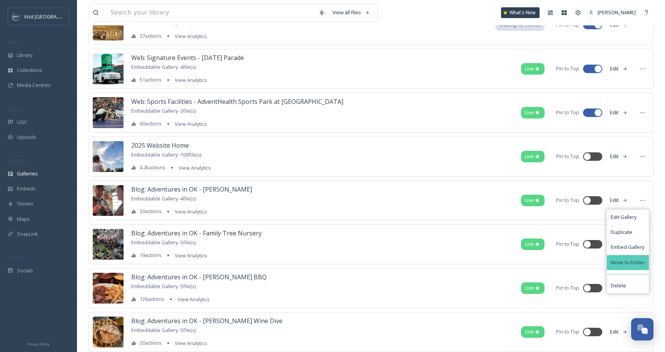
click at [627, 257] on div "Move to Folder" at bounding box center [628, 262] width 42 height 15
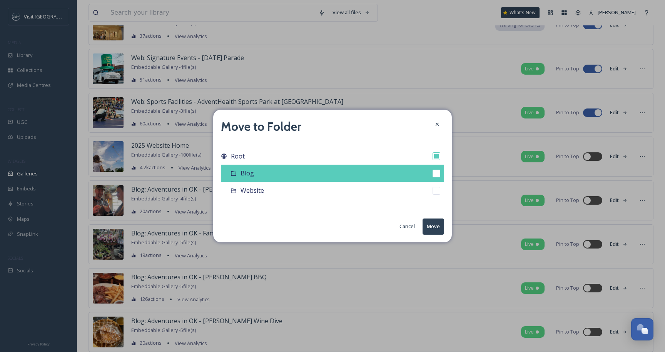
click at [378, 166] on div "Blog" at bounding box center [332, 173] width 223 height 17
checkbox input "false"
checkbox input "true"
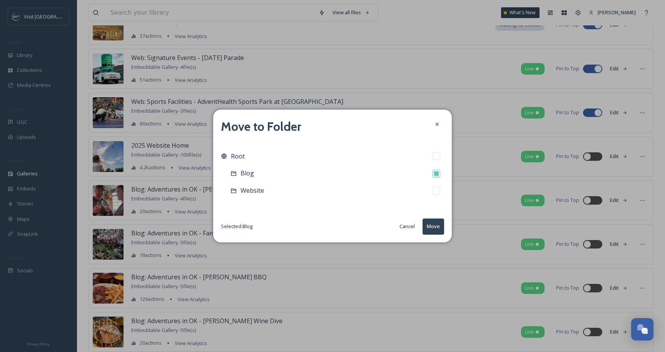
click at [435, 228] on button "Move" at bounding box center [434, 227] width 22 height 16
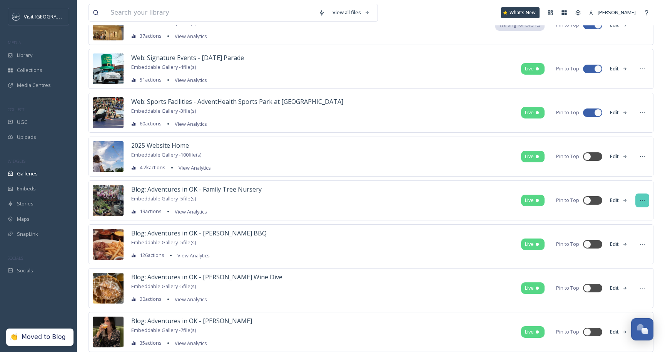
click at [638, 205] on div at bounding box center [642, 201] width 14 height 14
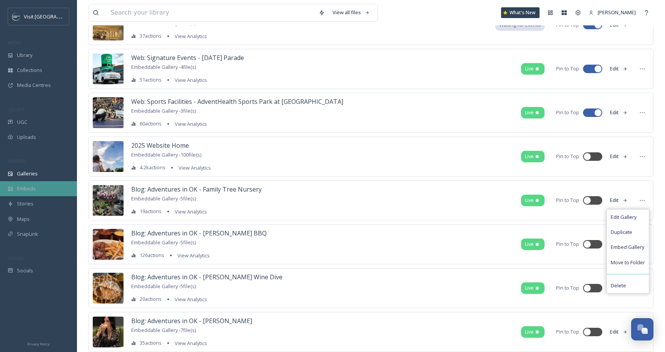
click at [30, 191] on span "Embeds" at bounding box center [26, 188] width 19 height 7
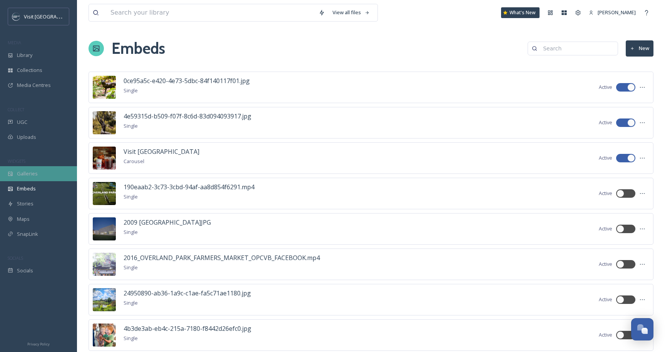
click at [34, 175] on span "Galleries" at bounding box center [27, 173] width 21 height 7
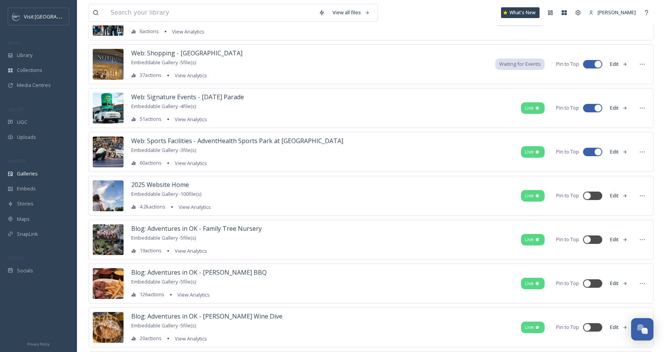
scroll to position [307, 0]
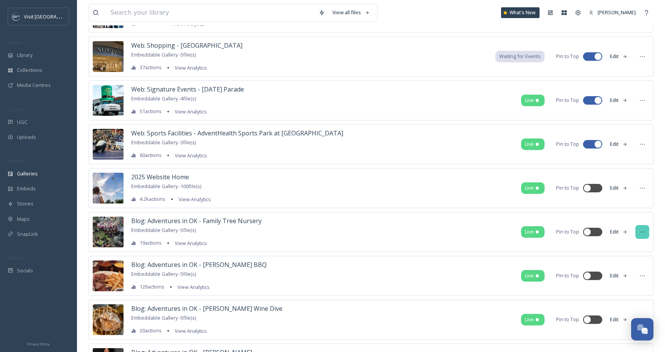
click at [645, 232] on icon at bounding box center [642, 232] width 6 height 6
click at [622, 294] on span "Move to Folder" at bounding box center [628, 294] width 34 height 7
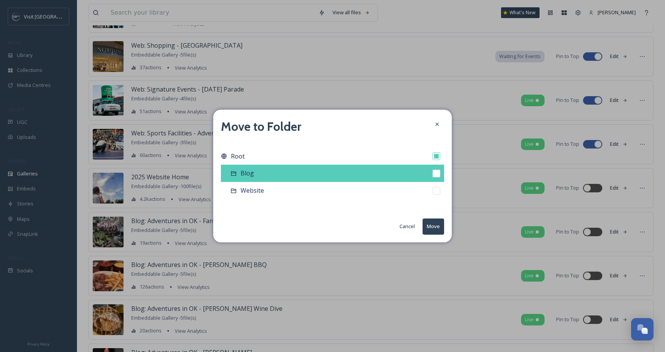
click at [319, 178] on div "Blog" at bounding box center [332, 173] width 223 height 17
checkbox input "false"
checkbox input "true"
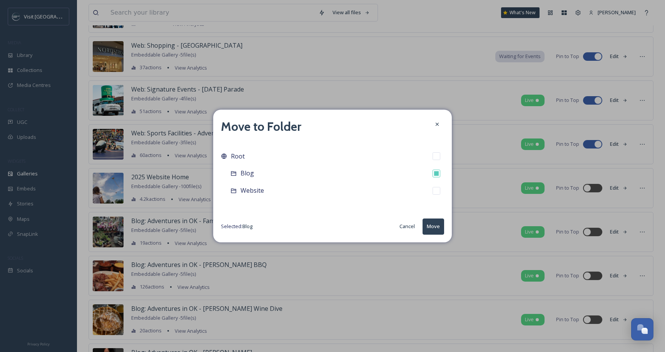
click at [445, 229] on div "Move to Folder Root Blog Website Selected: Blog Cancel Move" at bounding box center [332, 176] width 239 height 132
click at [436, 229] on button "Move" at bounding box center [434, 227] width 22 height 16
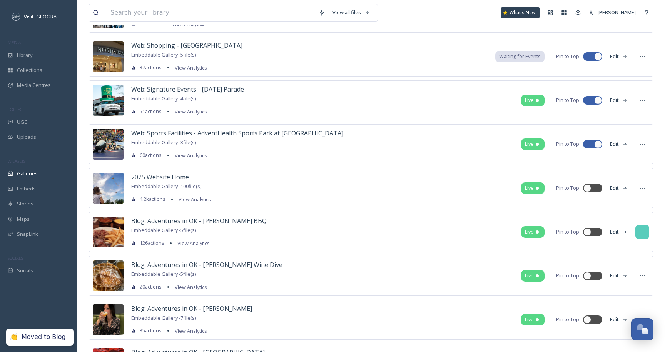
click at [642, 232] on icon at bounding box center [642, 232] width 5 height 1
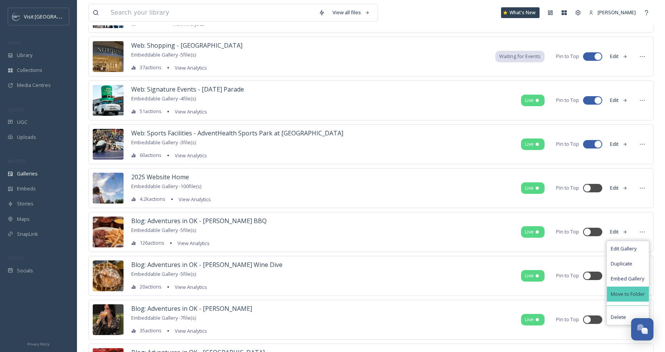
click at [614, 295] on span "Move to Folder" at bounding box center [628, 294] width 34 height 7
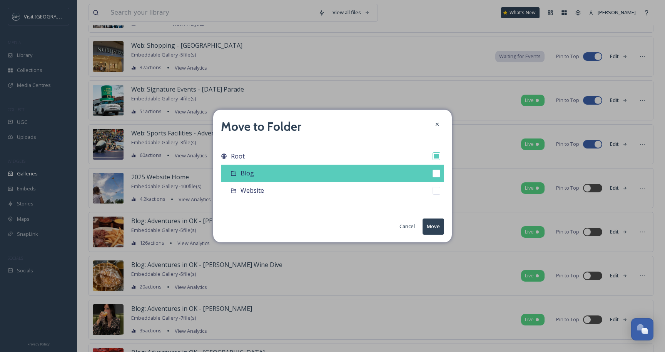
click at [340, 177] on div "Blog" at bounding box center [332, 173] width 223 height 17
checkbox input "false"
checkbox input "true"
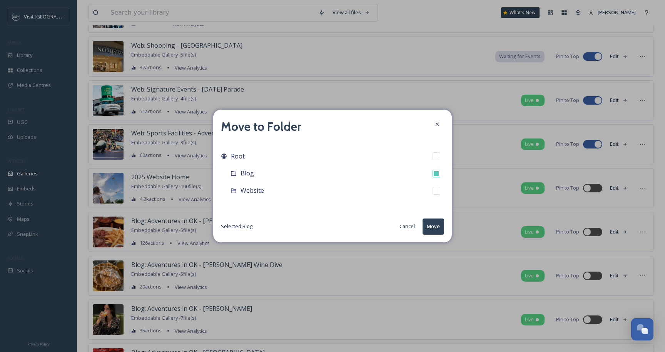
click at [435, 228] on button "Move" at bounding box center [434, 227] width 22 height 16
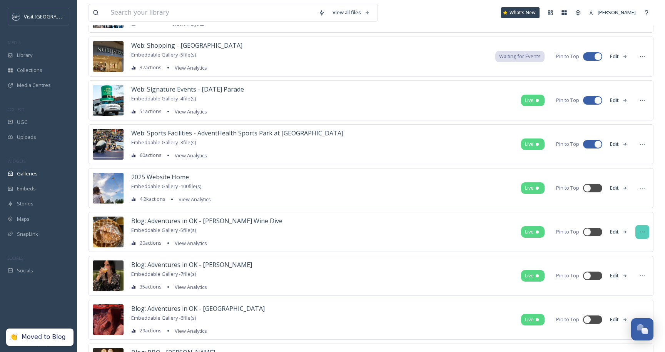
click at [647, 232] on div at bounding box center [642, 232] width 14 height 14
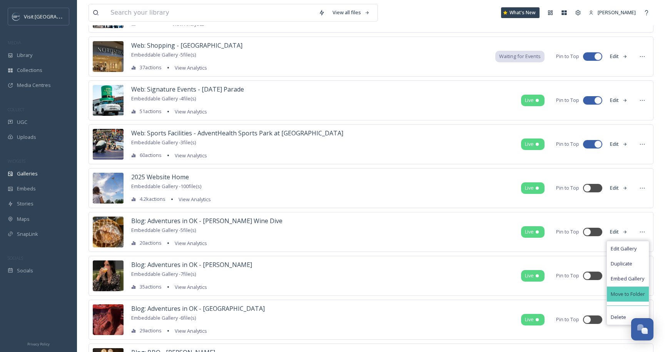
click at [620, 291] on span "Move to Folder" at bounding box center [628, 294] width 34 height 7
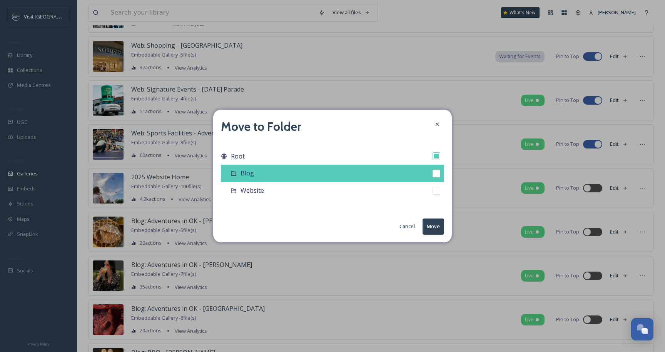
click at [433, 179] on div "Blog" at bounding box center [332, 173] width 223 height 17
checkbox input "false"
checkbox input "true"
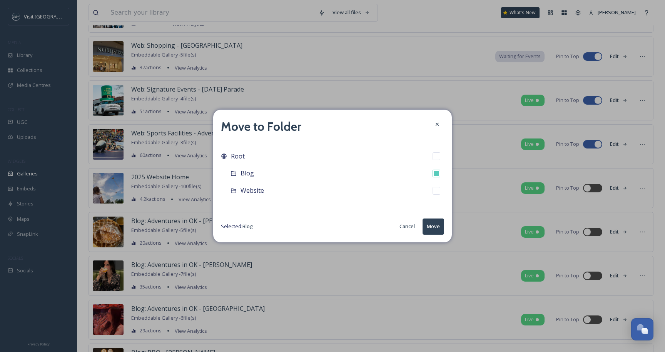
click at [441, 225] on button "Move" at bounding box center [434, 227] width 22 height 16
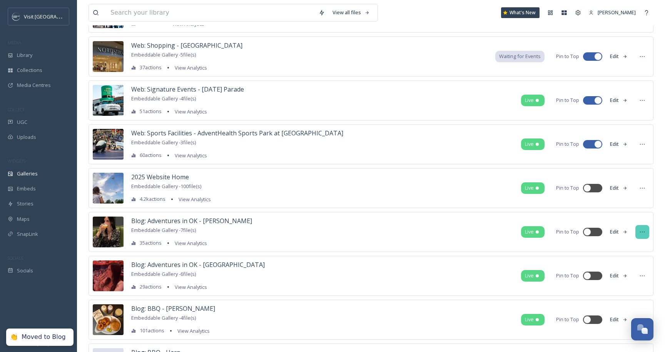
click at [642, 233] on icon at bounding box center [642, 232] width 6 height 6
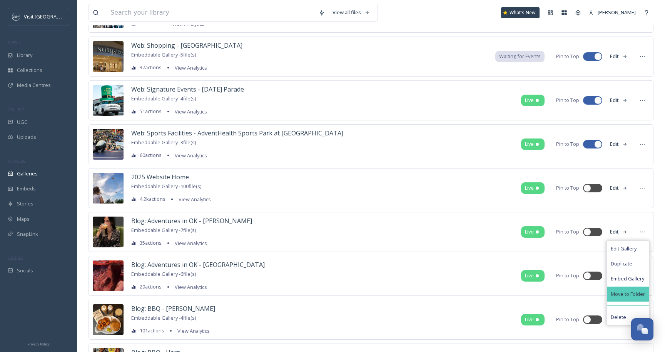
click at [615, 289] on div "Move to Folder" at bounding box center [628, 294] width 42 height 15
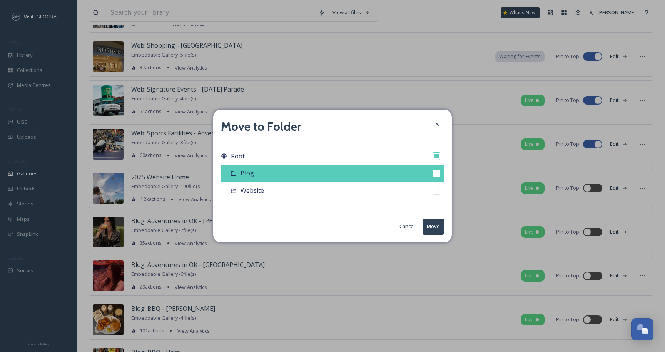
click at [384, 174] on div "Blog" at bounding box center [332, 173] width 223 height 17
checkbox input "false"
checkbox input "true"
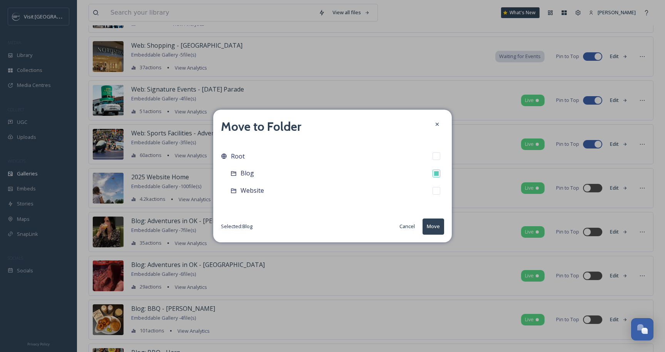
click at [439, 228] on button "Move" at bounding box center [434, 227] width 22 height 16
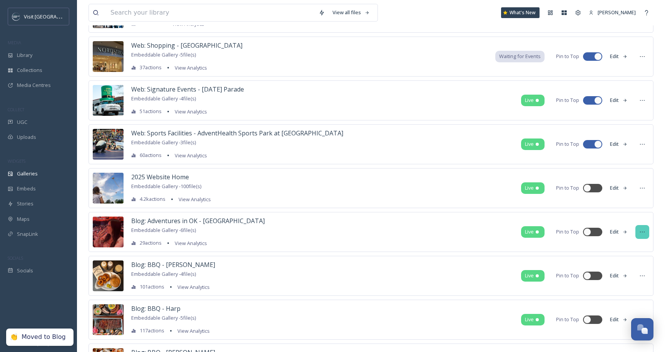
click at [644, 236] on div at bounding box center [642, 232] width 14 height 14
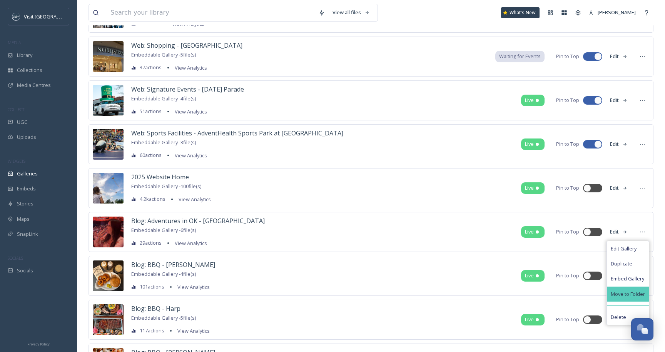
click at [630, 289] on div "Move to Folder" at bounding box center [628, 294] width 42 height 15
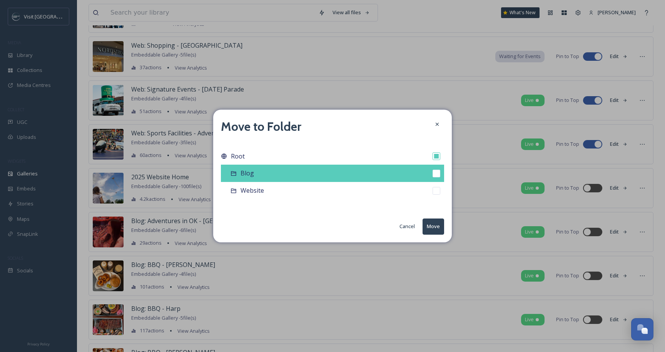
click at [416, 177] on div "Blog" at bounding box center [332, 173] width 223 height 17
checkbox input "false"
checkbox input "true"
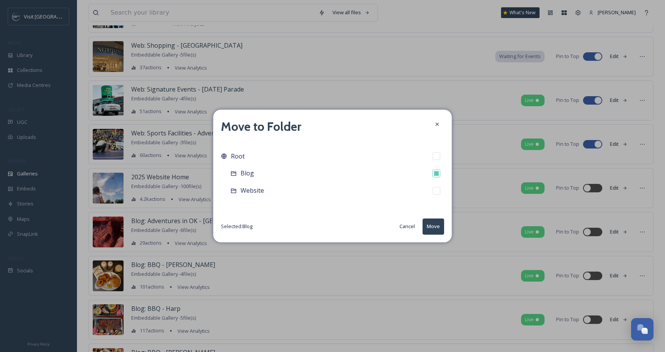
click at [435, 224] on button "Move" at bounding box center [434, 227] width 22 height 16
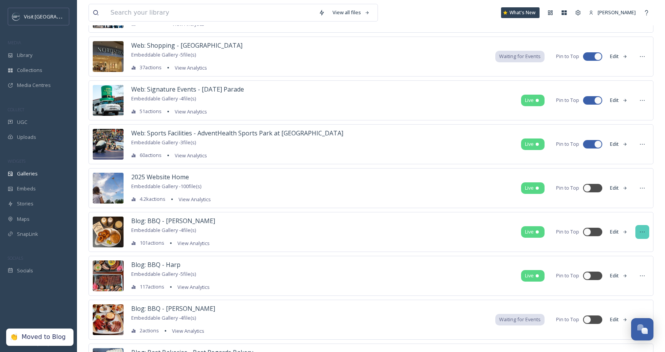
click at [640, 233] on icon at bounding box center [642, 232] width 6 height 6
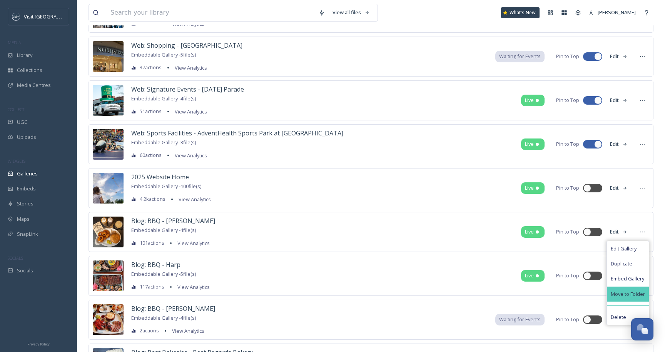
click at [617, 294] on span "Move to Folder" at bounding box center [628, 294] width 34 height 7
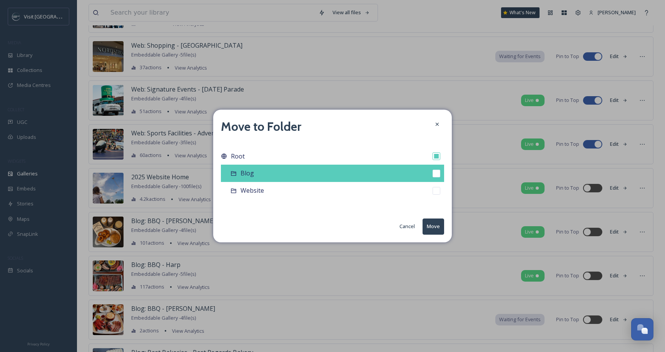
click at [376, 173] on div "Blog" at bounding box center [332, 173] width 223 height 17
checkbox input "false"
checkbox input "true"
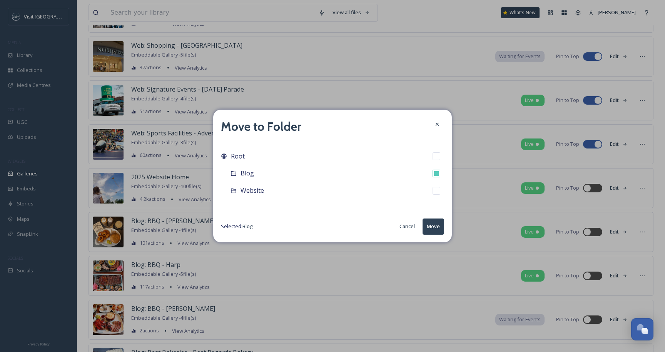
click at [437, 227] on button "Move" at bounding box center [434, 227] width 22 height 16
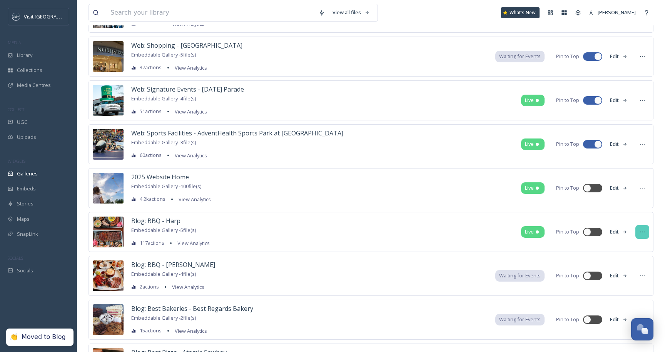
click at [644, 236] on div at bounding box center [642, 232] width 14 height 14
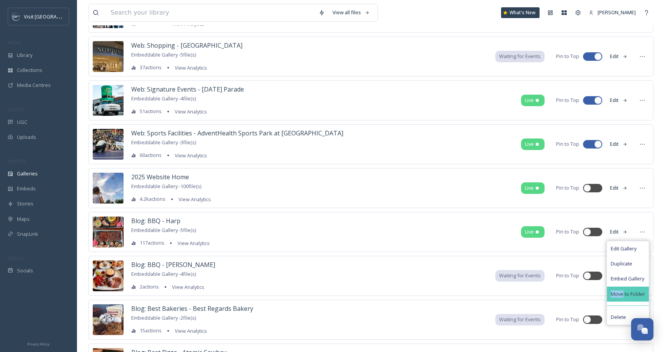
drag, startPoint x: 627, startPoint y: 285, endPoint x: 622, endPoint y: 296, distance: 11.4
click at [622, 296] on div "Edit Gallery Duplicate Embed Gallery Move to Folder Delete" at bounding box center [628, 283] width 43 height 84
click at [622, 296] on span "Move to Folder" at bounding box center [628, 294] width 34 height 7
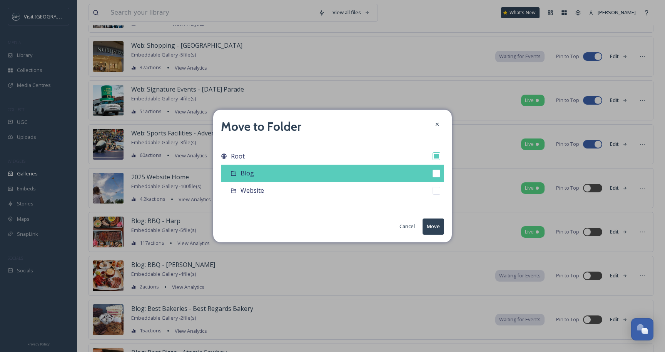
click at [418, 175] on div "Blog" at bounding box center [332, 173] width 223 height 17
checkbox input "false"
checkbox input "true"
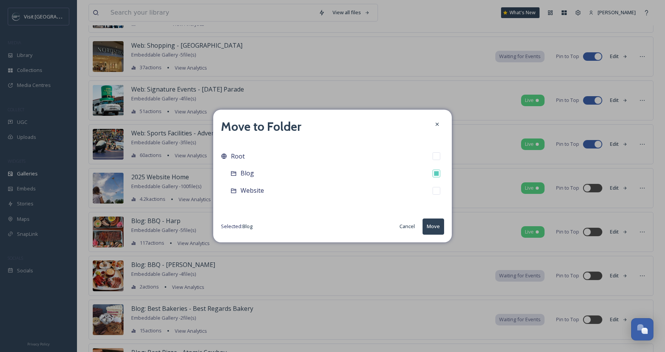
click at [438, 224] on button "Move" at bounding box center [434, 227] width 22 height 16
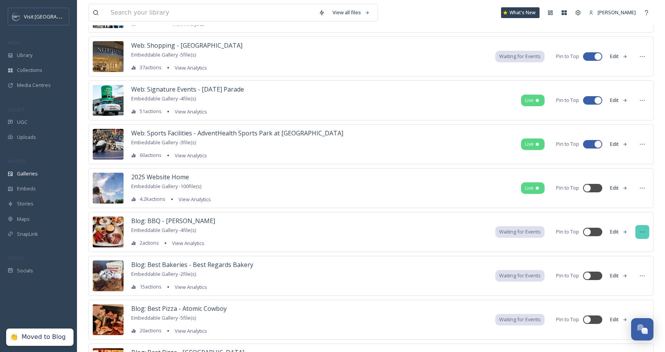
click at [649, 227] on div at bounding box center [642, 232] width 14 height 14
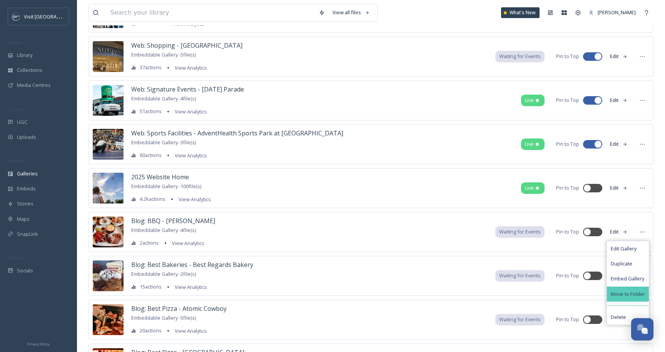
click at [621, 292] on span "Move to Folder" at bounding box center [628, 294] width 34 height 7
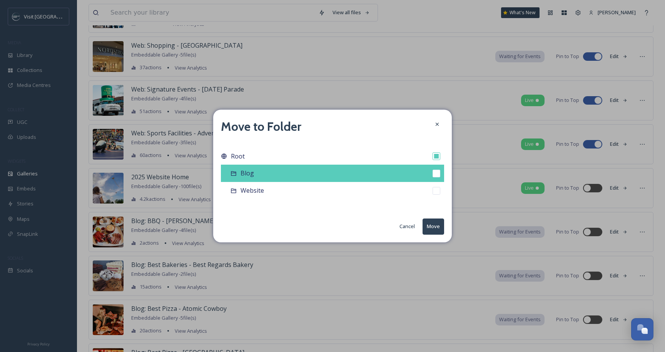
click at [405, 174] on div "Blog" at bounding box center [332, 173] width 223 height 17
checkbox input "false"
checkbox input "true"
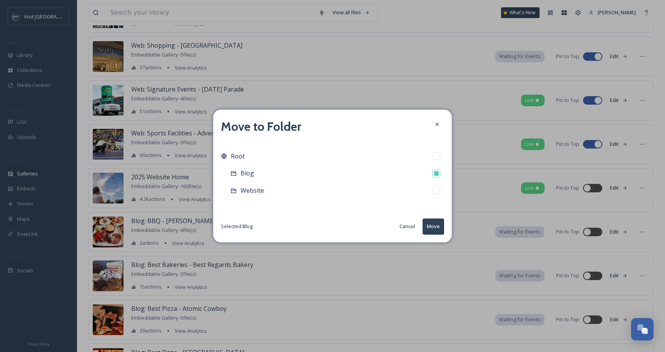
click at [439, 227] on button "Move" at bounding box center [434, 227] width 22 height 16
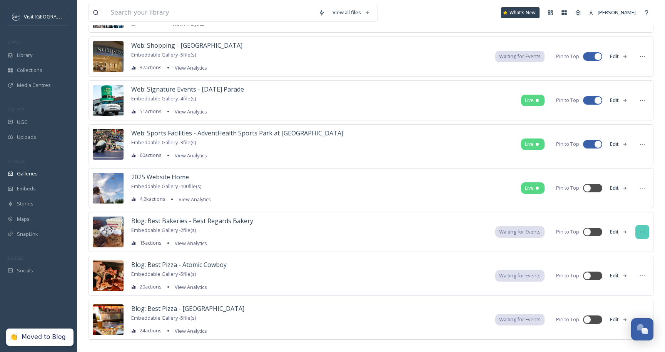
click at [645, 235] on icon at bounding box center [642, 232] width 6 height 6
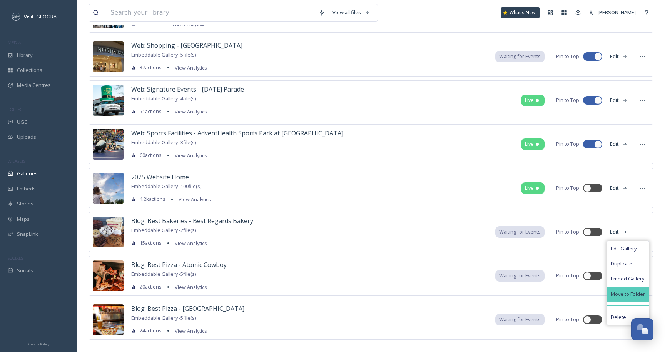
click at [619, 295] on span "Move to Folder" at bounding box center [628, 294] width 34 height 7
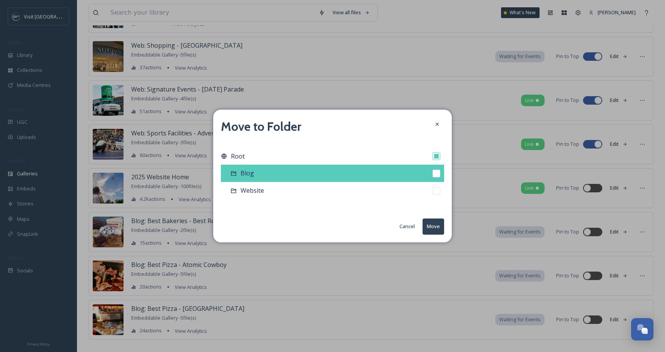
click at [374, 173] on div "Blog" at bounding box center [332, 173] width 223 height 17
checkbox input "false"
checkbox input "true"
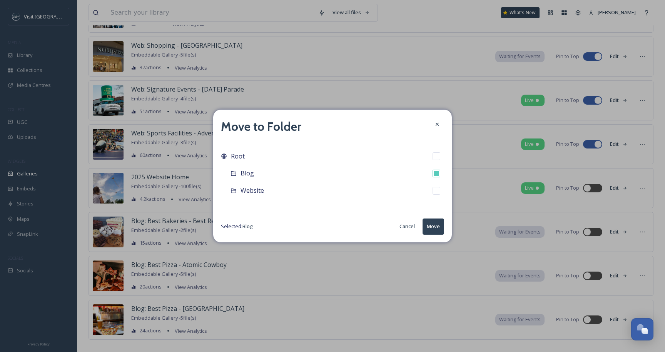
click at [435, 231] on button "Move" at bounding box center [434, 227] width 22 height 16
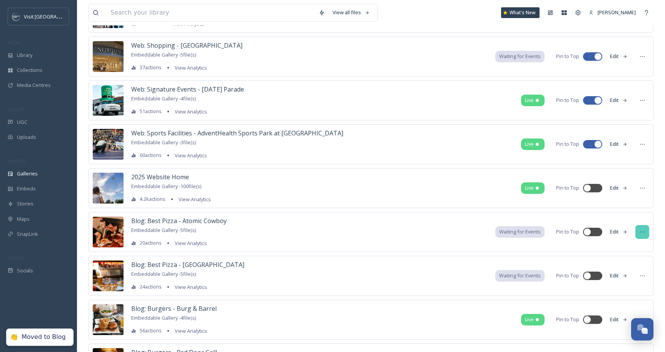
click at [643, 228] on div at bounding box center [642, 232] width 14 height 14
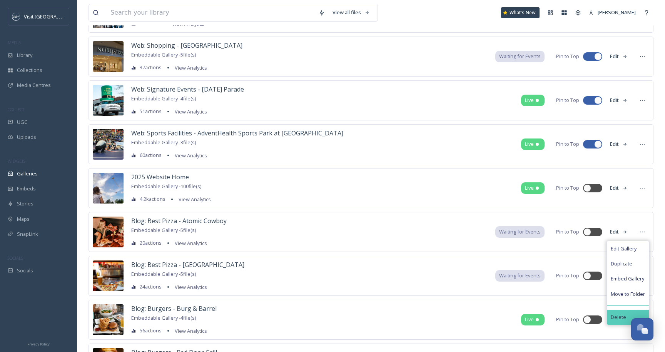
click at [622, 319] on span "Delete" at bounding box center [618, 317] width 15 height 7
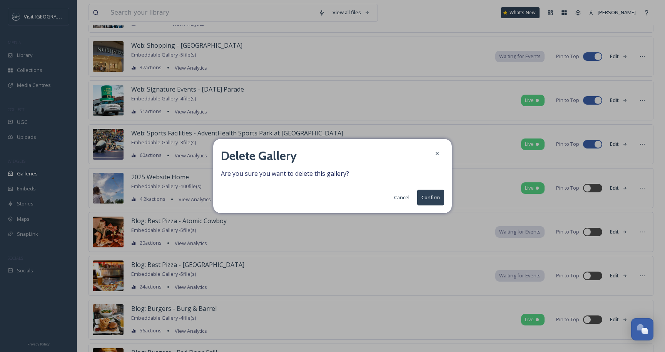
click at [427, 202] on button "Confirm" at bounding box center [430, 198] width 27 height 16
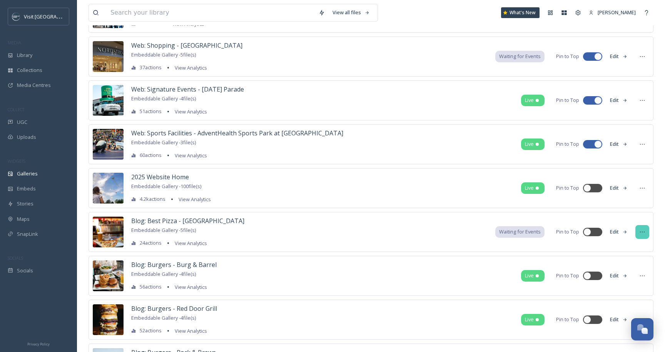
click at [637, 229] on div at bounding box center [642, 232] width 14 height 14
click at [629, 316] on div "Delete" at bounding box center [628, 317] width 42 height 15
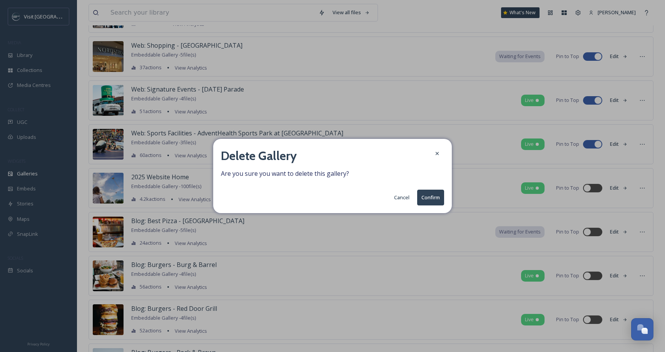
click at [432, 204] on button "Confirm" at bounding box center [430, 198] width 27 height 16
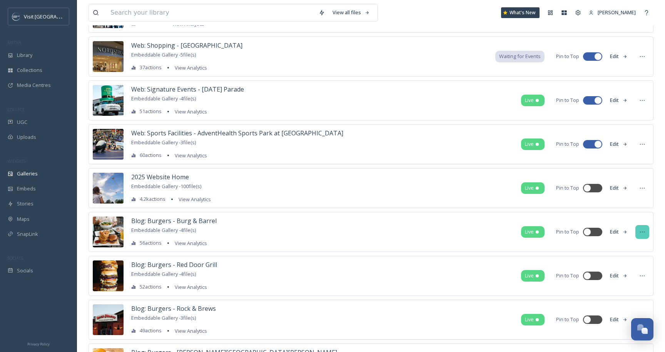
click at [639, 235] on div at bounding box center [642, 232] width 14 height 14
click at [629, 294] on span "Move to Folder" at bounding box center [628, 294] width 34 height 7
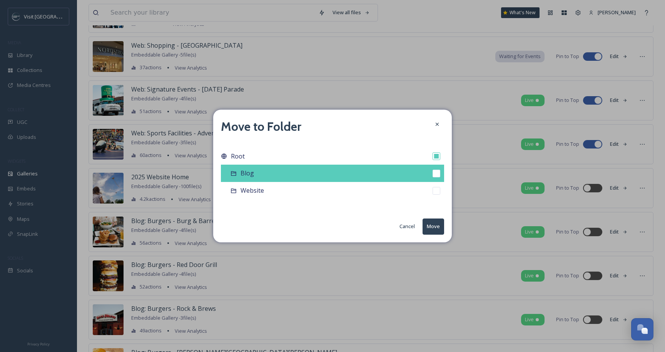
click at [301, 179] on div "Blog" at bounding box center [332, 173] width 223 height 17
checkbox input "false"
checkbox input "true"
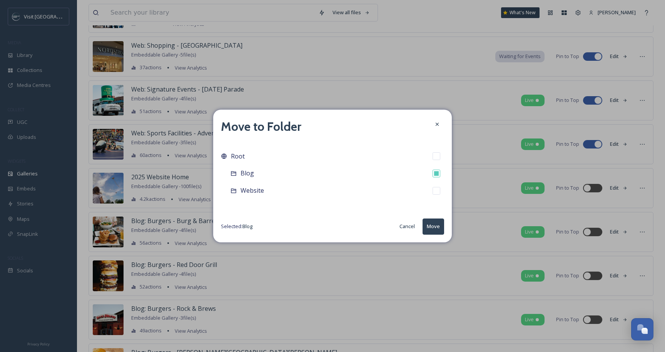
click at [436, 225] on button "Move" at bounding box center [434, 227] width 22 height 16
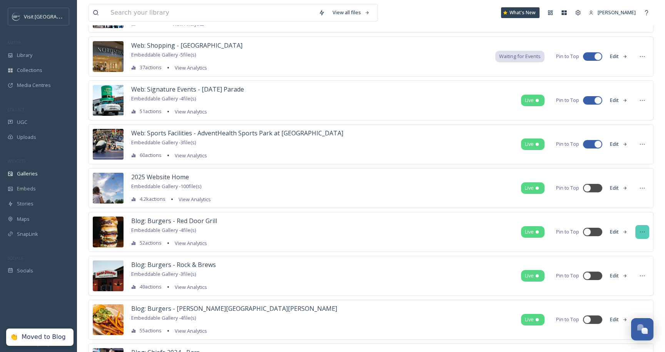
click at [645, 232] on icon at bounding box center [642, 232] width 6 height 6
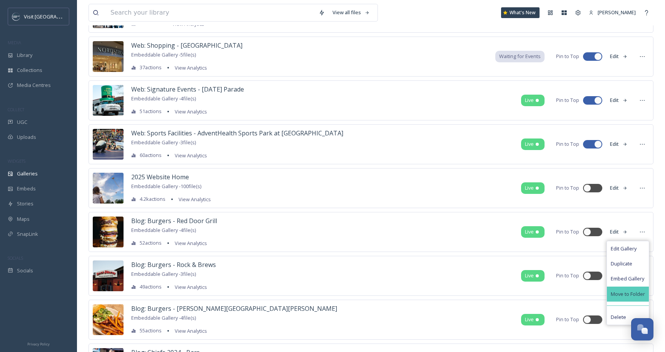
click at [627, 291] on span "Move to Folder" at bounding box center [628, 294] width 34 height 7
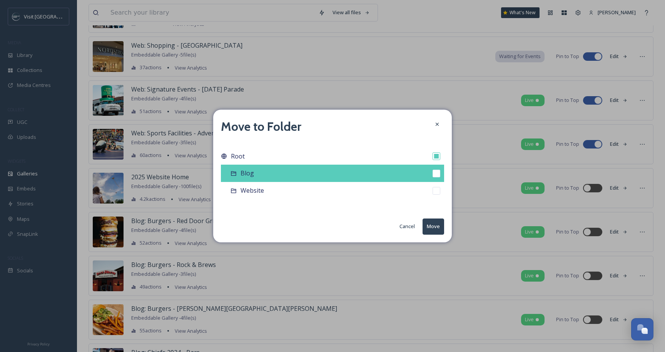
click at [404, 171] on div "Blog" at bounding box center [332, 173] width 223 height 17
checkbox input "false"
checkbox input "true"
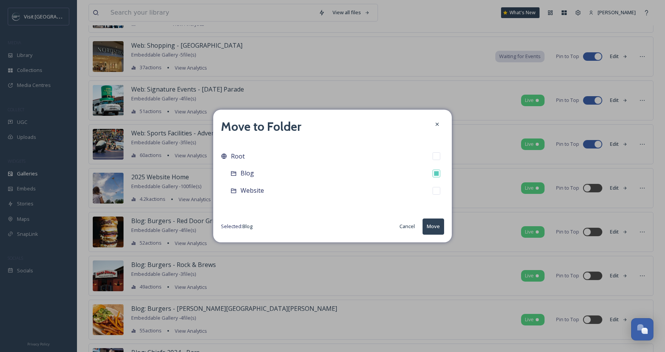
click at [435, 227] on button "Move" at bounding box center [434, 227] width 22 height 16
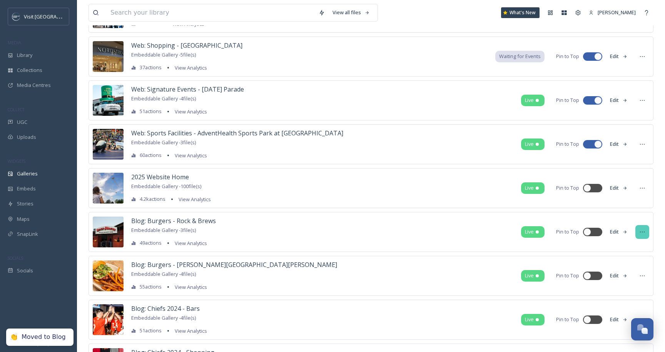
click at [640, 237] on div at bounding box center [642, 232] width 14 height 14
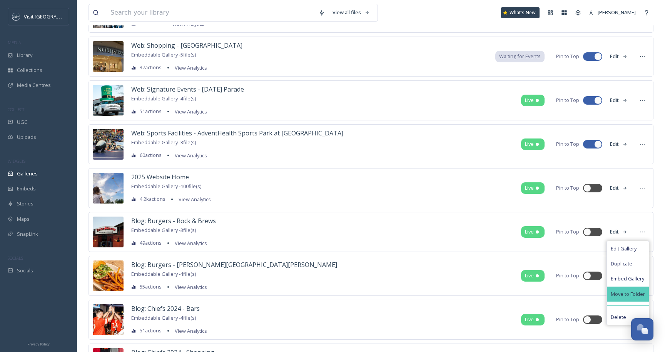
click at [625, 291] on span "Move to Folder" at bounding box center [628, 294] width 34 height 7
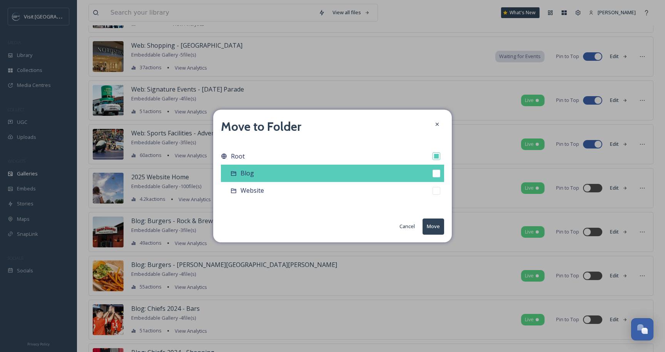
click at [325, 171] on div "Blog" at bounding box center [332, 173] width 223 height 17
checkbox input "false"
checkbox input "true"
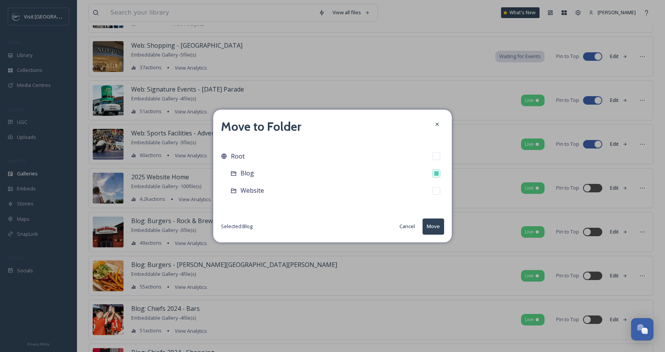
click at [432, 223] on button "Move" at bounding box center [434, 227] width 22 height 16
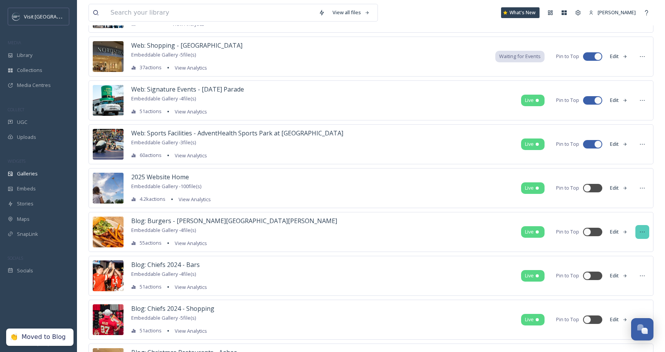
click at [640, 231] on icon at bounding box center [642, 232] width 6 height 6
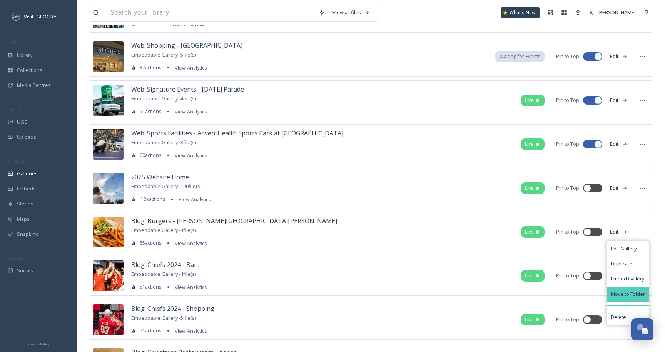
click at [638, 291] on span "Move to Folder" at bounding box center [628, 294] width 34 height 7
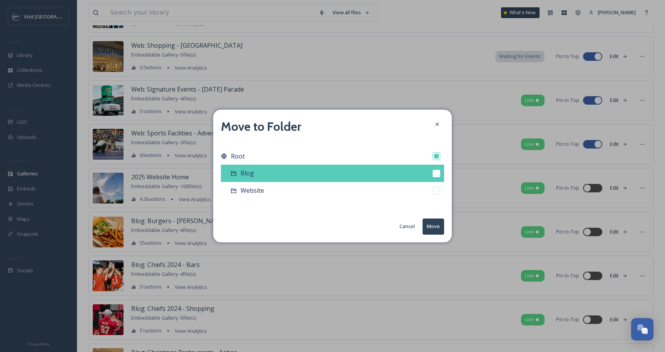
click at [334, 179] on div "Blog" at bounding box center [332, 173] width 223 height 17
checkbox input "false"
checkbox input "true"
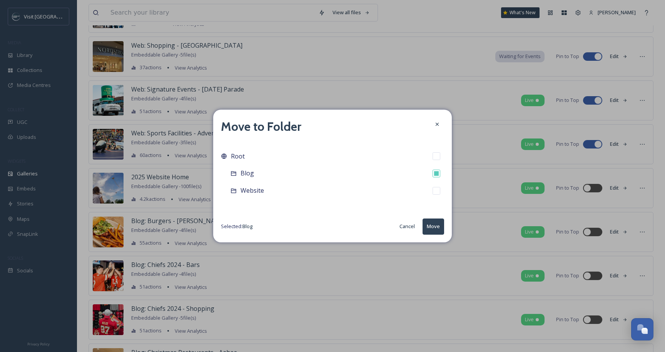
click at [436, 230] on button "Move" at bounding box center [434, 227] width 22 height 16
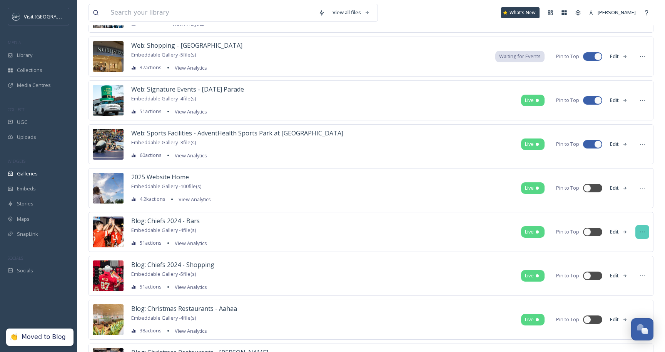
click at [643, 233] on icon at bounding box center [642, 232] width 6 height 6
click at [626, 288] on div "Move to Folder" at bounding box center [628, 294] width 42 height 15
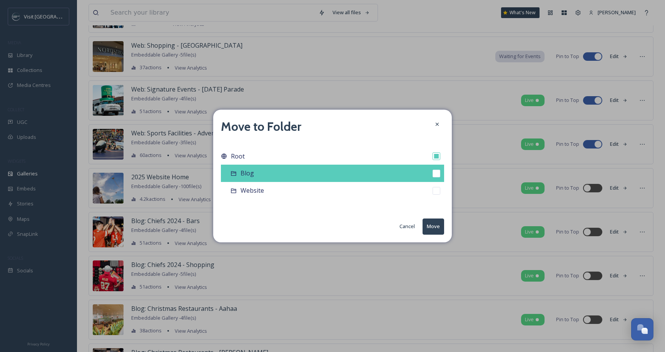
click at [410, 176] on div "Blog" at bounding box center [332, 173] width 223 height 17
checkbox input "false"
checkbox input "true"
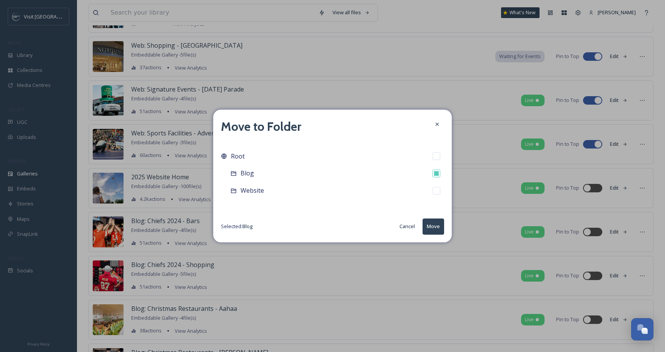
click at [433, 227] on button "Move" at bounding box center [434, 227] width 22 height 16
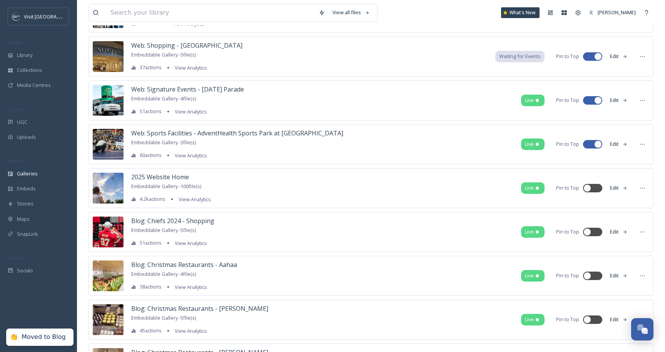
click at [635, 232] on div "Blog: Chiefs 2024 - Shopping Embeddable Gallery - 5 file(s) 51 actions View Ana…" at bounding box center [371, 232] width 565 height 40
click at [640, 232] on icon at bounding box center [642, 232] width 6 height 6
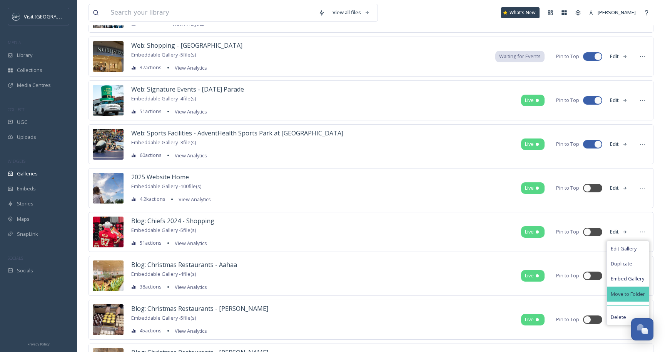
click at [618, 291] on span "Move to Folder" at bounding box center [628, 294] width 34 height 7
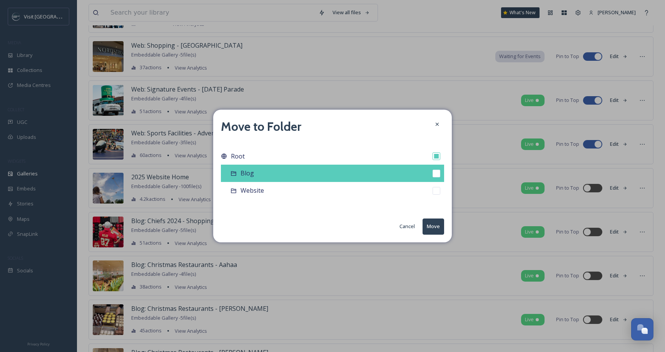
click at [381, 173] on div "Blog" at bounding box center [332, 173] width 223 height 17
checkbox input "false"
checkbox input "true"
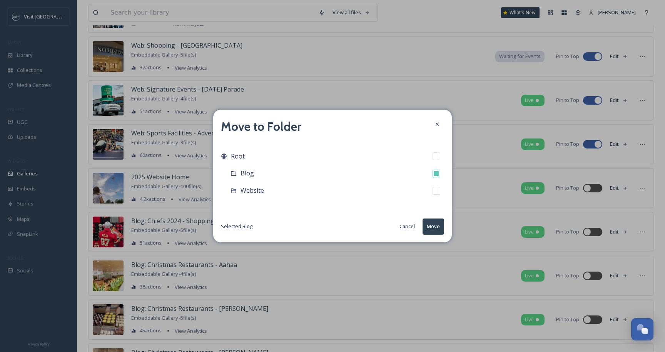
click at [428, 231] on button "Move" at bounding box center [434, 227] width 22 height 16
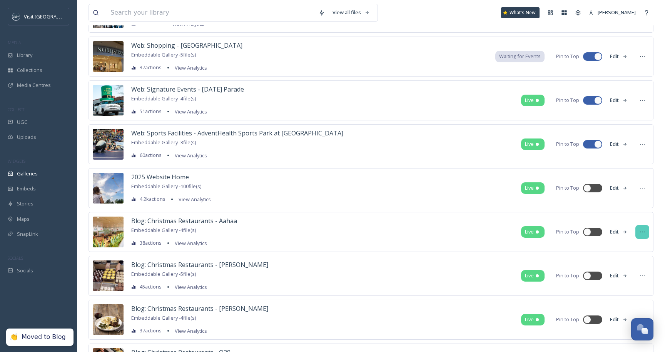
click at [637, 234] on div at bounding box center [642, 232] width 14 height 14
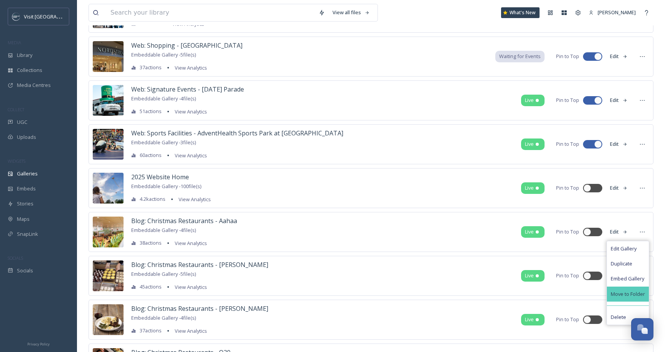
click at [625, 292] on span "Move to Folder" at bounding box center [628, 294] width 34 height 7
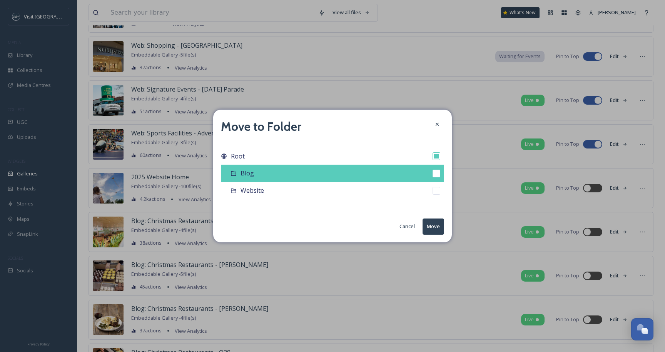
click at [391, 179] on div "Blog" at bounding box center [332, 173] width 223 height 17
checkbox input "false"
checkbox input "true"
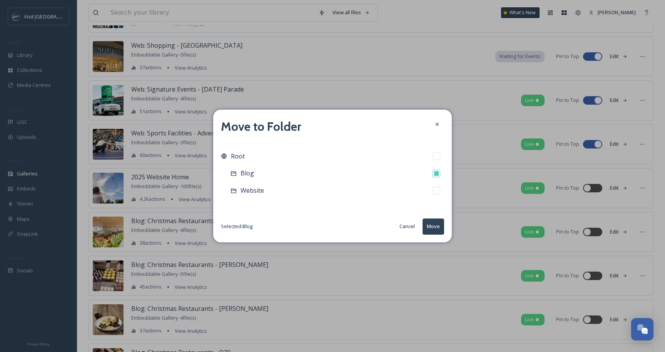
click at [440, 225] on button "Move" at bounding box center [434, 227] width 22 height 16
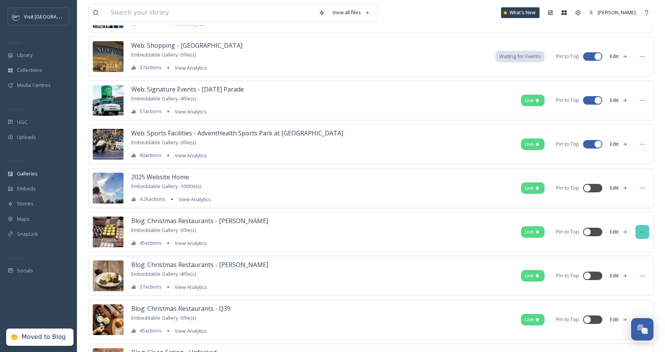
click at [637, 237] on div at bounding box center [642, 232] width 14 height 14
click at [631, 294] on span "Move to Folder" at bounding box center [628, 294] width 34 height 7
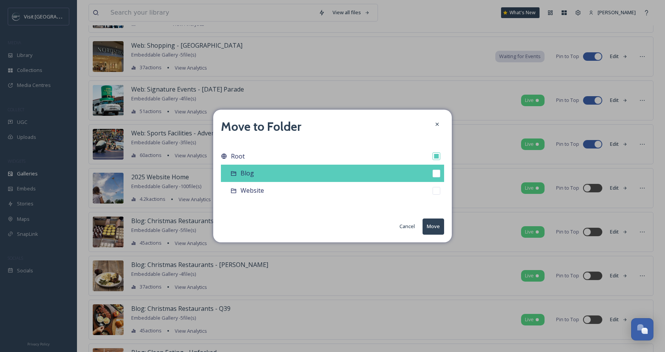
click at [423, 179] on div "Blog" at bounding box center [332, 173] width 223 height 17
checkbox input "false"
checkbox input "true"
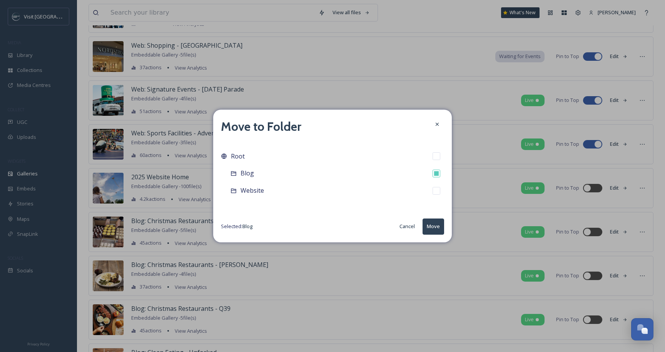
click at [435, 227] on button "Move" at bounding box center [434, 227] width 22 height 16
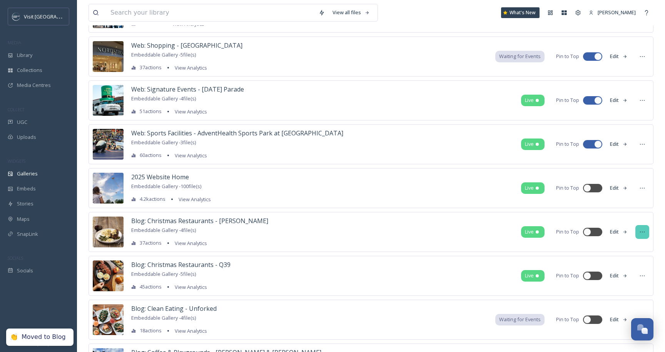
click at [642, 232] on icon at bounding box center [642, 232] width 6 height 6
click at [631, 295] on span "Move to Folder" at bounding box center [628, 294] width 34 height 7
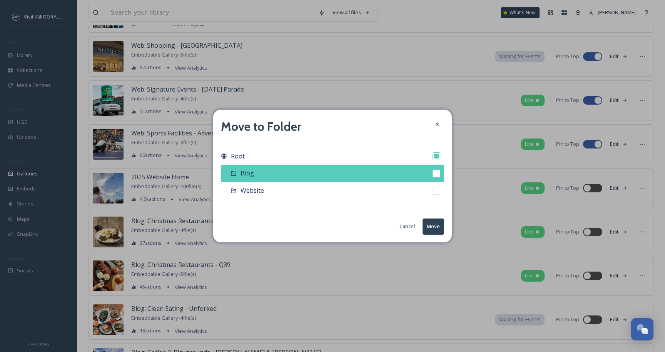
click at [405, 172] on div "Blog" at bounding box center [332, 173] width 223 height 17
checkbox input "false"
checkbox input "true"
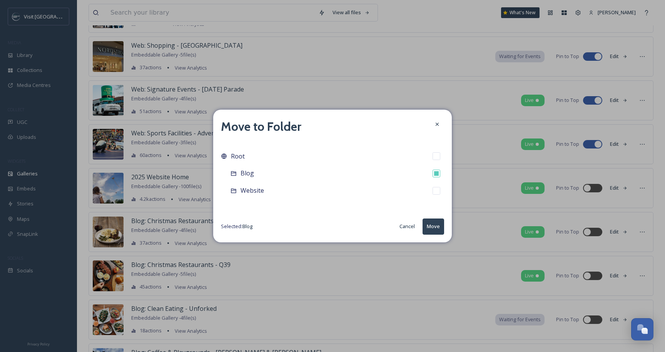
click at [437, 226] on button "Move" at bounding box center [434, 227] width 22 height 16
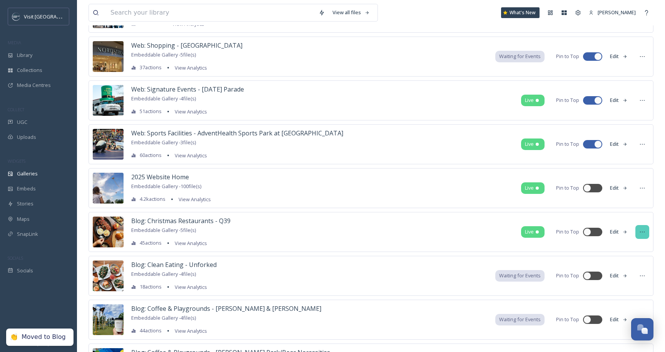
click at [646, 231] on div at bounding box center [642, 232] width 14 height 14
click at [627, 294] on span "Move to Folder" at bounding box center [628, 294] width 34 height 7
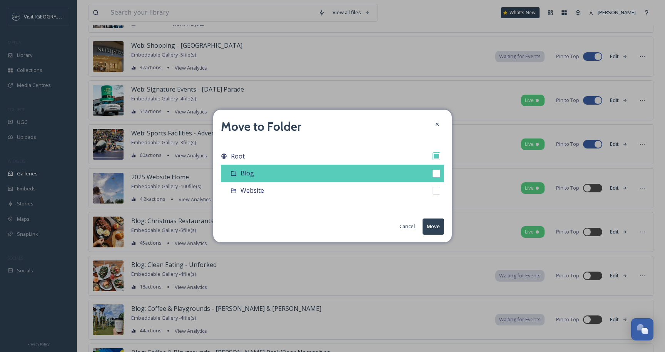
click at [403, 174] on div "Blog" at bounding box center [332, 173] width 223 height 17
checkbox input "false"
checkbox input "true"
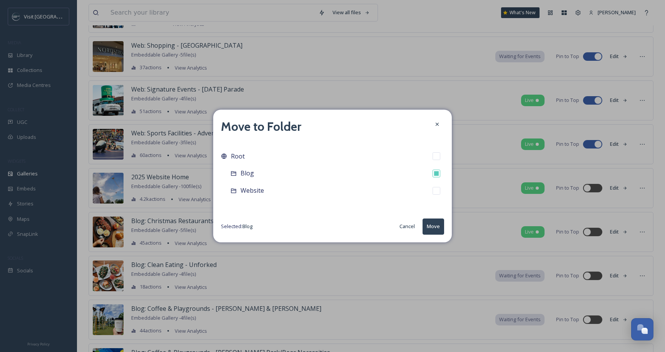
click at [435, 224] on button "Move" at bounding box center [434, 227] width 22 height 16
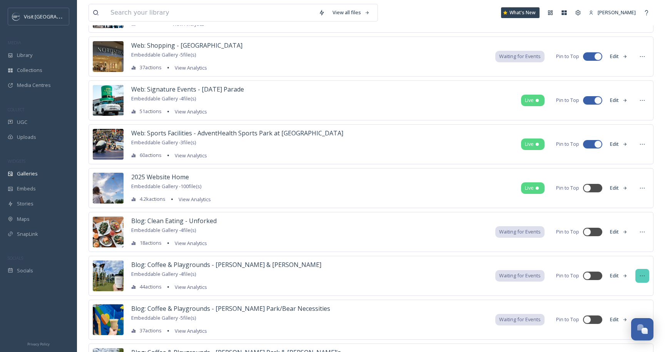
click at [639, 274] on icon at bounding box center [642, 276] width 6 height 6
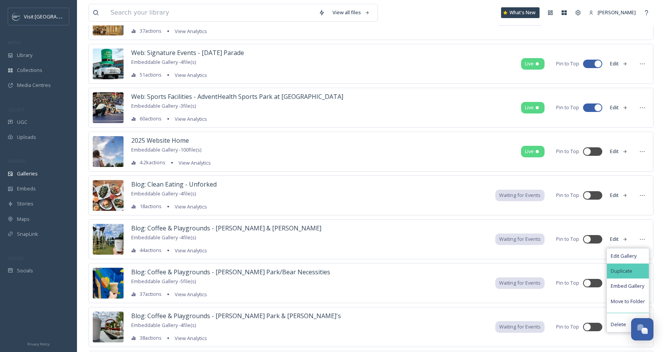
scroll to position [347, 0]
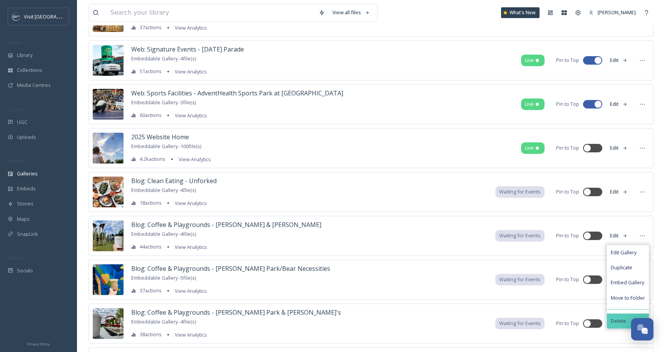
click at [619, 323] on span "Delete" at bounding box center [618, 321] width 15 height 7
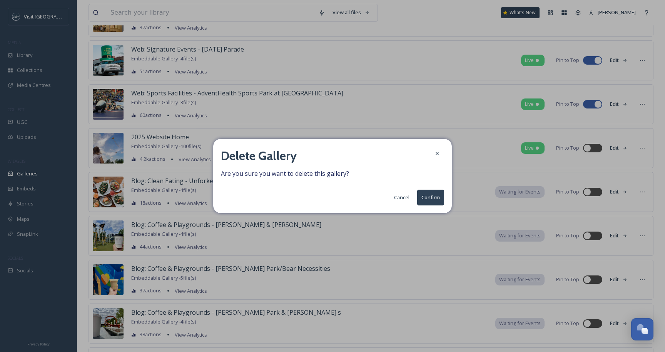
click at [435, 200] on button "Confirm" at bounding box center [430, 198] width 27 height 16
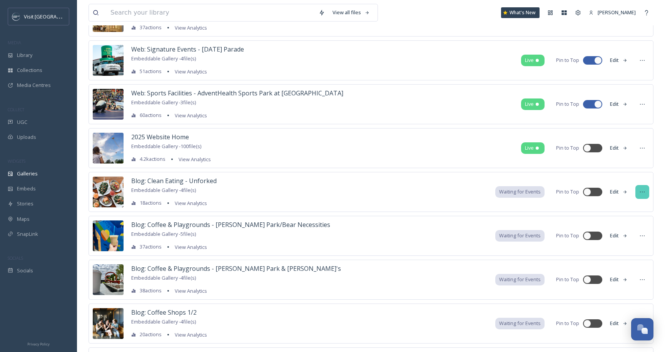
click at [641, 197] on div at bounding box center [642, 192] width 14 height 14
click at [630, 279] on div "Delete" at bounding box center [628, 277] width 42 height 15
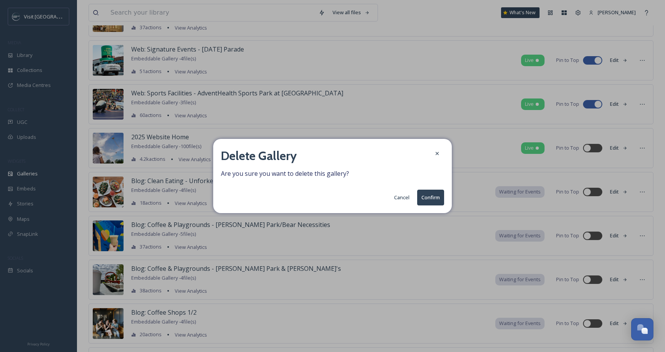
click at [428, 200] on button "Confirm" at bounding box center [430, 198] width 27 height 16
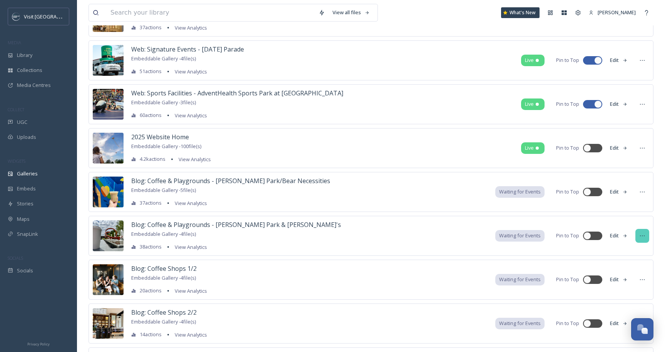
click at [639, 239] on div at bounding box center [642, 236] width 14 height 14
click at [618, 320] on span "Delete" at bounding box center [618, 321] width 15 height 7
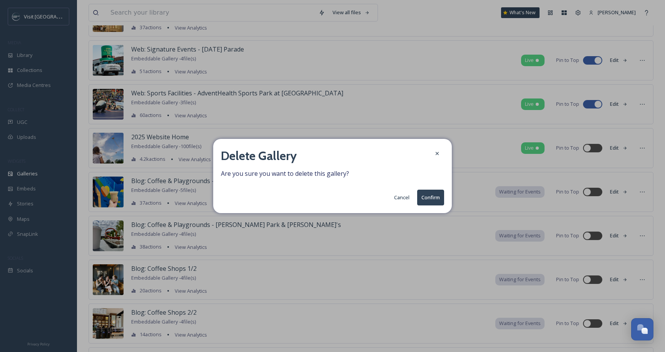
click at [426, 194] on button "Confirm" at bounding box center [430, 198] width 27 height 16
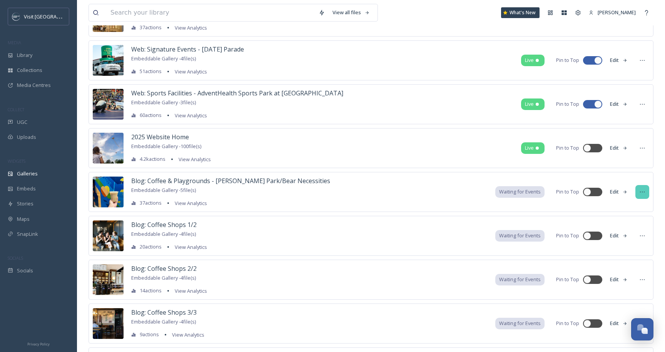
click at [644, 193] on icon at bounding box center [642, 192] width 6 height 6
click at [624, 277] on span "Delete" at bounding box center [618, 277] width 15 height 7
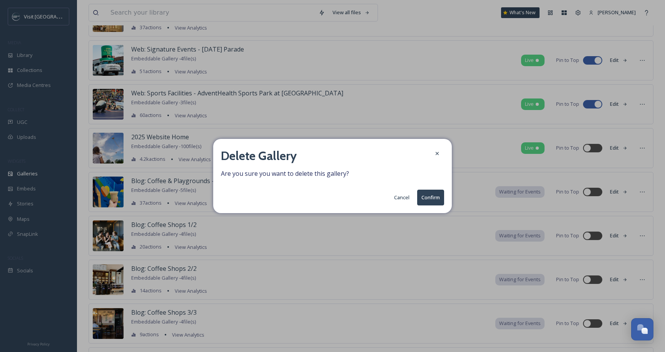
click at [433, 198] on button "Confirm" at bounding box center [430, 198] width 27 height 16
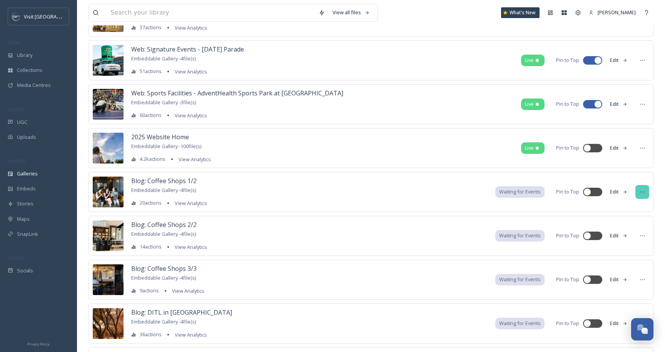
click at [645, 195] on div at bounding box center [642, 192] width 14 height 14
click at [630, 257] on span "Move to Folder" at bounding box center [628, 254] width 34 height 7
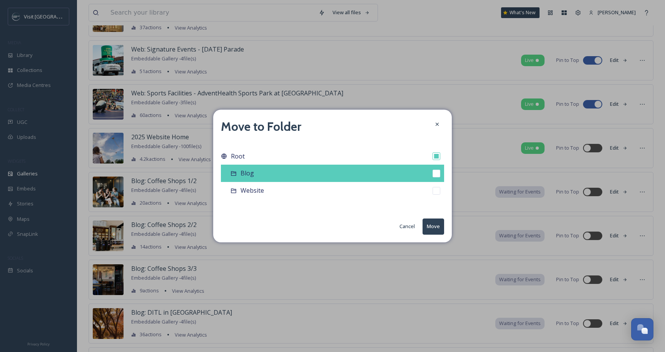
click at [352, 172] on div "Blog" at bounding box center [332, 173] width 223 height 17
checkbox input "false"
checkbox input "true"
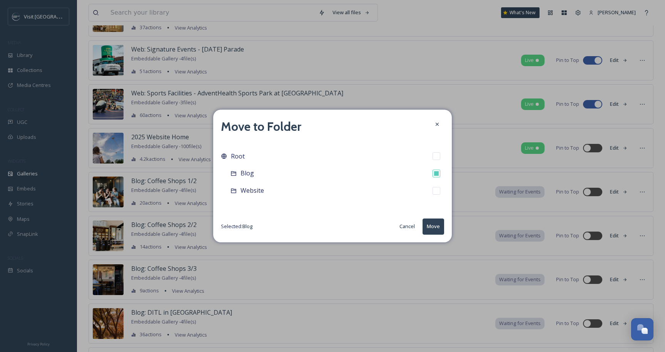
click at [435, 228] on button "Move" at bounding box center [434, 227] width 22 height 16
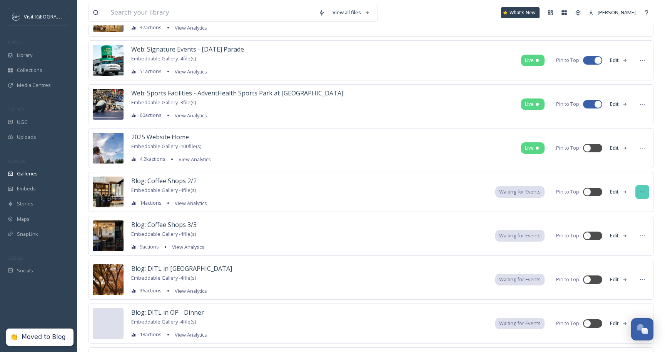
click at [638, 195] on div at bounding box center [642, 192] width 14 height 14
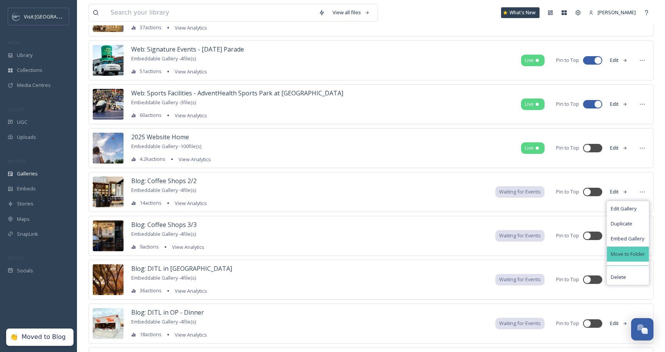
click at [633, 257] on div "Move to Folder" at bounding box center [628, 254] width 42 height 15
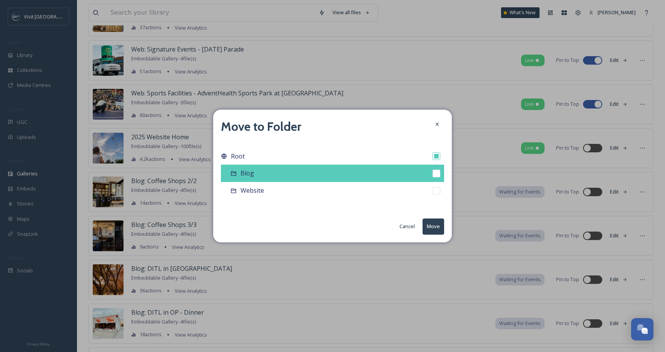
click at [393, 175] on div "Blog" at bounding box center [332, 173] width 223 height 17
checkbox input "false"
checkbox input "true"
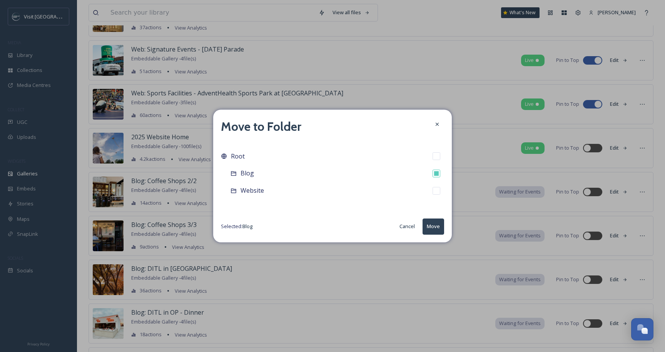
click at [431, 227] on button "Move" at bounding box center [434, 227] width 22 height 16
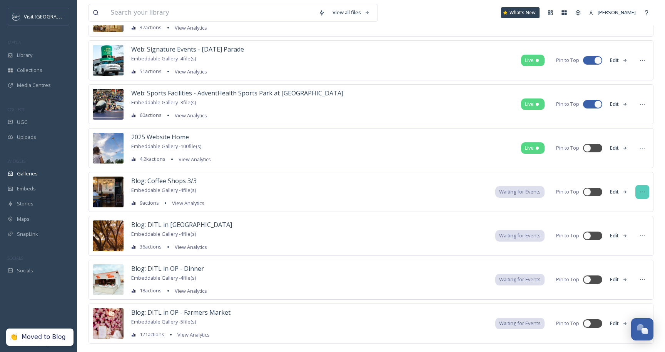
click at [639, 196] on div at bounding box center [642, 192] width 14 height 14
click at [633, 251] on span "Move to Folder" at bounding box center [628, 254] width 34 height 7
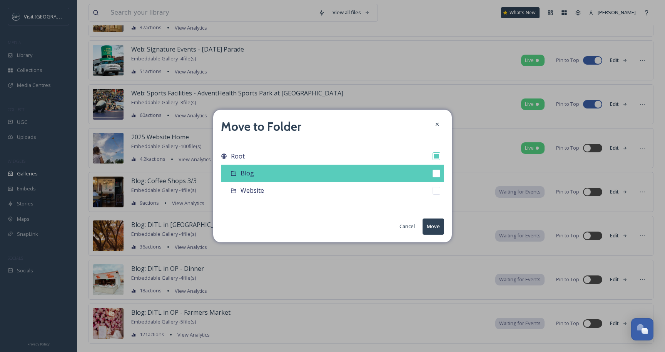
click at [372, 178] on div "Blog" at bounding box center [332, 173] width 223 height 17
checkbox input "false"
checkbox input "true"
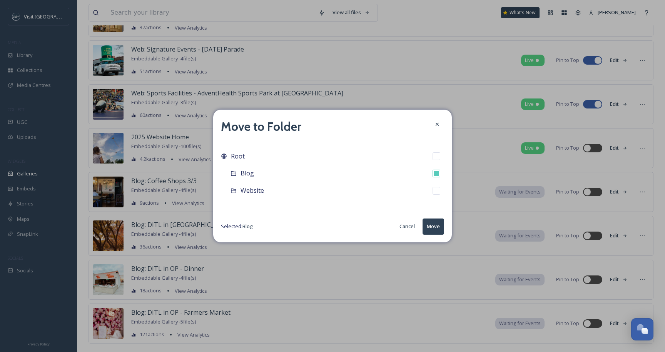
click at [432, 231] on button "Move" at bounding box center [434, 227] width 22 height 16
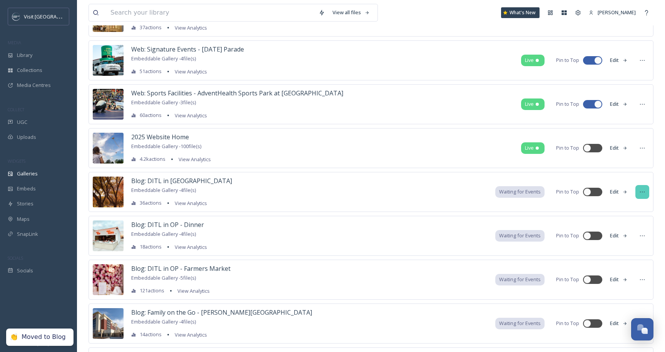
click at [643, 194] on icon at bounding box center [642, 192] width 6 height 6
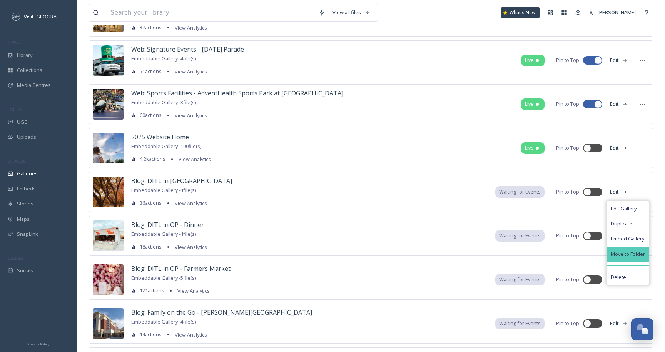
click at [624, 252] on span "Move to Folder" at bounding box center [628, 254] width 34 height 7
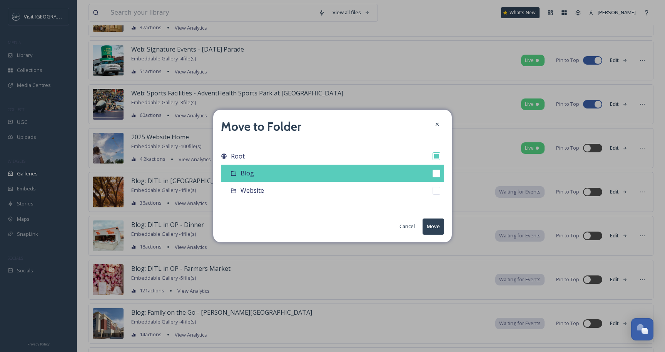
click at [375, 175] on div "Blog" at bounding box center [332, 173] width 223 height 17
checkbox input "false"
checkbox input "true"
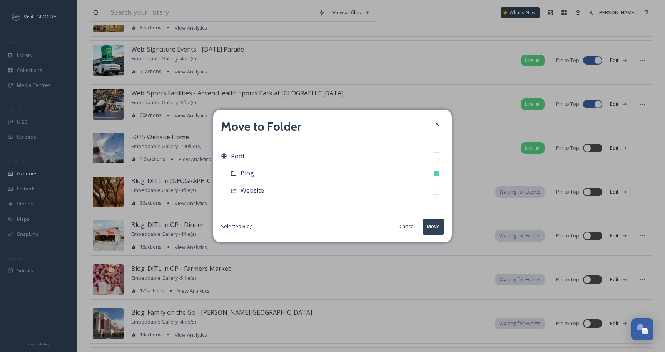
click at [437, 231] on button "Move" at bounding box center [434, 227] width 22 height 16
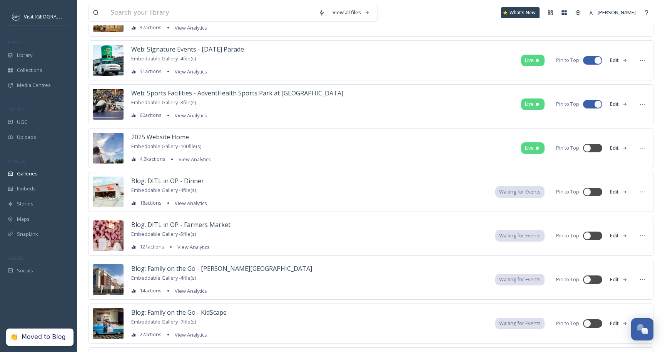
click at [645, 194] on icon at bounding box center [642, 192] width 6 height 6
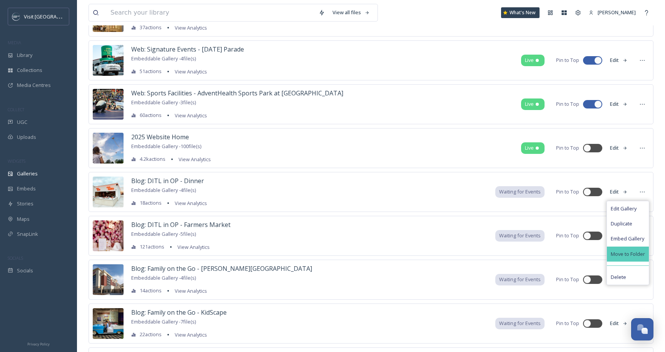
click at [633, 258] on div "Move to Folder" at bounding box center [628, 254] width 42 height 15
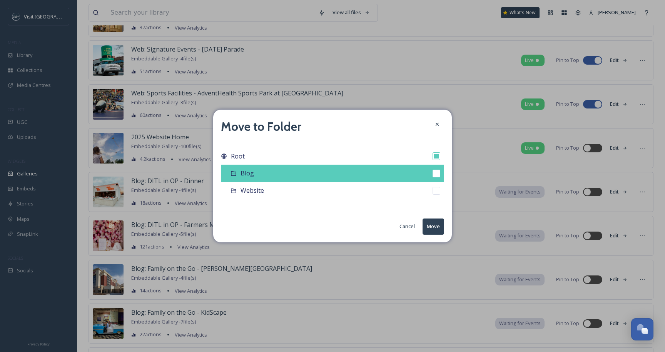
click at [419, 174] on div "Blog" at bounding box center [332, 173] width 223 height 17
checkbox input "false"
checkbox input "true"
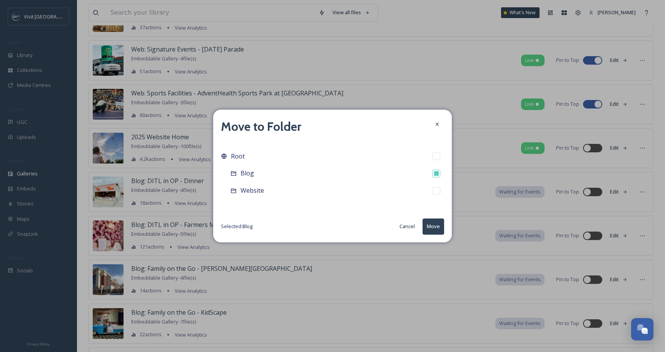
click at [431, 228] on button "Move" at bounding box center [434, 227] width 22 height 16
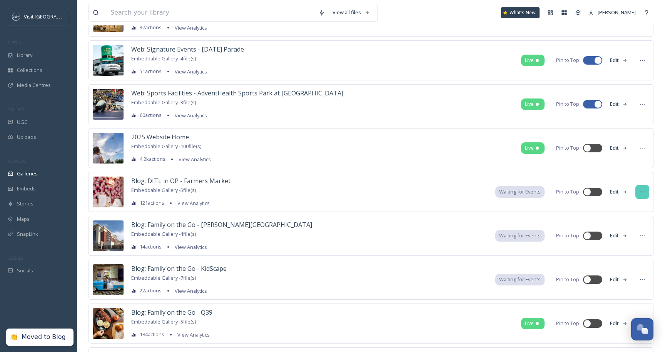
click at [643, 195] on icon at bounding box center [642, 192] width 6 height 6
click at [637, 253] on span "Move to Folder" at bounding box center [628, 254] width 34 height 7
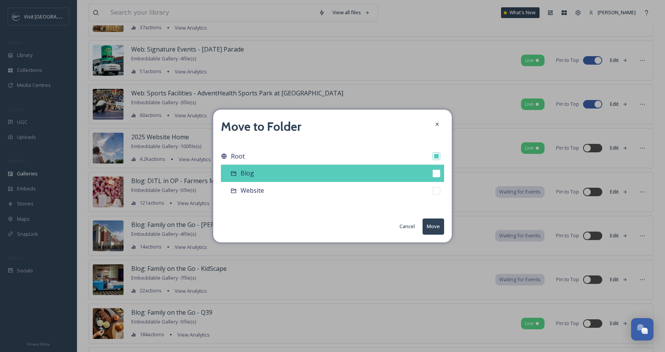
click at [400, 168] on div "Blog" at bounding box center [332, 173] width 223 height 17
checkbox input "false"
checkbox input "true"
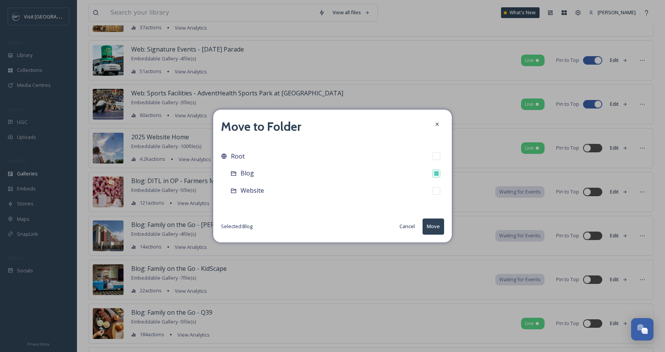
click at [435, 222] on button "Move" at bounding box center [434, 227] width 22 height 16
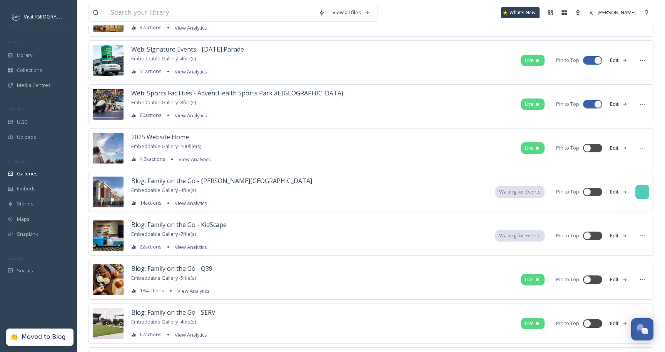
click at [642, 191] on icon at bounding box center [642, 192] width 6 height 6
click at [638, 252] on span "Move to Folder" at bounding box center [628, 254] width 34 height 7
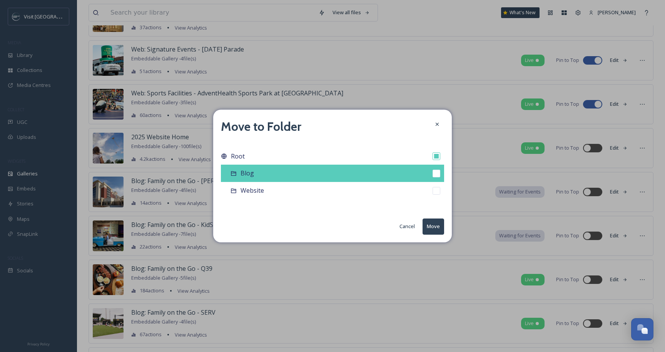
click at [401, 172] on div "Blog" at bounding box center [332, 173] width 223 height 17
checkbox input "false"
checkbox input "true"
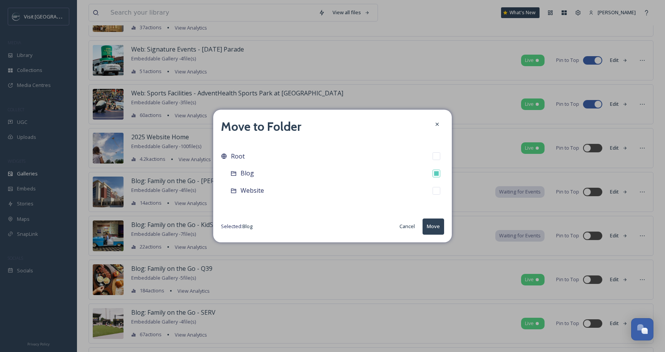
click at [443, 223] on button "Move" at bounding box center [434, 227] width 22 height 16
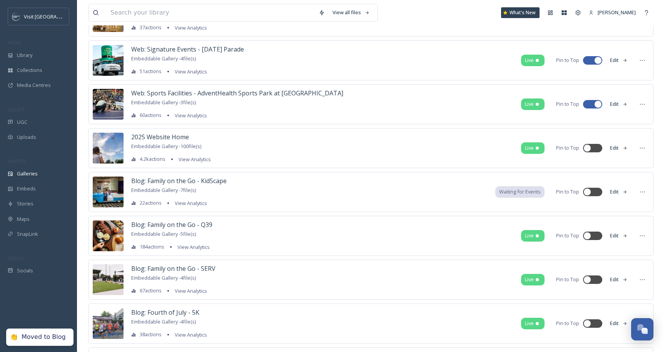
click
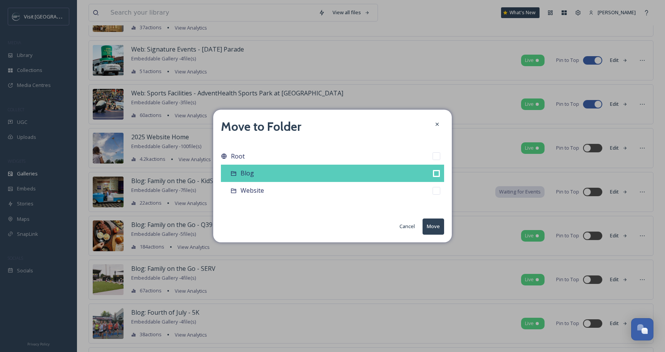
checkbox input "false"
checkbox input "true"
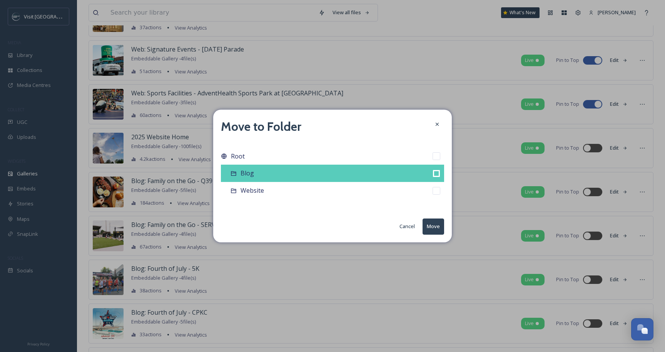
checkbox input "false"
checkbox input "true"
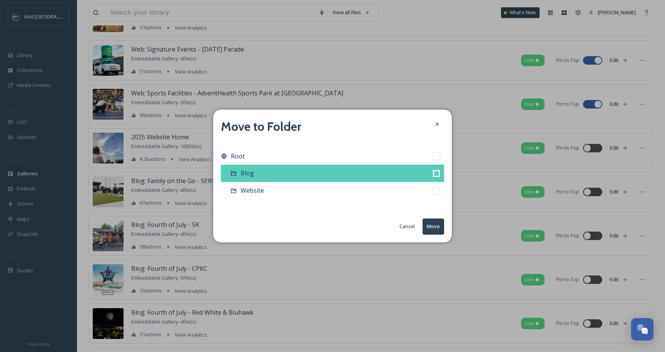
checkbox input "false"
checkbox input "true"
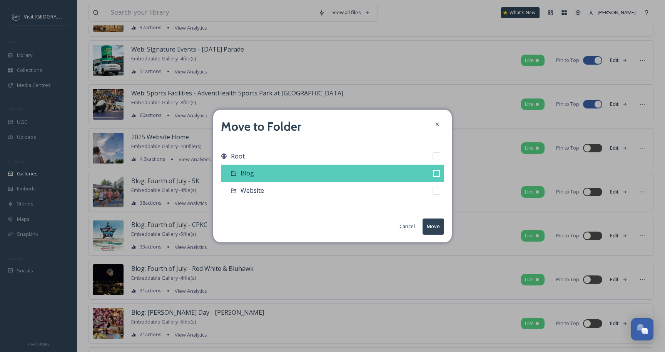
checkbox input "false"
checkbox input "true"
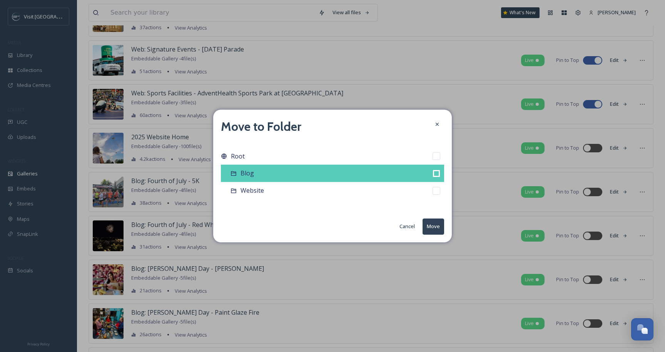
checkbox input "false"
checkbox input "true"
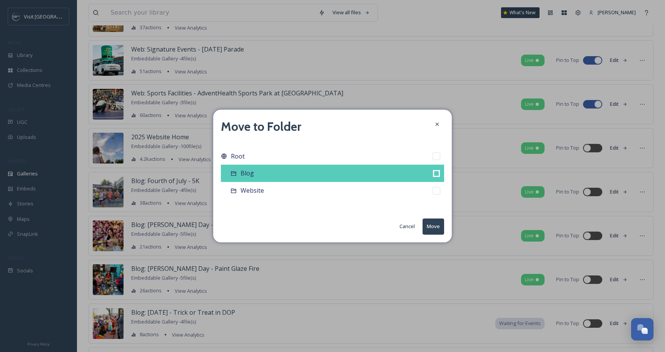
checkbox input "false"
checkbox input "true"
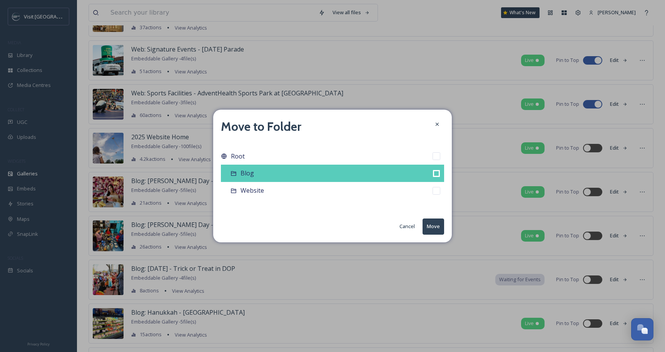
checkbox input "false"
checkbox input "true"
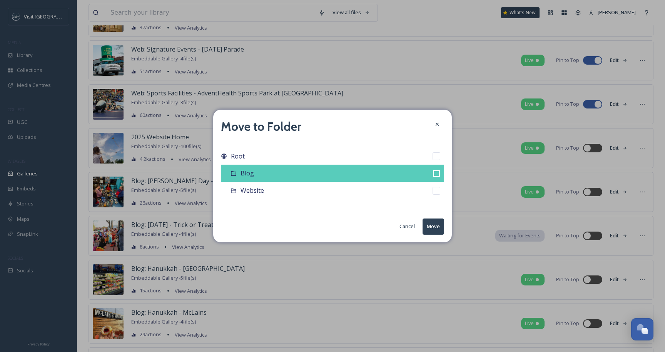
checkbox input "false"
checkbox input "true"
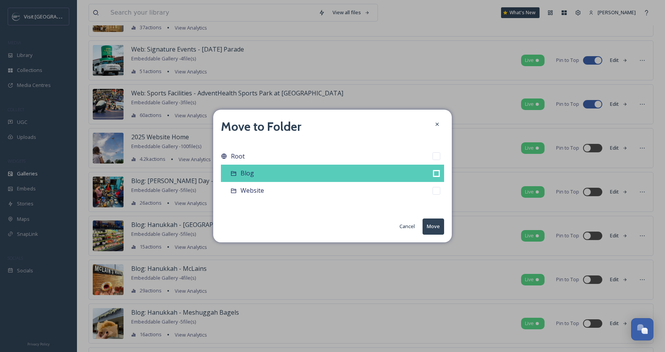
checkbox input "false"
checkbox input "true"
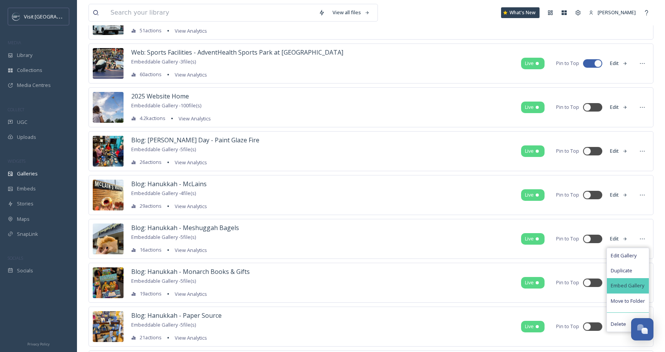
scroll to position [388, 0]
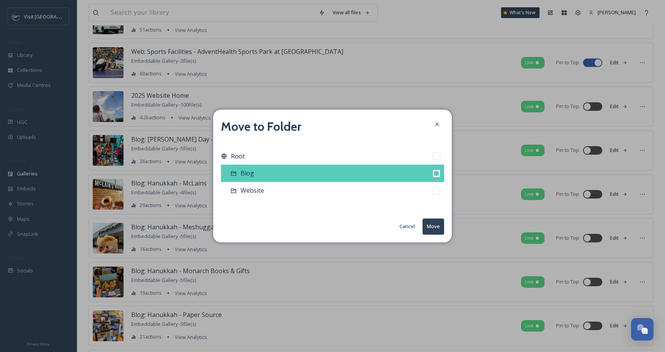
checkbox input "false"
checkbox input "true"
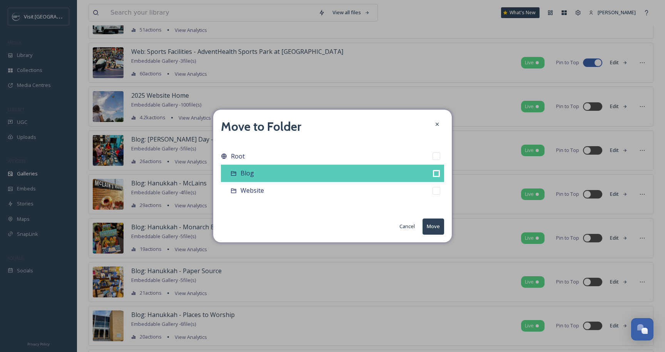
checkbox input "false"
checkbox input "true"
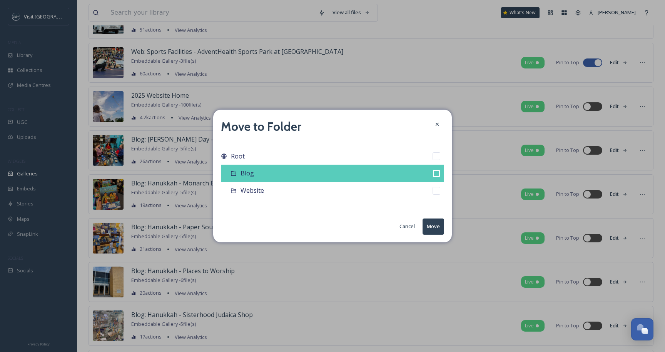
checkbox input "false"
checkbox input "true"
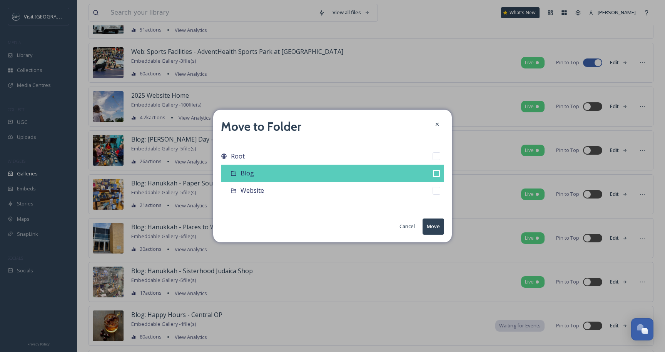
checkbox input "false"
checkbox input "true"
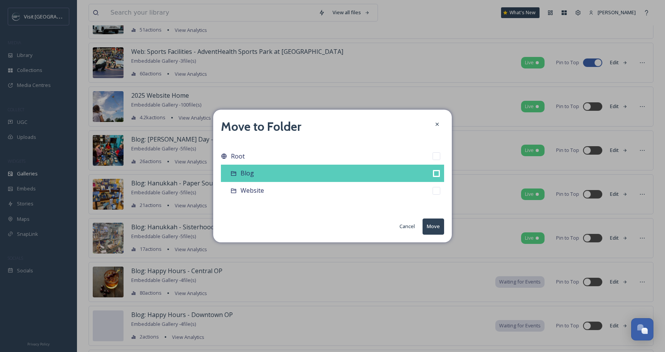
checkbox input "false"
checkbox input "true"
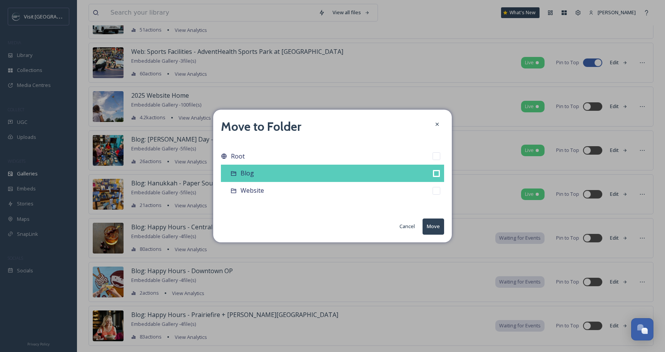
checkbox input "false"
checkbox input "true"
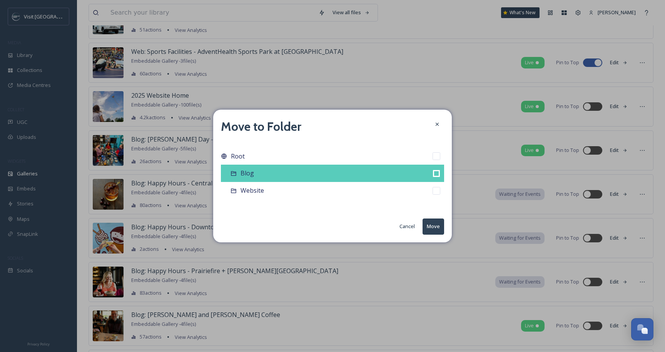
checkbox input "false"
checkbox input "true"
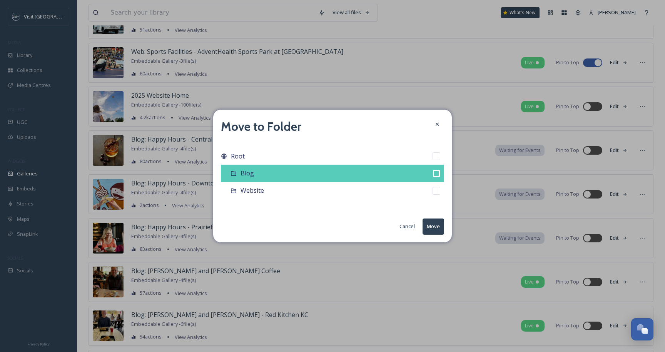
checkbox input "false"
checkbox input "true"
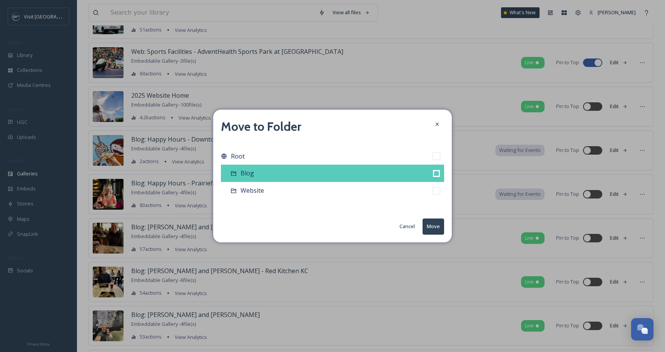
checkbox input "false"
checkbox input "true"
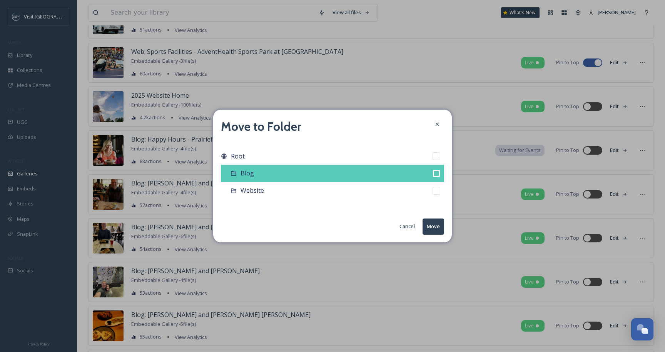
checkbox input "false"
checkbox input "true"
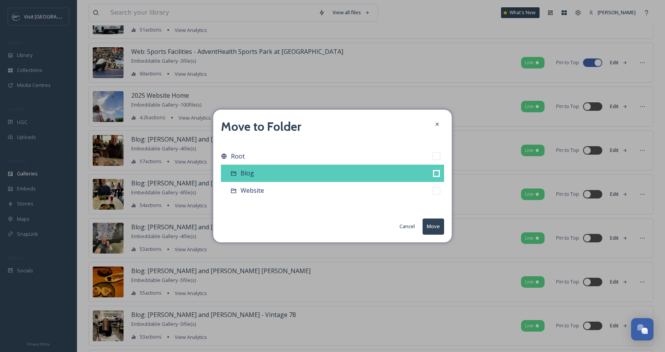
checkbox input "false"
checkbox input "true"
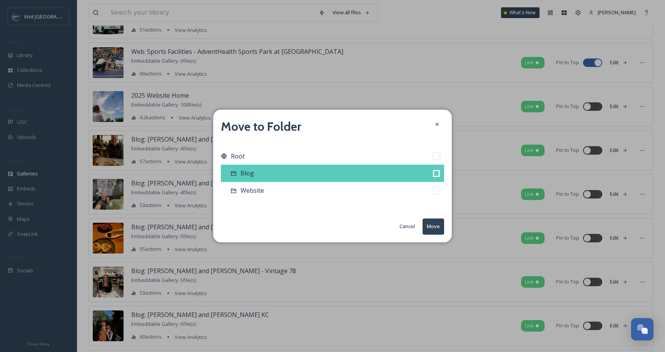
checkbox input "false"
checkbox input "true"
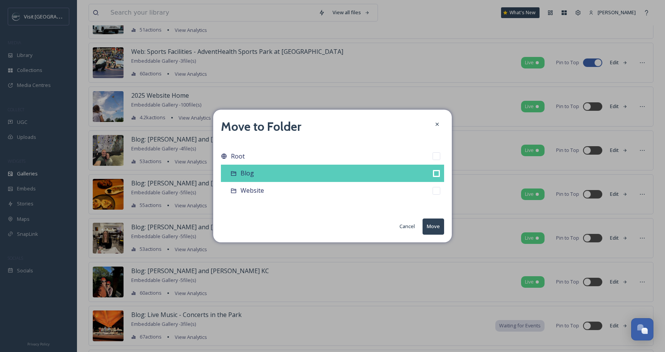
checkbox input "false"
checkbox input "true"
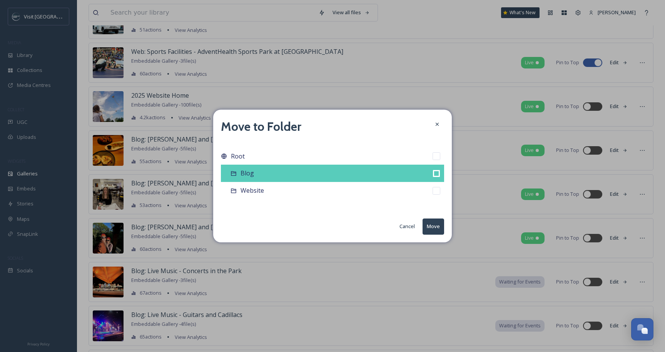
checkbox input "false"
checkbox input "true"
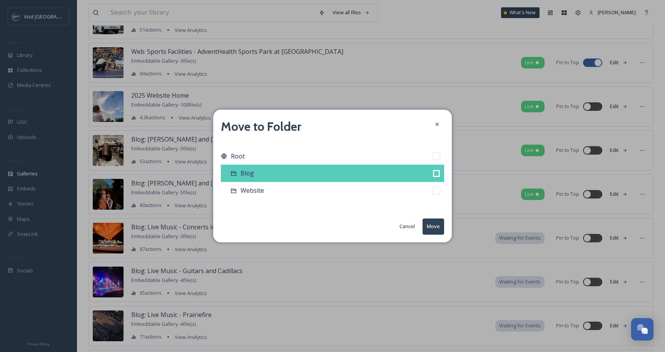
checkbox input "false"
checkbox input "true"
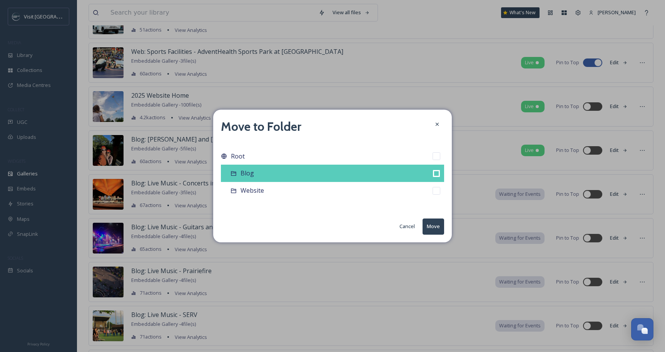
checkbox input "false"
checkbox input "true"
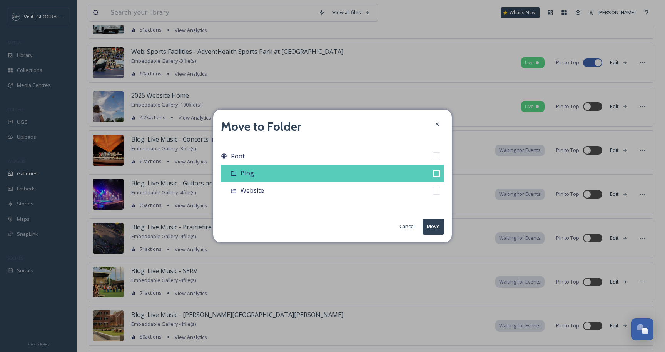
checkbox input "false"
checkbox input "true"
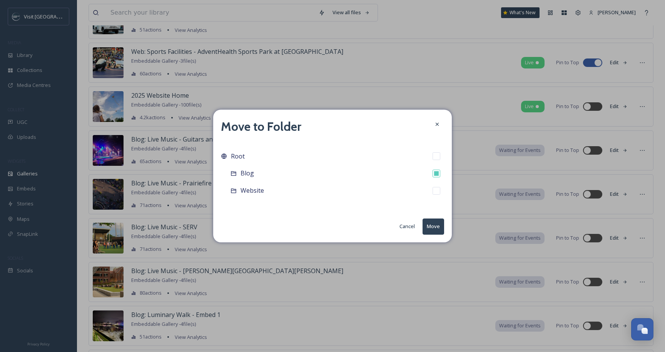
checkbox input "false"
checkbox input "true"
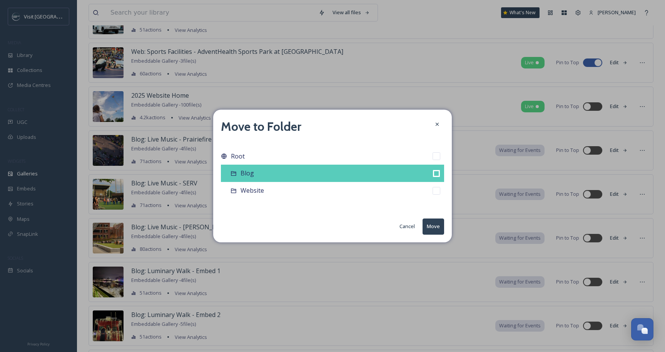
checkbox input "false"
checkbox input "true"
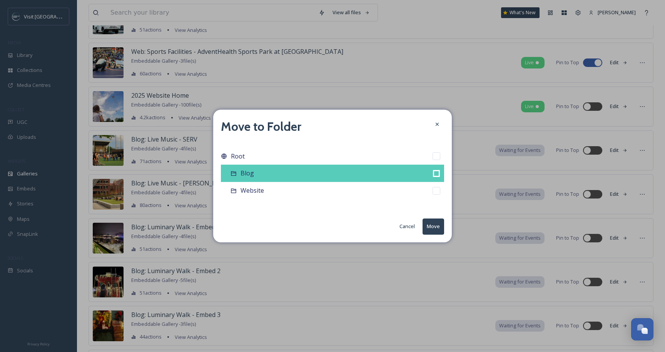
checkbox input "false"
checkbox input "true"
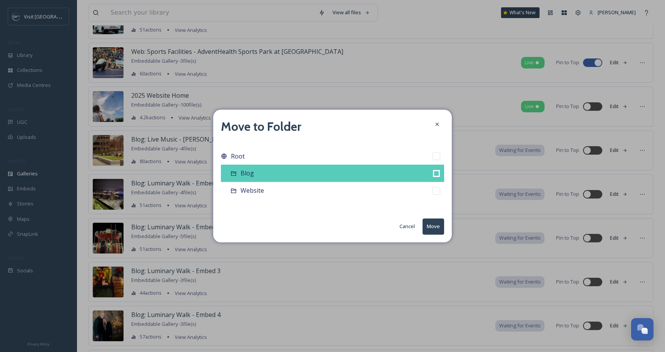
checkbox input "false"
checkbox input "true"
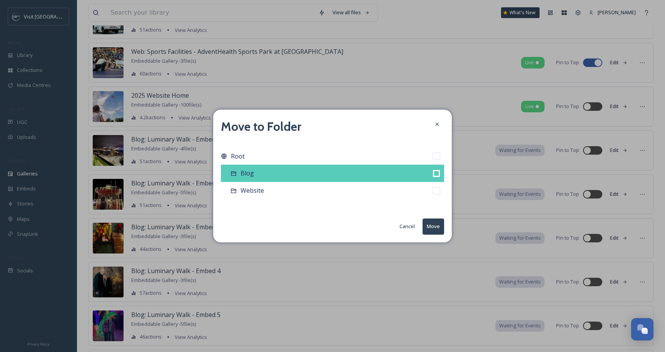
checkbox input "false"
checkbox input "true"
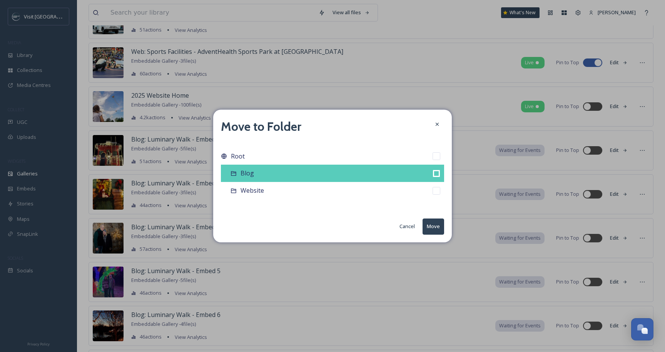
checkbox input "false"
checkbox input "true"
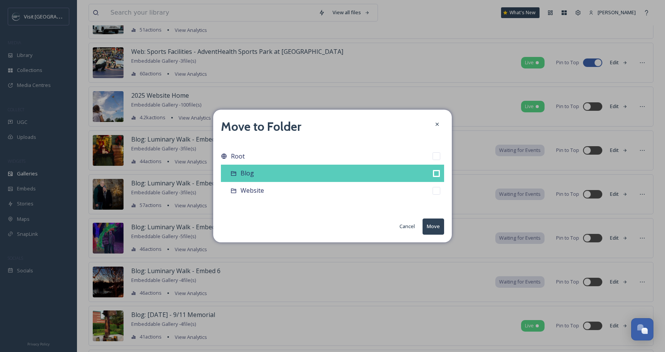
checkbox input "false"
checkbox input "true"
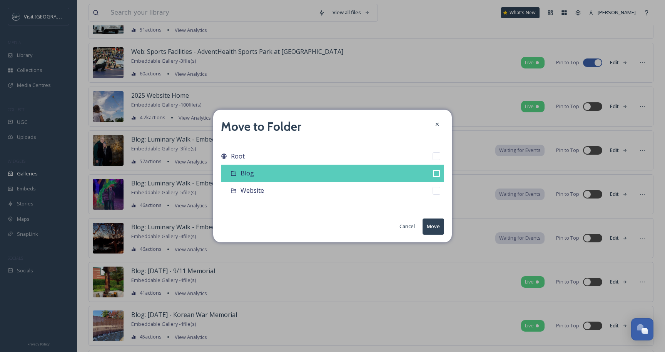
checkbox input "false"
checkbox input "true"
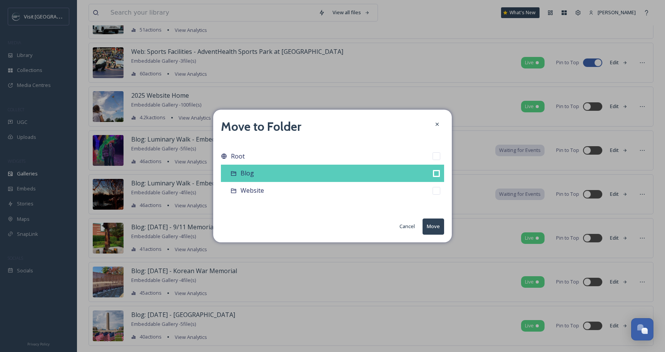
checkbox input "false"
checkbox input "true"
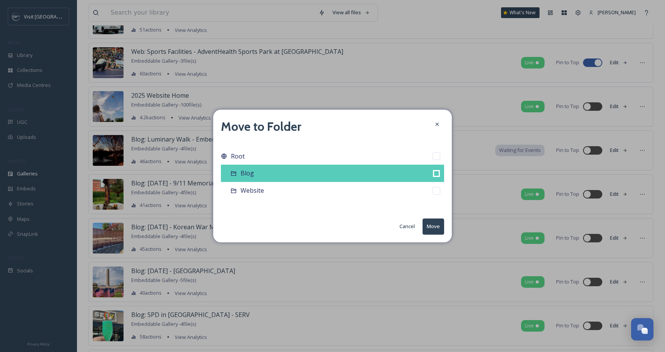
checkbox input "false"
checkbox input "true"
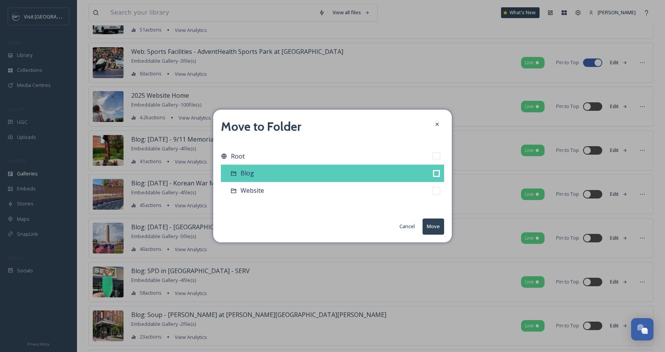
checkbox input "false"
checkbox input "true"
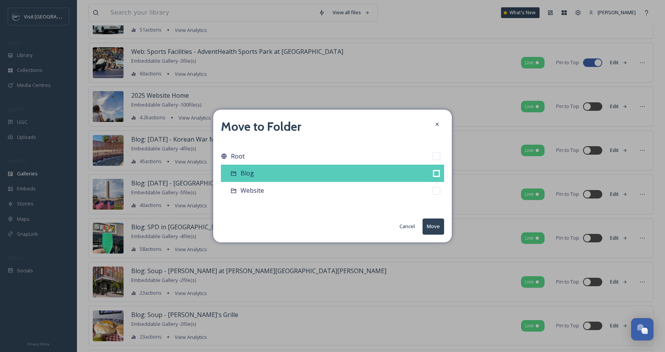
checkbox input "false"
checkbox input "true"
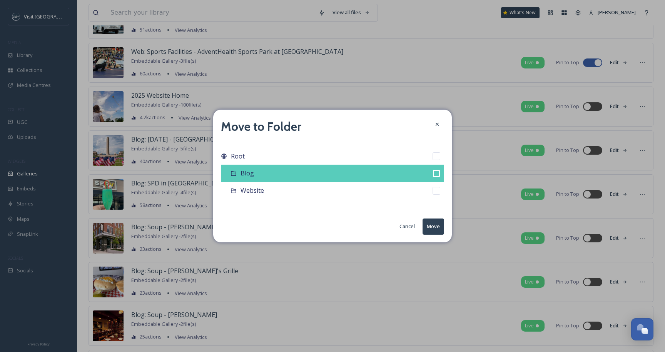
checkbox input "false"
checkbox input "true"
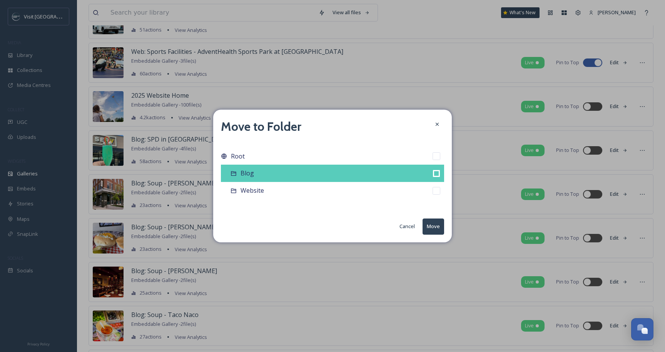
checkbox input "false"
checkbox input "true"
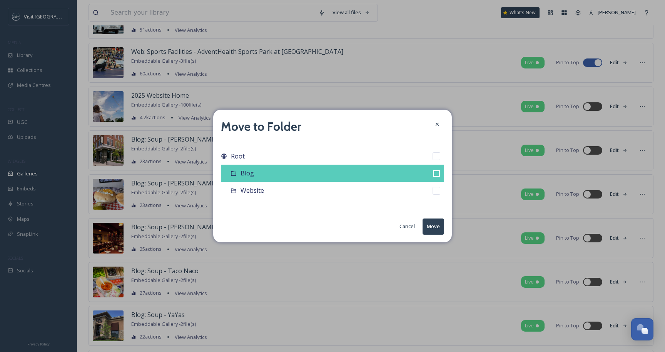
checkbox input "false"
checkbox input "true"
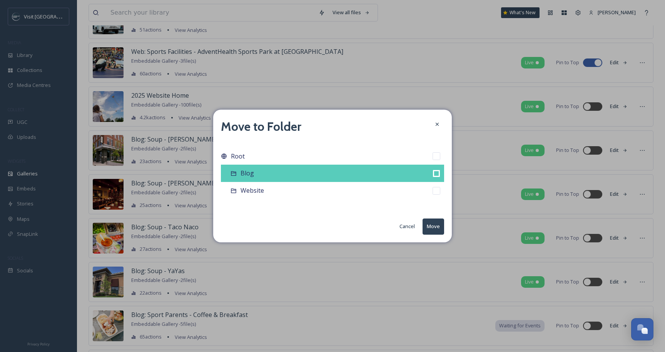
checkbox input "false"
checkbox input "true"
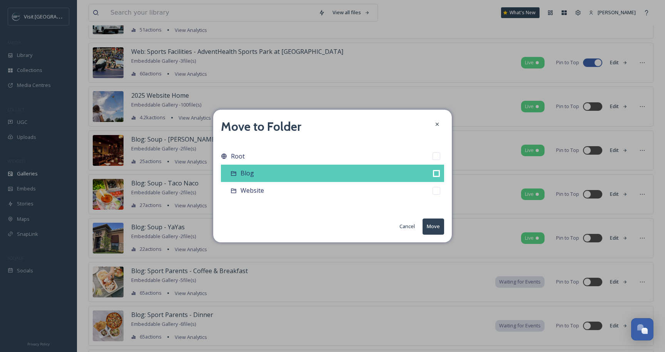
checkbox input "false"
checkbox input "true"
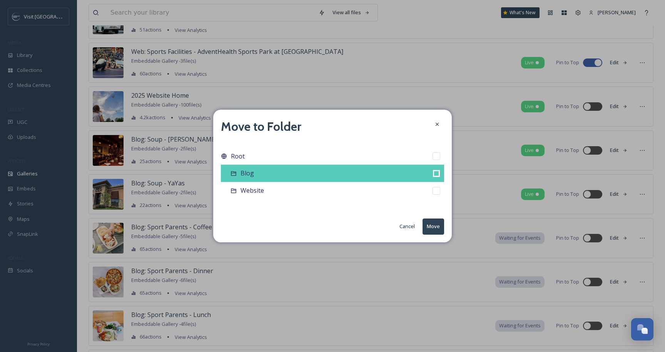
checkbox input "false"
checkbox input "true"
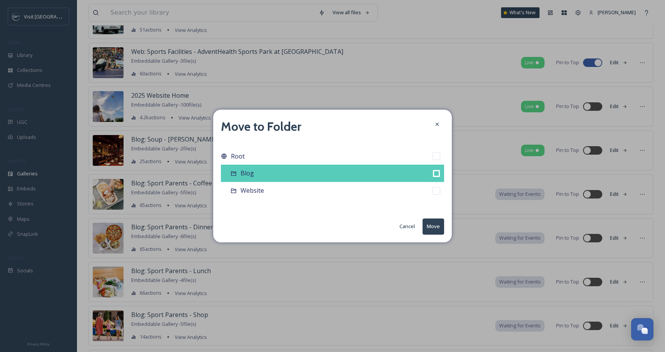
checkbox input "false"
checkbox input "true"
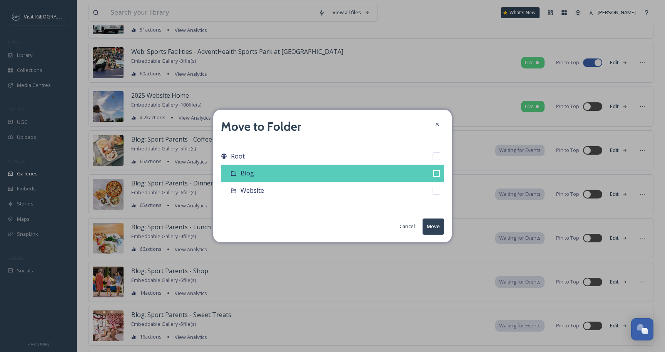
checkbox input "false"
checkbox input "true"
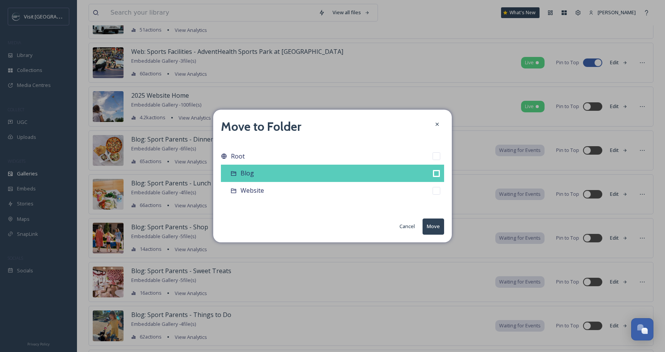
checkbox input "false"
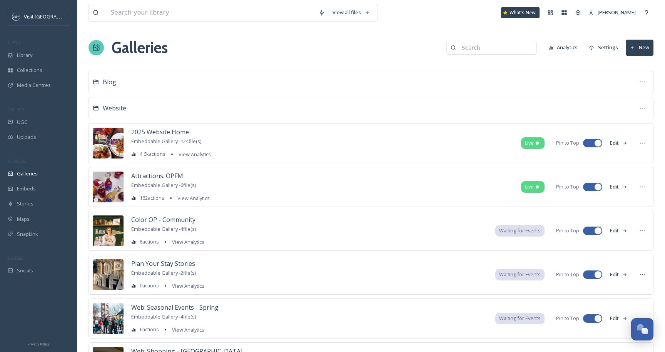
scroll to position [0, 0]
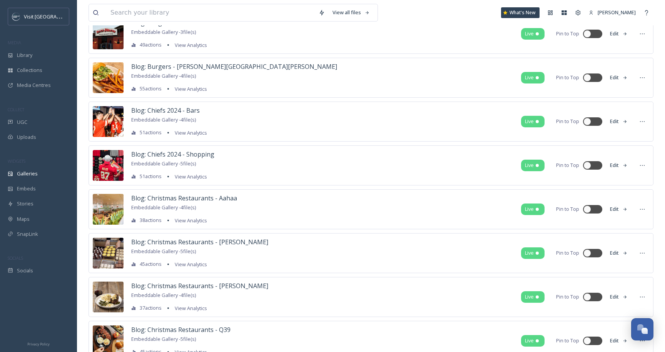
scroll to position [773, 0]
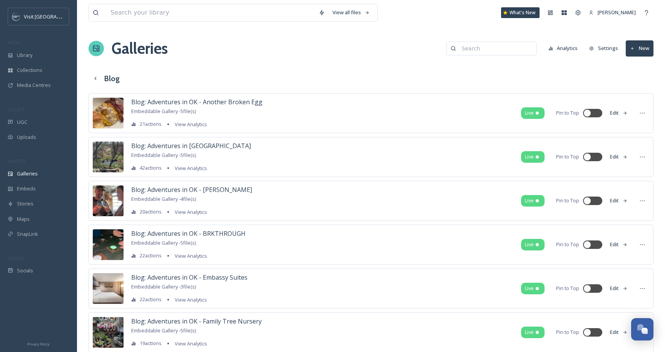
scroll to position [35, 0]
